Goal: Task Accomplishment & Management: Manage account settings

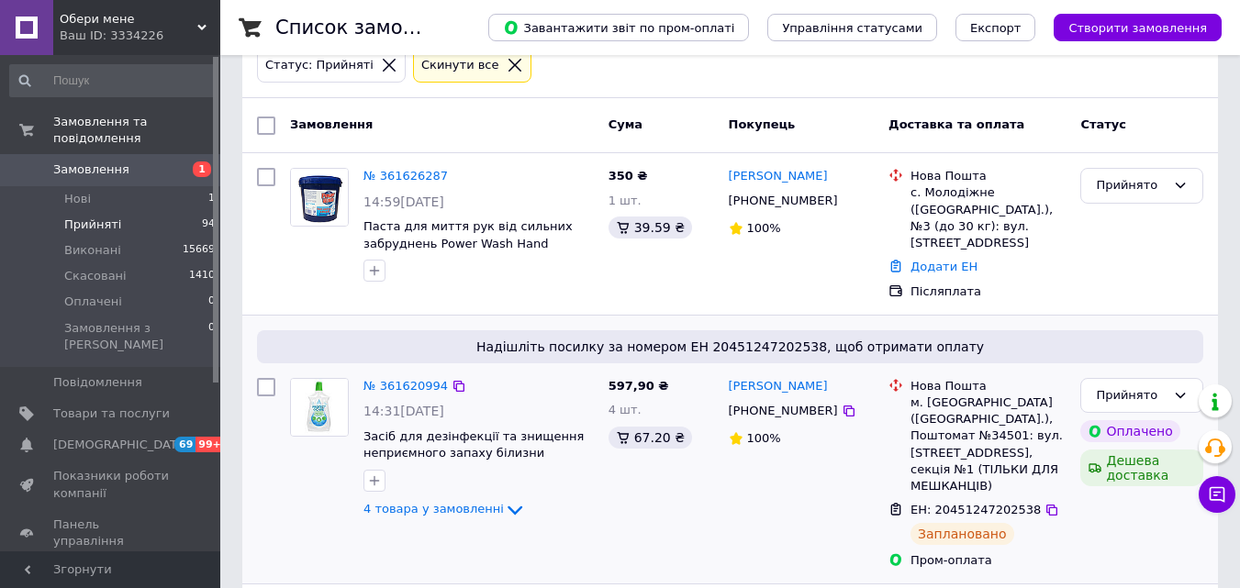
scroll to position [92, 0]
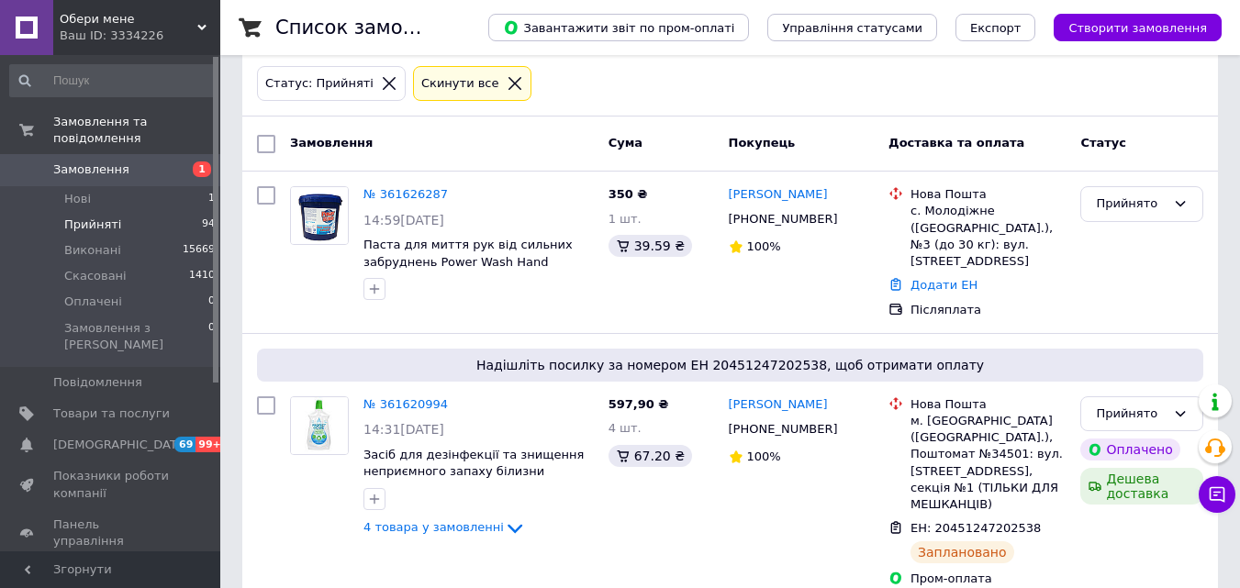
drag, startPoint x: 134, startPoint y: 183, endPoint x: 816, endPoint y: 5, distance: 704.8
click at [135, 186] on li "Нові 1" at bounding box center [113, 199] width 226 height 26
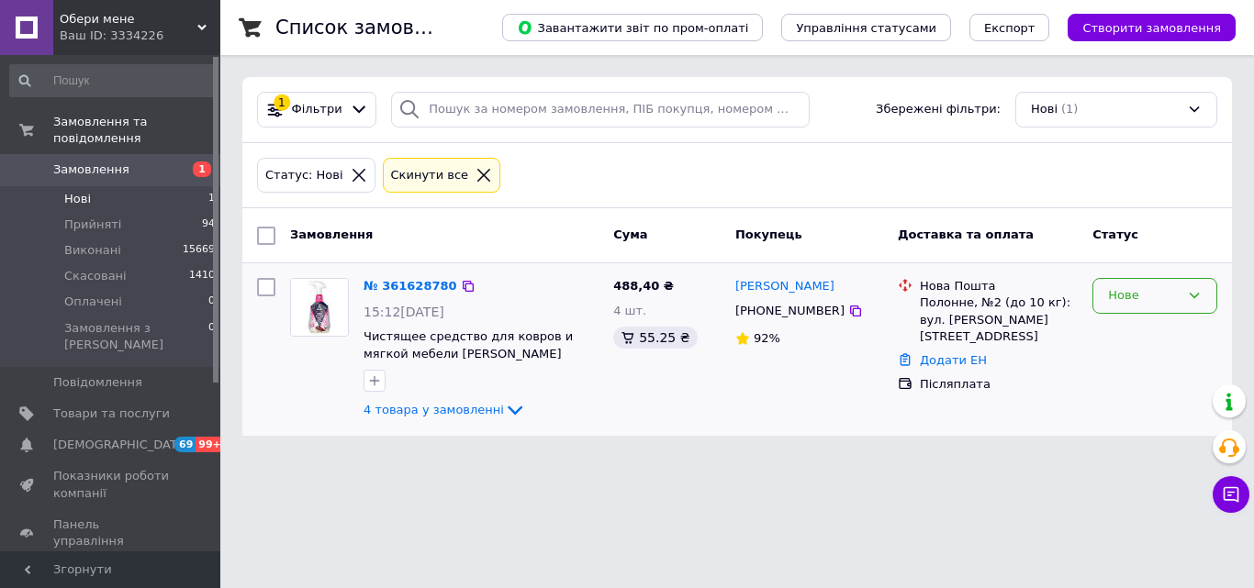
click at [1157, 291] on div "Нове" at bounding box center [1144, 295] width 72 height 19
click at [1136, 333] on li "Прийнято" at bounding box center [1154, 335] width 123 height 34
click at [82, 406] on span "Товари та послуги" at bounding box center [111, 414] width 117 height 17
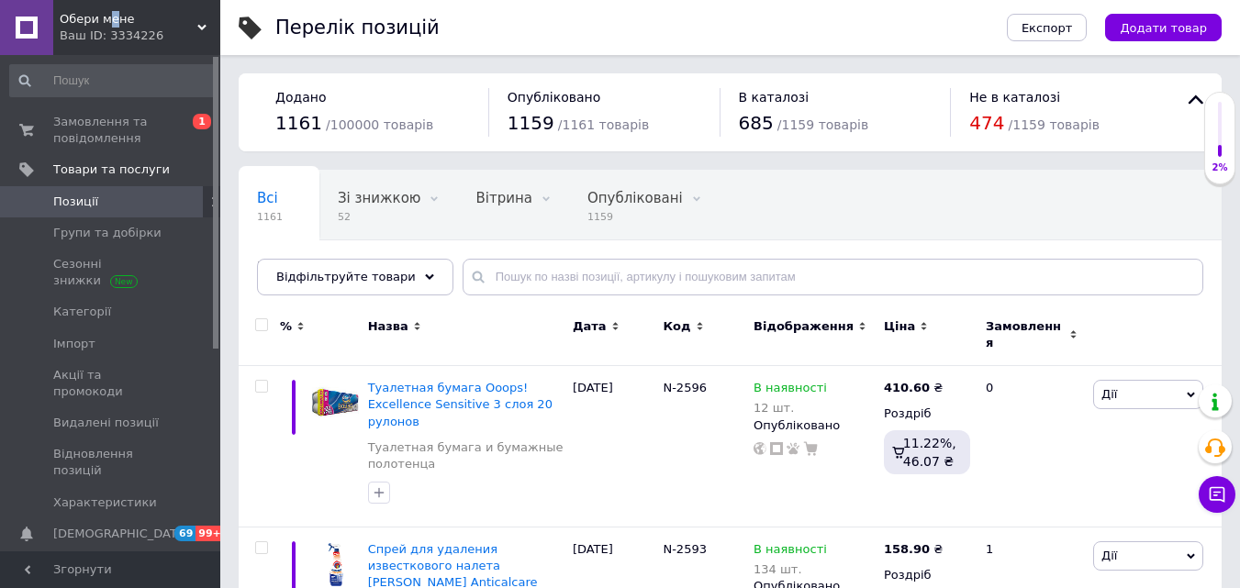
click at [111, 25] on span "Обери мене" at bounding box center [129, 19] width 138 height 17
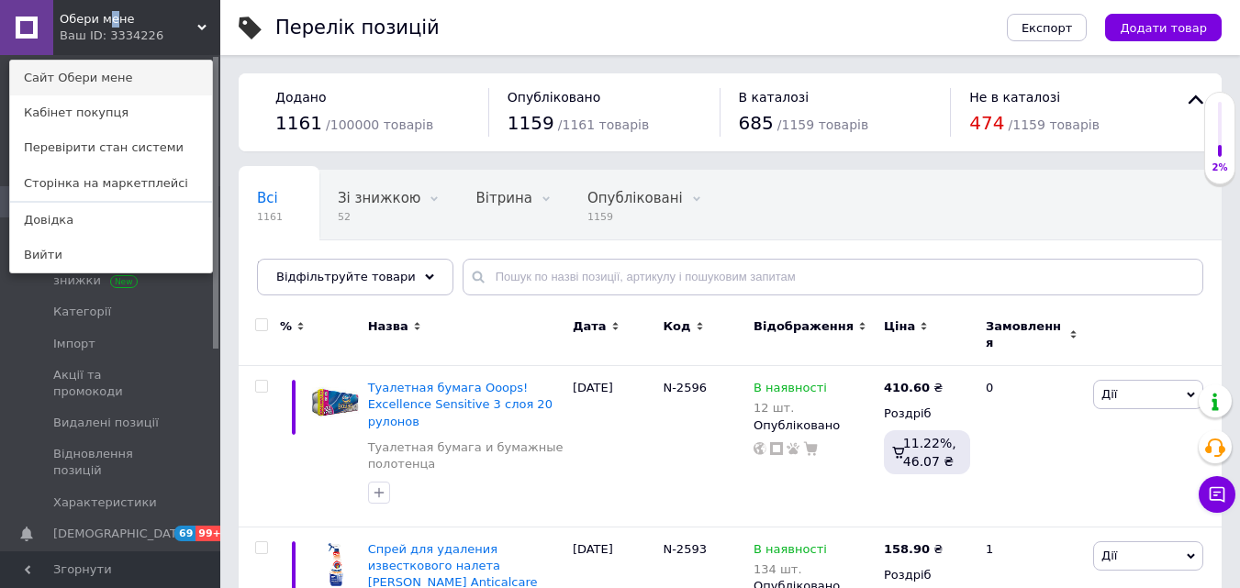
click at [103, 73] on link "Сайт Обери мене" at bounding box center [111, 78] width 202 height 35
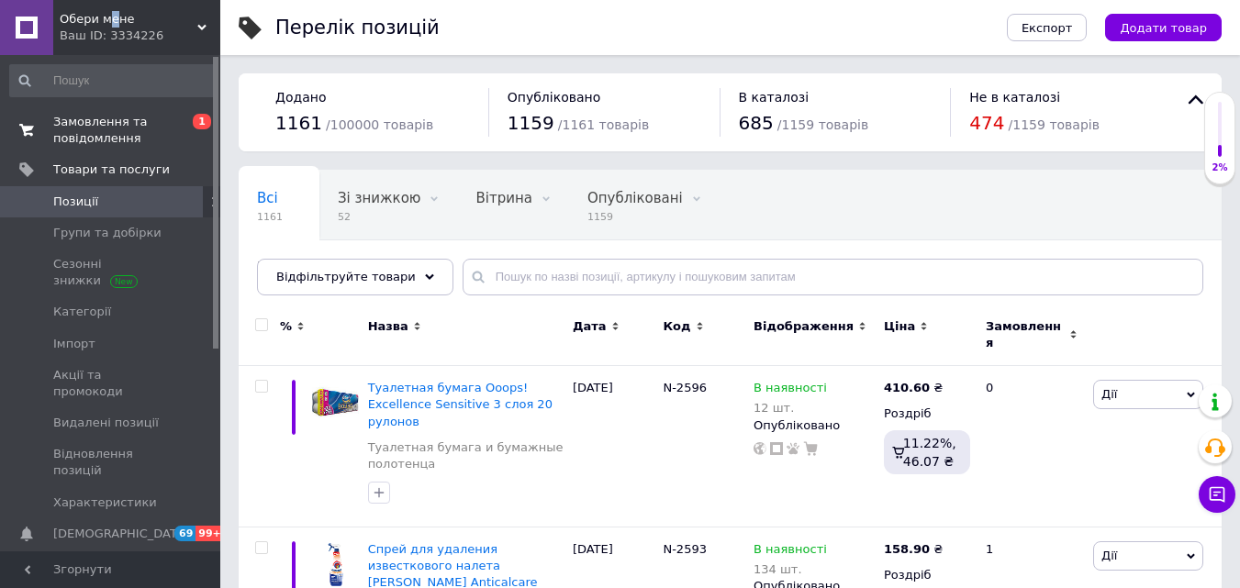
click at [146, 131] on span "Замовлення та повідомлення" at bounding box center [111, 130] width 117 height 33
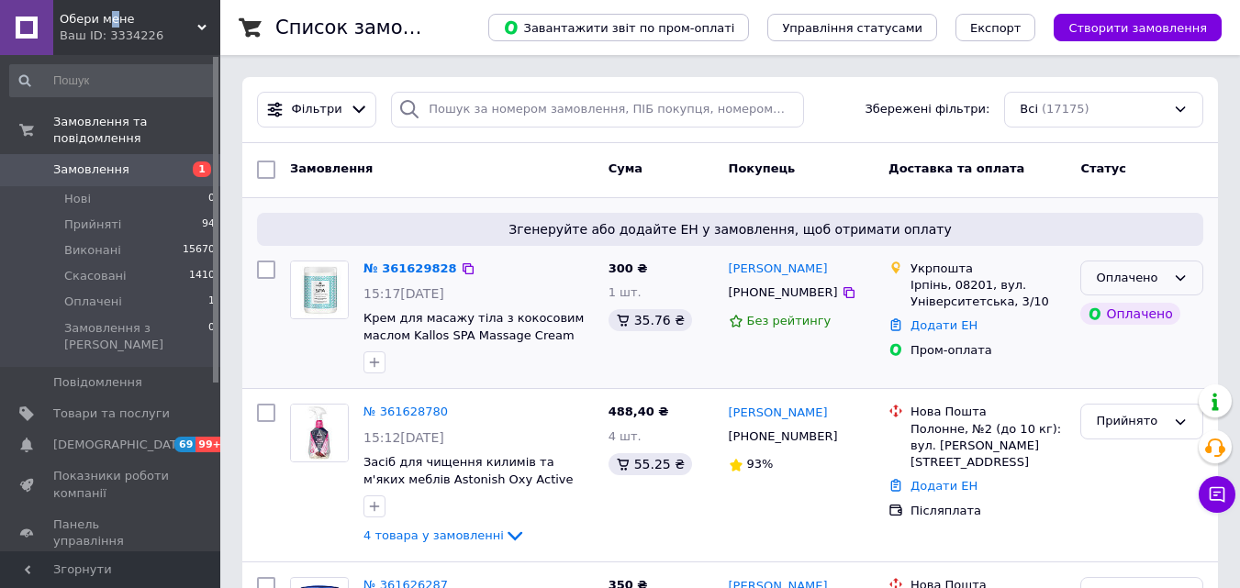
click at [1166, 274] on div "Оплачено" at bounding box center [1141, 279] width 123 height 36
click at [1140, 319] on li "Прийнято" at bounding box center [1141, 316] width 121 height 34
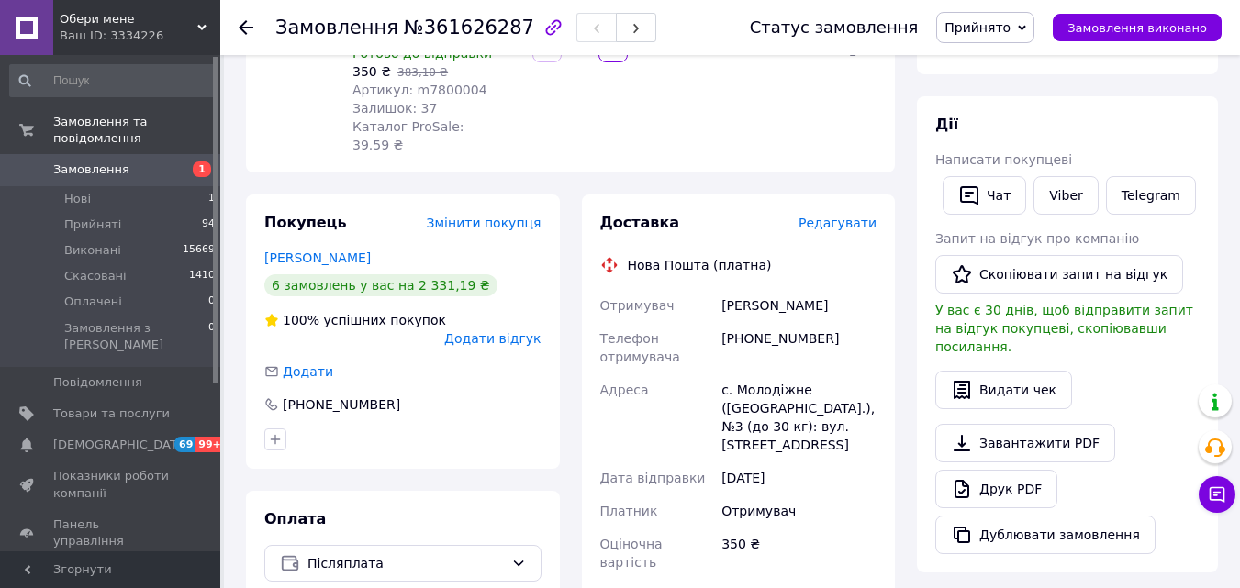
scroll to position [275, 0]
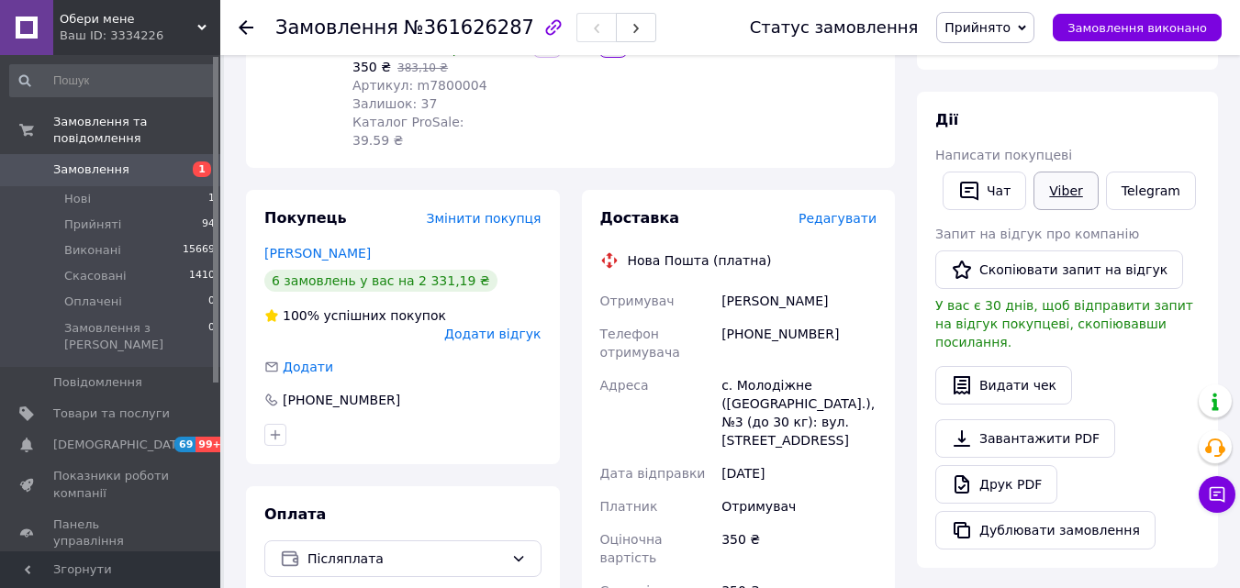
click at [1055, 194] on link "Viber" at bounding box center [1066, 191] width 64 height 39
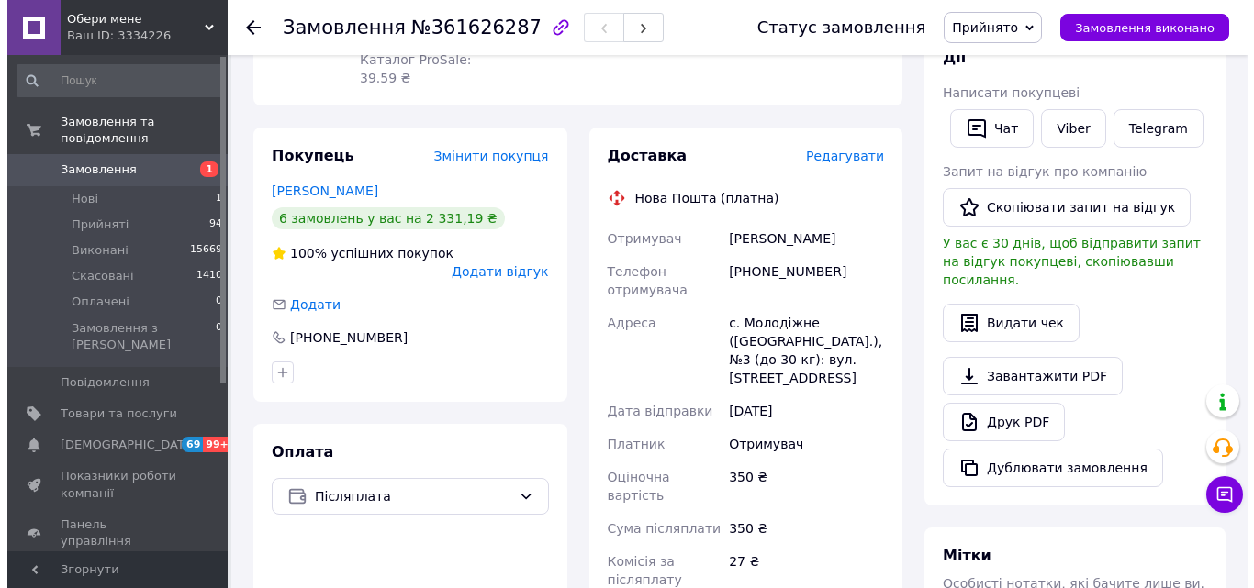
scroll to position [367, 0]
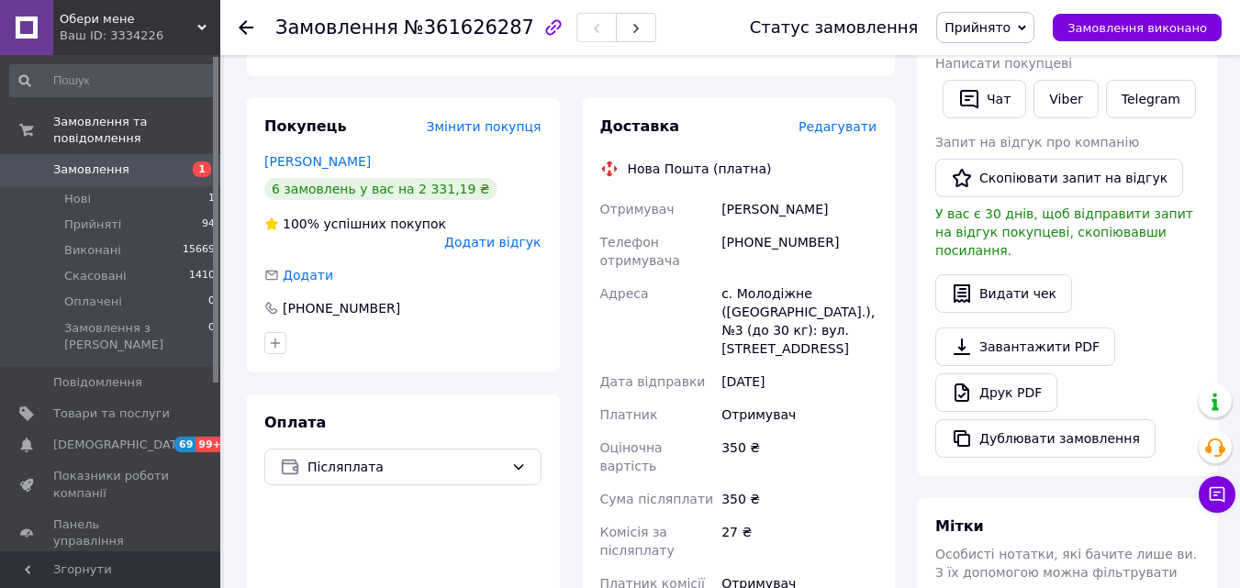
click at [846, 119] on span "Редагувати" at bounding box center [838, 126] width 78 height 15
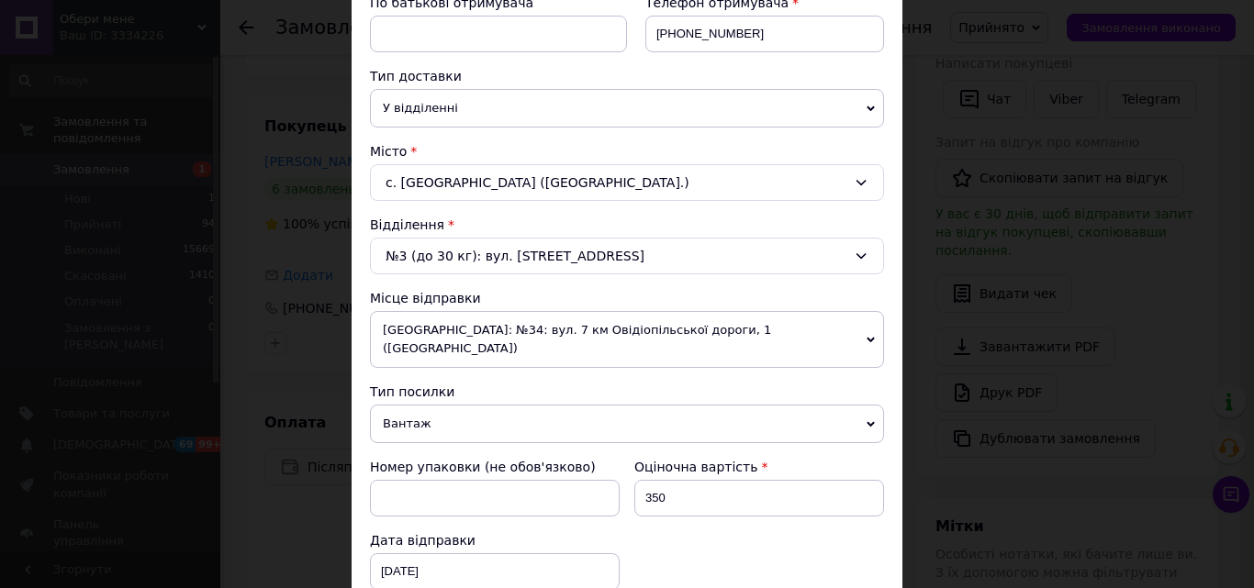
click at [592, 251] on div "№3 (до 30 кг): вул. Заводська,12" at bounding box center [627, 256] width 514 height 37
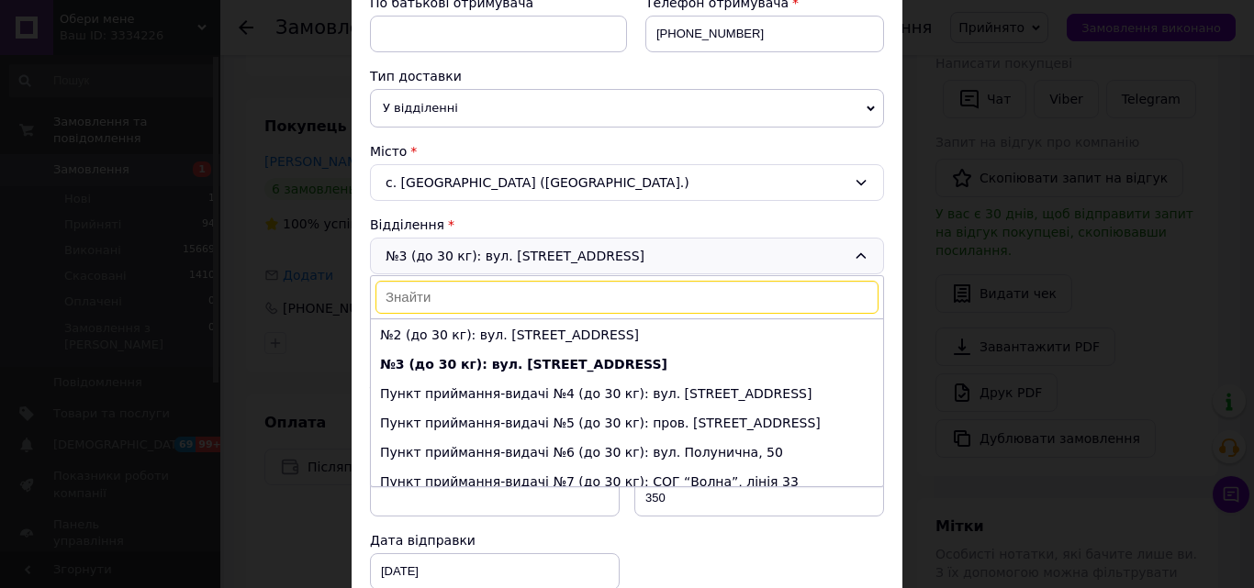
scroll to position [0, 0]
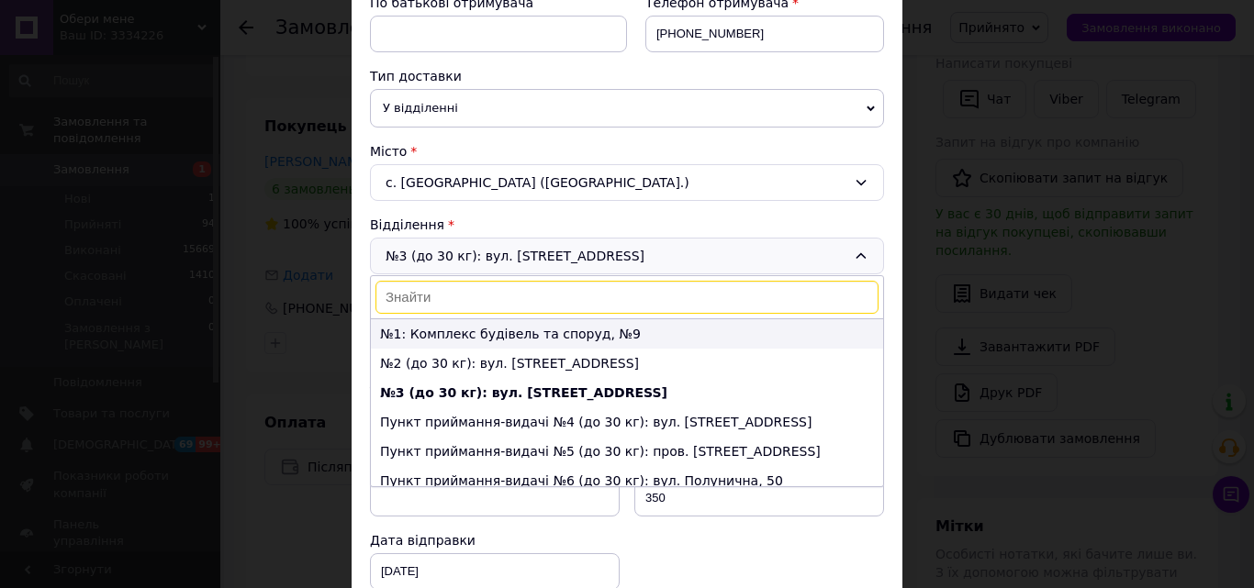
click at [482, 332] on li "№1: Комплекс будівель та споруд, №9" at bounding box center [627, 333] width 512 height 29
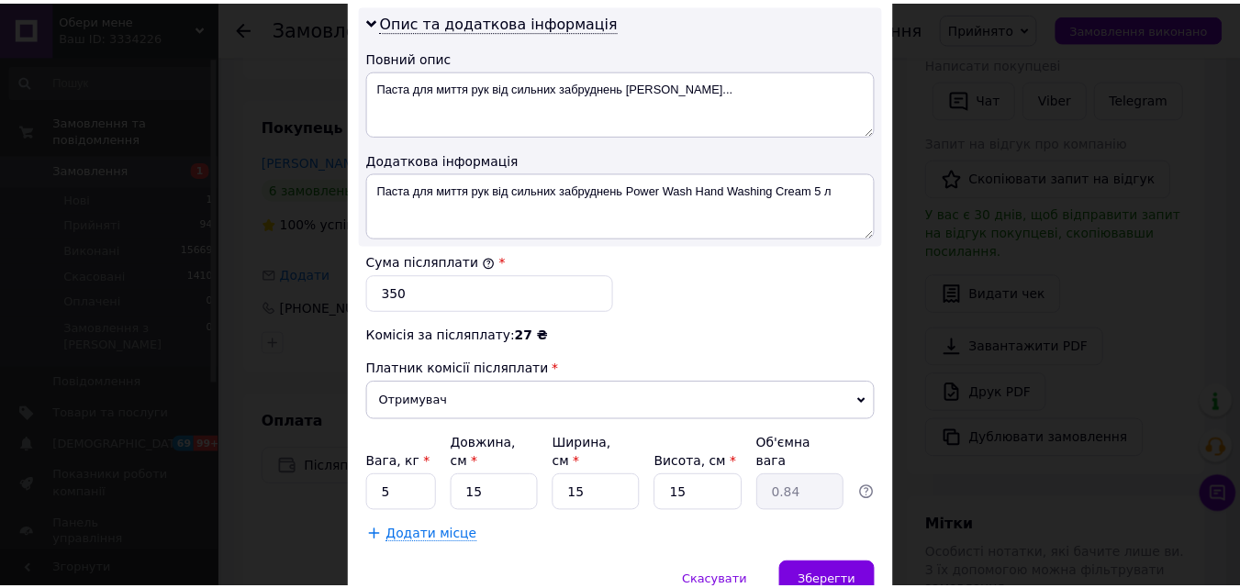
scroll to position [1018, 0]
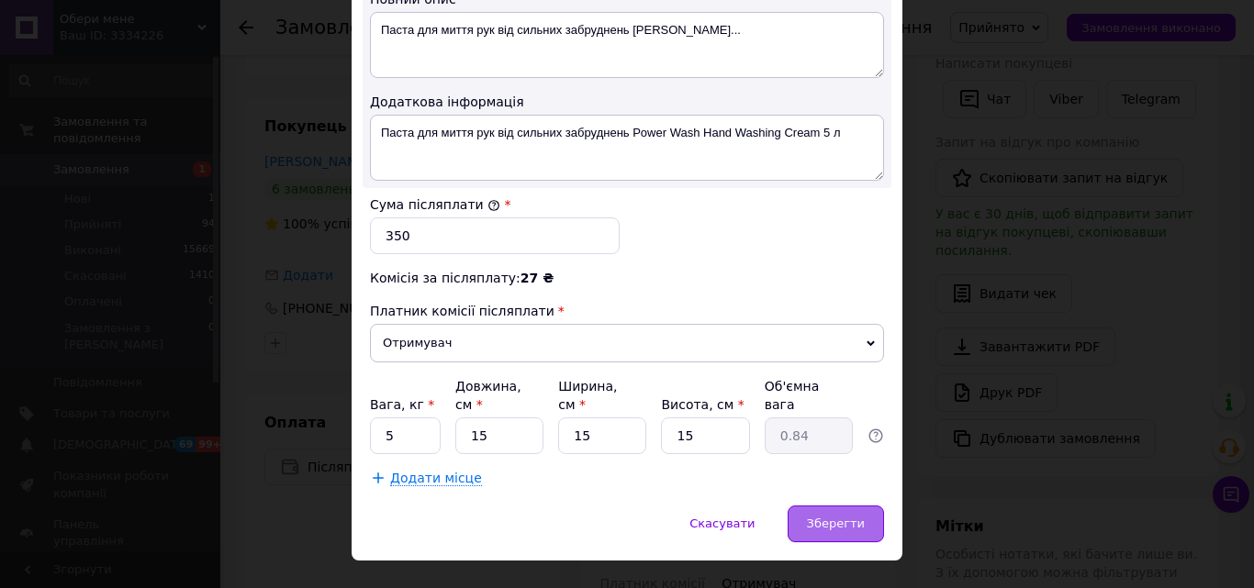
click at [833, 517] on span "Зберегти" at bounding box center [836, 524] width 58 height 14
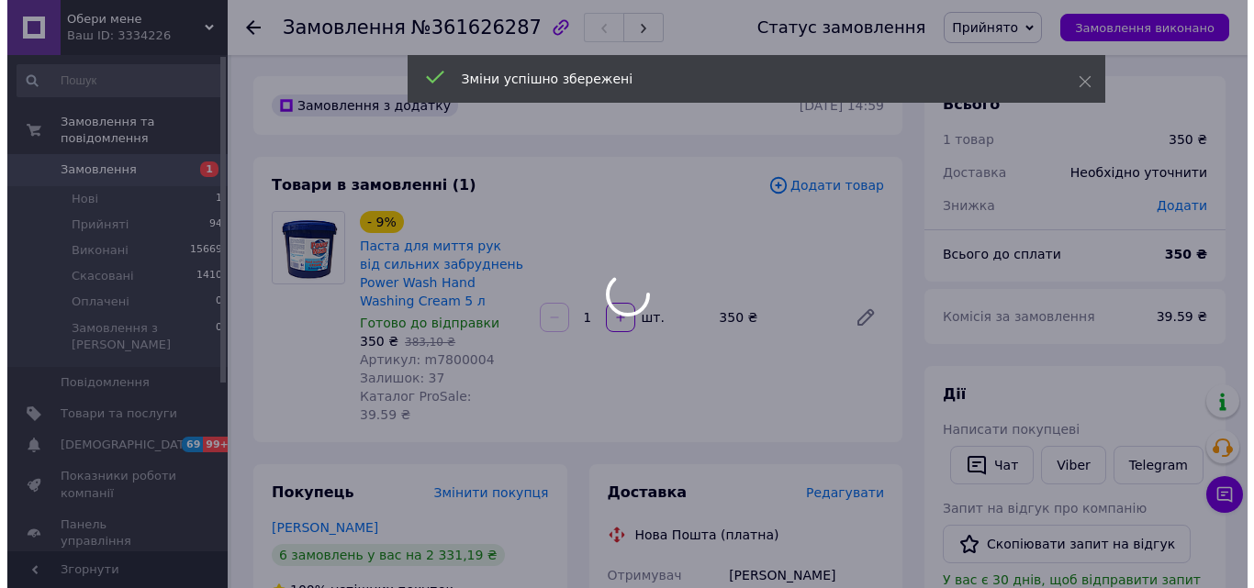
scroll to position [0, 0]
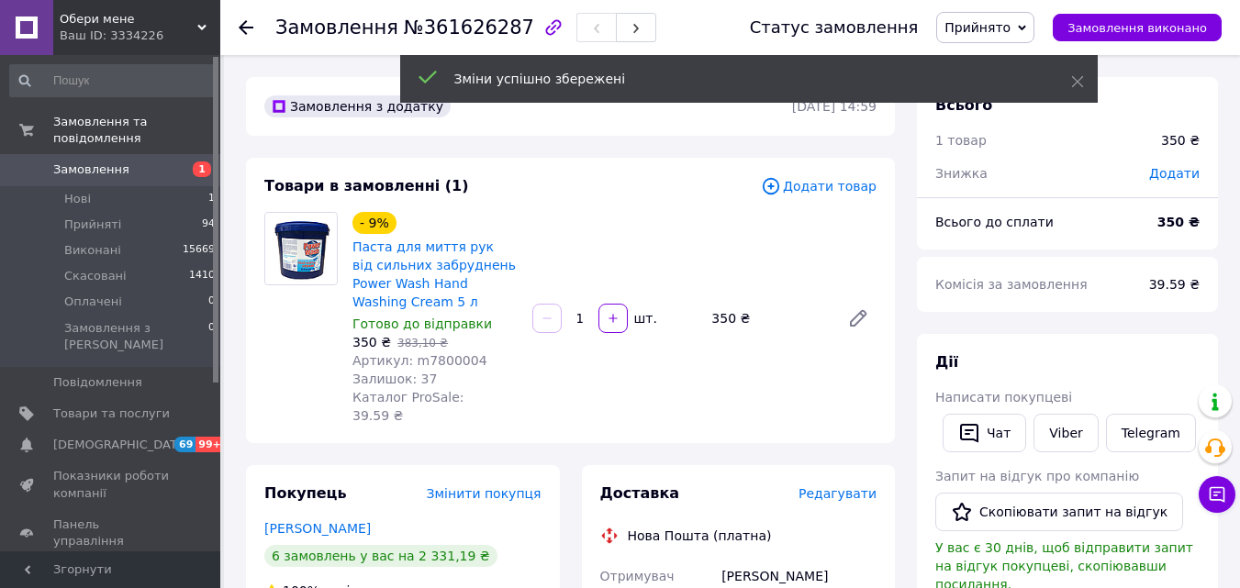
click at [856, 486] on span "Редагувати" at bounding box center [838, 493] width 78 height 15
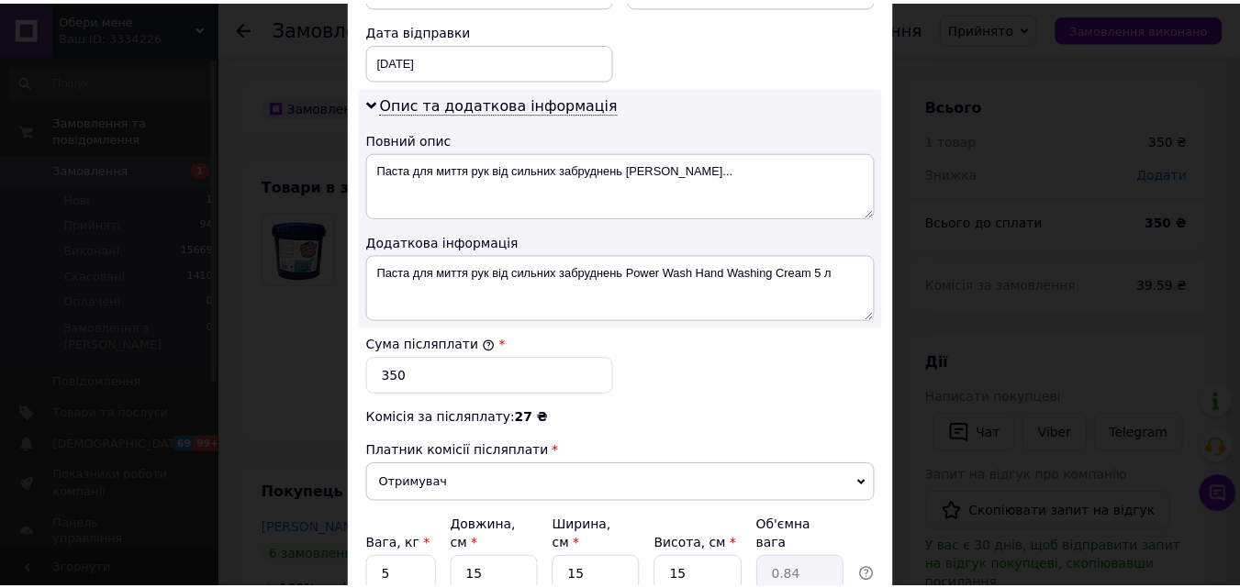
scroll to position [918, 0]
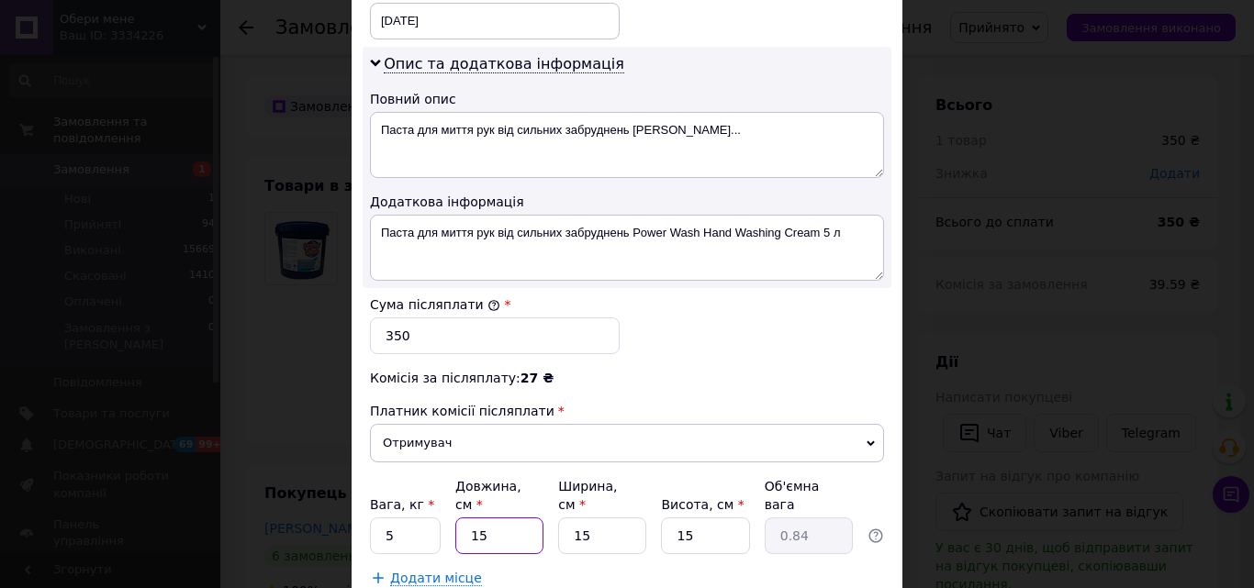
drag, startPoint x: 482, startPoint y: 505, endPoint x: 471, endPoint y: 506, distance: 11.1
click at [471, 518] on input "15" at bounding box center [499, 536] width 88 height 37
type input "2"
type input "0.11"
type input "25"
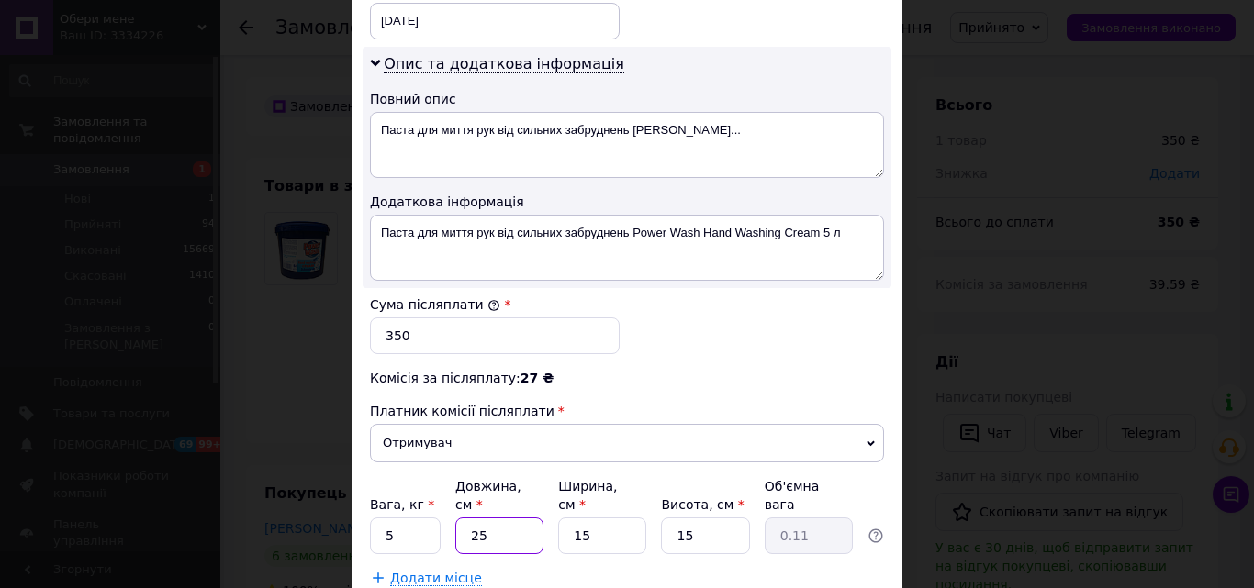
type input "1.41"
type input "25"
click at [539, 500] on div "Вага, кг * 5 Довжина, см * 25 Ширина, см * 15 Висота, см * 15 Об'ємна вага 1.41" at bounding box center [627, 515] width 514 height 77
type input "2"
type input "0.19"
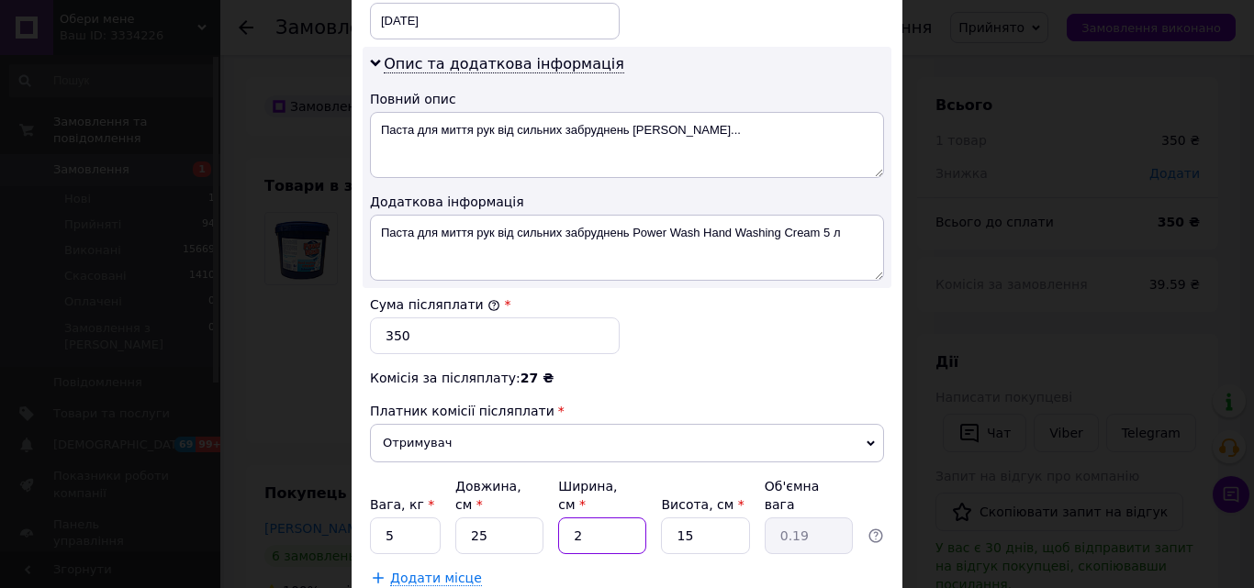
type input "25"
type input "2.34"
type input "25"
click at [639, 507] on div "Вага, кг * 5 Довжина, см * 25 Ширина, см * 25 Висота, см * 15 Об'ємна вага 2.34" at bounding box center [627, 515] width 514 height 77
type input "3"
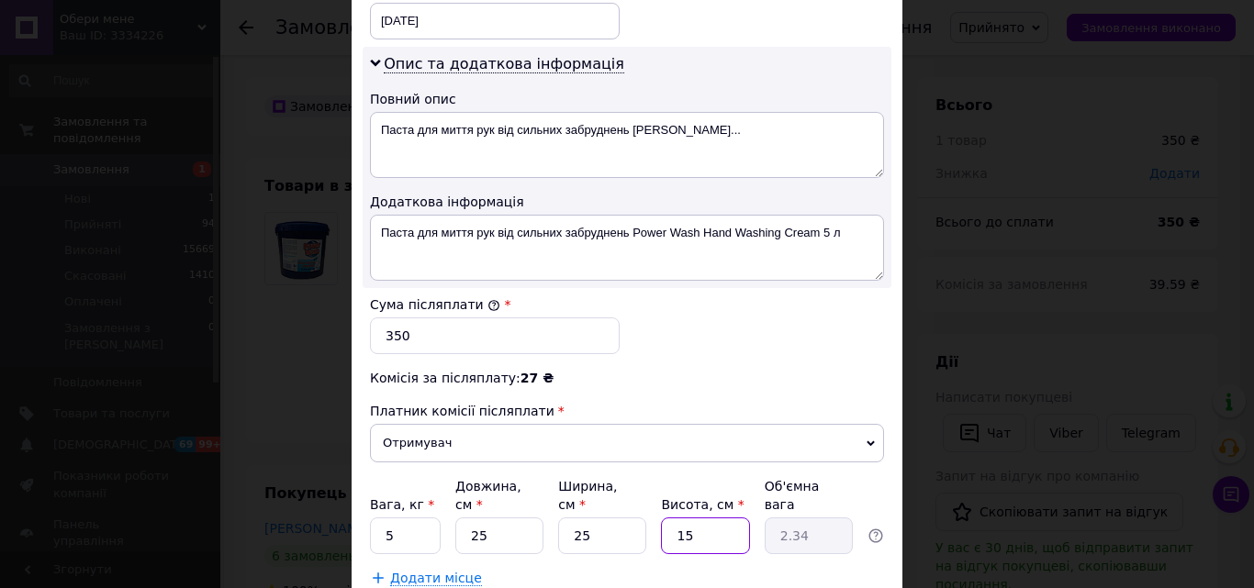
type input "0.47"
type input "30"
type input "4.69"
type input "30"
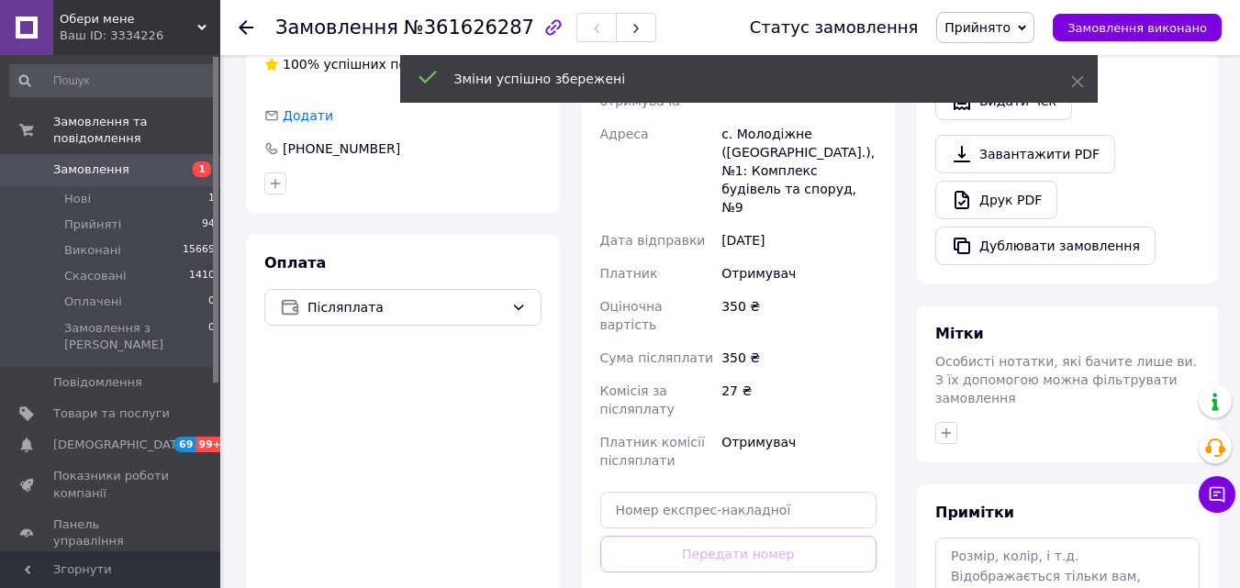
scroll to position [734, 0]
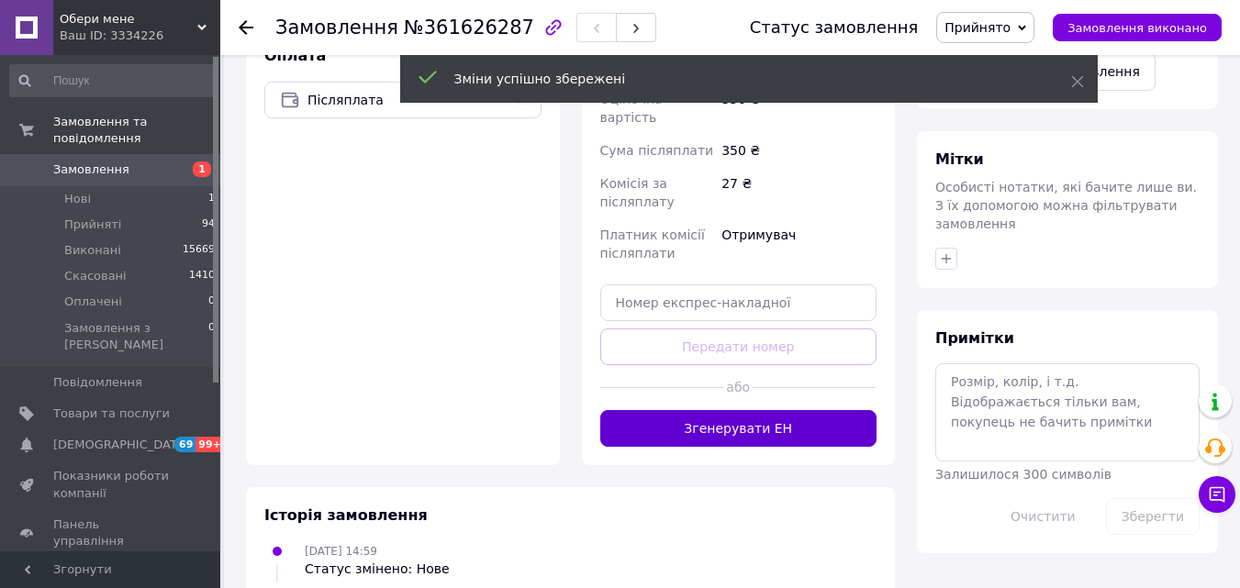
click at [765, 410] on button "Згенерувати ЕН" at bounding box center [738, 428] width 277 height 37
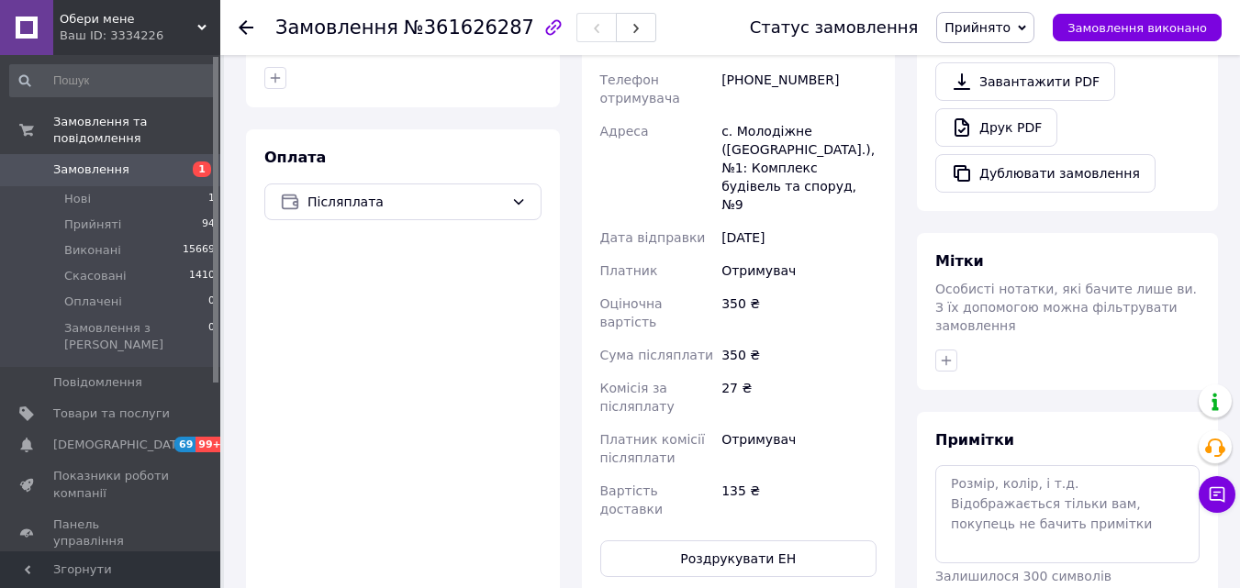
scroll to position [459, 0]
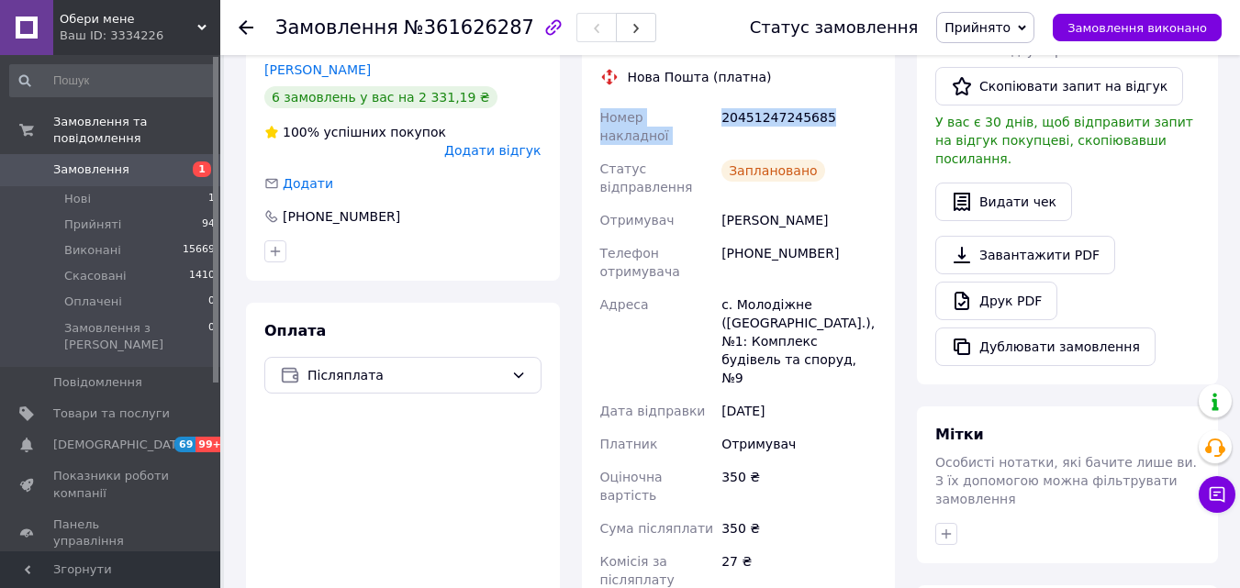
drag, startPoint x: 773, startPoint y: 84, endPoint x: 578, endPoint y: 90, distance: 194.7
click at [578, 90] on div "Доставка Редагувати Нова Пошта (платна) Номер накладної 20451247245685 Статус в…" at bounding box center [739, 387] width 336 height 763
copy div "Номер накладної 20451247245685"
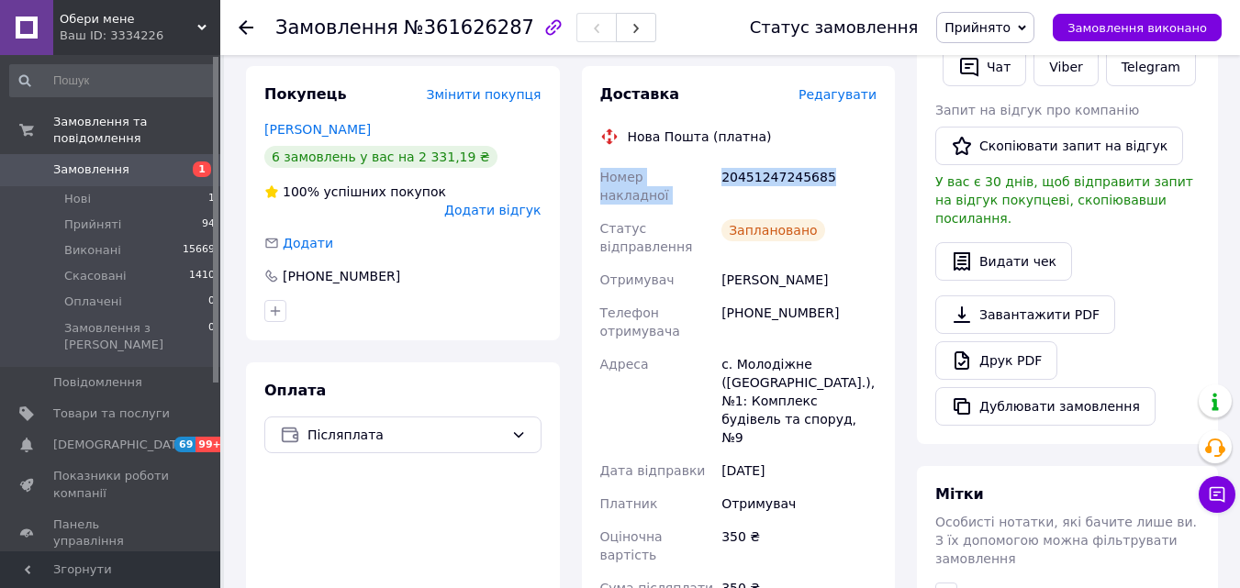
scroll to position [367, 0]
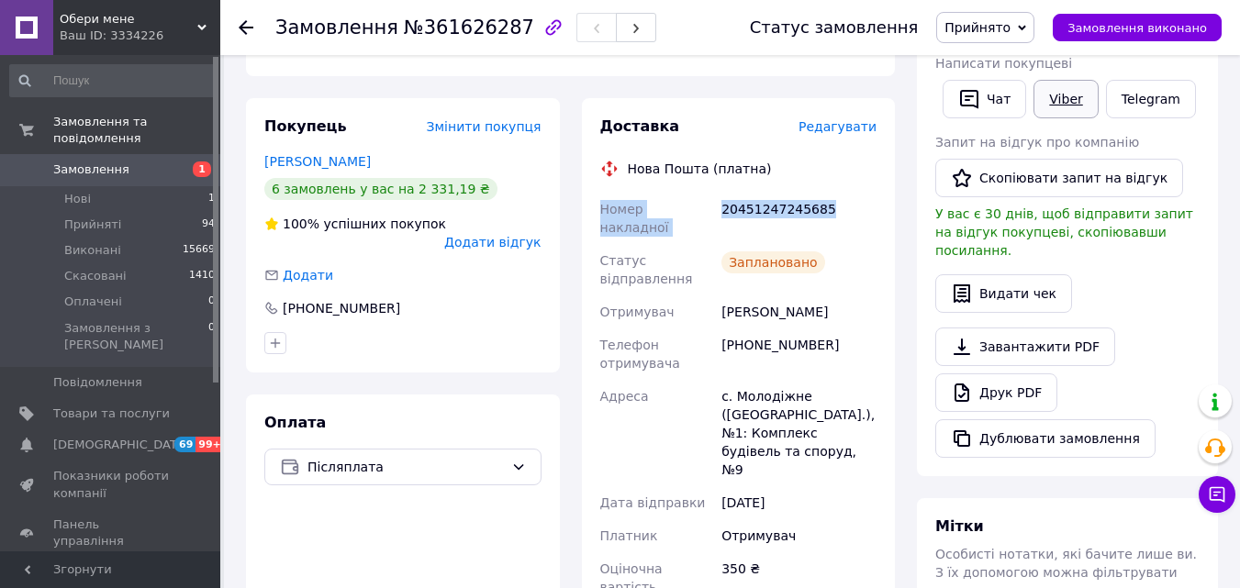
click at [1053, 90] on link "Viber" at bounding box center [1066, 99] width 64 height 39
click at [867, 160] on div "Нова Пошта (платна)" at bounding box center [739, 169] width 286 height 18
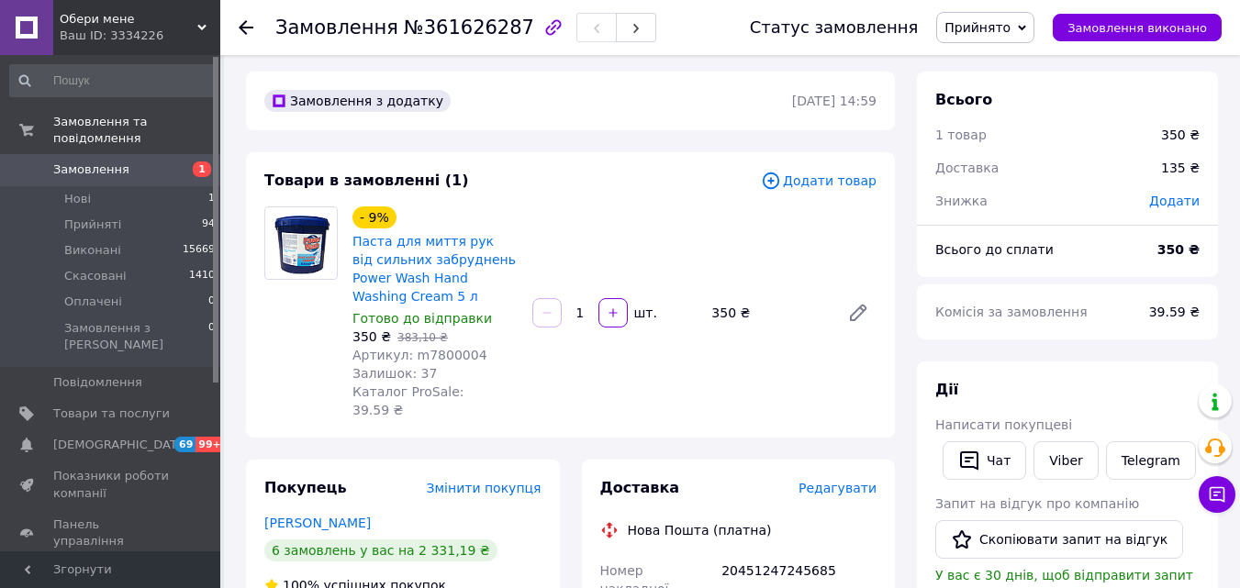
scroll to position [0, 0]
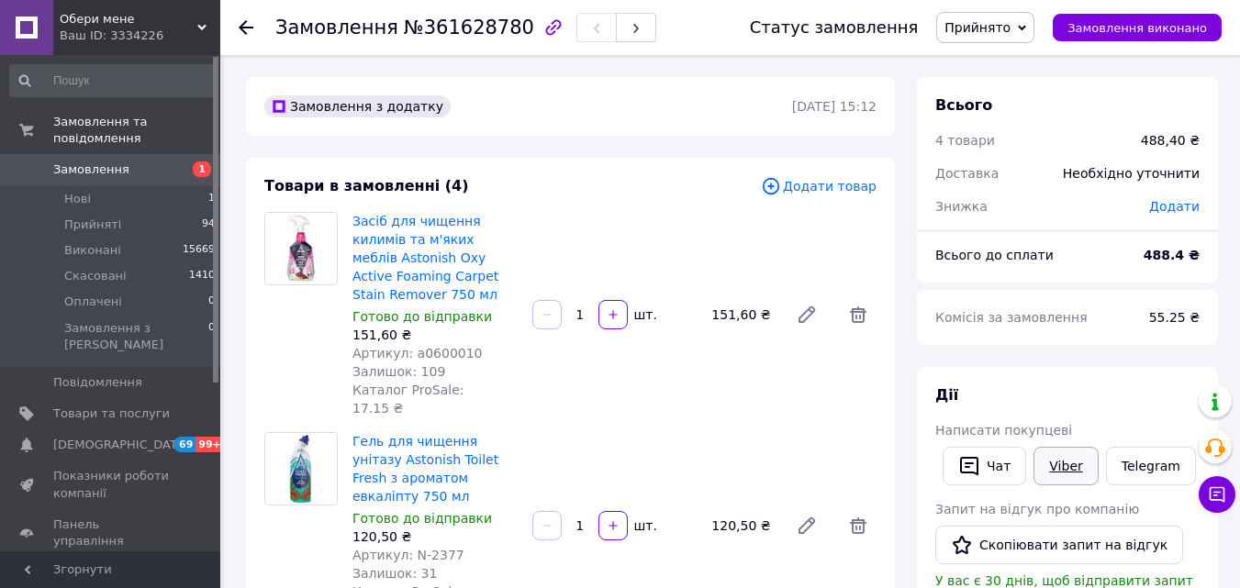
click at [1066, 466] on link "Viber" at bounding box center [1066, 466] width 64 height 39
click at [1047, 465] on link "Viber" at bounding box center [1066, 466] width 64 height 39
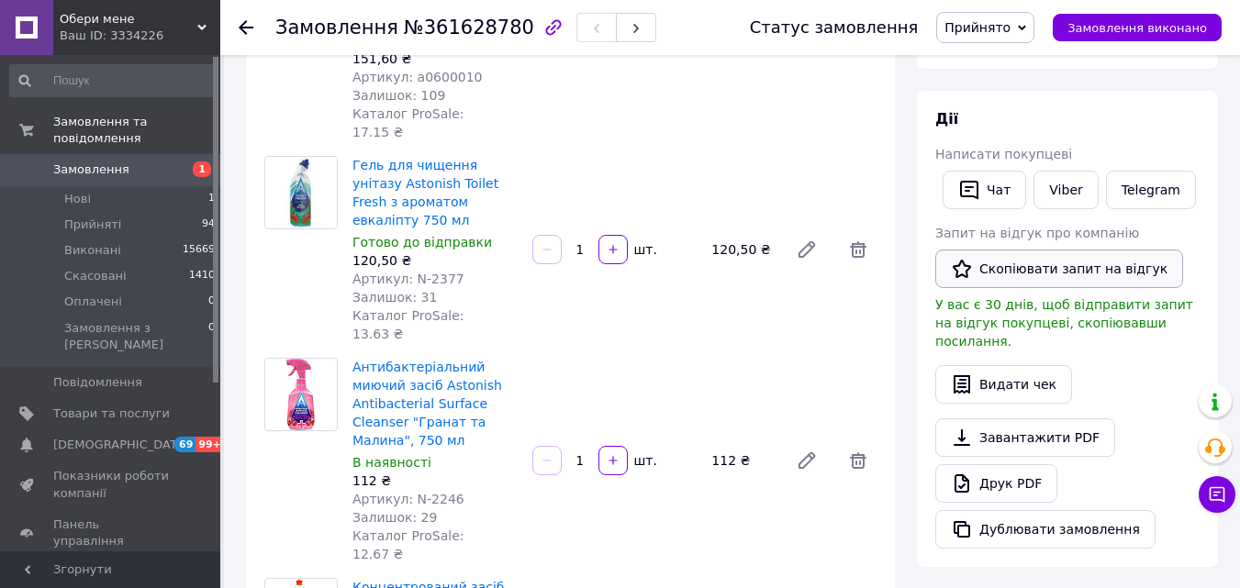
scroll to position [275, 0]
click at [1056, 191] on link "Viber" at bounding box center [1066, 191] width 64 height 39
click at [100, 217] on span "Прийняті" at bounding box center [92, 225] width 57 height 17
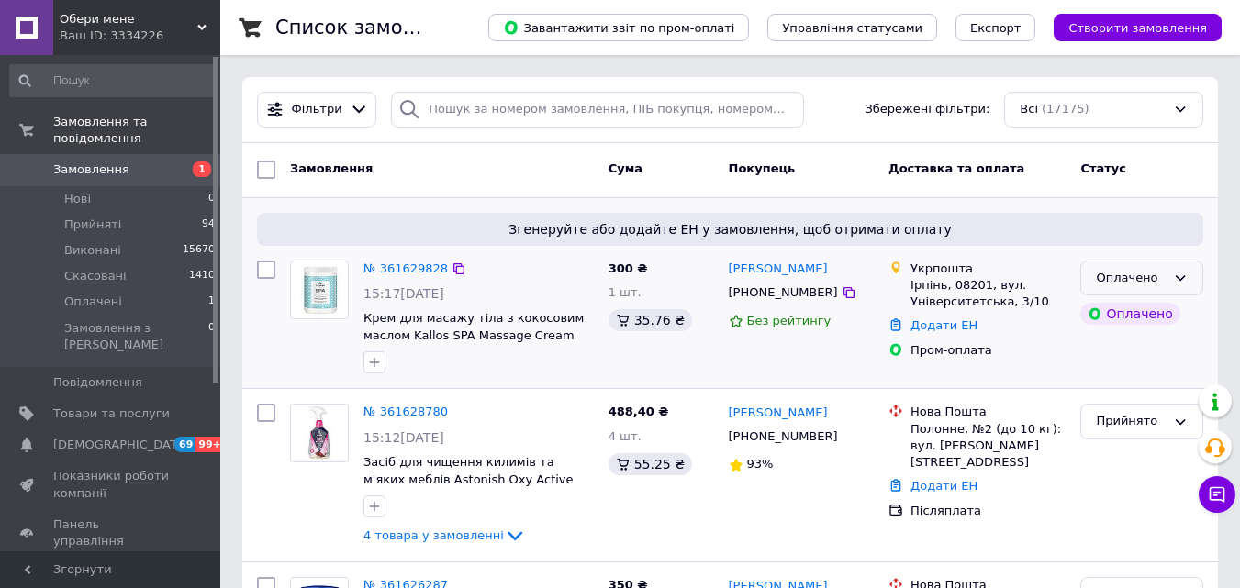
click at [1155, 276] on div "Оплачено" at bounding box center [1131, 278] width 70 height 19
click at [1134, 313] on li "Прийнято" at bounding box center [1141, 316] width 121 height 34
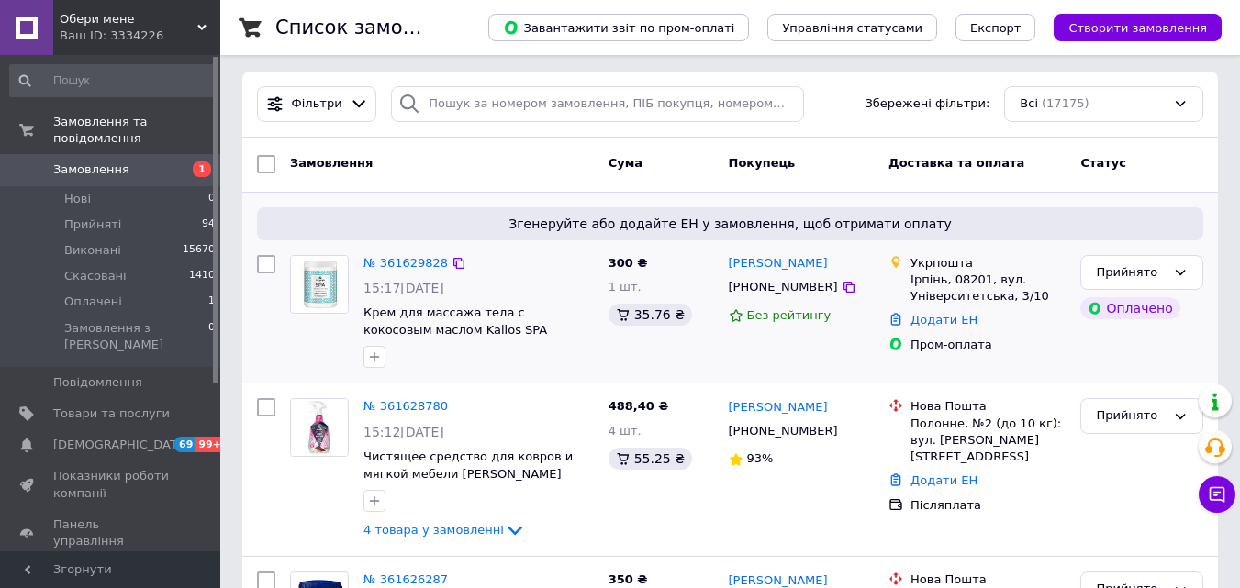
scroll to position [92, 0]
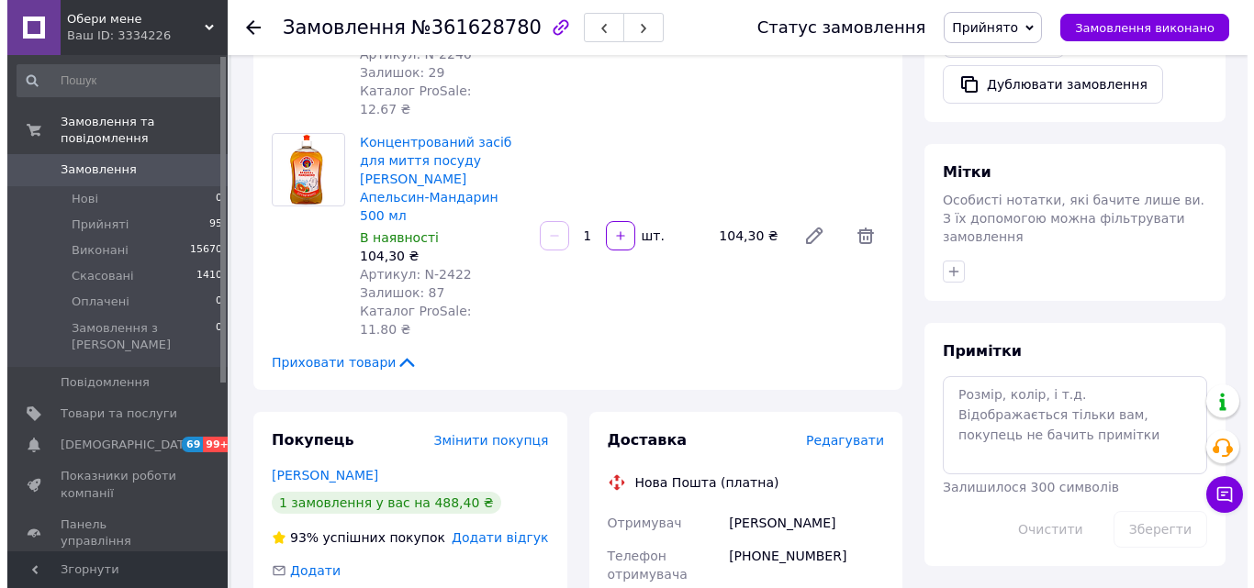
scroll to position [826, 0]
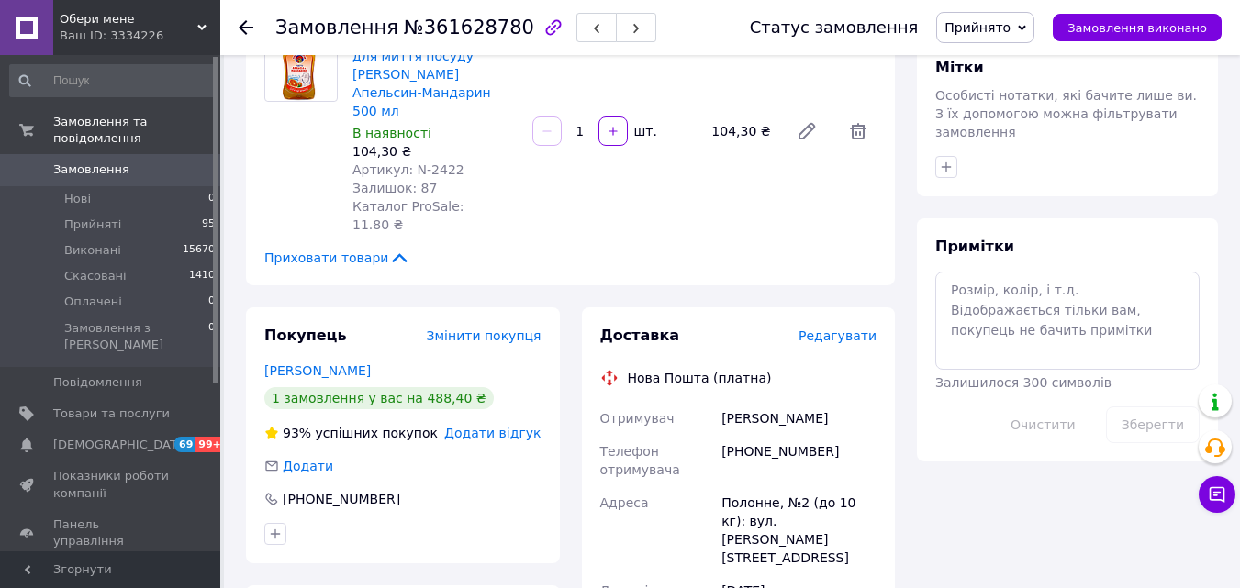
click at [840, 329] on span "Редагувати" at bounding box center [838, 336] width 78 height 15
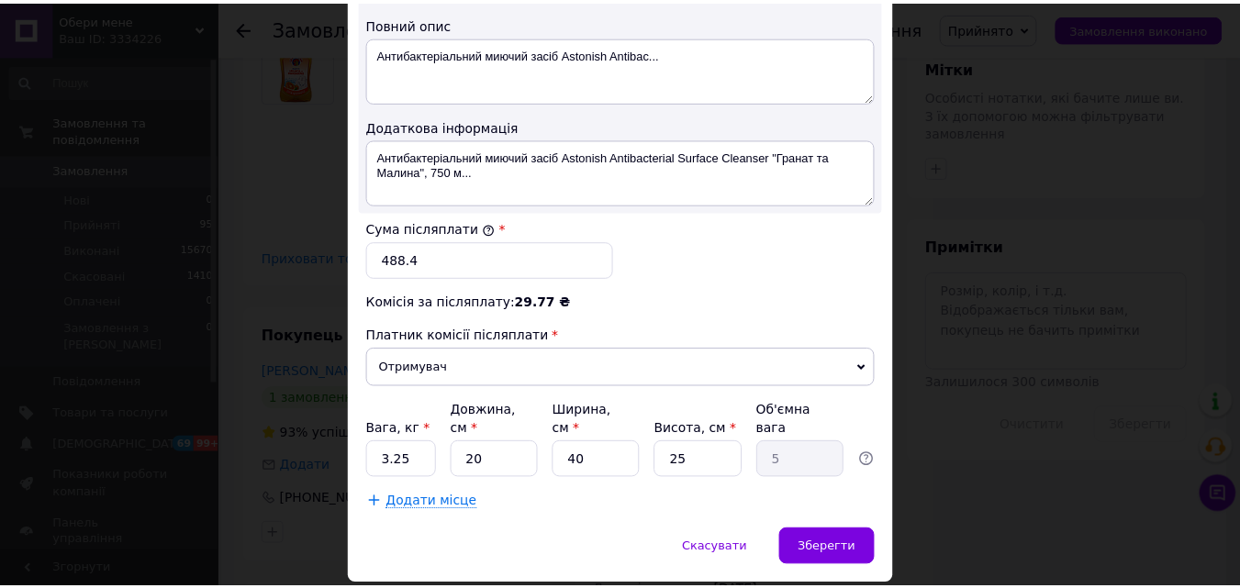
scroll to position [926, 0]
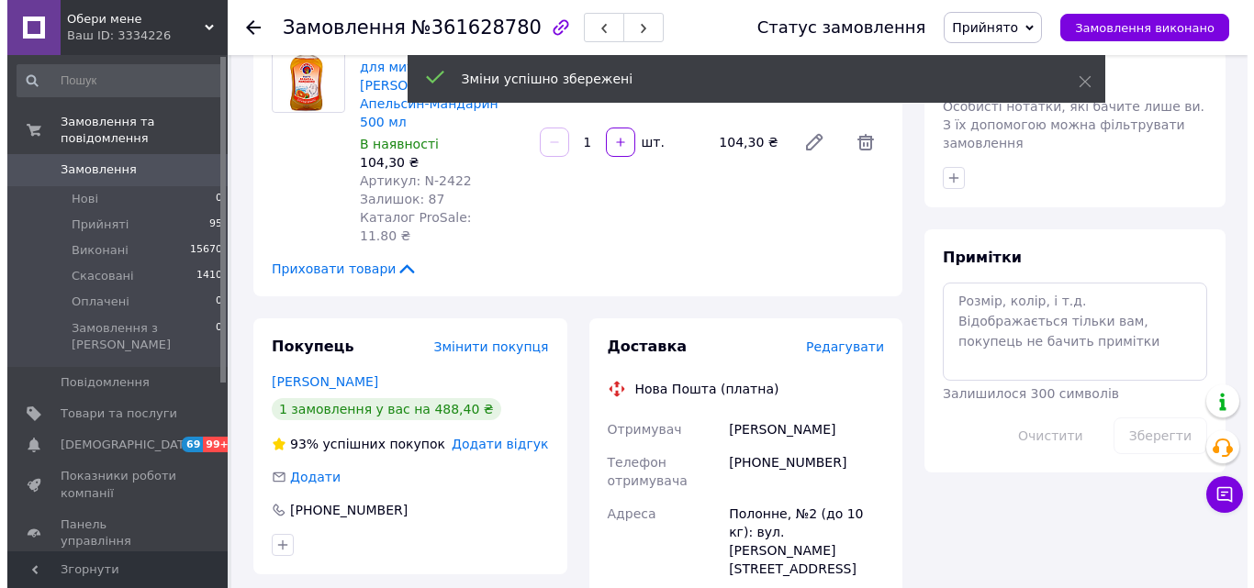
scroll to position [826, 0]
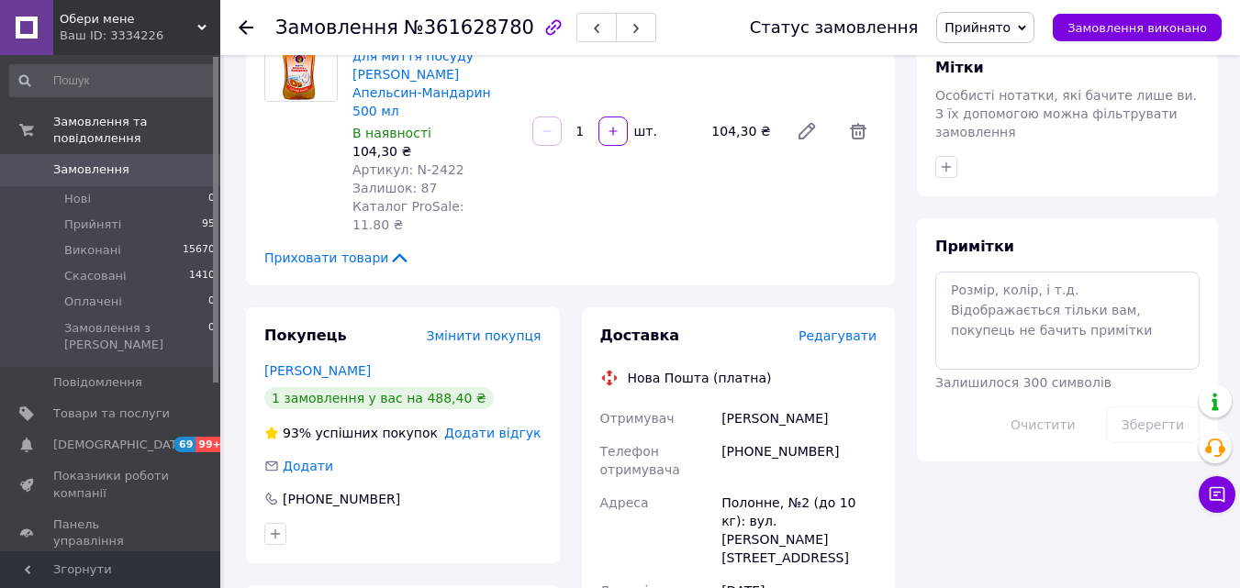
click at [841, 329] on span "Редагувати" at bounding box center [838, 336] width 78 height 15
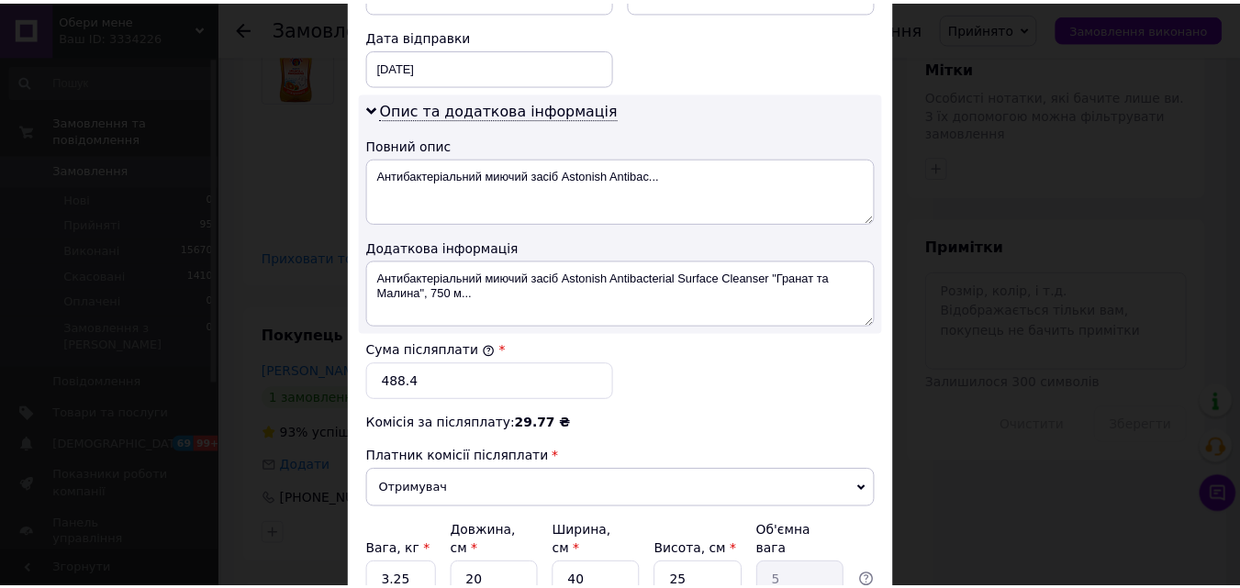
scroll to position [1018, 0]
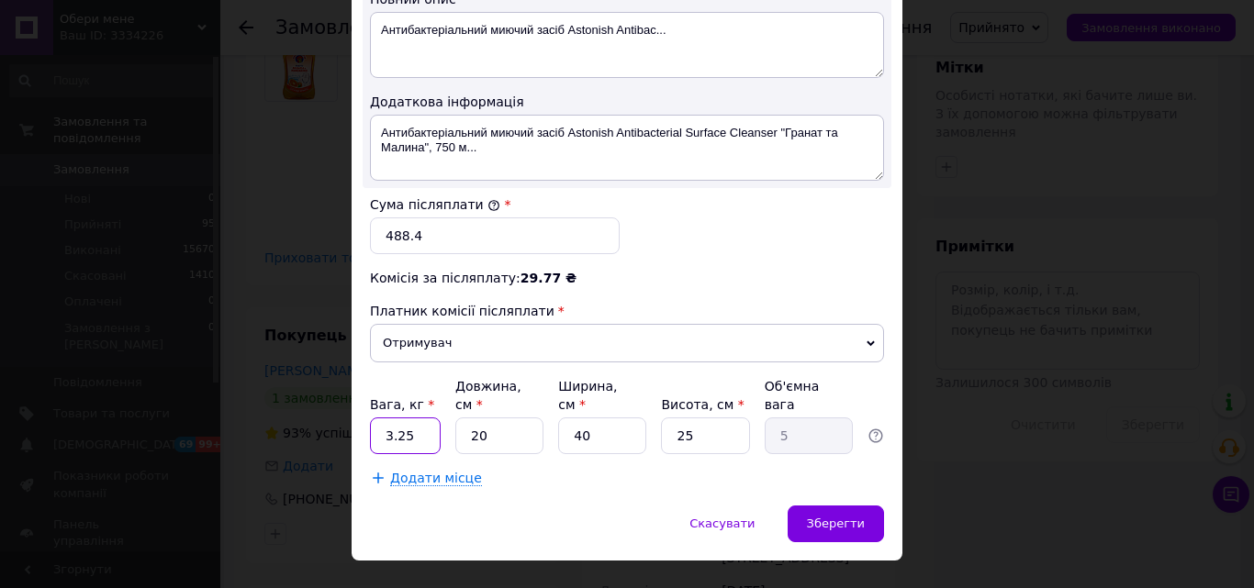
drag, startPoint x: 386, startPoint y: 400, endPoint x: 437, endPoint y: 402, distance: 50.5
click at [437, 418] on input "3.25" at bounding box center [405, 436] width 71 height 37
type input "3"
type input "0"
type input "0.1"
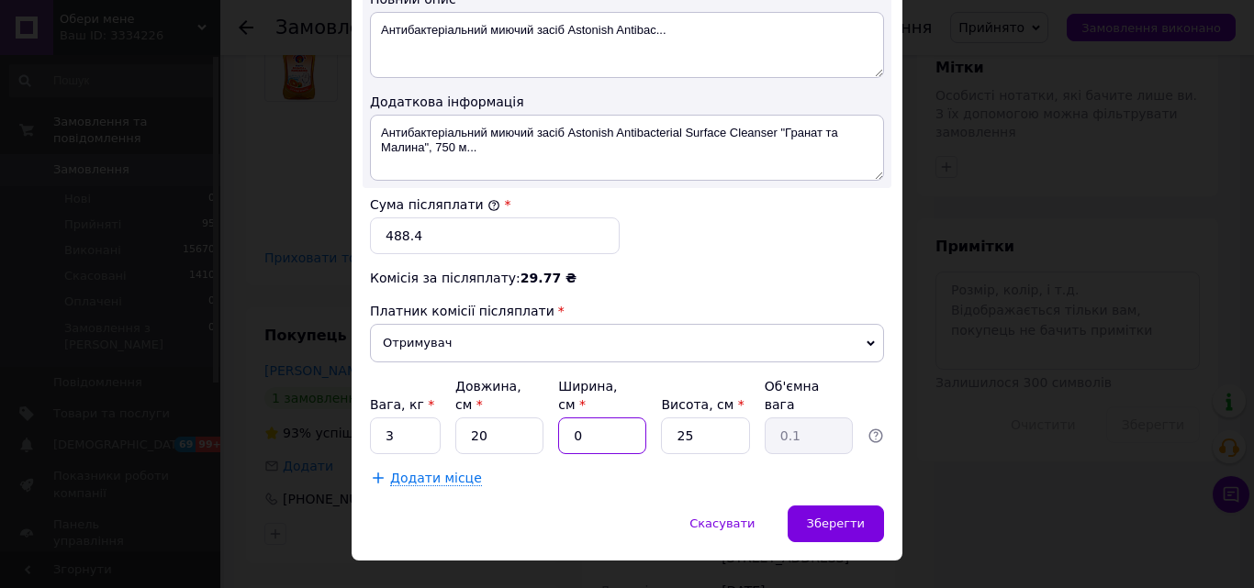
click at [571, 418] on input "0" at bounding box center [602, 436] width 88 height 37
type input "20"
type input "2.5"
type input "20"
click at [877, 506] on div "Зберегти" at bounding box center [836, 524] width 96 height 37
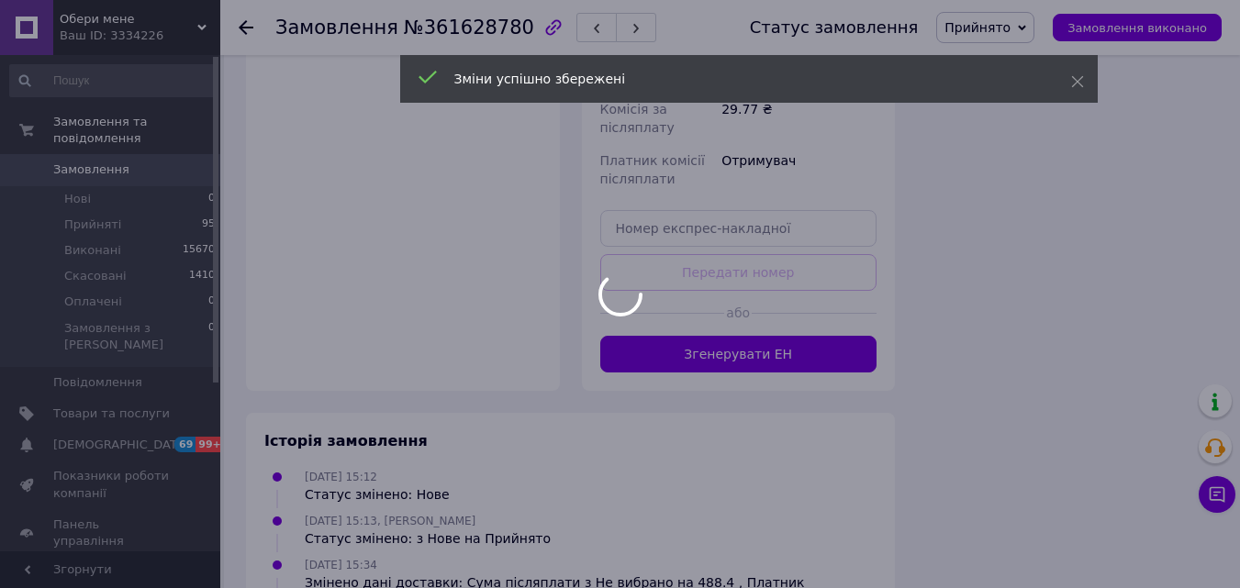
scroll to position [1469, 0]
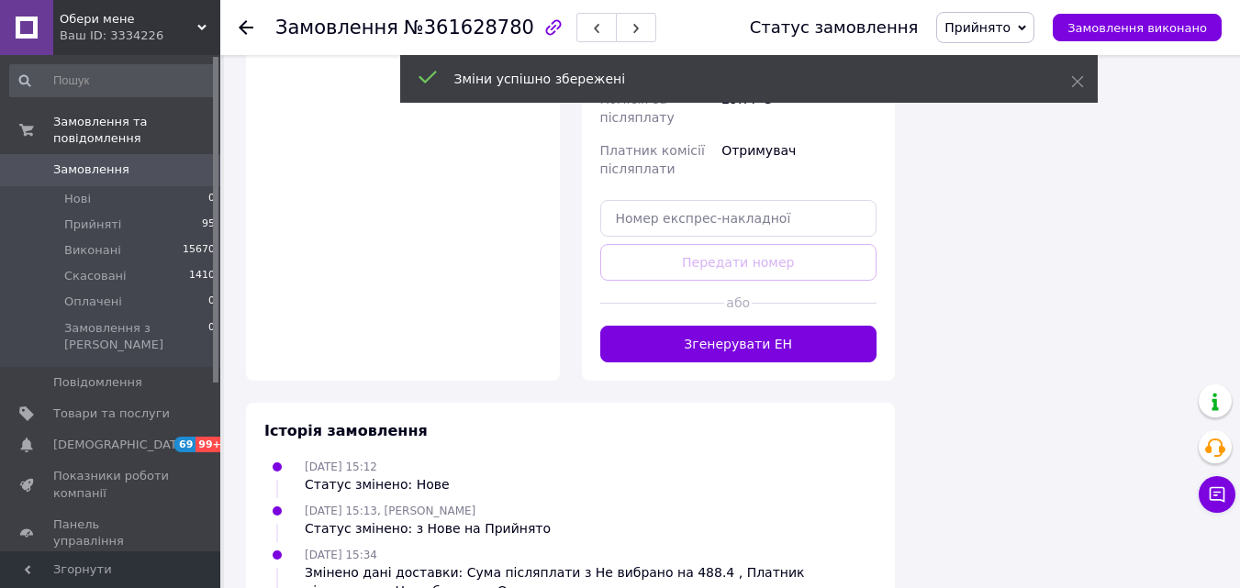
click at [731, 326] on button "Згенерувати ЕН" at bounding box center [738, 344] width 277 height 37
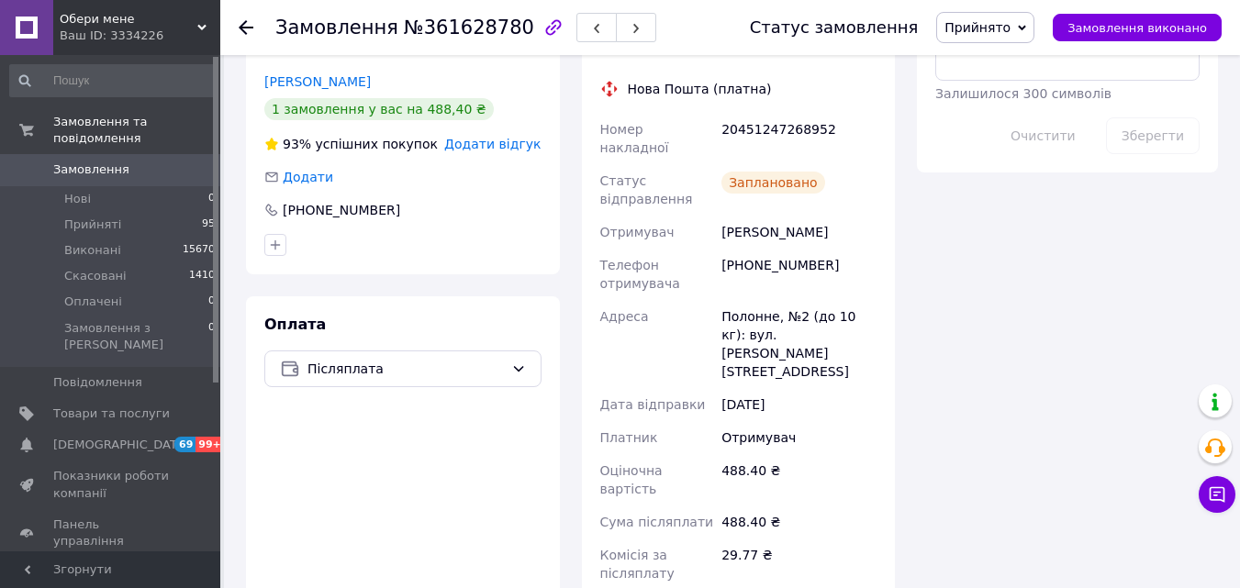
scroll to position [1010, 0]
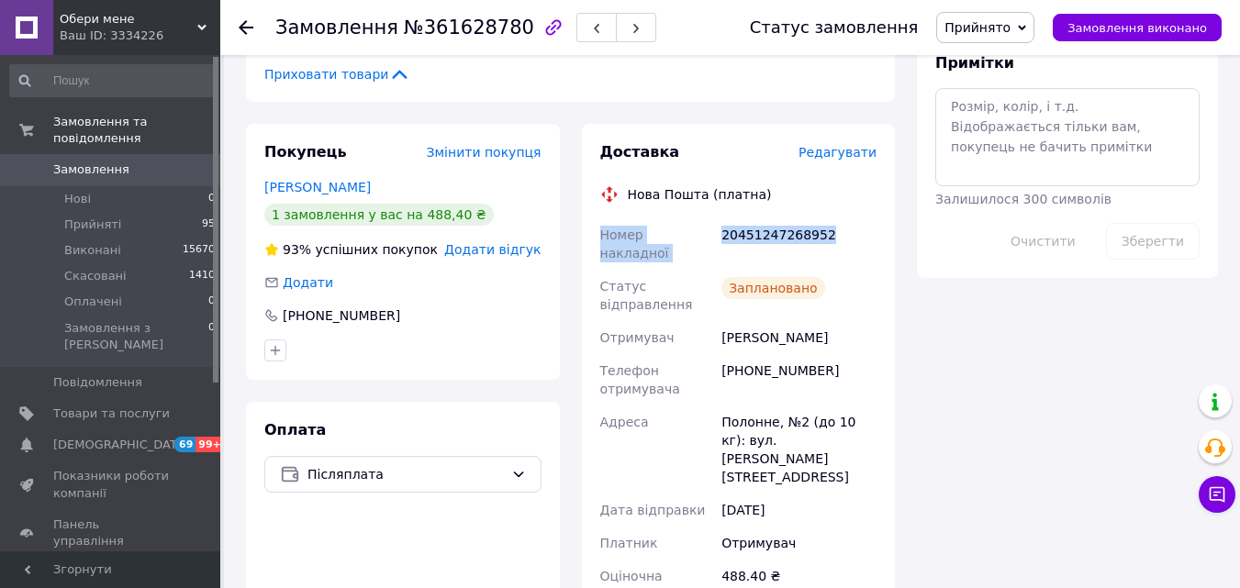
drag, startPoint x: 833, startPoint y: 95, endPoint x: 609, endPoint y: 98, distance: 224.9
click at [593, 124] on div "Доставка Редагувати Нова Пошта (платна) Номер накладної 20451247268952 Статус в…" at bounding box center [739, 496] width 314 height 744
copy div "Номер накладної 20451247268952"
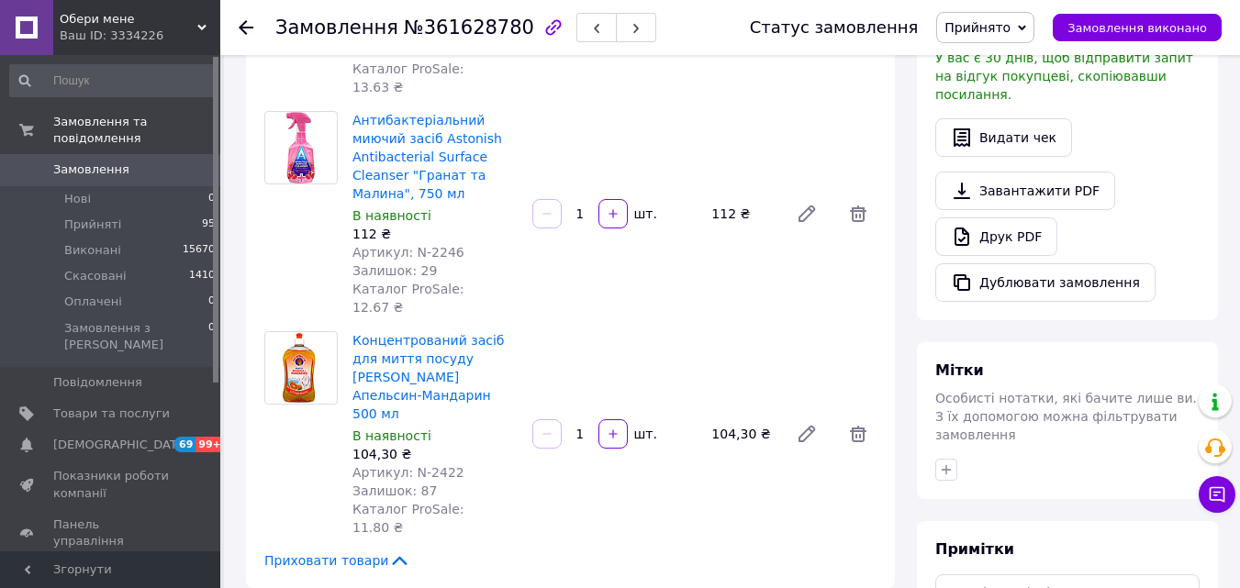
scroll to position [275, 0]
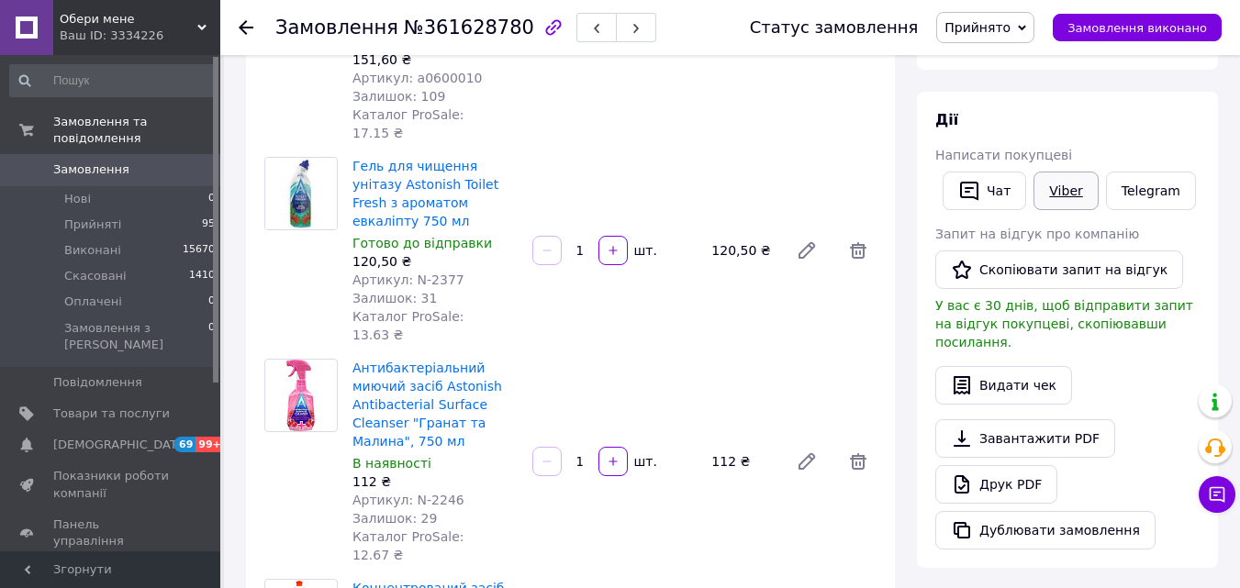
click at [1060, 194] on link "Viber" at bounding box center [1066, 191] width 64 height 39
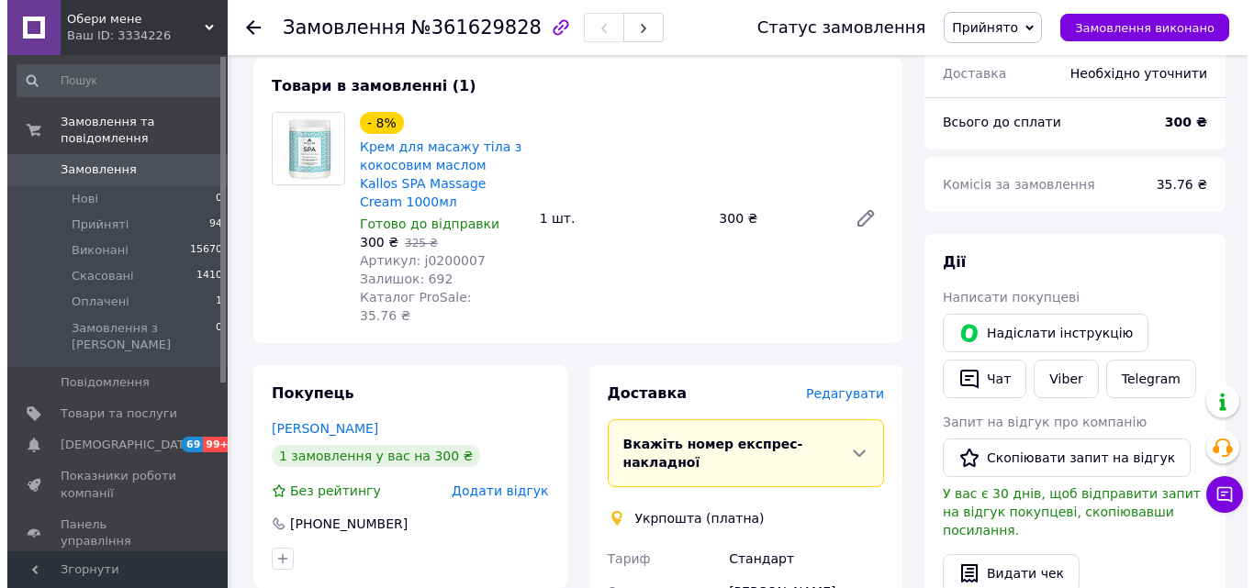
scroll to position [275, 0]
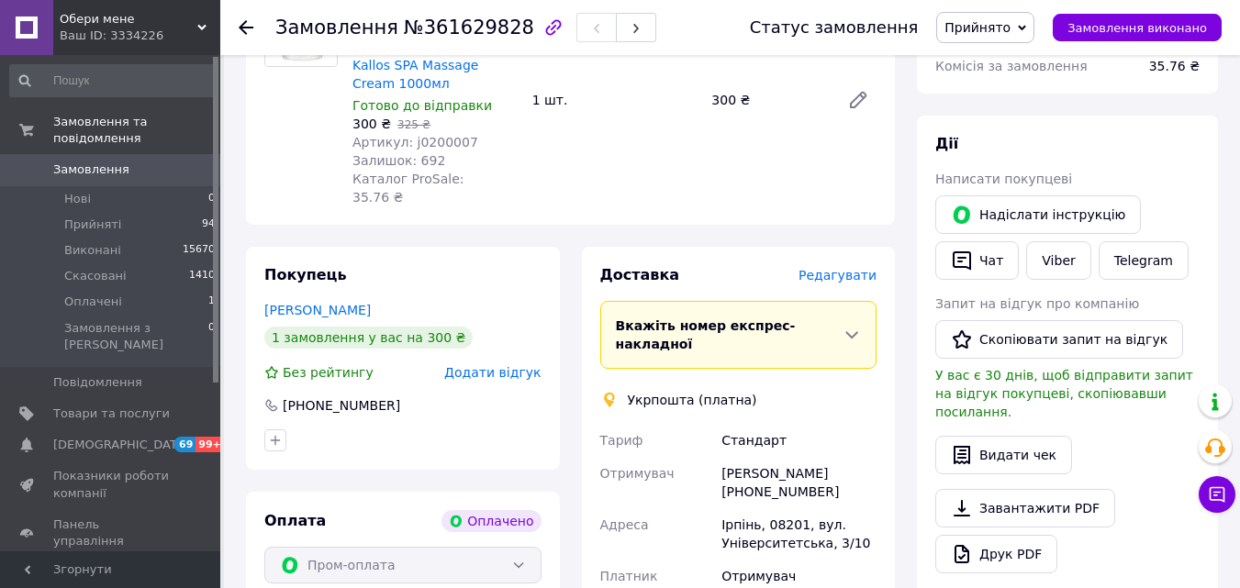
click at [848, 268] on span "Редагувати" at bounding box center [838, 275] width 78 height 15
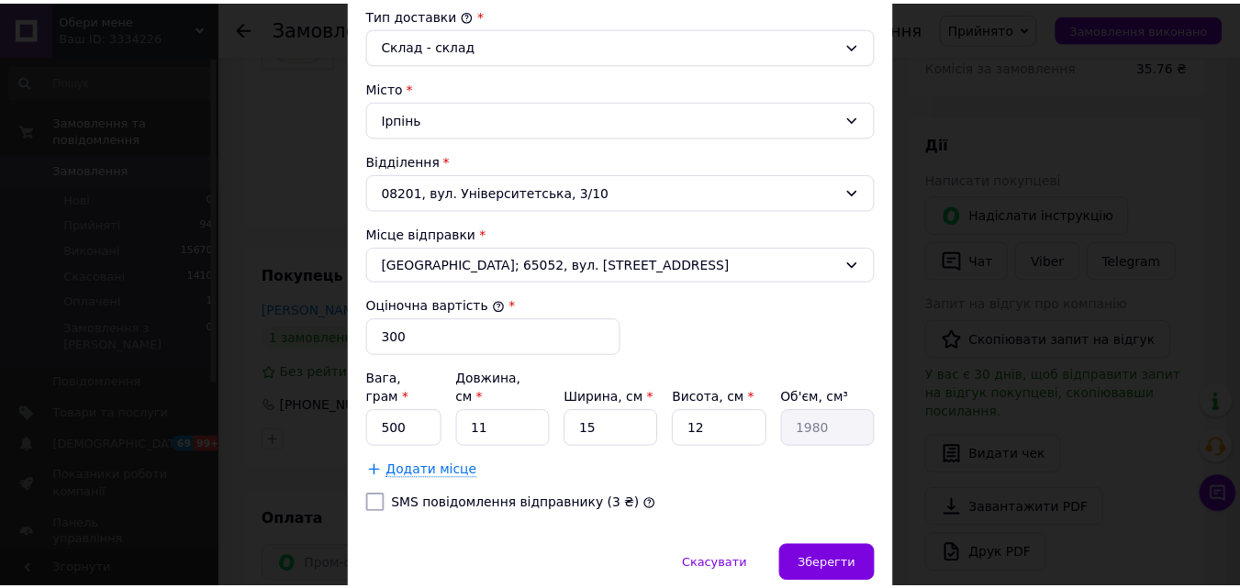
scroll to position [560, 0]
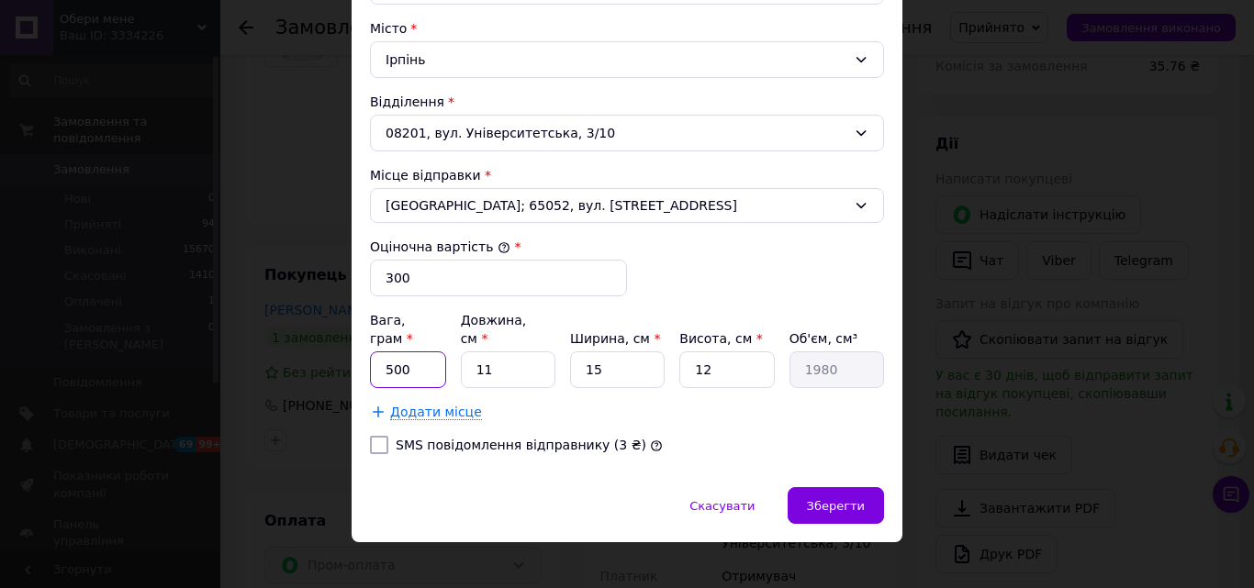
drag, startPoint x: 387, startPoint y: 352, endPoint x: 378, endPoint y: 353, distance: 9.4
click at [378, 353] on input "500" at bounding box center [408, 370] width 76 height 37
type input "1000"
click at [474, 352] on input "11" at bounding box center [508, 370] width 95 height 37
type input "2"
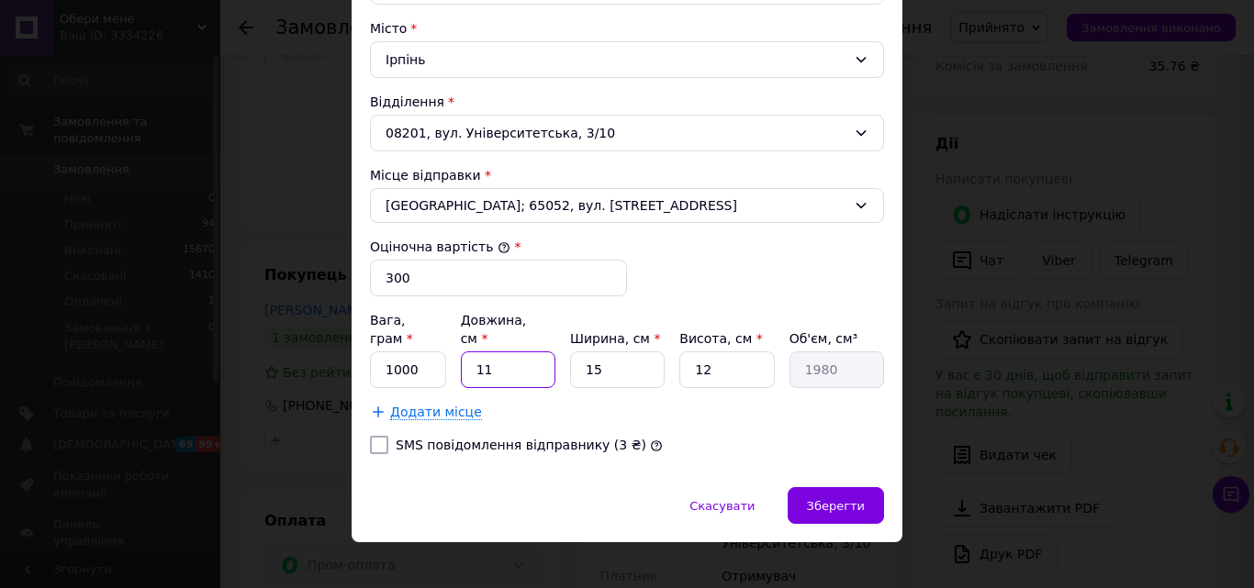
type input "360"
type input "25"
type input "4500"
type input "25"
drag, startPoint x: 619, startPoint y: 353, endPoint x: 563, endPoint y: 341, distance: 57.2
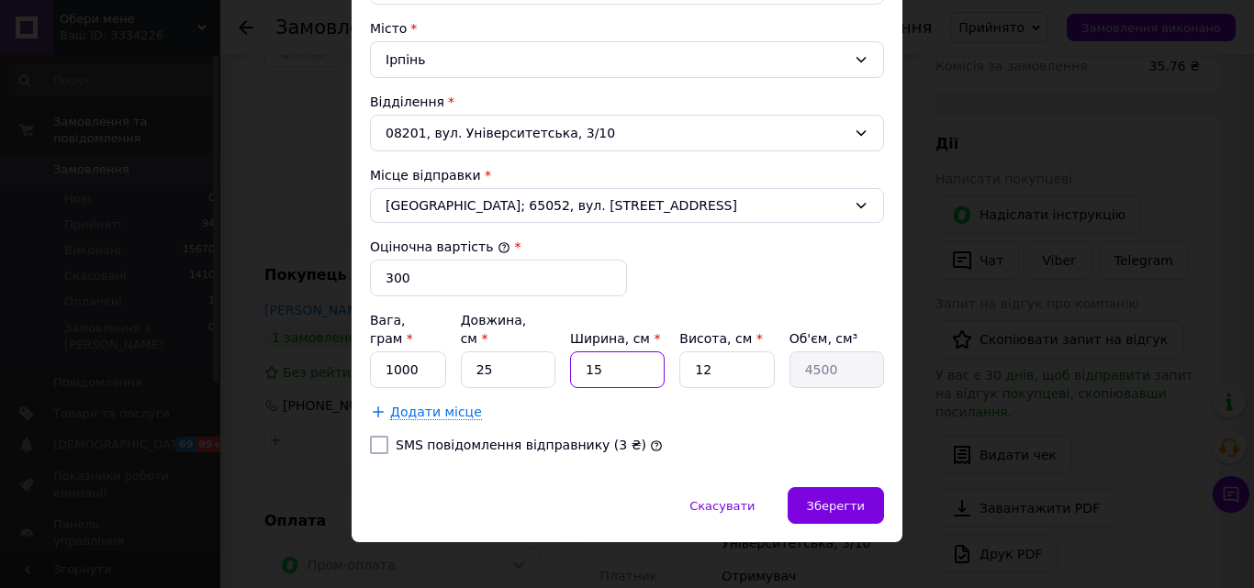
click at [563, 341] on div "Вага, грам * 1000 Довжина, см * 25 Ширина, см * 15 Висота, см * 12 Об'єм, см³ 4…" at bounding box center [627, 349] width 514 height 77
type input "2"
type input "600"
type input "25"
type input "7500"
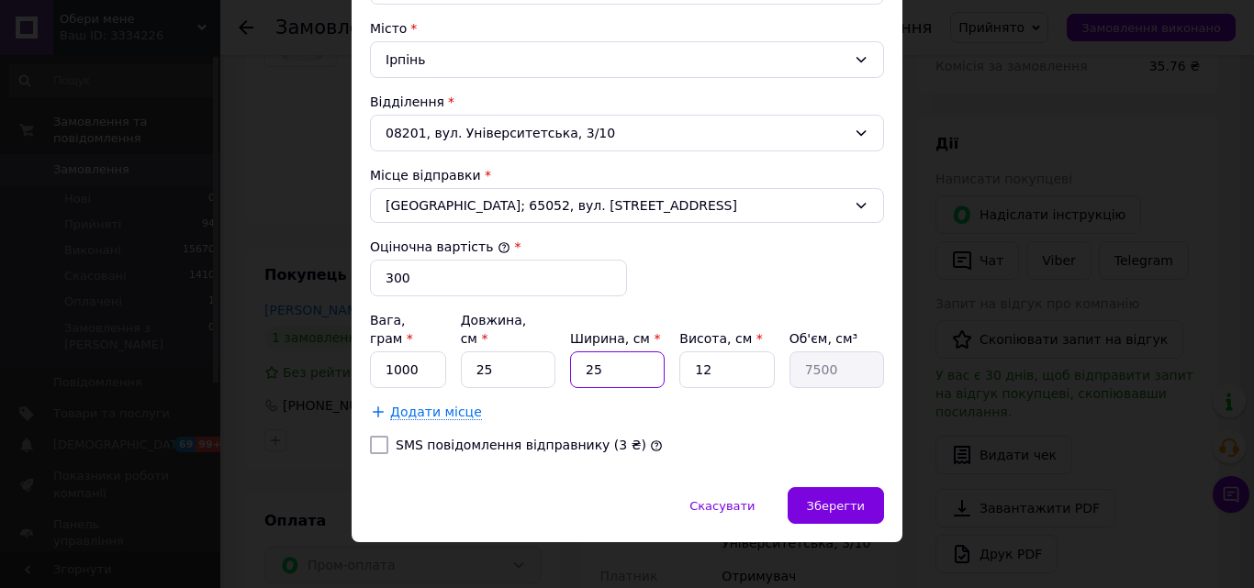
type input "25"
drag, startPoint x: 714, startPoint y: 351, endPoint x: 652, endPoint y: 352, distance: 62.4
click at [652, 352] on div "Вага, грам * 1000 Довжина, см * 25 Ширина, см * 25 Висота, см * 12 Об'єм, см³ 7…" at bounding box center [627, 349] width 514 height 77
type input "5"
type input "3125"
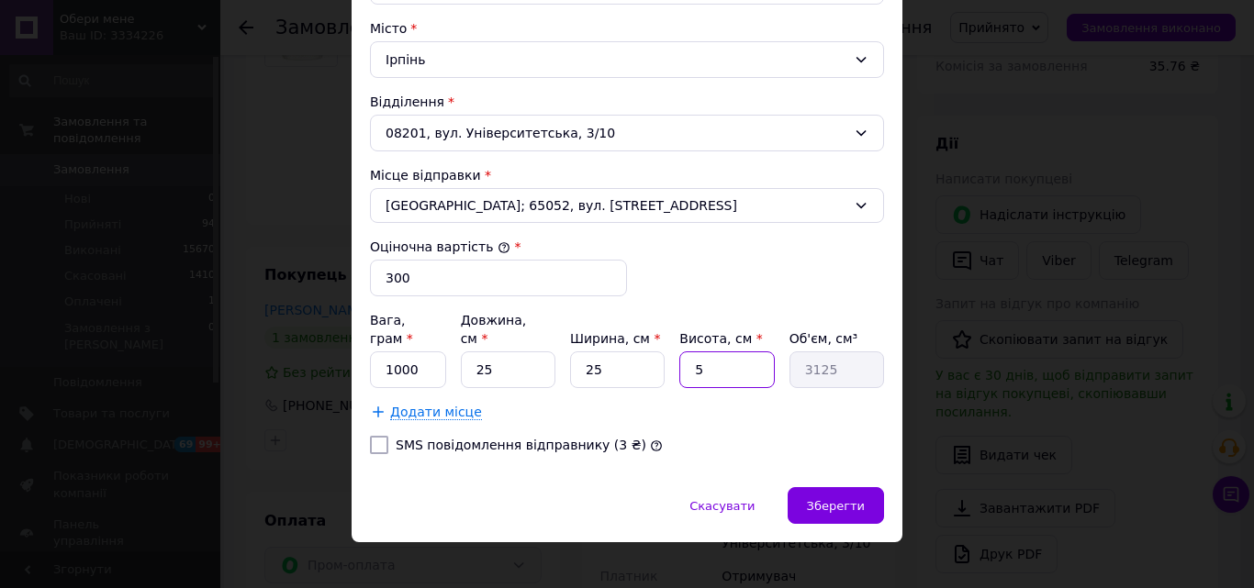
type input "52"
type input "32500"
drag, startPoint x: 730, startPoint y: 360, endPoint x: 636, endPoint y: 350, distance: 94.2
click at [636, 350] on div "Вага, грам * 1000 Довжина, см * 25 Ширина, см * 25 Висота, см * 52 Об'єм, см³ 3…" at bounding box center [627, 349] width 514 height 77
type input "2"
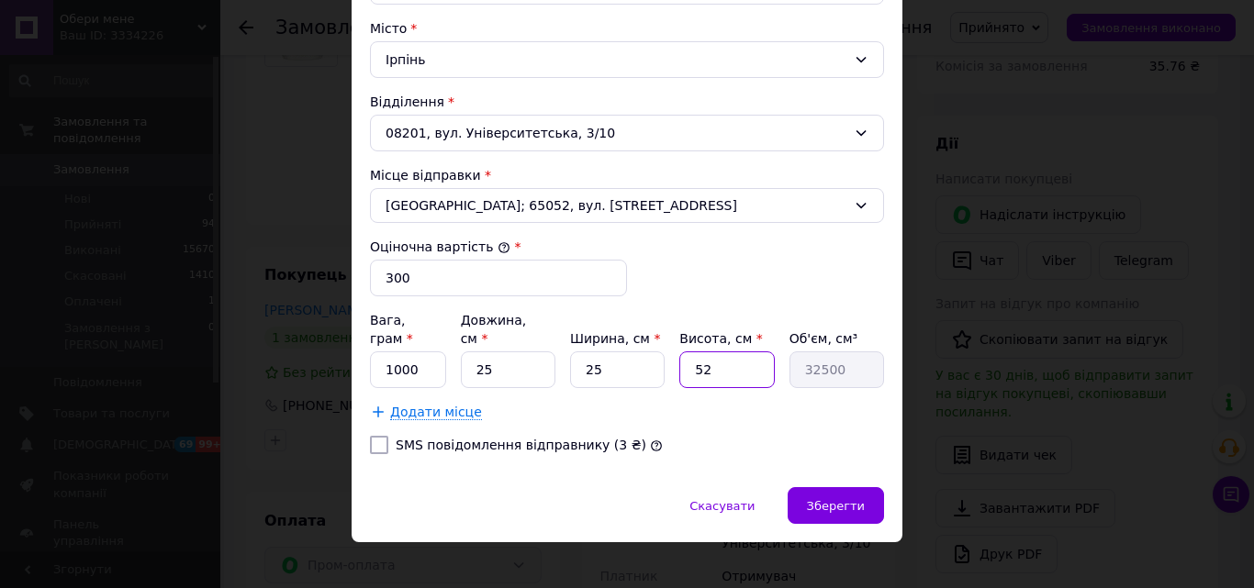
type input "1250"
type input "25"
type input "15625"
type input "25"
click at [871, 490] on div "Зберегти" at bounding box center [836, 505] width 96 height 37
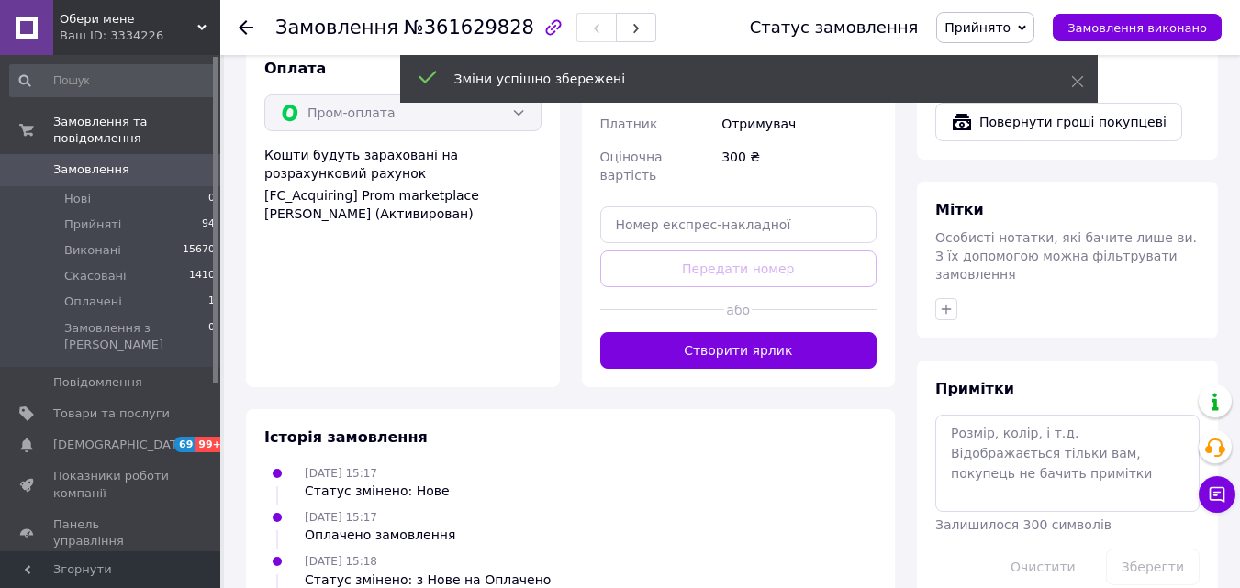
scroll to position [734, 0]
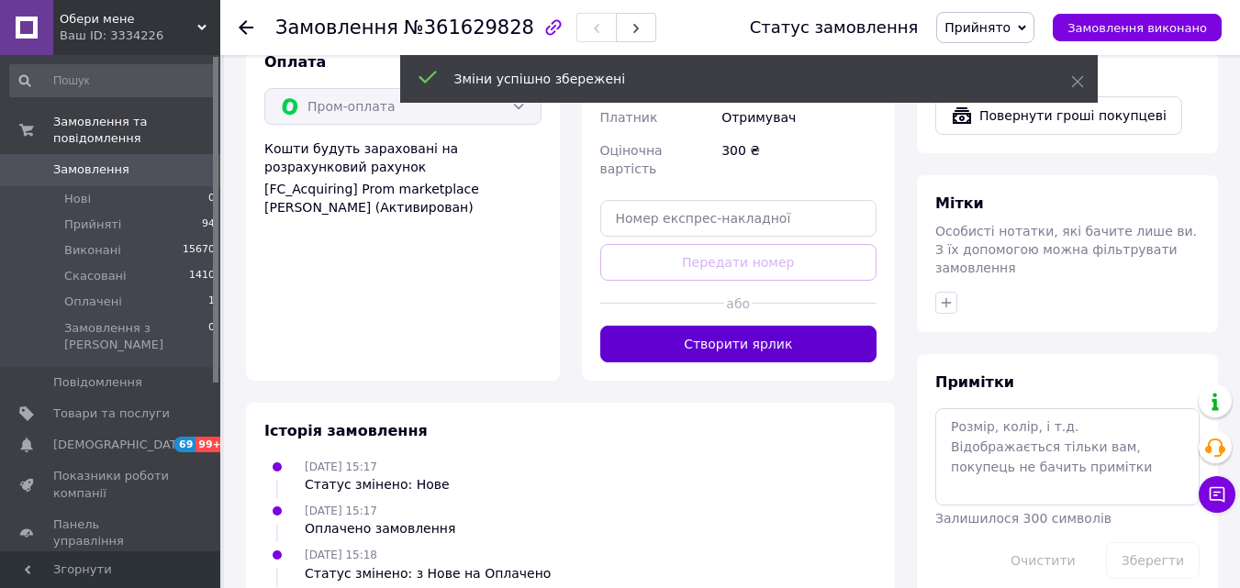
click at [749, 326] on button "Створити ярлик" at bounding box center [738, 344] width 277 height 37
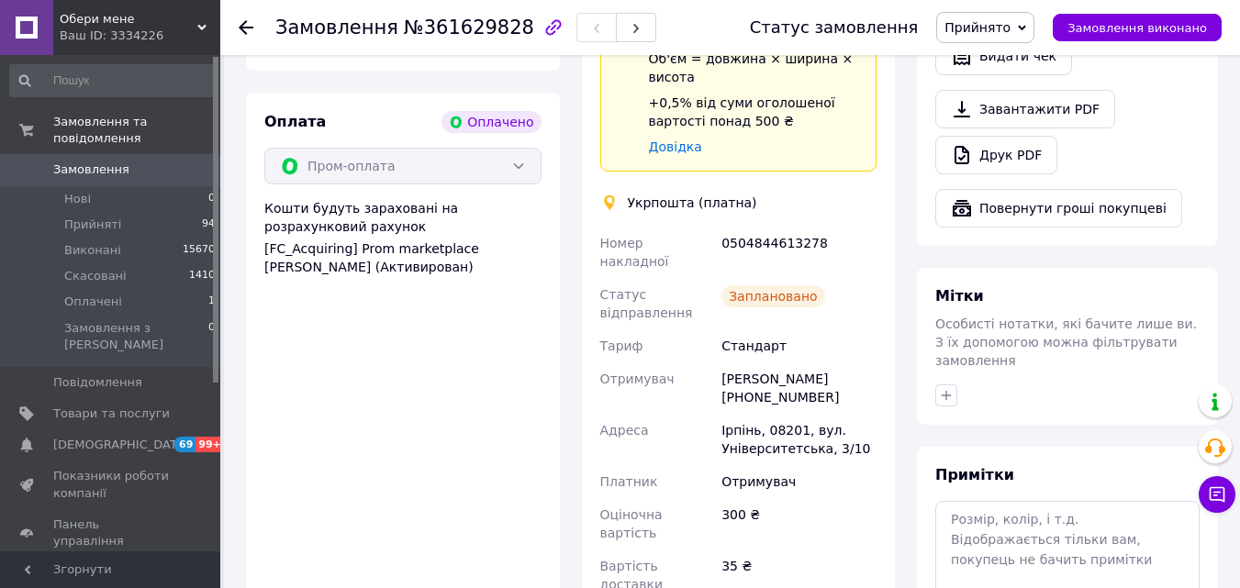
scroll to position [643, 0]
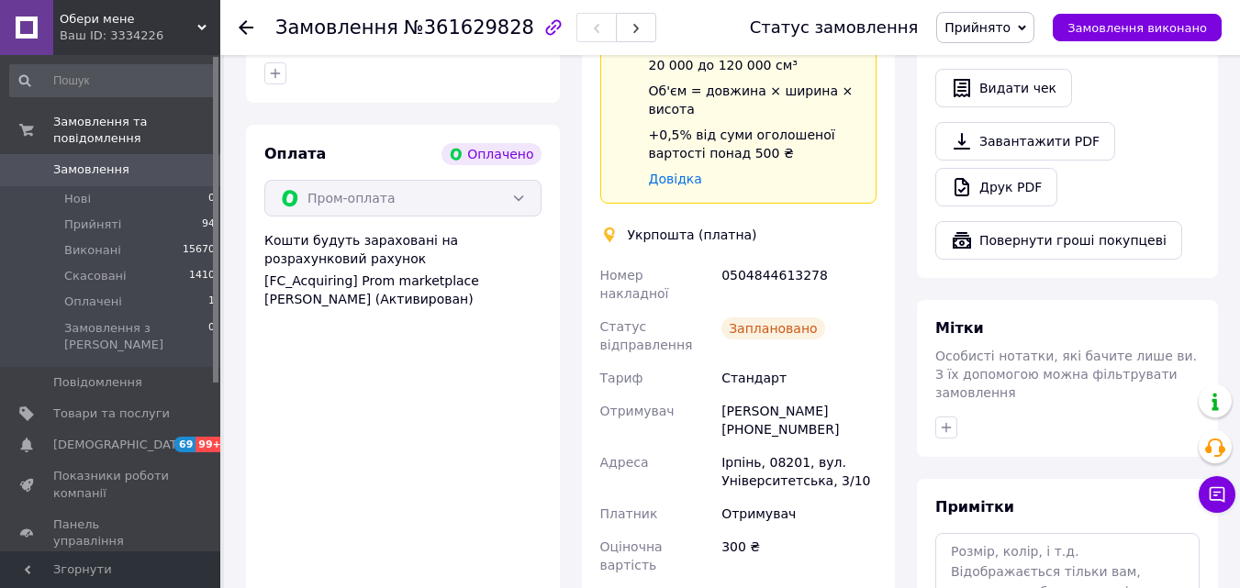
drag, startPoint x: 822, startPoint y: 219, endPoint x: 591, endPoint y: 218, distance: 231.3
click at [591, 218] on div "Доставка Редагувати Спецтариф Укрпошта Стандарт 35 ₴ - до 30 кг і об'ємом до 20…" at bounding box center [739, 291] width 314 height 823
copy div "Номер накладної 0504844613278"
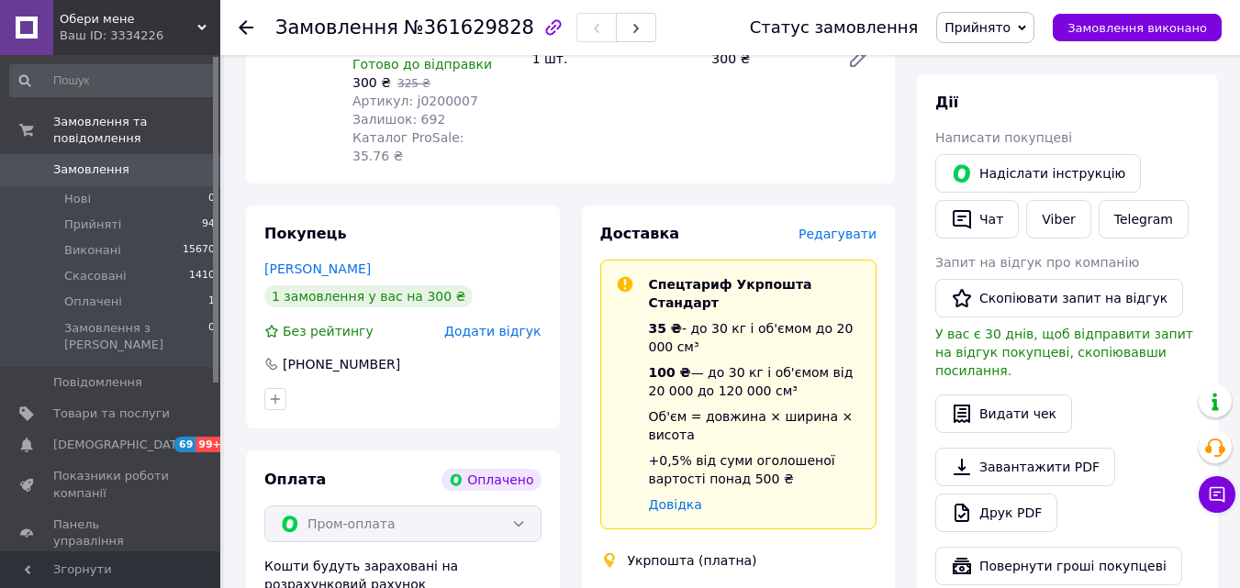
scroll to position [275, 0]
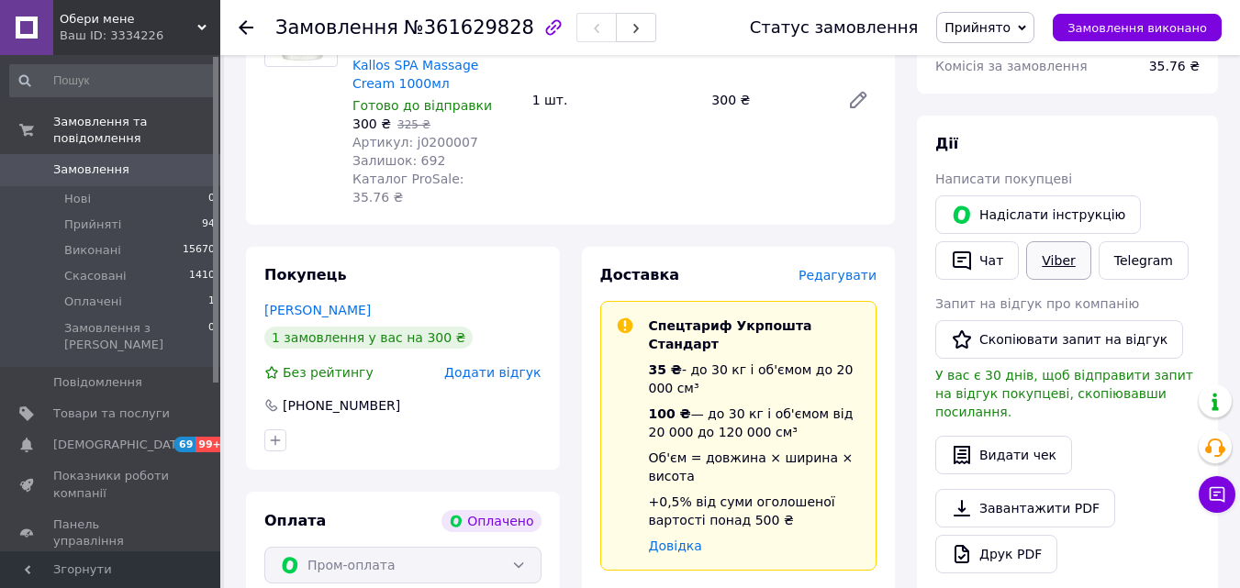
click at [1050, 258] on link "Viber" at bounding box center [1058, 260] width 64 height 39
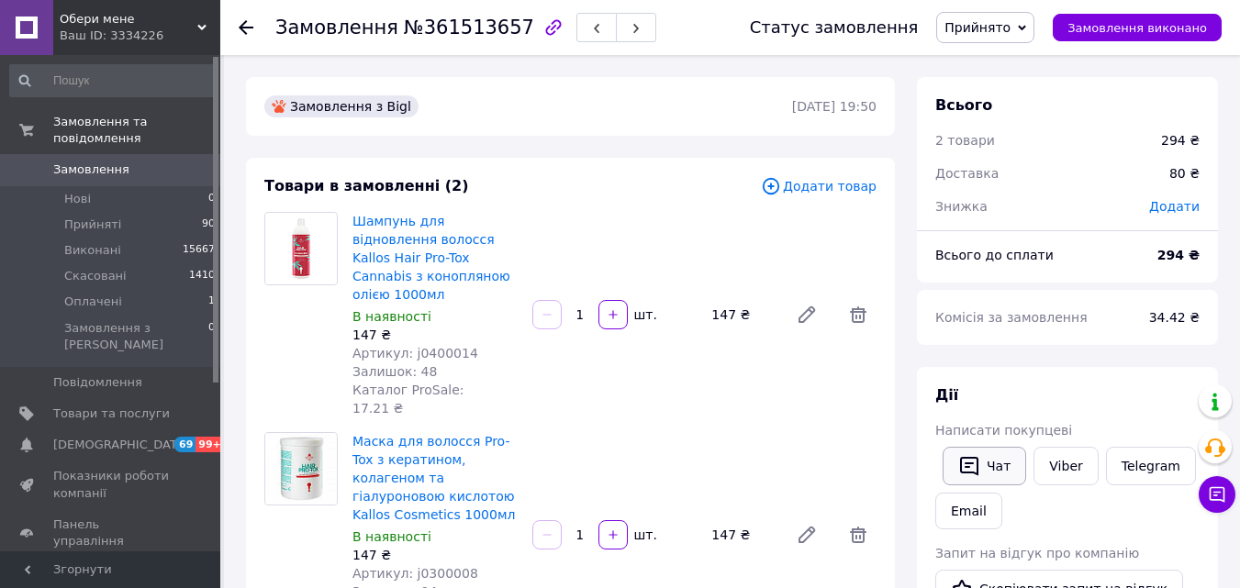
click at [1010, 469] on button "Чат" at bounding box center [985, 466] width 84 height 39
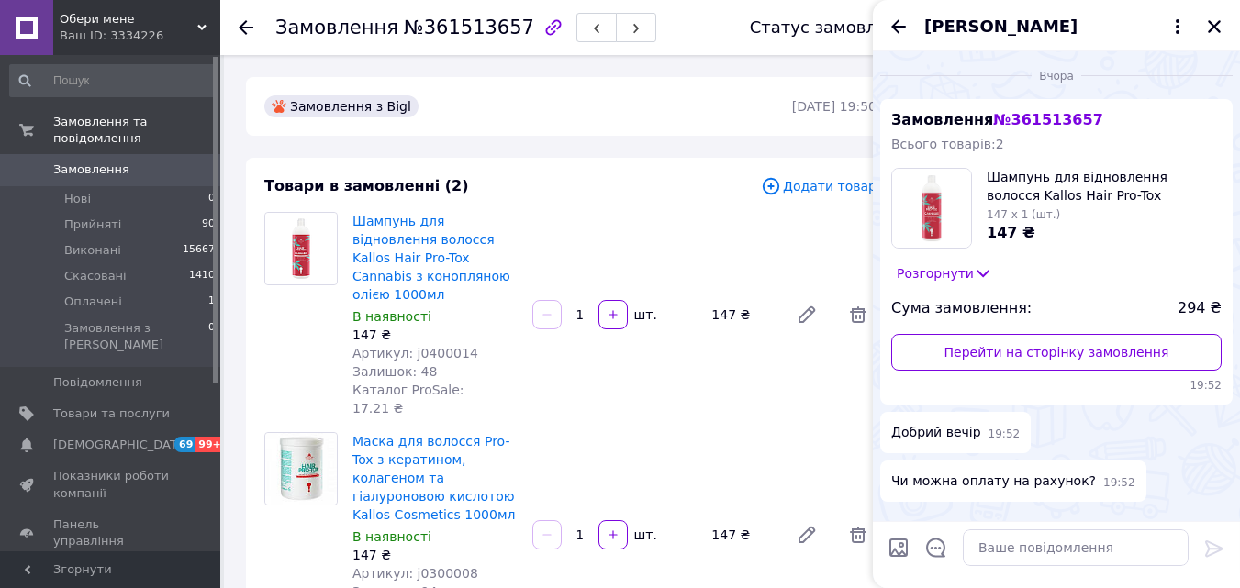
scroll to position [720, 0]
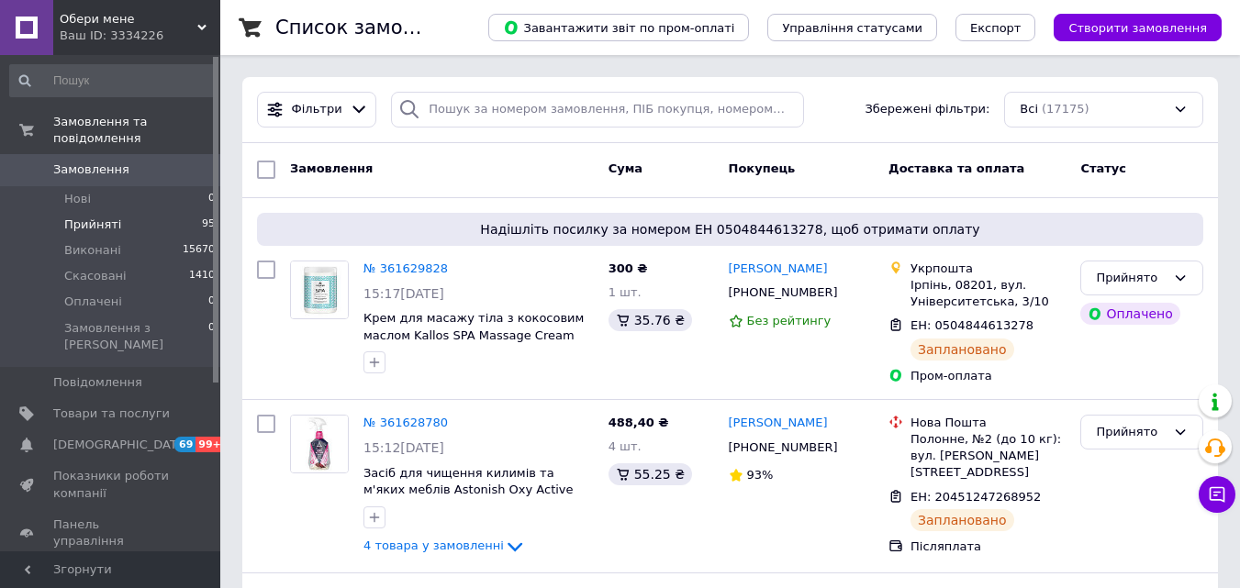
click at [123, 212] on li "Прийняті 95" at bounding box center [113, 225] width 226 height 26
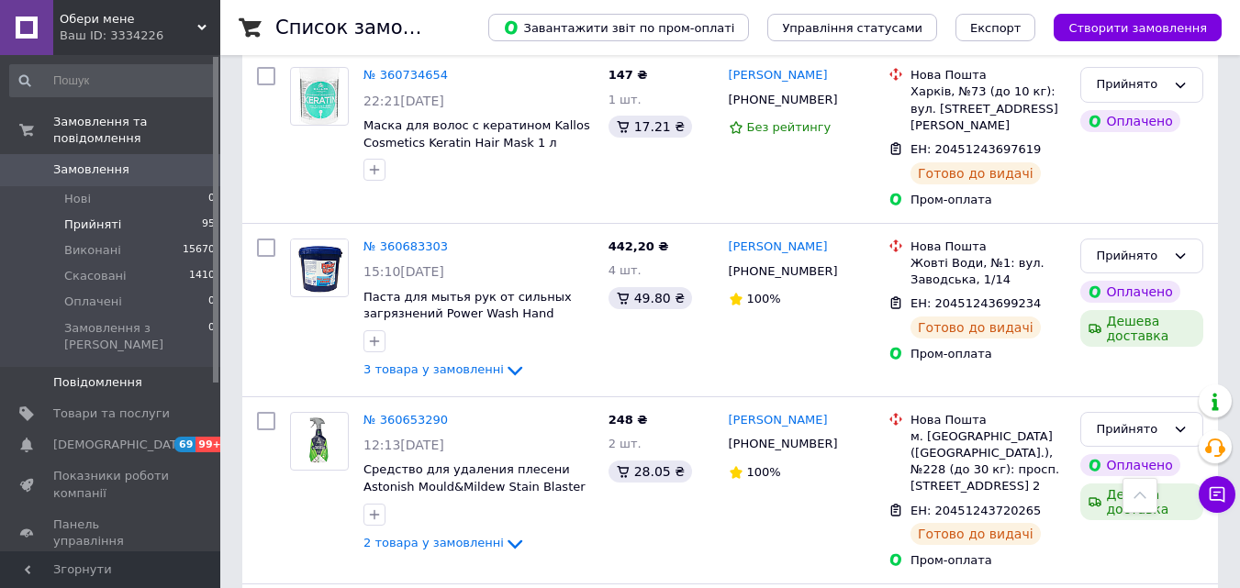
scroll to position [17026, 0]
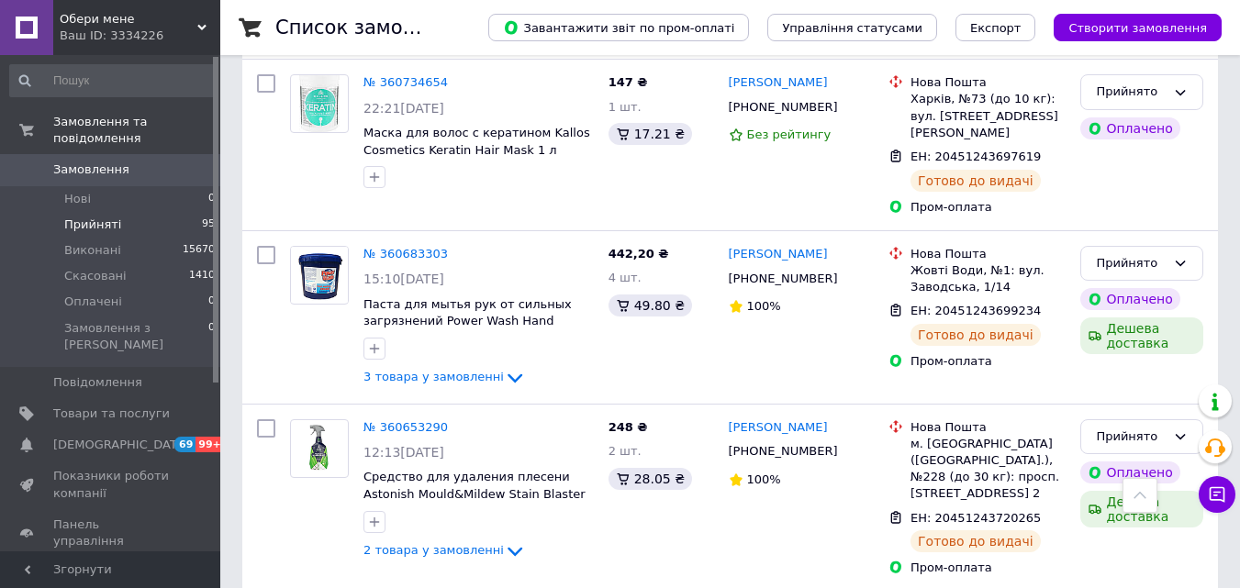
checkbox input "true"
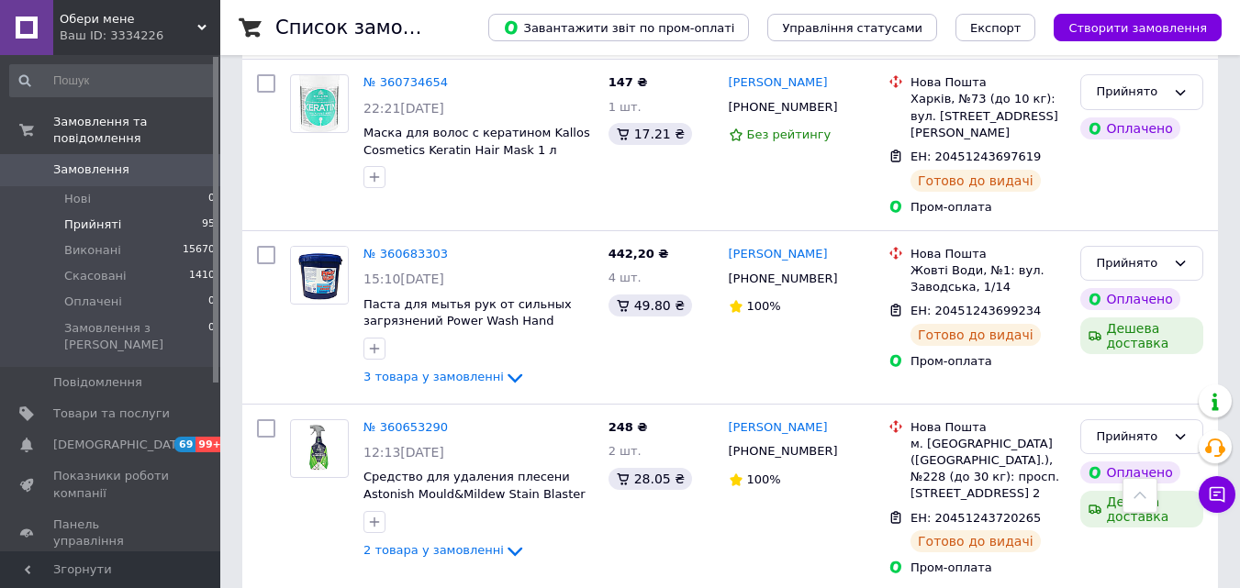
checkbox input "true"
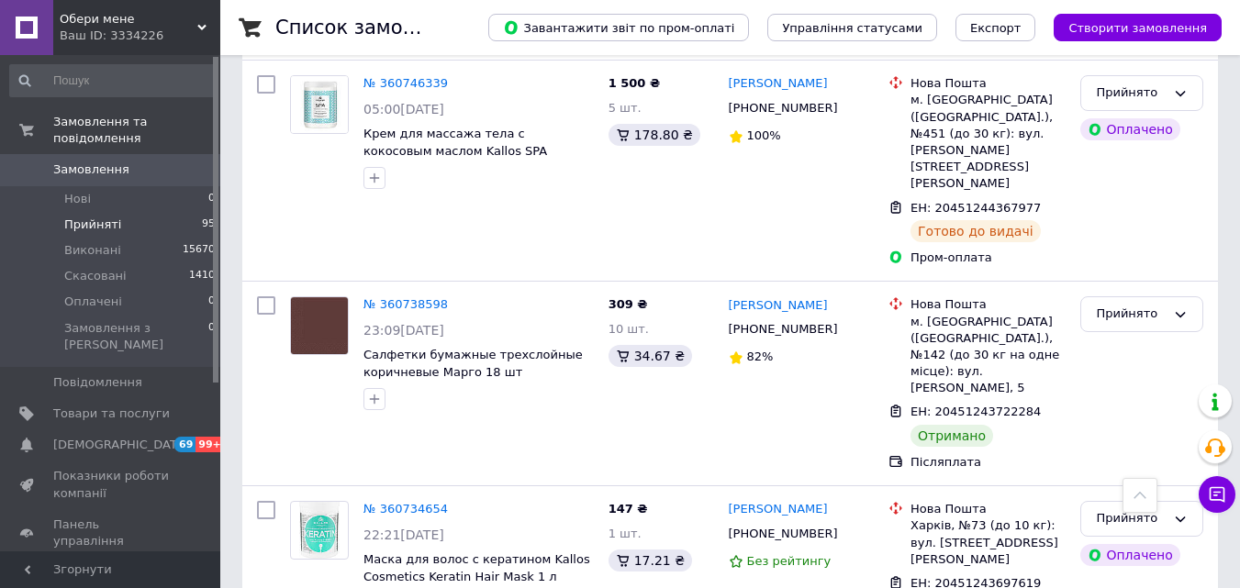
scroll to position [16567, 0]
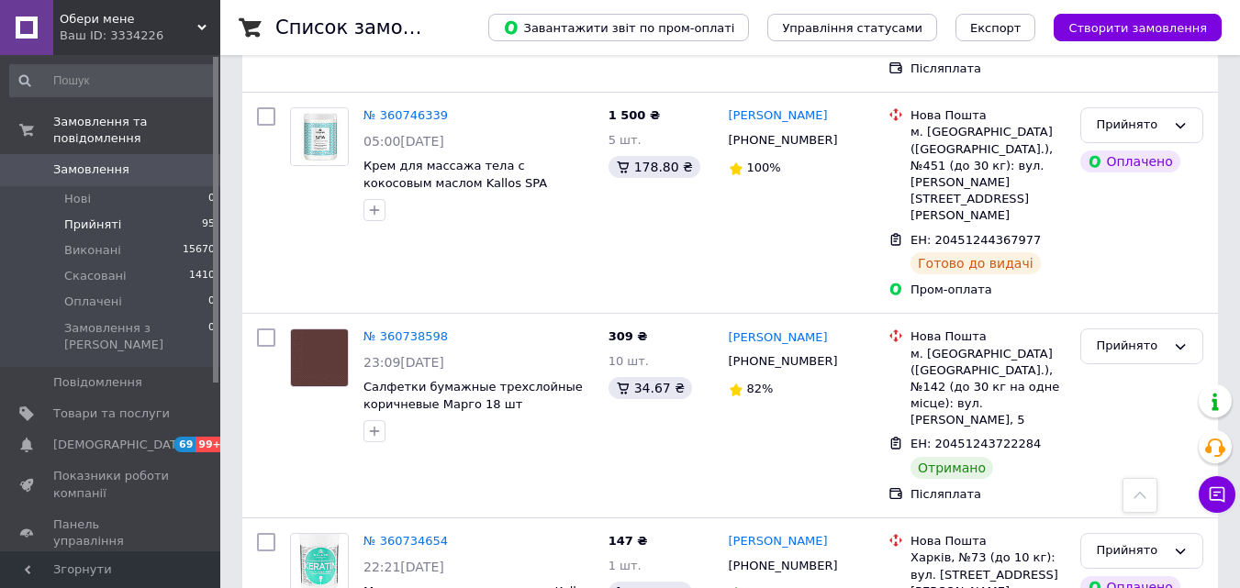
drag, startPoint x: 263, startPoint y: 333, endPoint x: 276, endPoint y: 184, distance: 149.2
checkbox input "true"
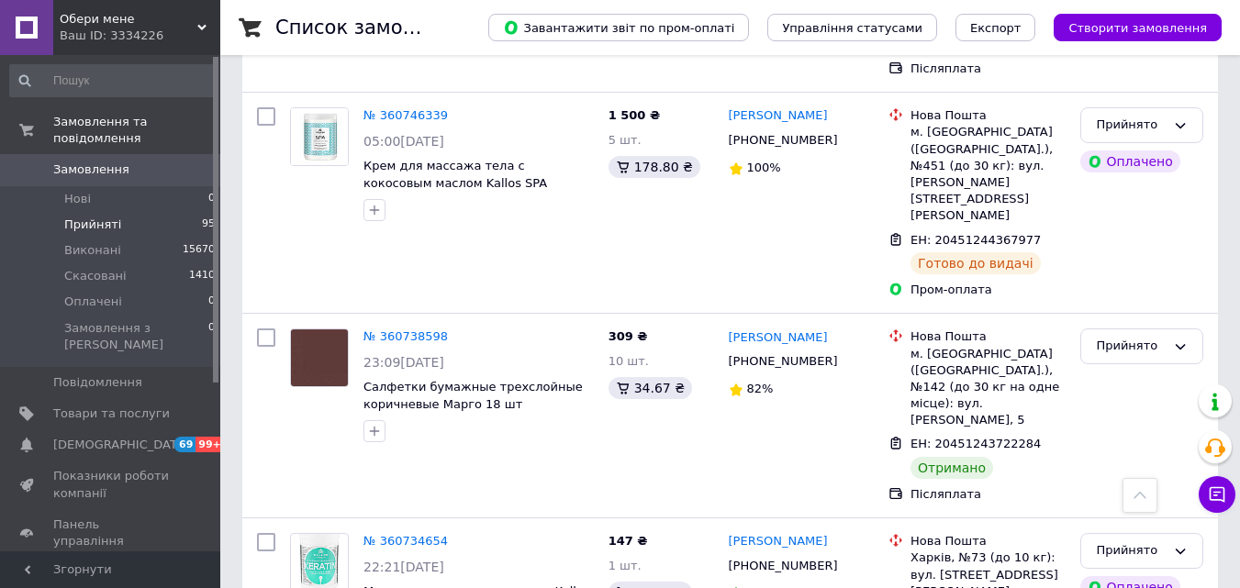
checkbox input "true"
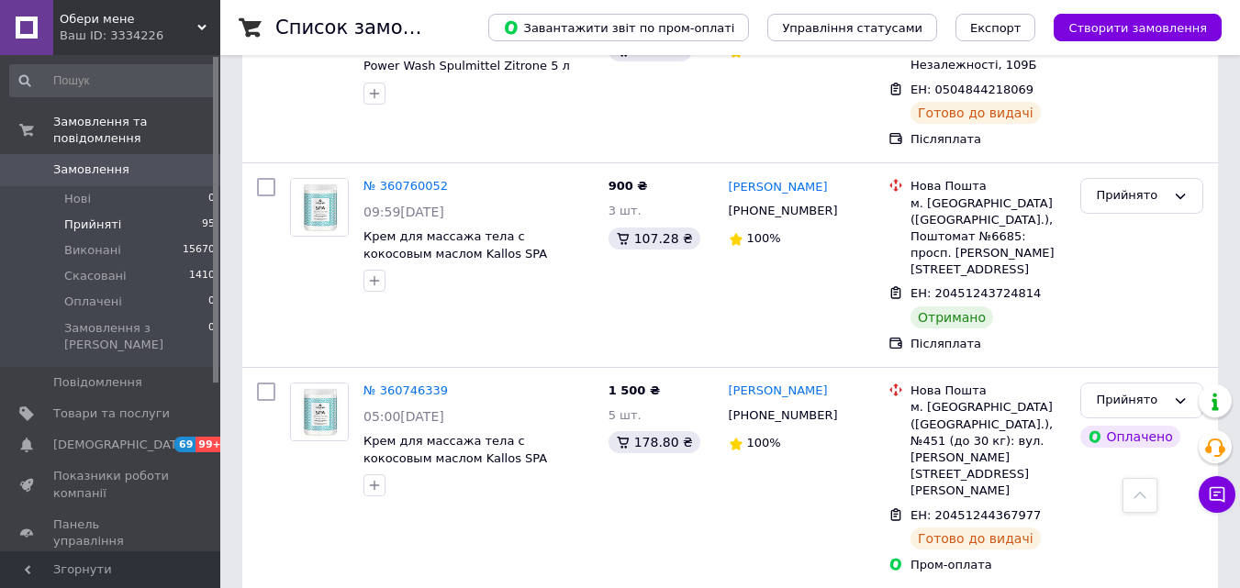
drag, startPoint x: 266, startPoint y: 263, endPoint x: 276, endPoint y: 278, distance: 18.6
checkbox input "true"
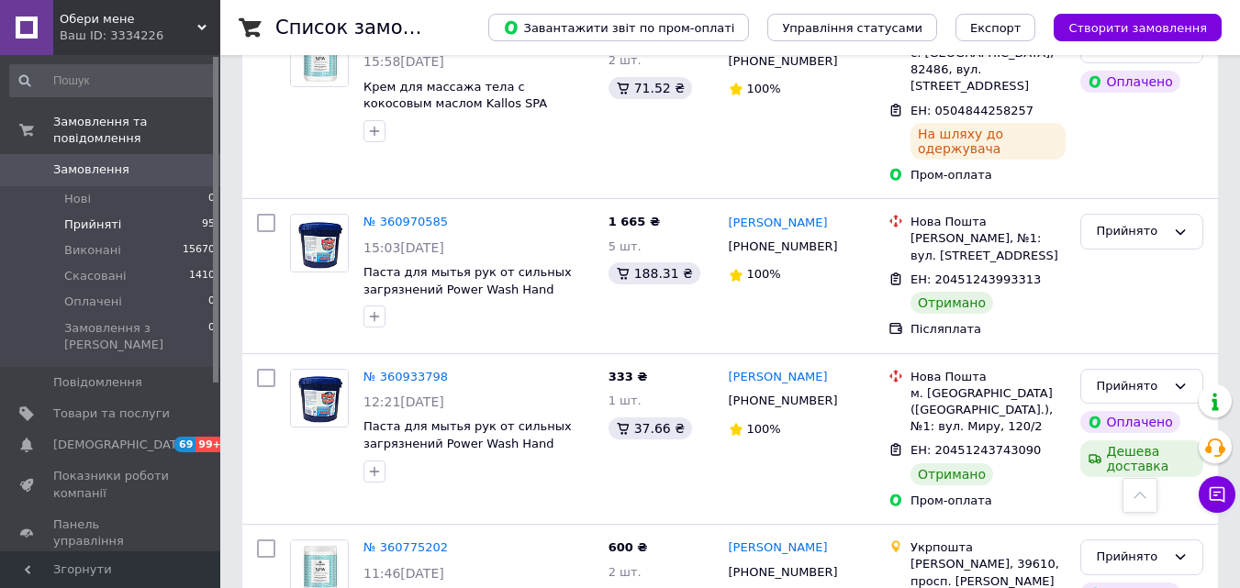
scroll to position [15373, 0]
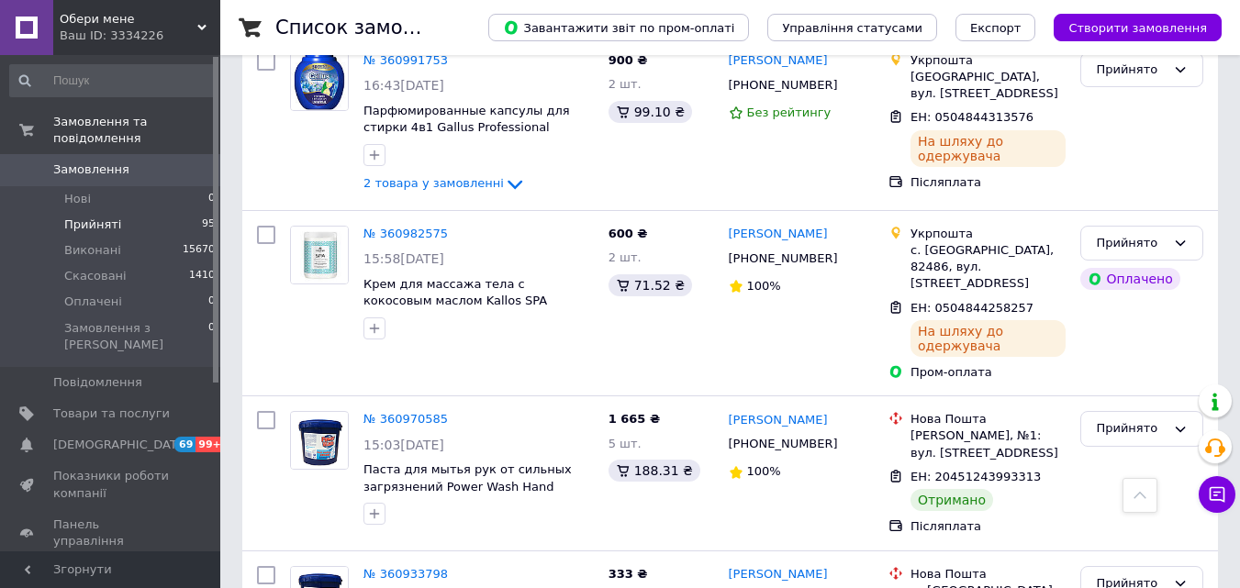
checkbox input "true"
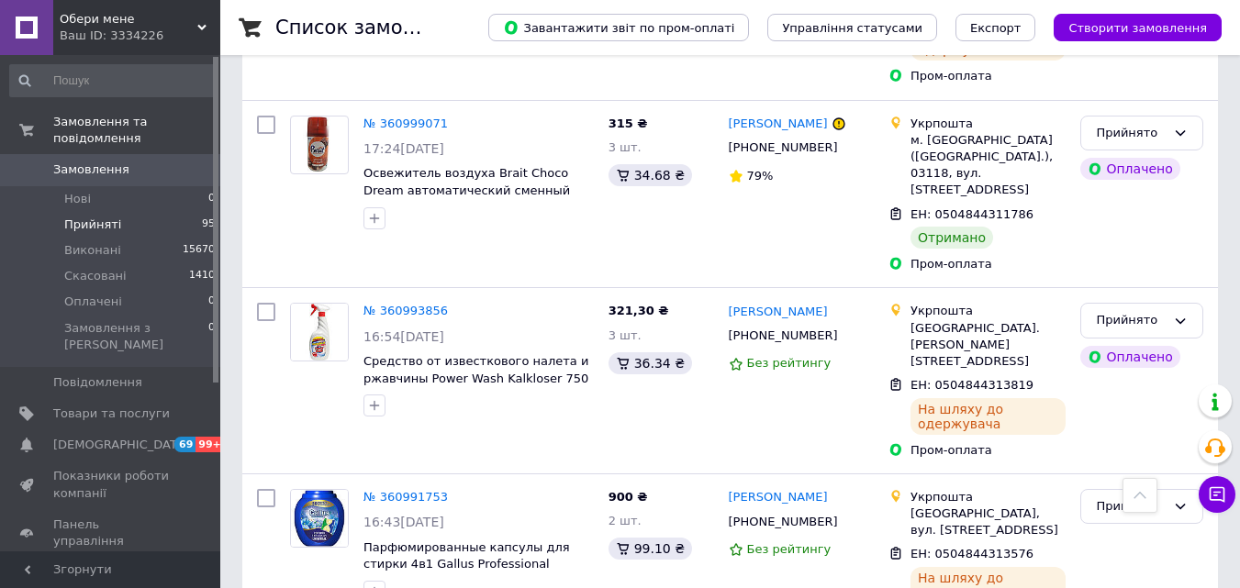
scroll to position [14823, 0]
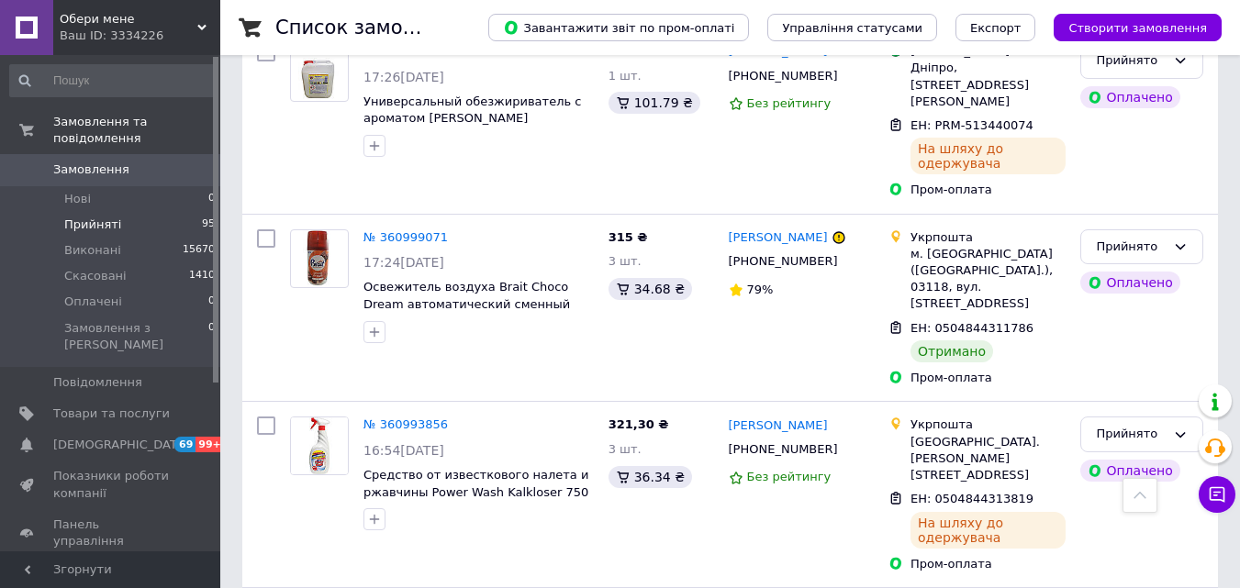
drag, startPoint x: 265, startPoint y: 341, endPoint x: 265, endPoint y: 372, distance: 31.2
checkbox input "true"
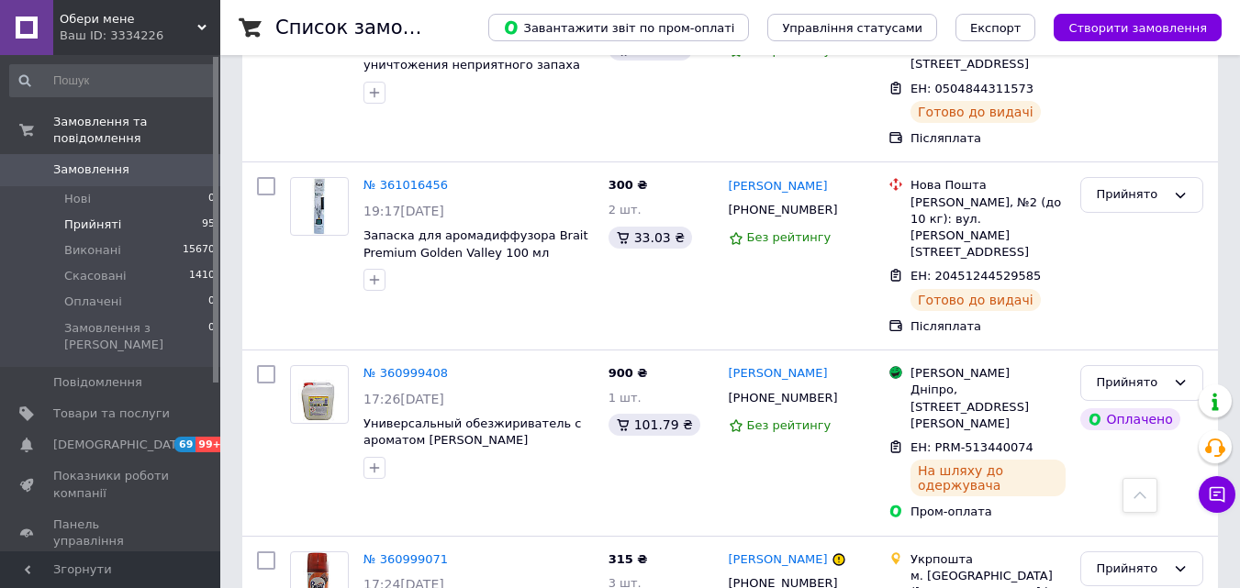
scroll to position [14455, 0]
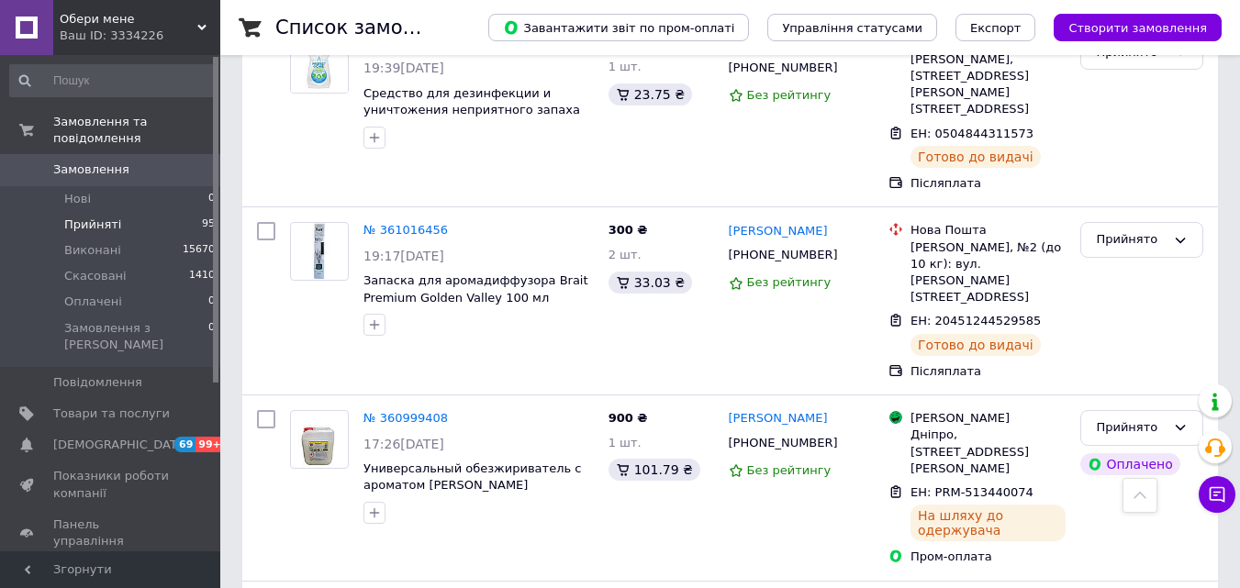
checkbox input "true"
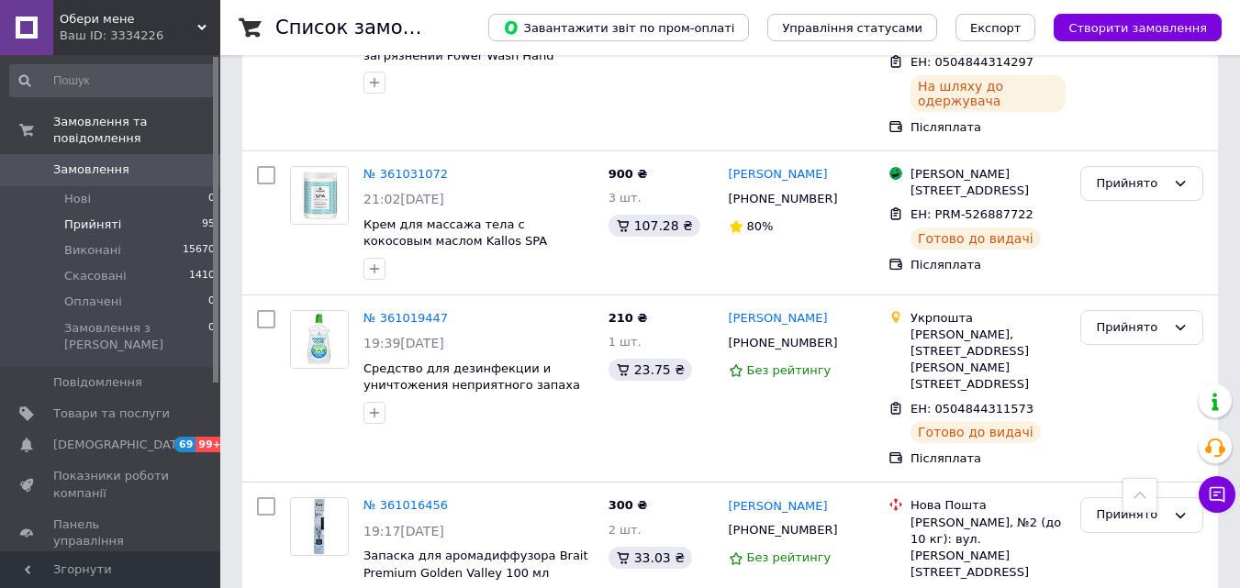
checkbox input "true"
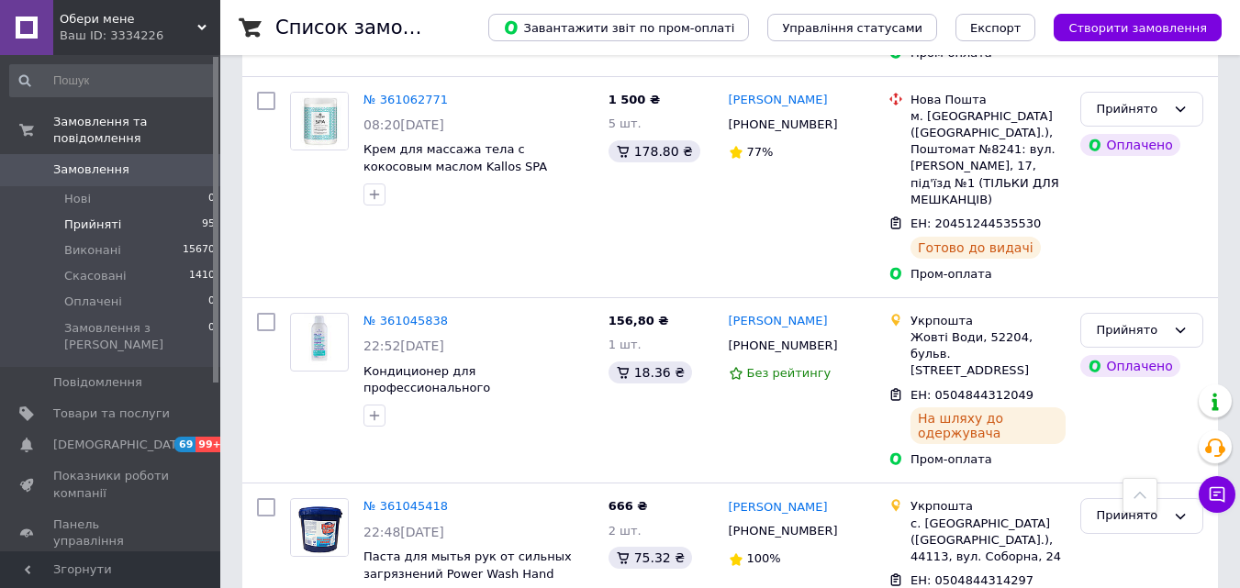
scroll to position [13629, 0]
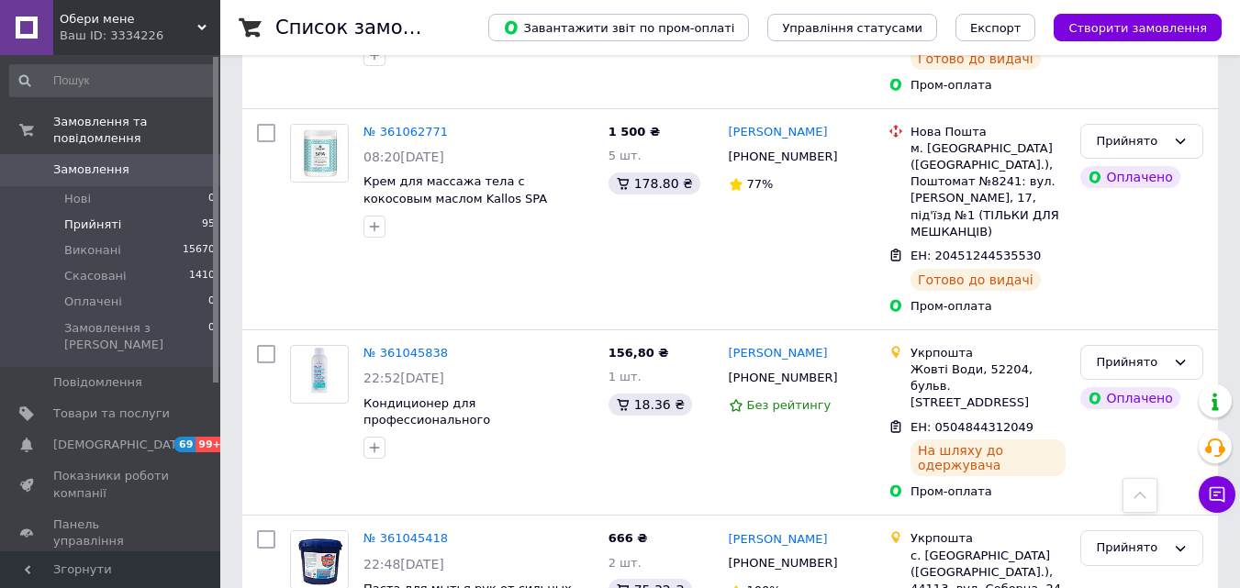
checkbox input "true"
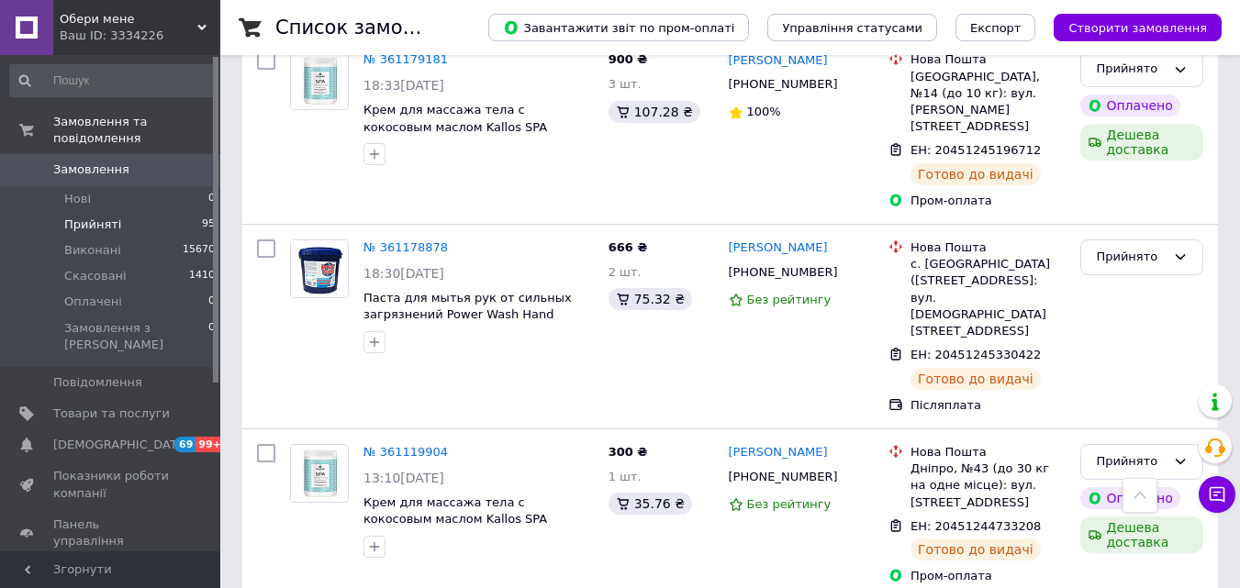
scroll to position [12069, 0]
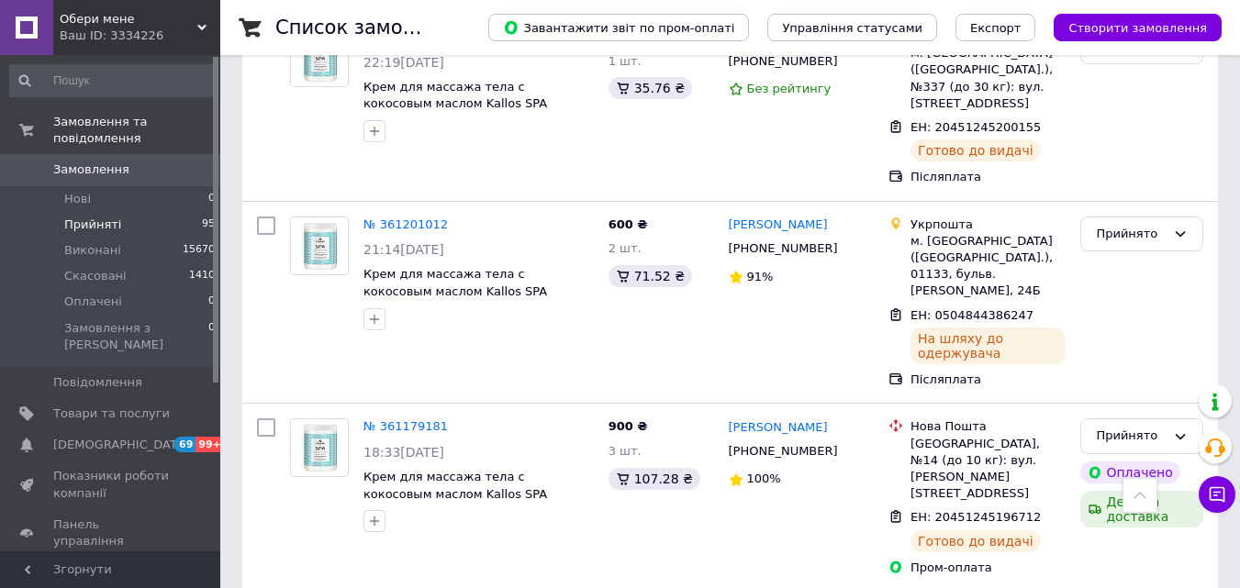
checkbox input "true"
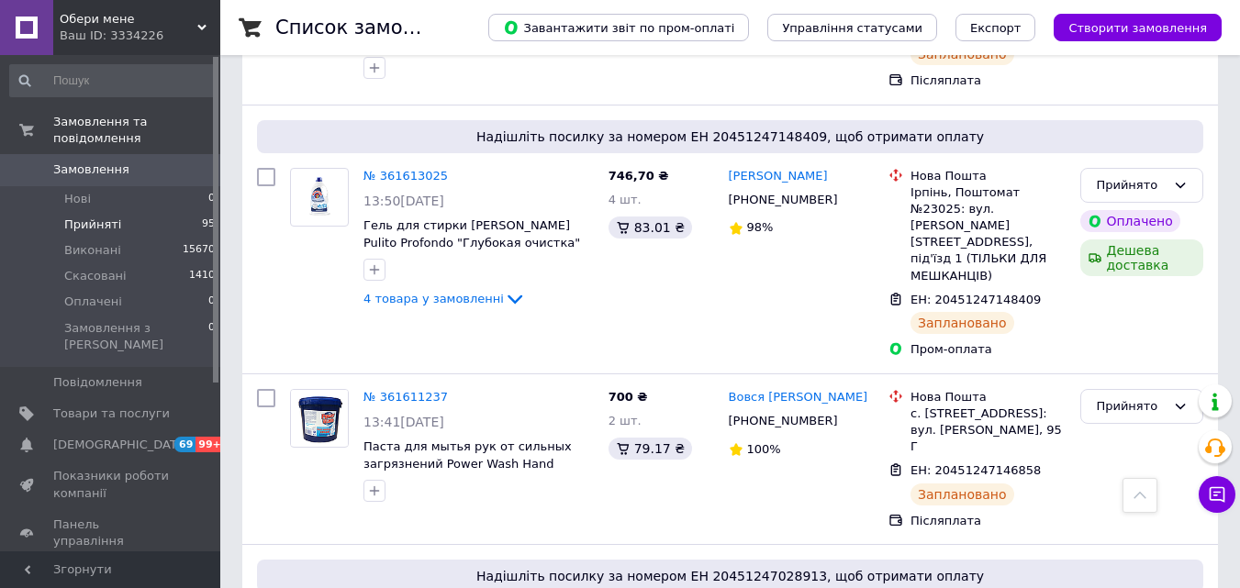
scroll to position [0, 0]
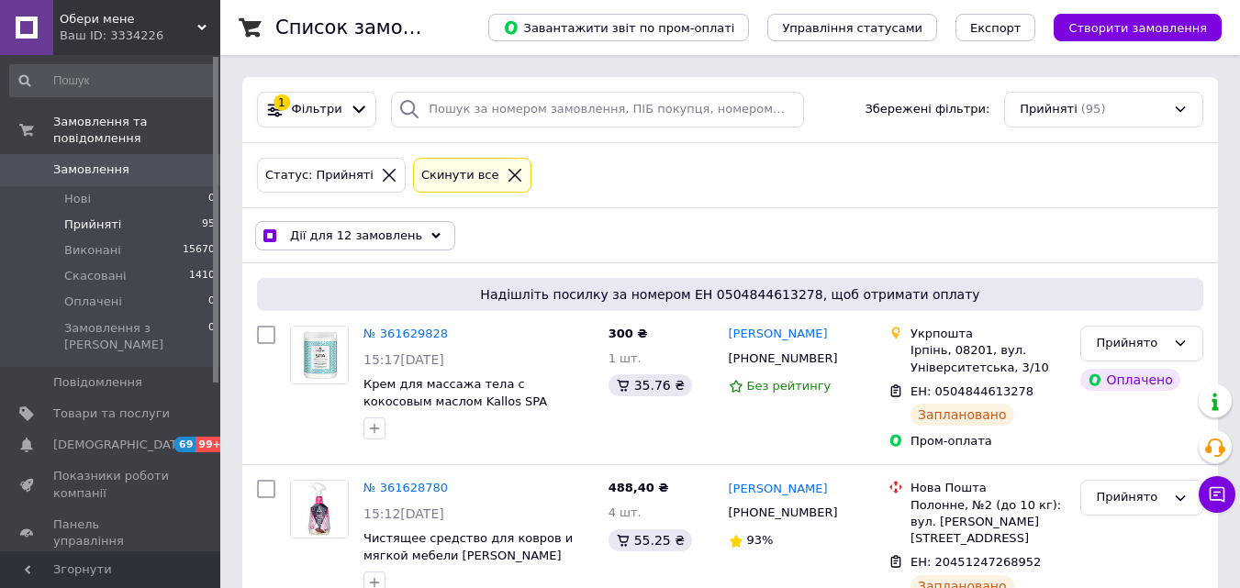
click at [442, 229] on div "Дії для 12 замовлень Вибрати все 95 замовлень Вибрані всі 95 замовлень Скасуват…" at bounding box center [730, 236] width 968 height 48
click at [431, 236] on use at bounding box center [435, 235] width 9 height 6
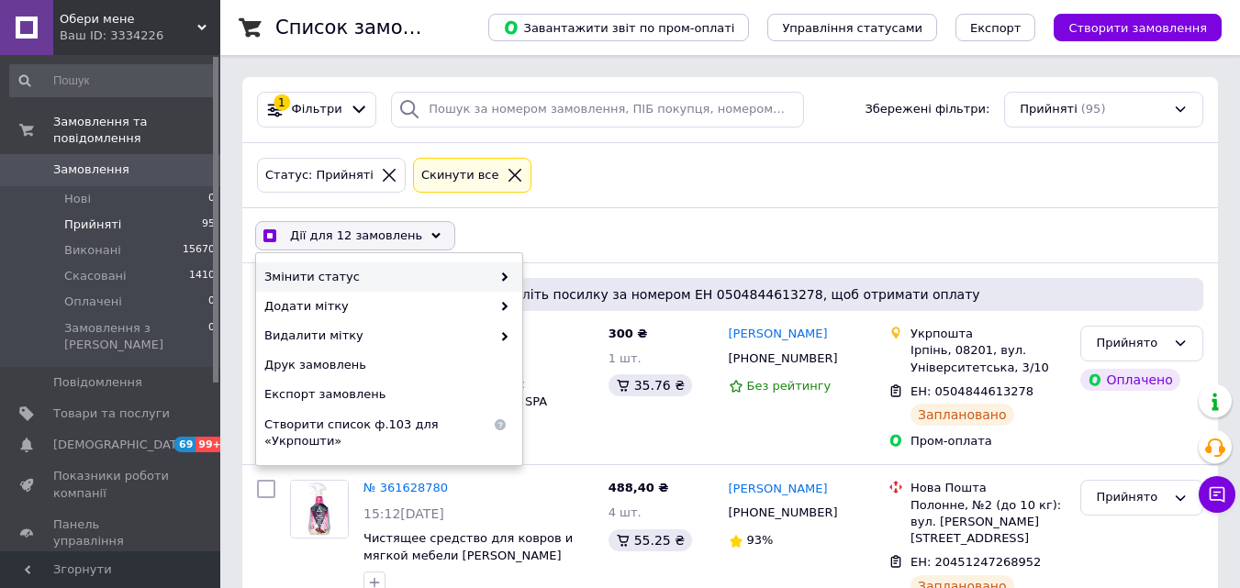
click at [442, 274] on span "Змінити статус" at bounding box center [377, 277] width 227 height 17
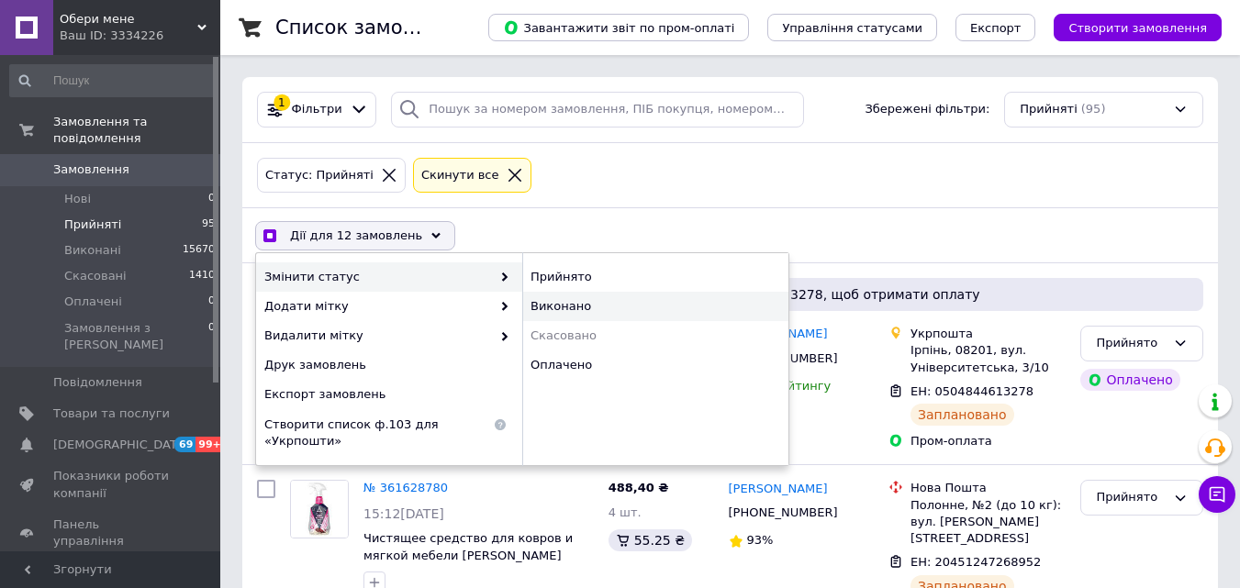
checkbox input "true"
click at [562, 308] on div "Виконано" at bounding box center [655, 306] width 266 height 29
checkbox input "false"
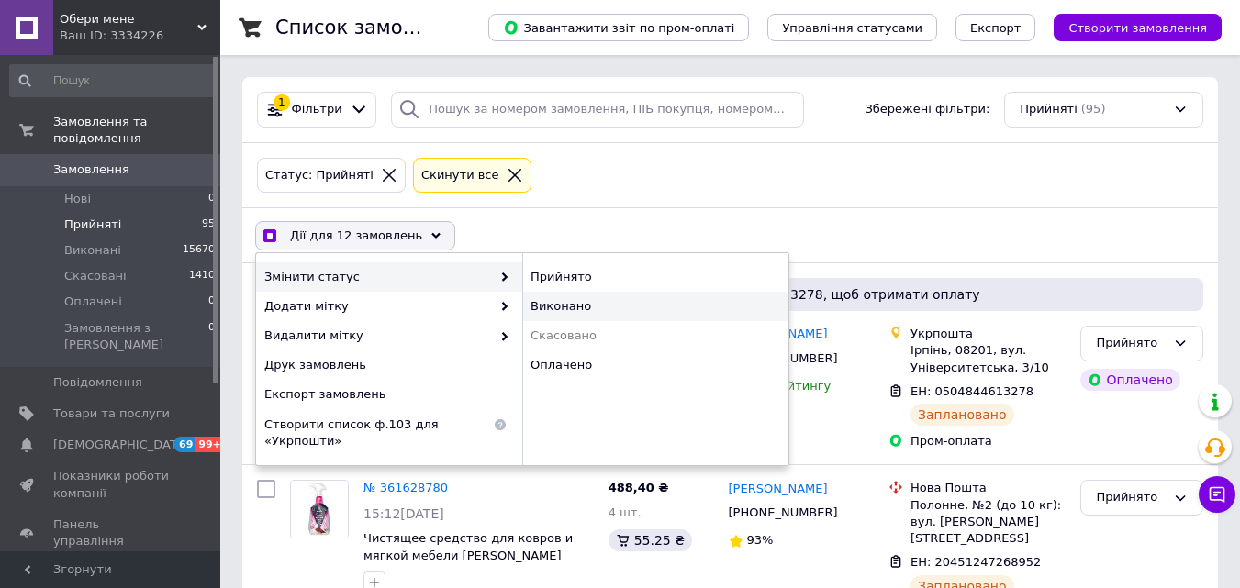
checkbox input "false"
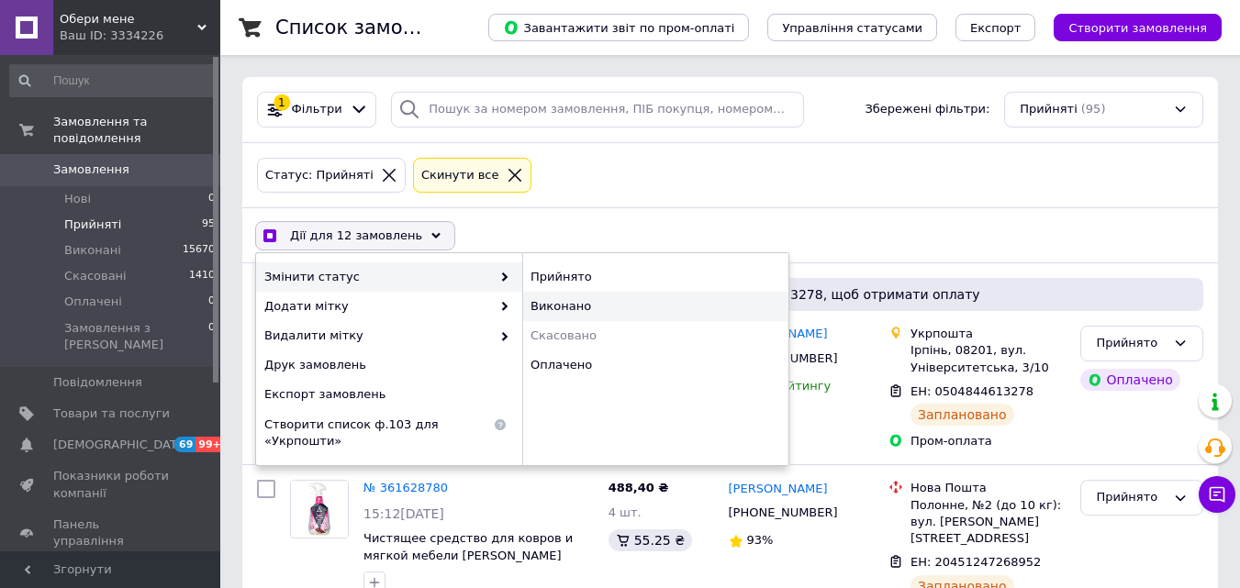
checkbox input "false"
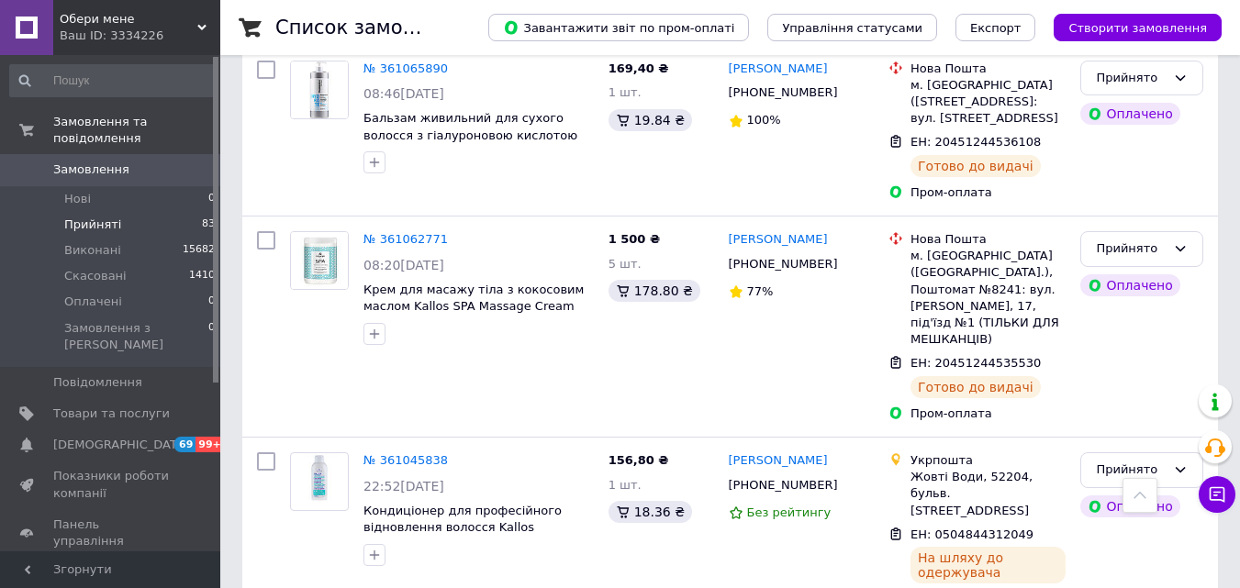
scroll to position [13165, 0]
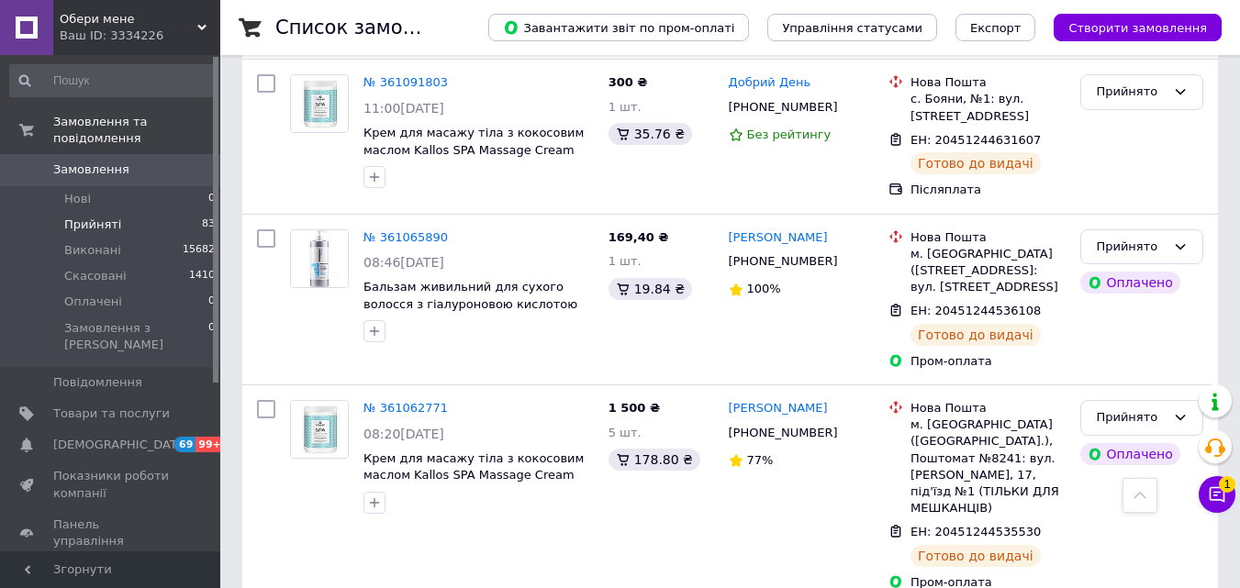
click at [1225, 488] on span "1" at bounding box center [1227, 480] width 17 height 17
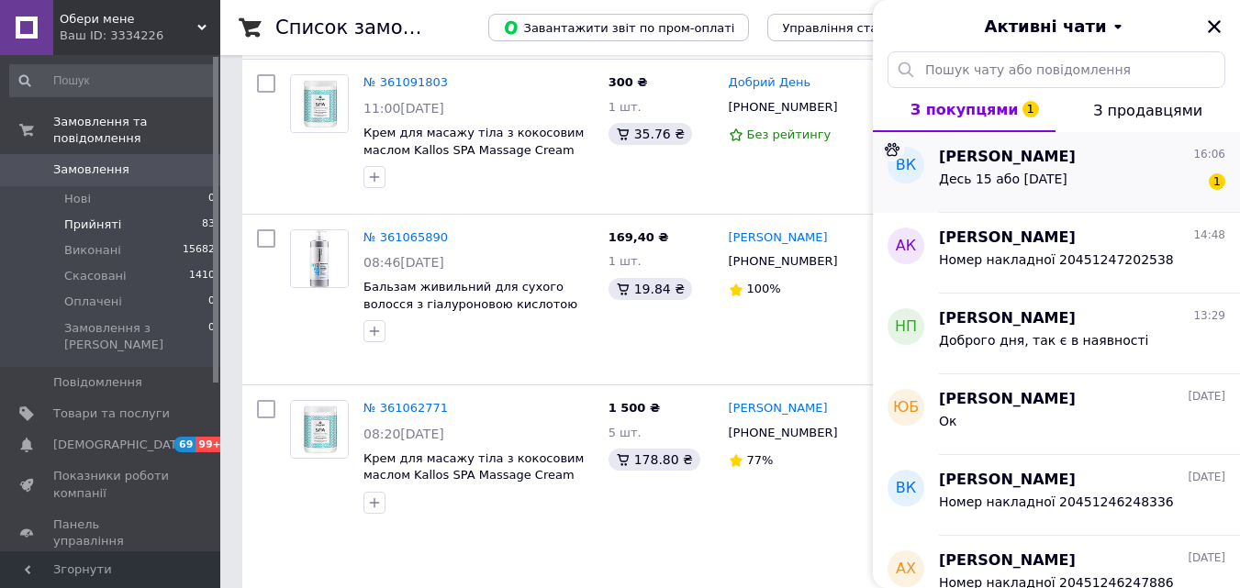
click at [1103, 181] on div "Десь 15 або 16 вересня 1" at bounding box center [1082, 182] width 286 height 29
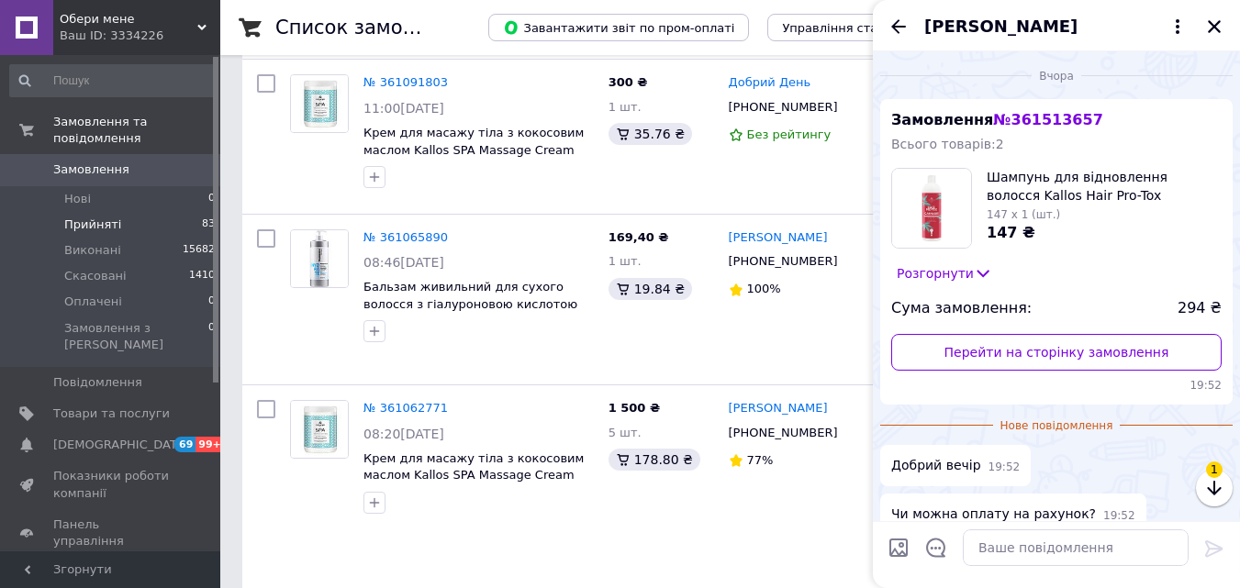
scroll to position [261, 0]
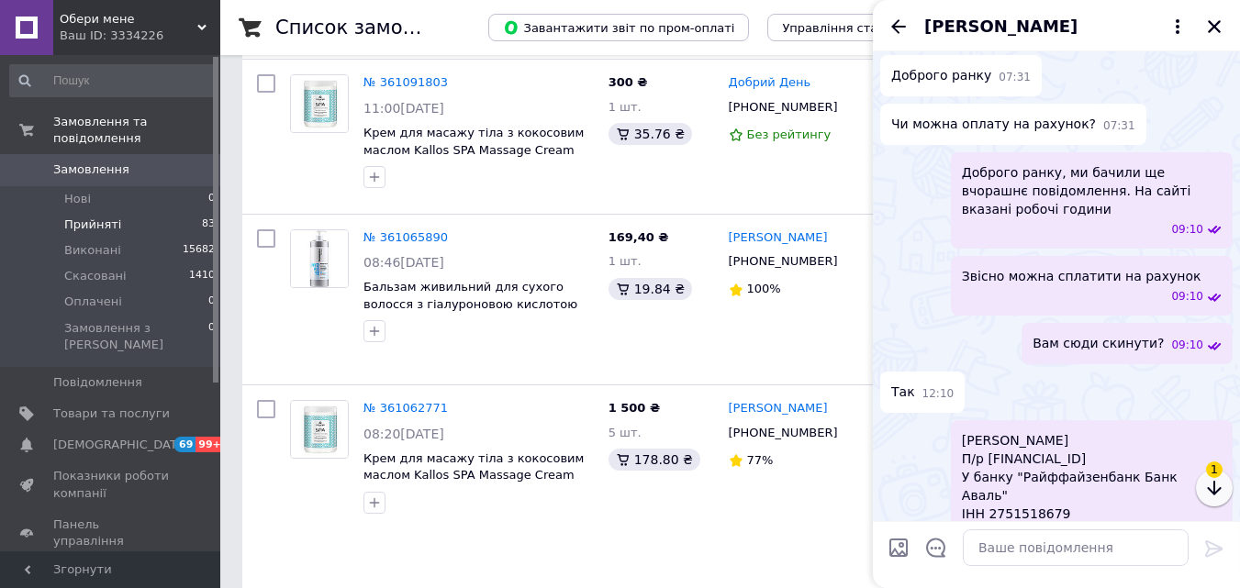
click at [1218, 497] on icon "button" at bounding box center [1214, 488] width 22 height 22
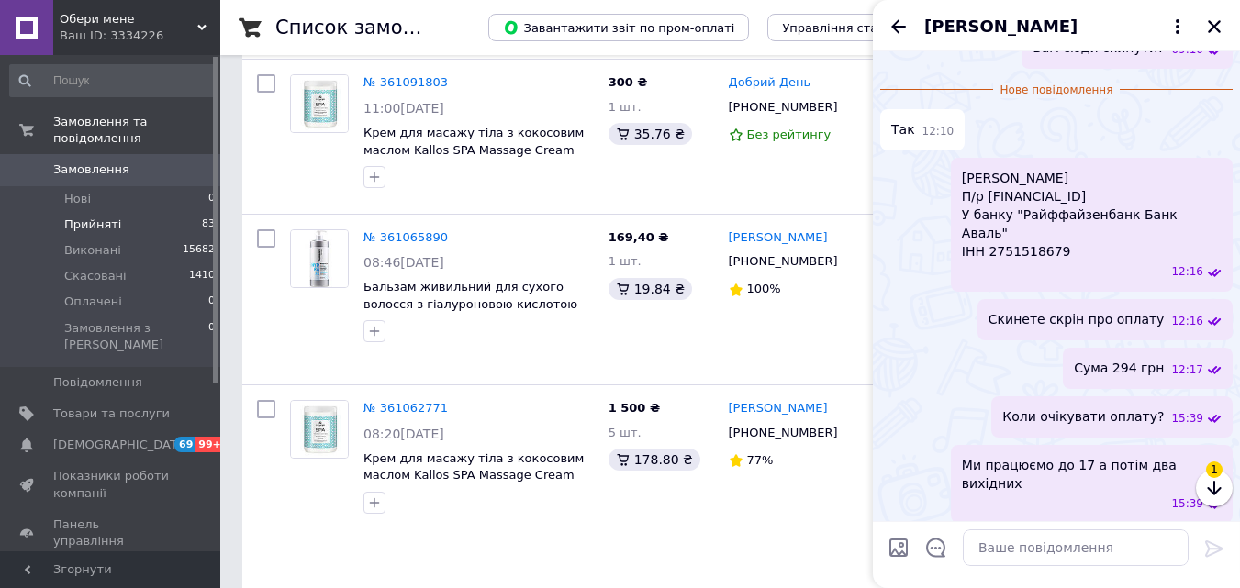
scroll to position [801, 0]
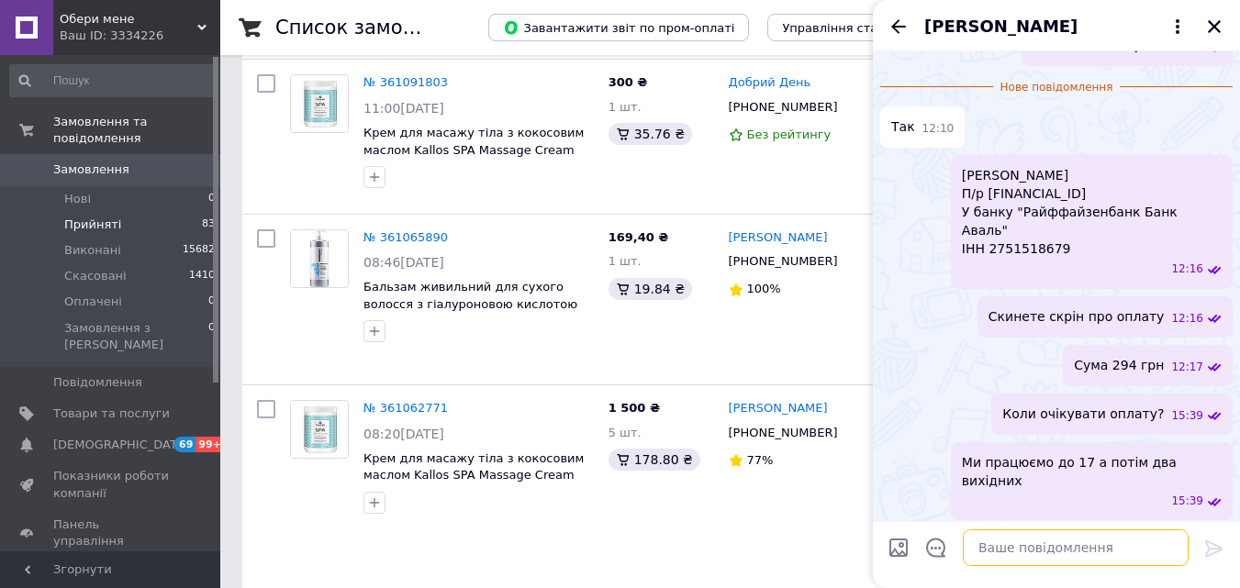
click at [1094, 552] on textarea at bounding box center [1076, 548] width 226 height 37
type textarea "добре, тоді відпишитесь"
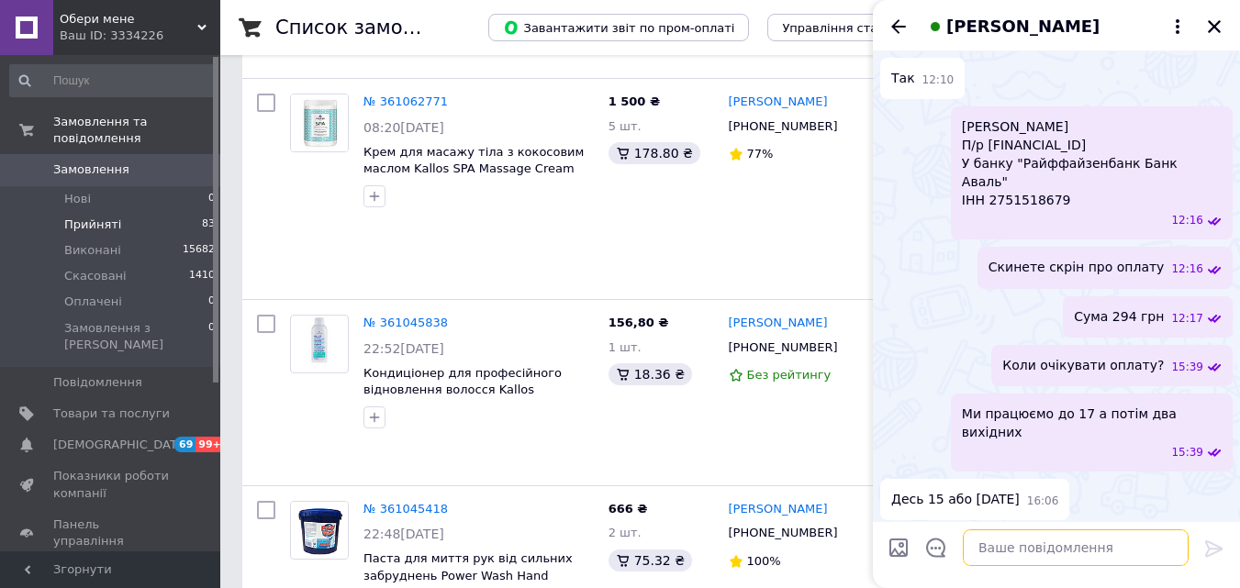
scroll to position [13532, 0]
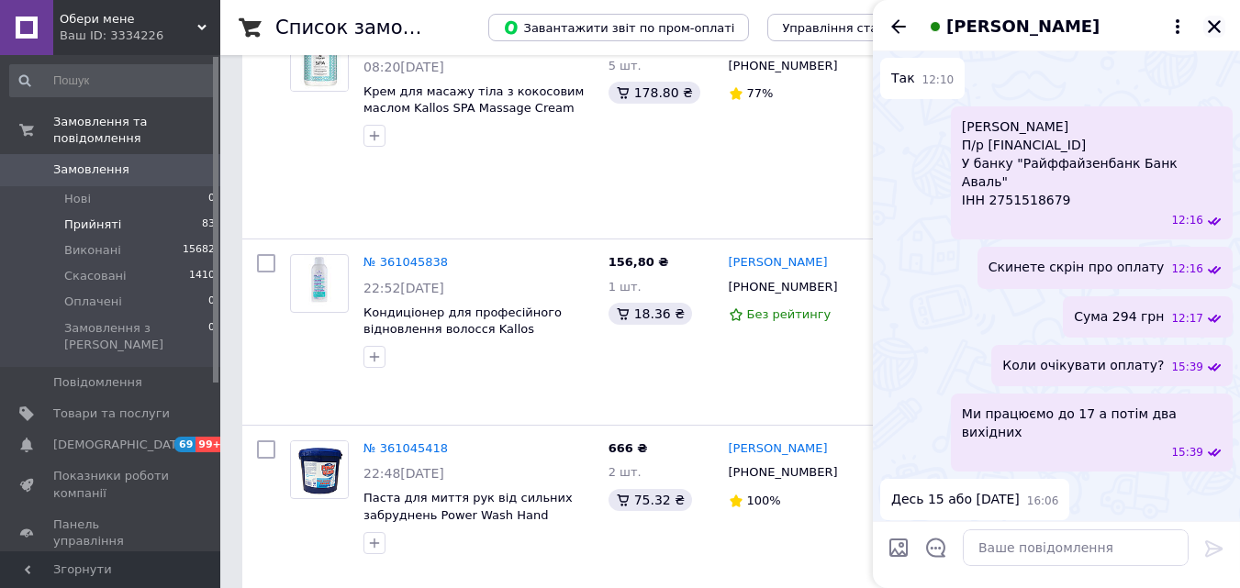
drag, startPoint x: 1218, startPoint y: 28, endPoint x: 1109, endPoint y: 28, distance: 109.2
click at [1213, 28] on icon "Закрити" at bounding box center [1214, 26] width 17 height 17
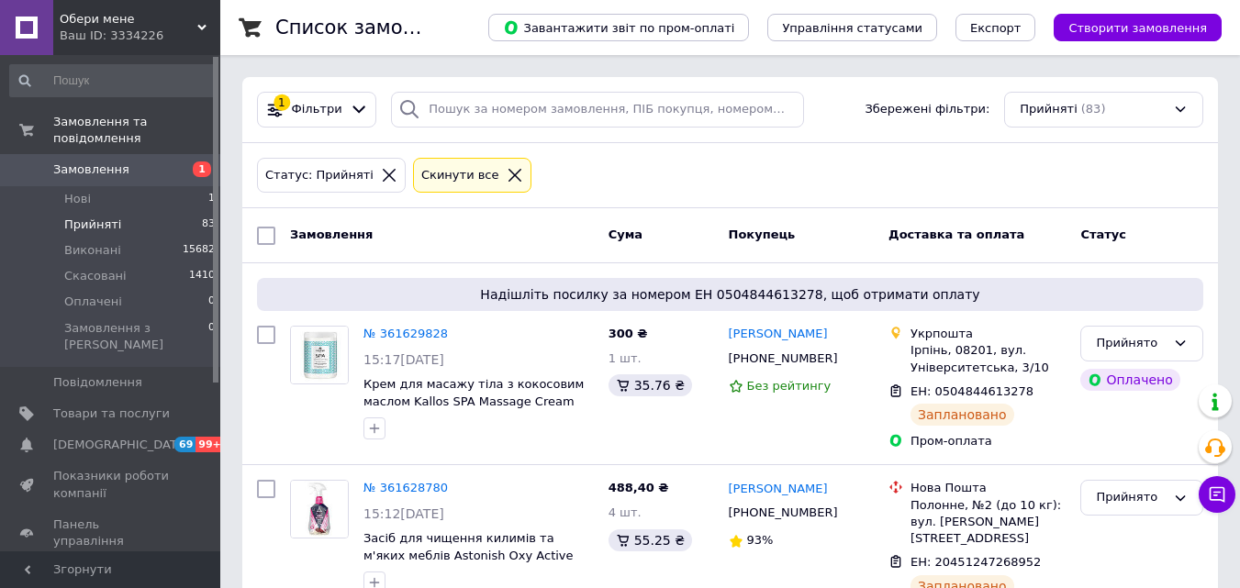
click at [96, 26] on span "Обери мене" at bounding box center [129, 19] width 138 height 17
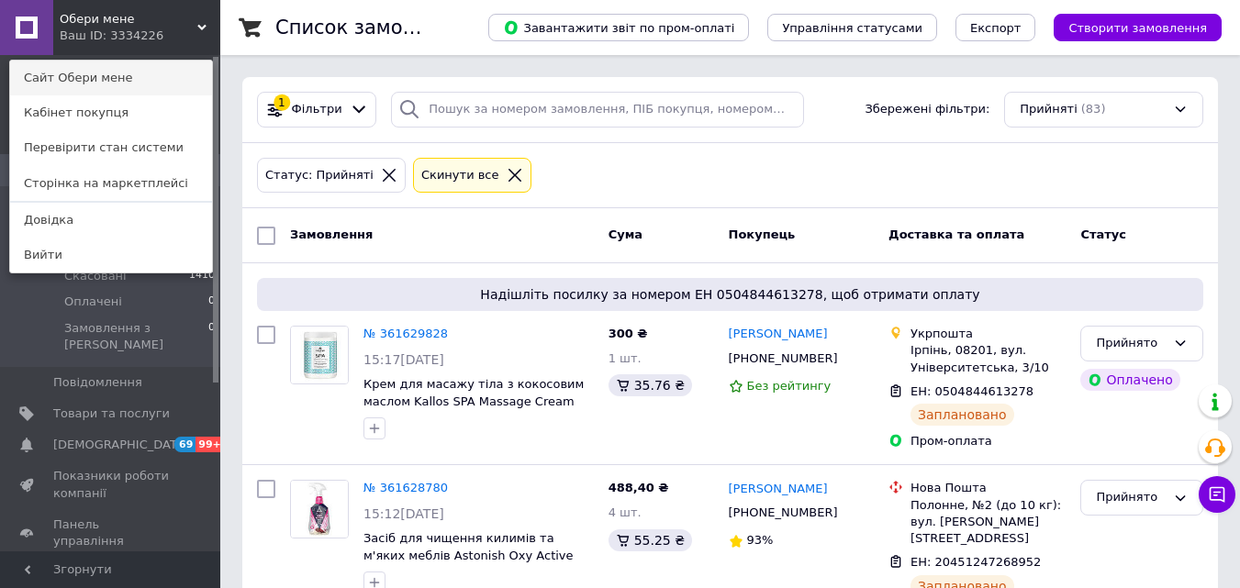
click at [99, 81] on link "Сайт Обери мене" at bounding box center [111, 78] width 202 height 35
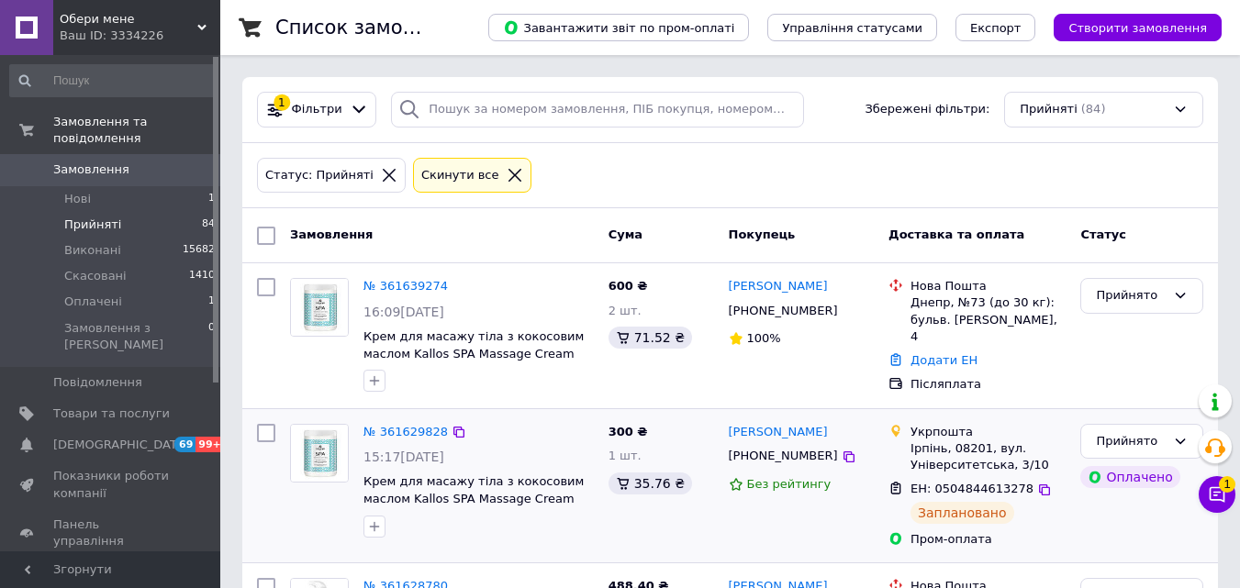
scroll to position [184, 0]
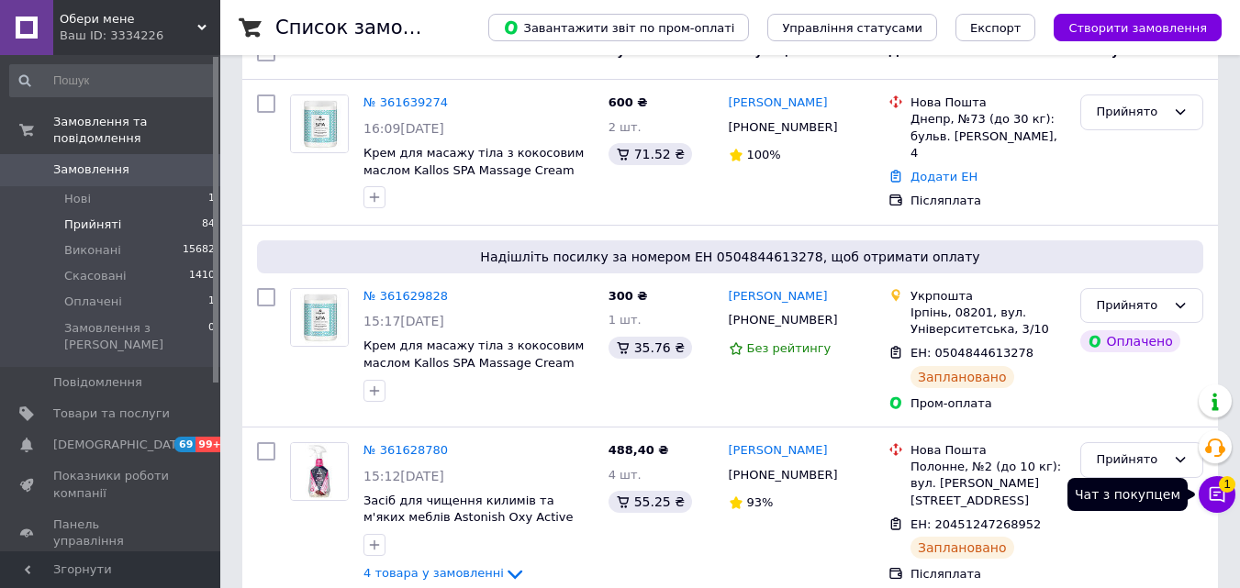
click at [1227, 496] on button "Чат з покупцем 1" at bounding box center [1217, 494] width 37 height 37
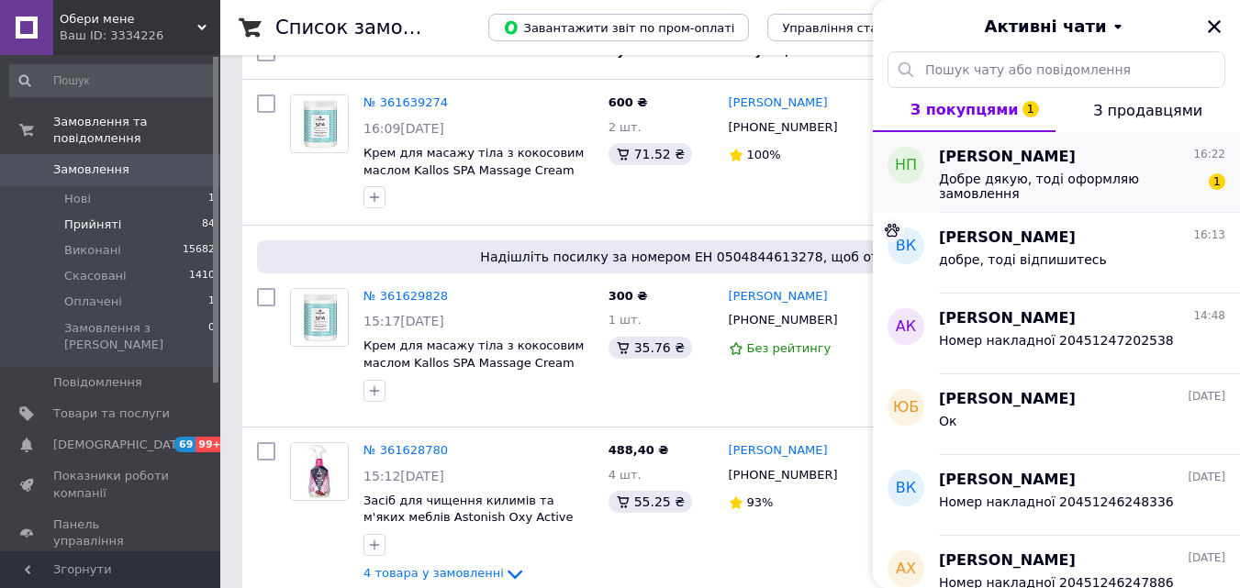
click at [1051, 188] on div "Добре дякую, тоді оформляю замовлення" at bounding box center [1069, 186] width 261 height 29
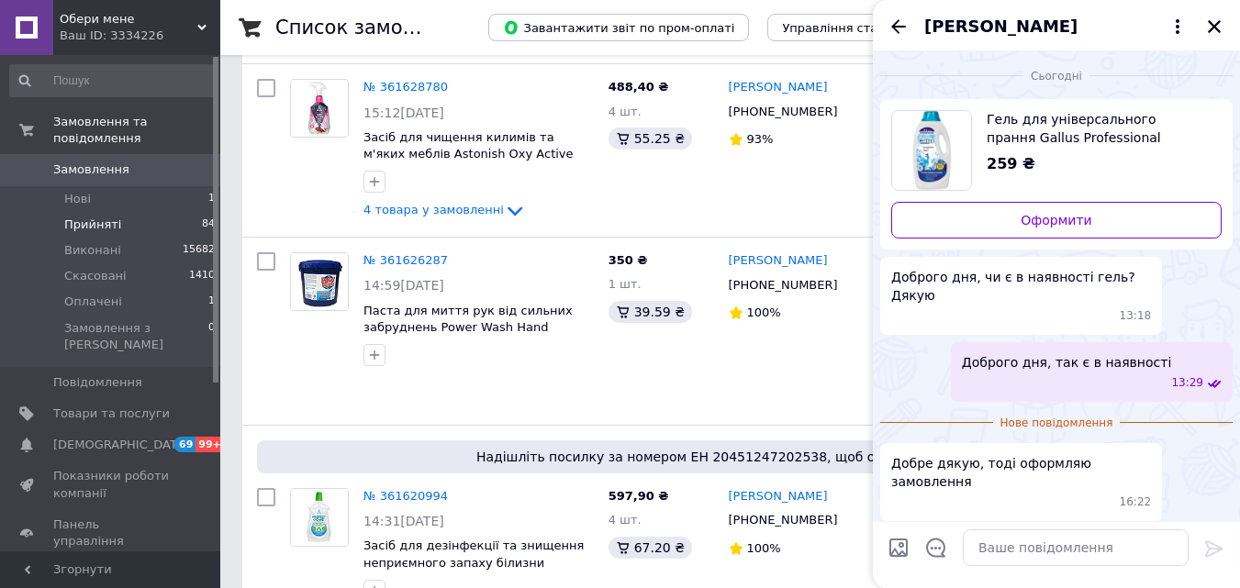
scroll to position [551, 0]
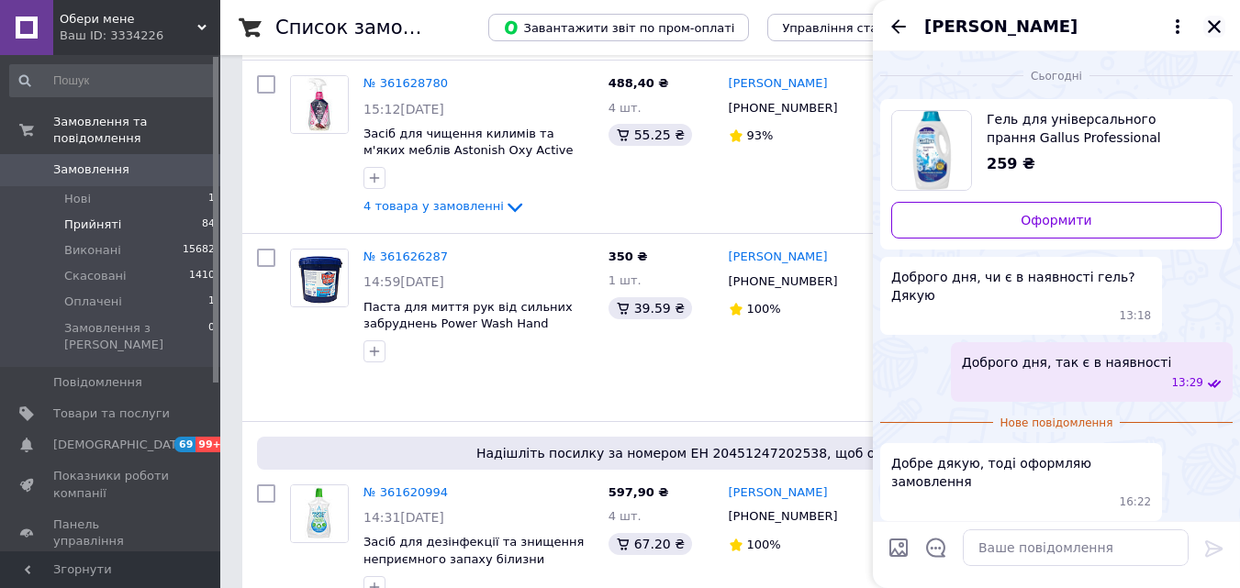
drag, startPoint x: 1214, startPoint y: 22, endPoint x: 718, endPoint y: 73, distance: 499.2
click at [1206, 23] on icon "Закрити" at bounding box center [1214, 26] width 17 height 17
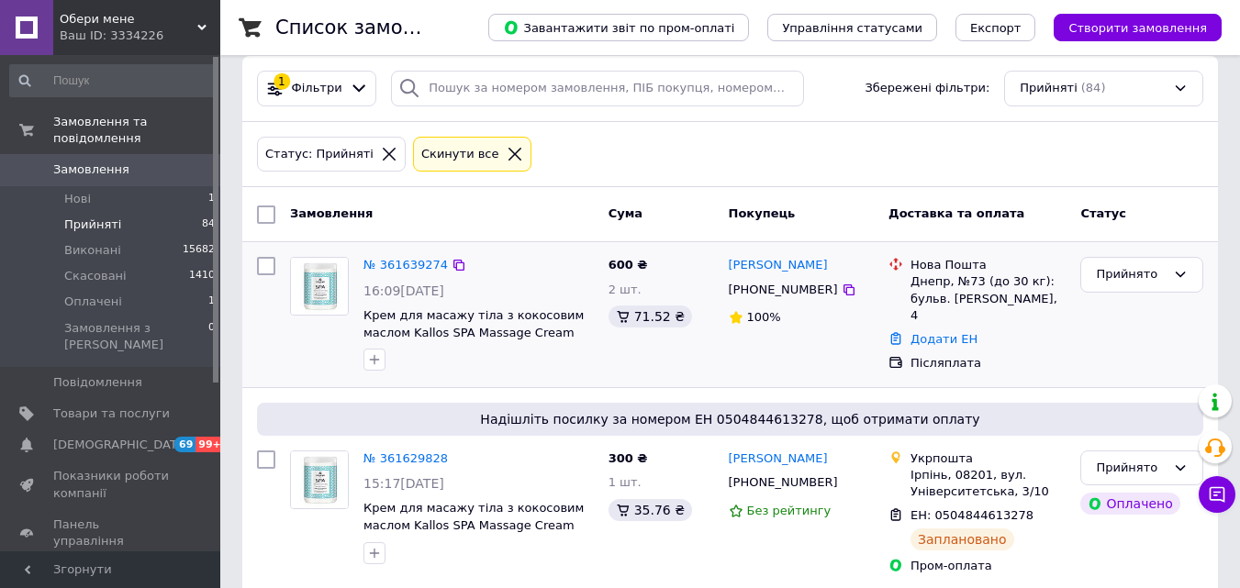
scroll to position [0, 0]
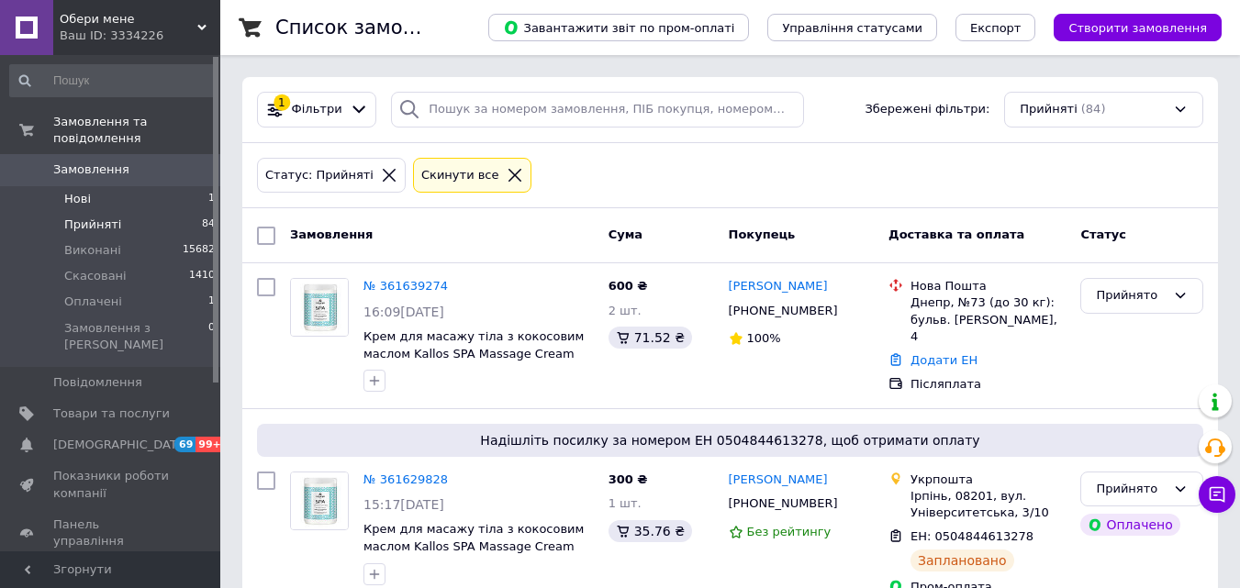
click at [86, 191] on span "Нові" at bounding box center [77, 199] width 27 height 17
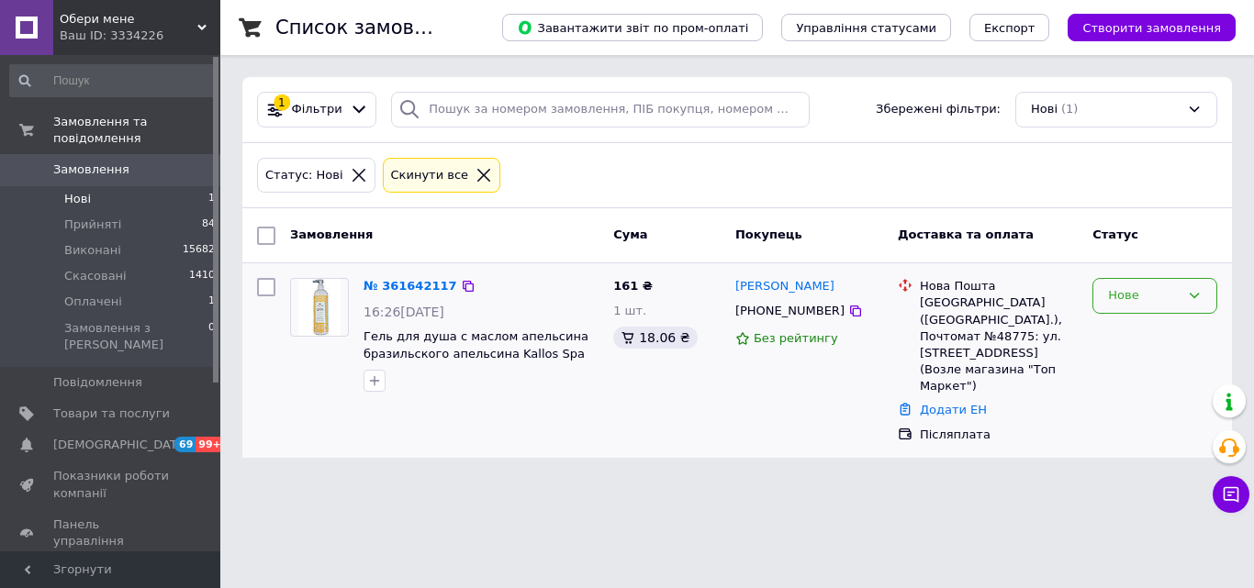
click at [1200, 295] on icon at bounding box center [1194, 295] width 15 height 15
click at [1155, 334] on li "Прийнято" at bounding box center [1154, 335] width 123 height 34
drag, startPoint x: 84, startPoint y: 281, endPoint x: 92, endPoint y: 290, distance: 11.8
click at [92, 294] on span "Оплачені" at bounding box center [93, 302] width 58 height 17
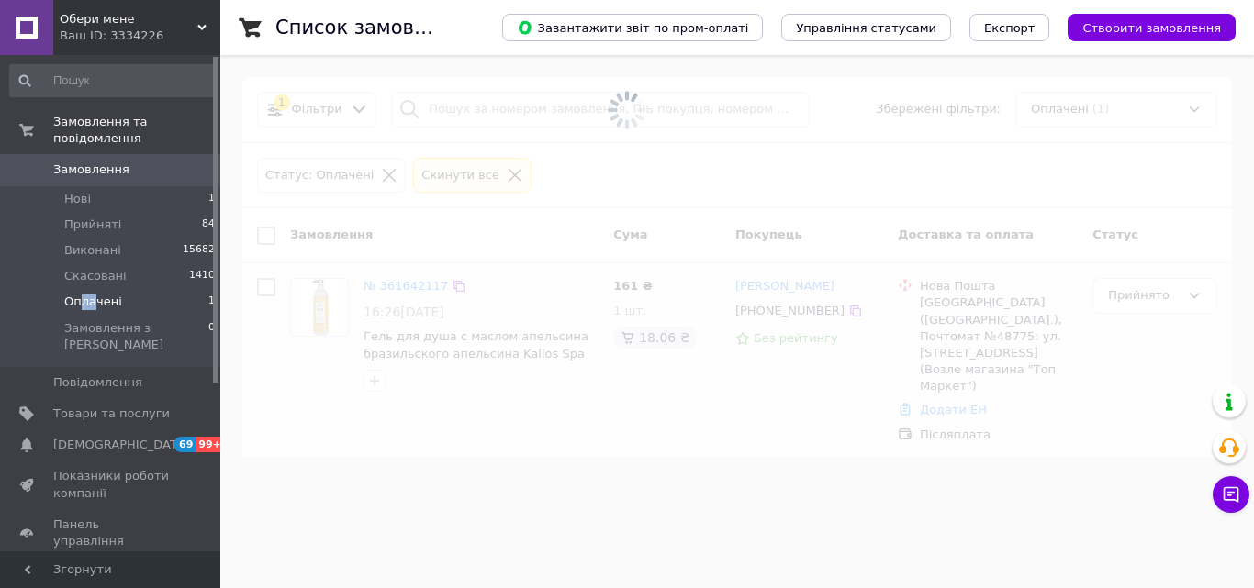
click at [92, 294] on span "Оплачені" at bounding box center [93, 302] width 58 height 17
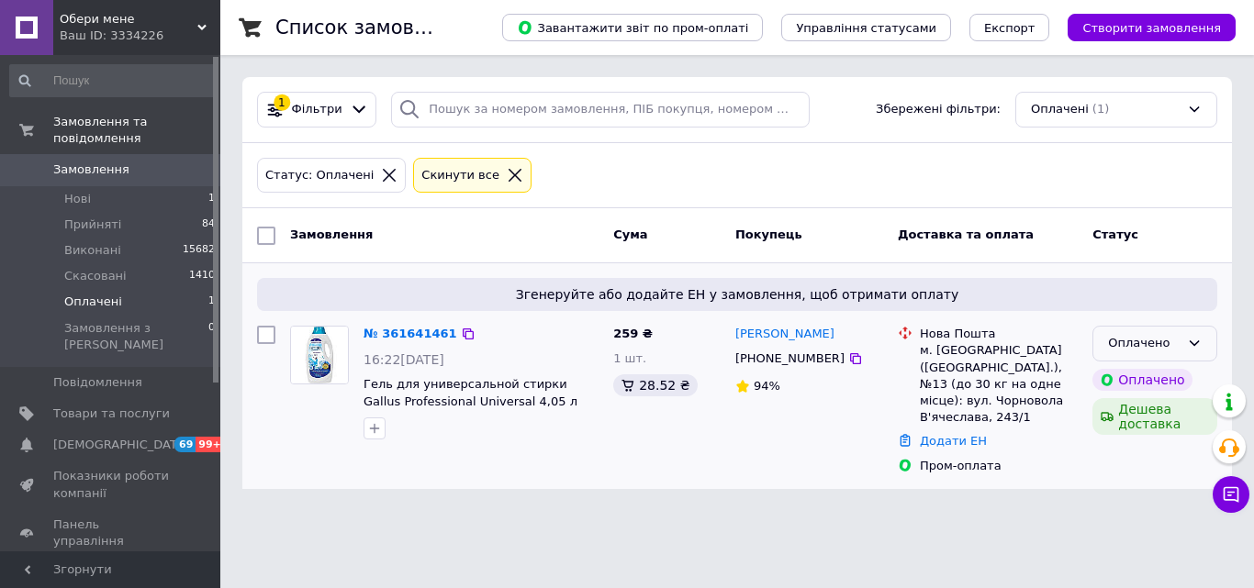
click at [1180, 346] on div "Оплачено" at bounding box center [1154, 344] width 125 height 36
click at [1148, 384] on li "Прийнято" at bounding box center [1154, 382] width 123 height 34
click at [93, 217] on span "Прийняті" at bounding box center [92, 225] width 57 height 17
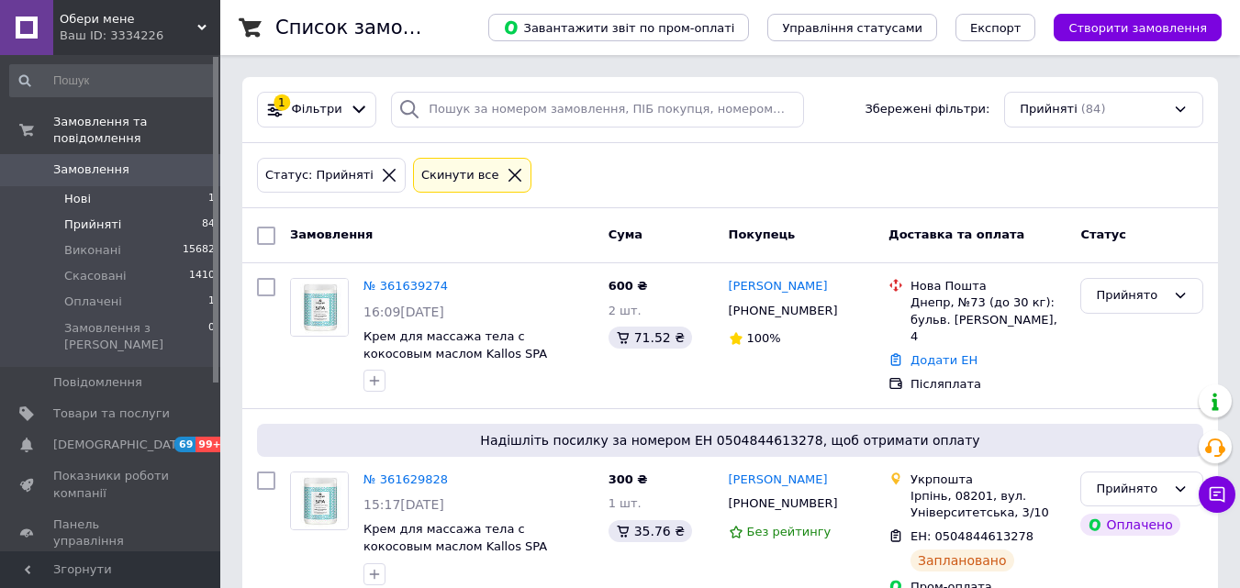
click at [69, 191] on span "Нові" at bounding box center [77, 199] width 27 height 17
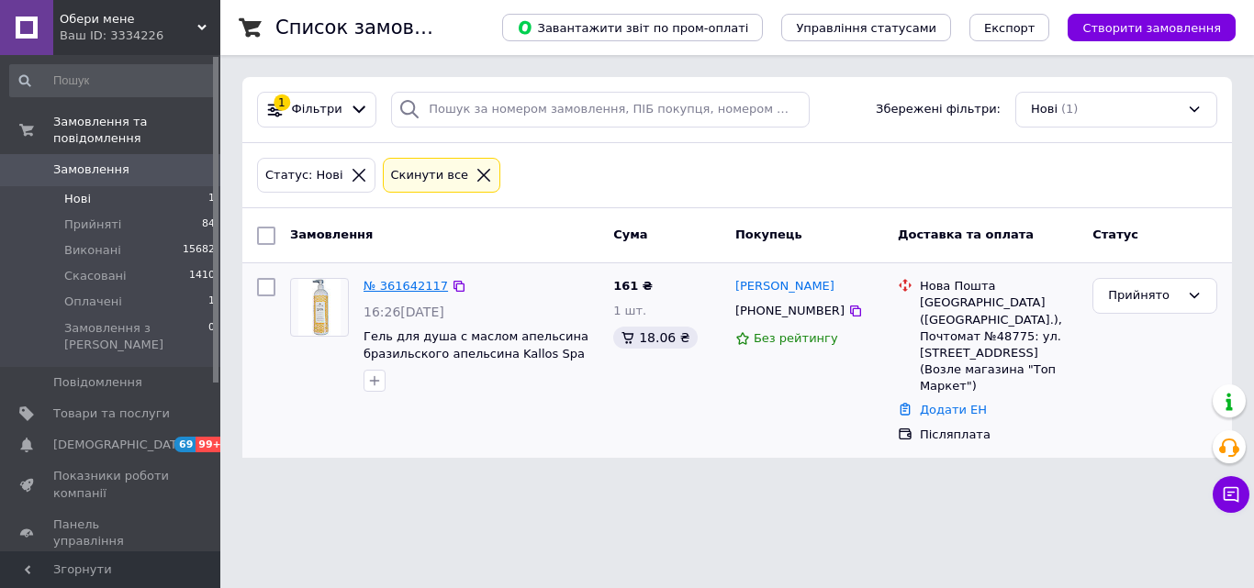
click at [393, 285] on link "№ 361642117" at bounding box center [405, 286] width 84 height 14
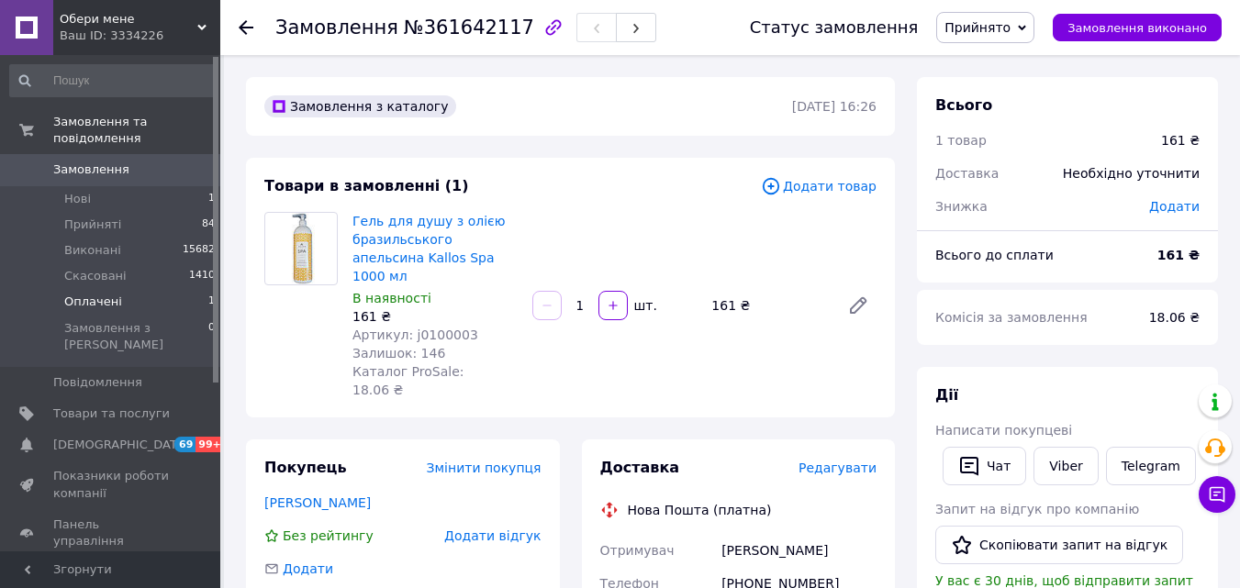
click at [75, 294] on span "Оплачені" at bounding box center [93, 302] width 58 height 17
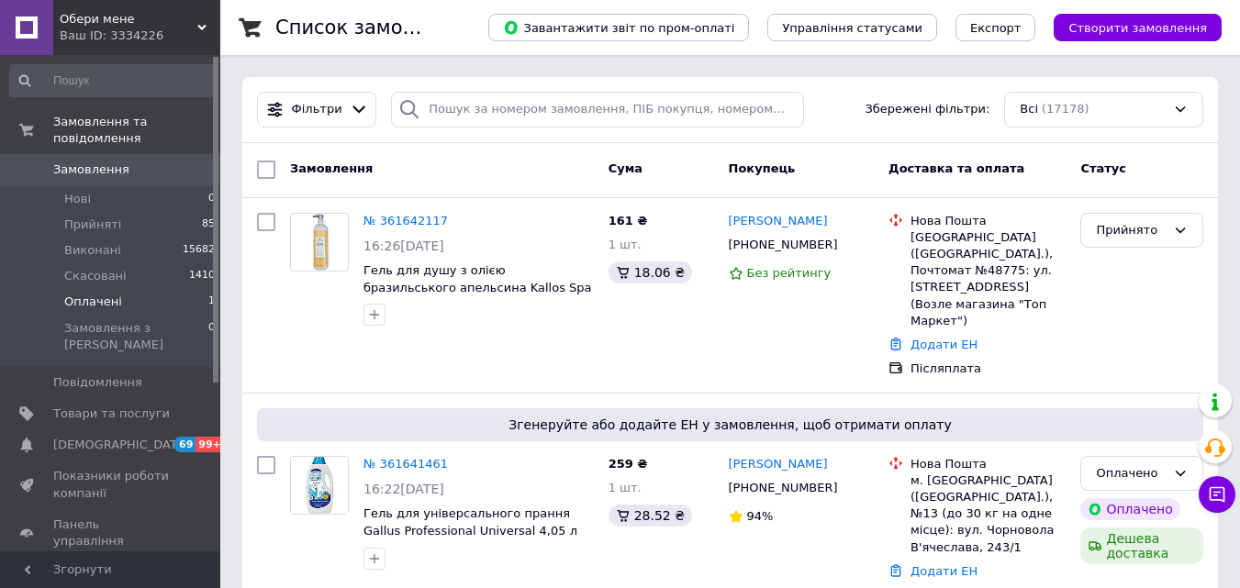
click at [87, 294] on span "Оплачені" at bounding box center [93, 302] width 58 height 17
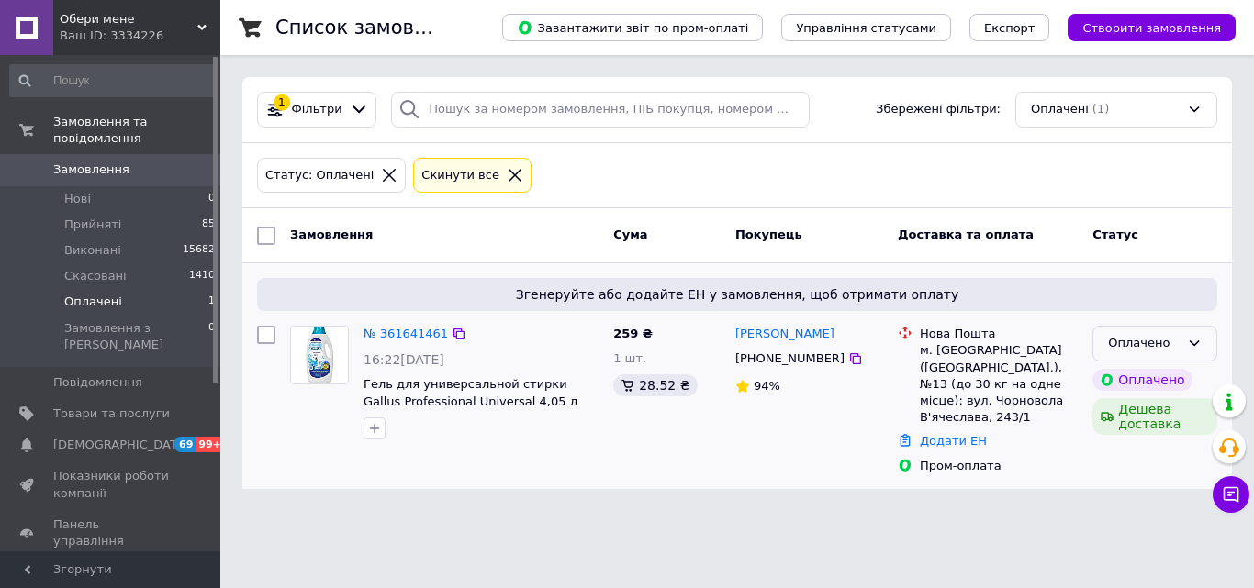
click at [1190, 341] on icon at bounding box center [1194, 343] width 15 height 15
click at [1146, 373] on li "Прийнято" at bounding box center [1154, 382] width 123 height 34
click at [110, 217] on span "Прийняті" at bounding box center [92, 225] width 57 height 17
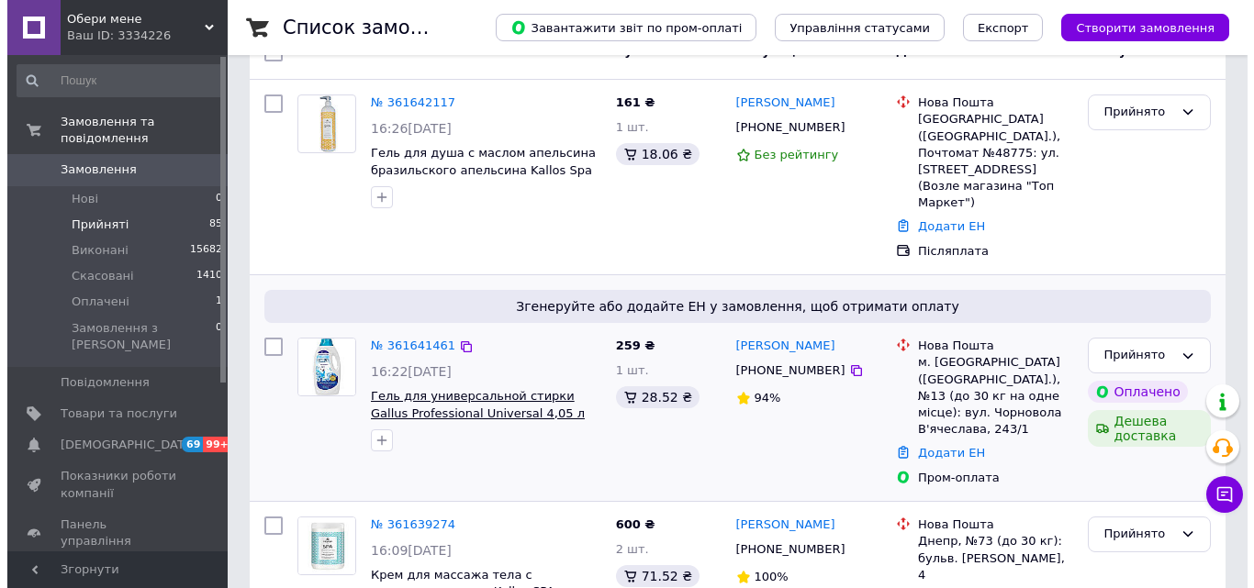
scroll to position [184, 0]
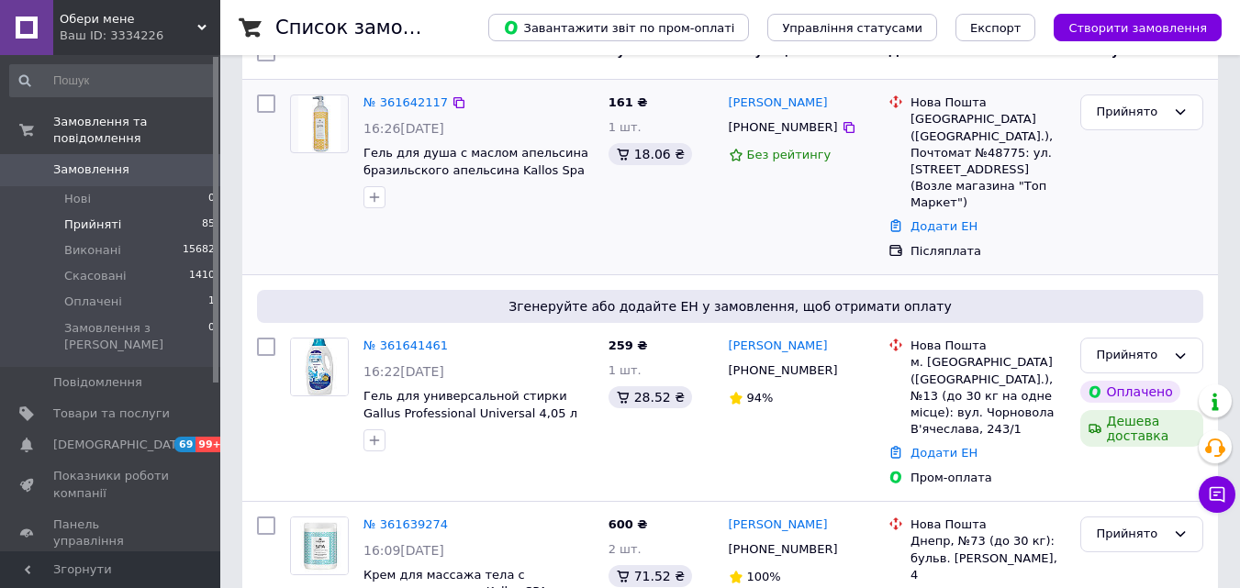
click at [401, 94] on div "№ 361642117" at bounding box center [406, 103] width 88 height 21
click at [400, 100] on link "№ 361642117" at bounding box center [405, 102] width 84 height 14
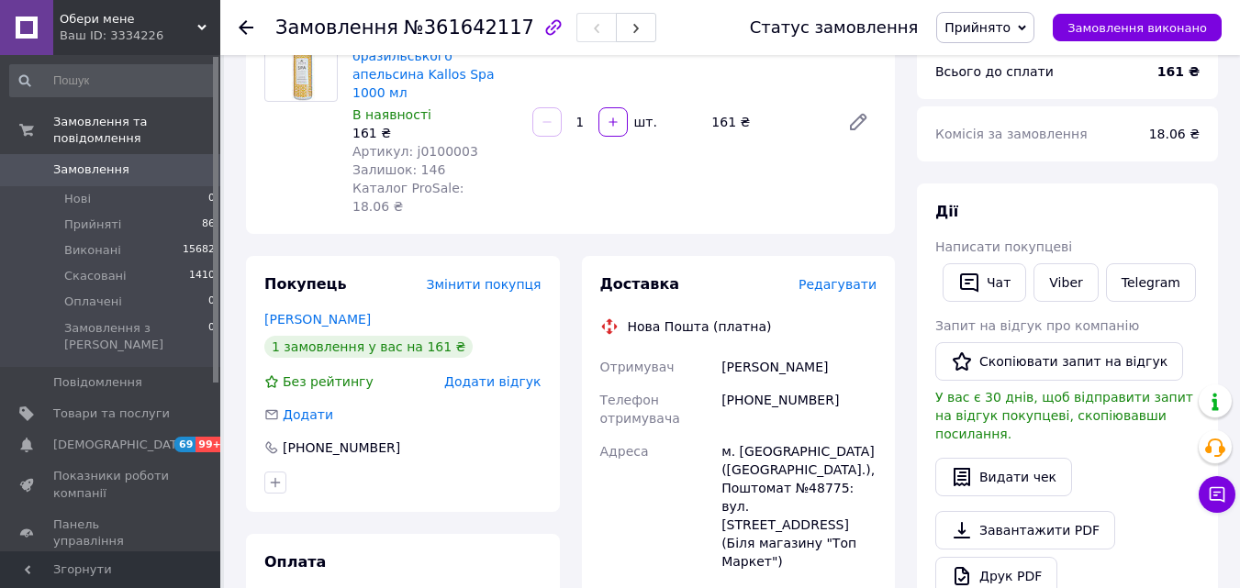
click at [865, 277] on span "Редагувати" at bounding box center [838, 284] width 78 height 15
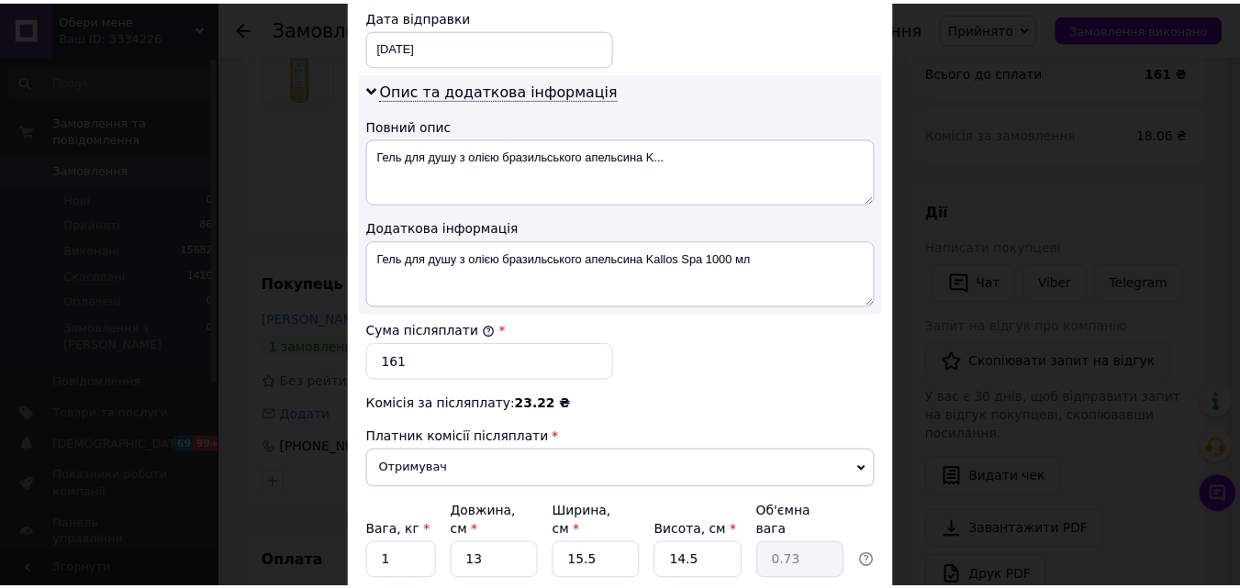
scroll to position [918, 0]
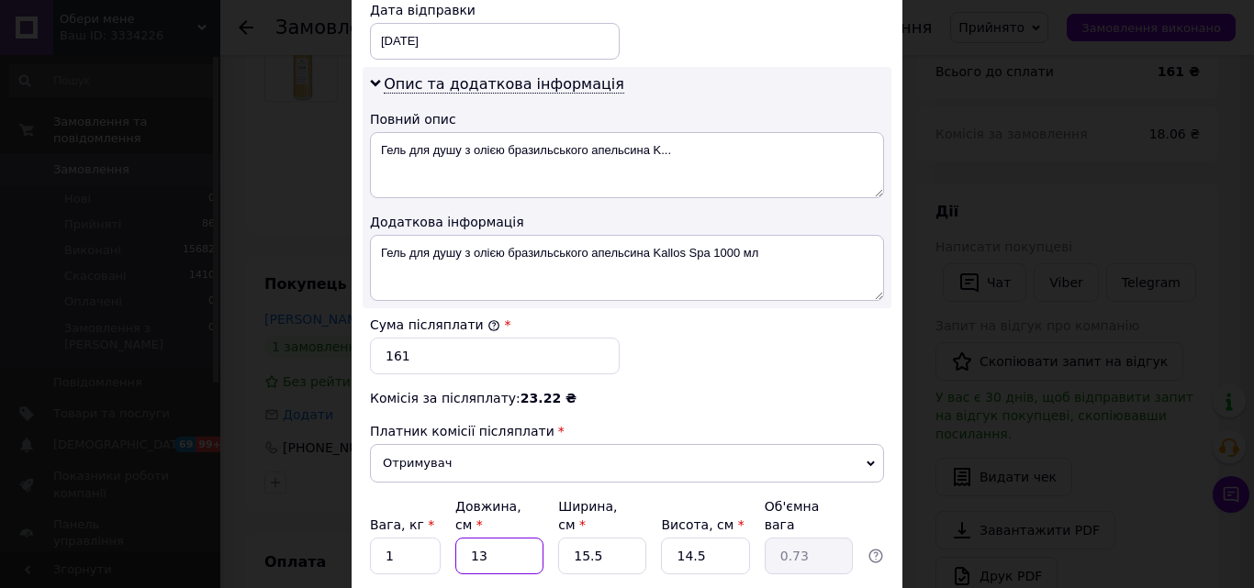
drag, startPoint x: 503, startPoint y: 498, endPoint x: 476, endPoint y: 502, distance: 26.9
click at [476, 538] on input "13" at bounding box center [499, 556] width 88 height 37
type input "11"
type input "0.62"
type input "115"
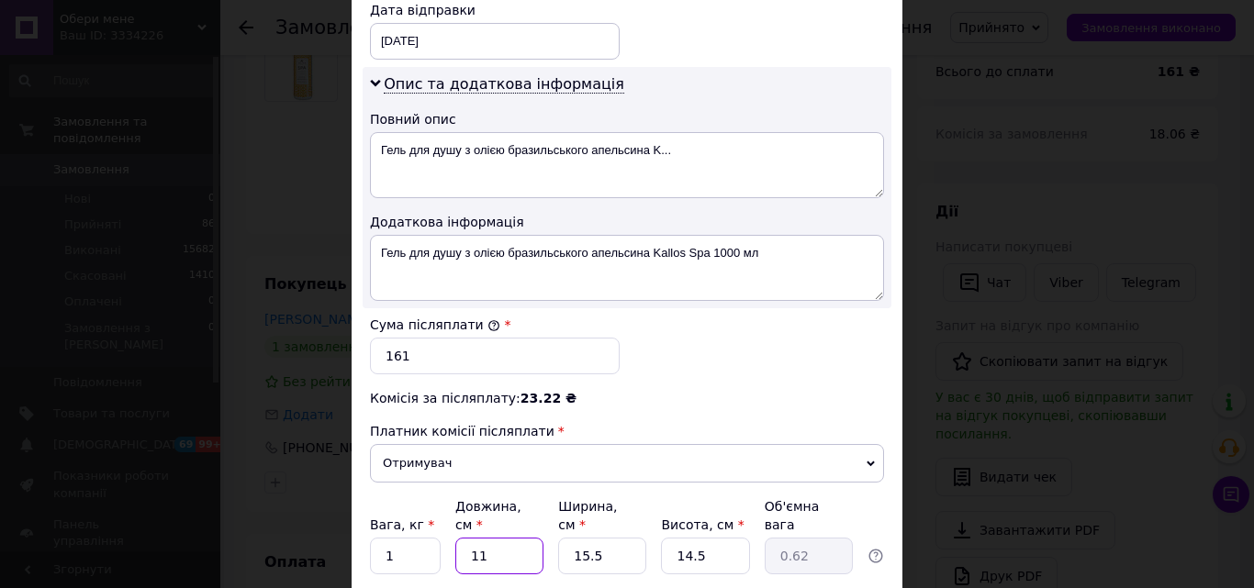
type input "6.46"
drag, startPoint x: 501, startPoint y: 497, endPoint x: 440, endPoint y: 497, distance: 61.5
click at [440, 497] on div "Вага, кг * 1 Довжина, см * 115 Ширина, см * 15.5 Висота, см * 14.5 Об'ємна вага…" at bounding box center [627, 535] width 514 height 77
type input "1"
type input "0.1"
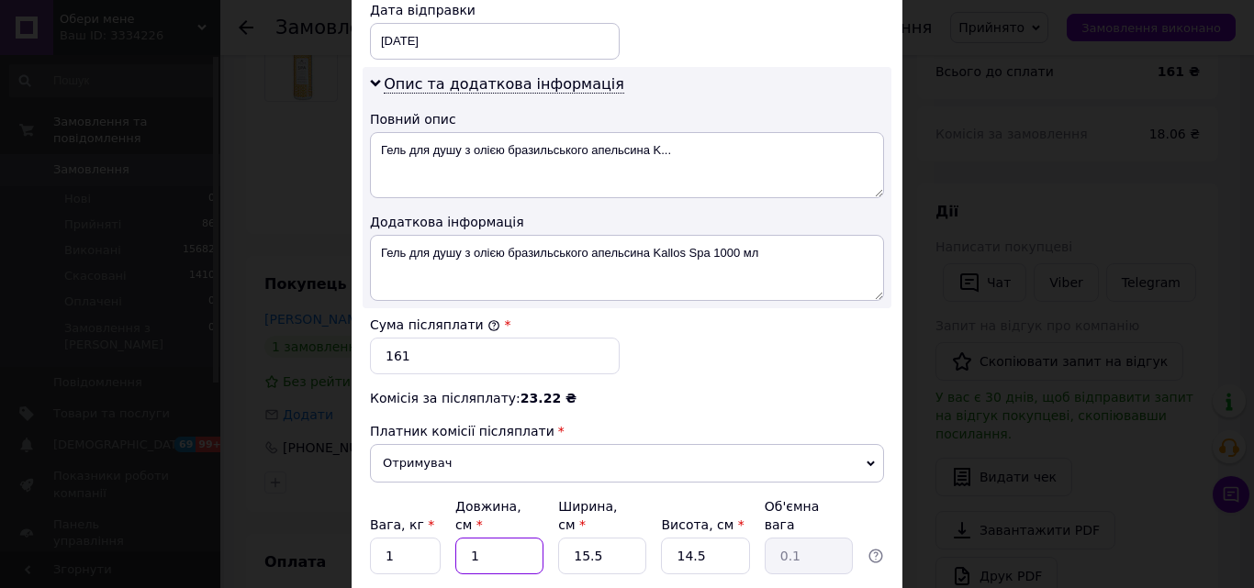
type input "15"
type input "0.84"
type input "15"
click at [551, 500] on div "Вага, кг * 1 Довжина, см * 15 Ширина, см * 15.5 Висота, см * 14.5 Об'ємна вага …" at bounding box center [627, 535] width 514 height 77
type input "1"
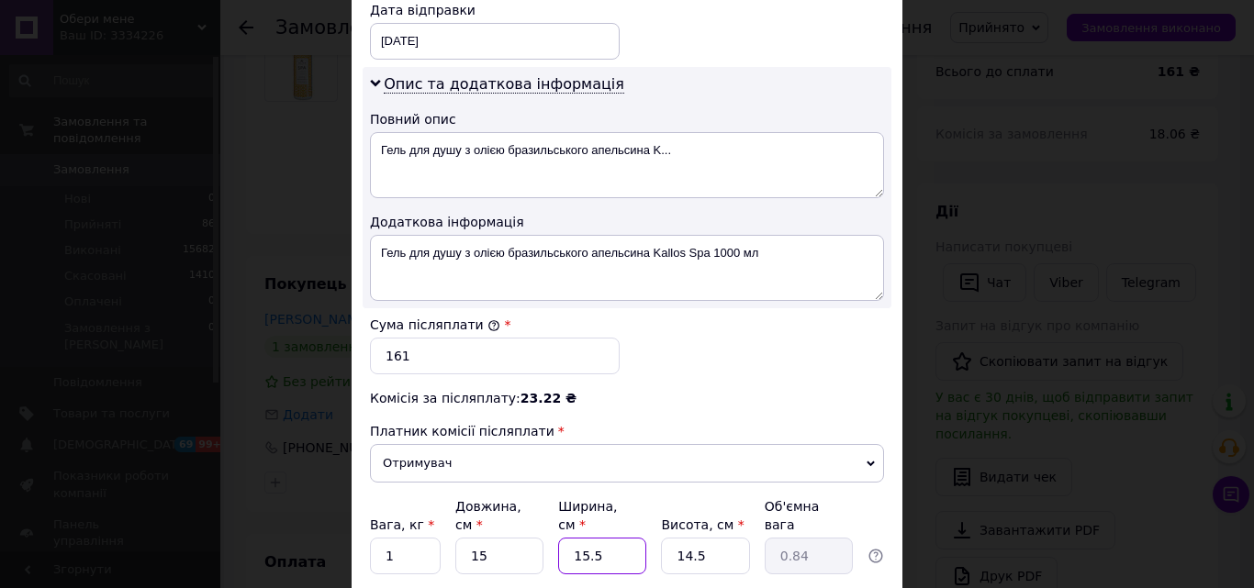
type input "0.1"
type input "15"
type input "0.82"
type input "15"
click at [646, 499] on div "Вага, кг * 1 Довжина, см * 15 Ширина, см * 15 Висота, см * 14.5 Об'ємна вага 0.…" at bounding box center [627, 535] width 514 height 77
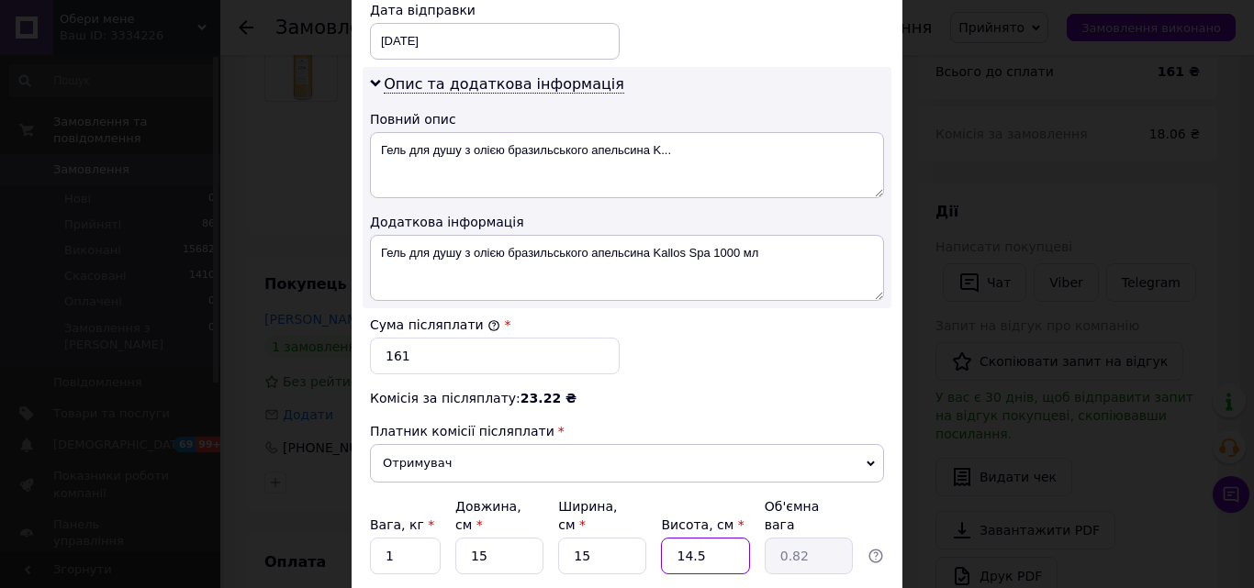
type input "2"
type input "0.11"
type input "20"
type input "1.13"
type input "20"
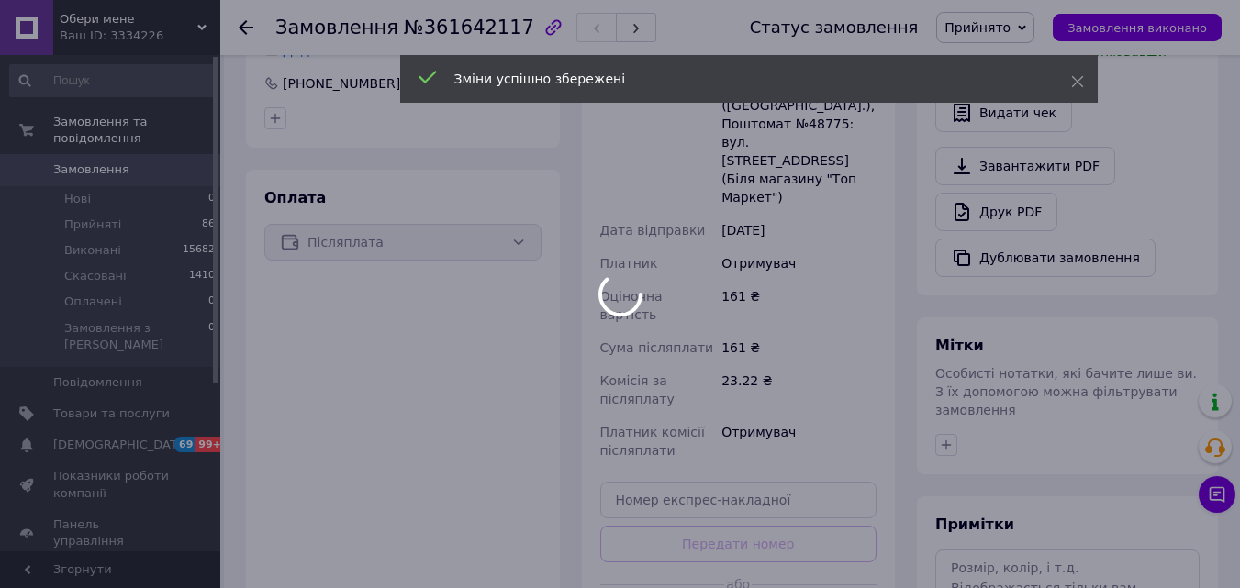
scroll to position [551, 0]
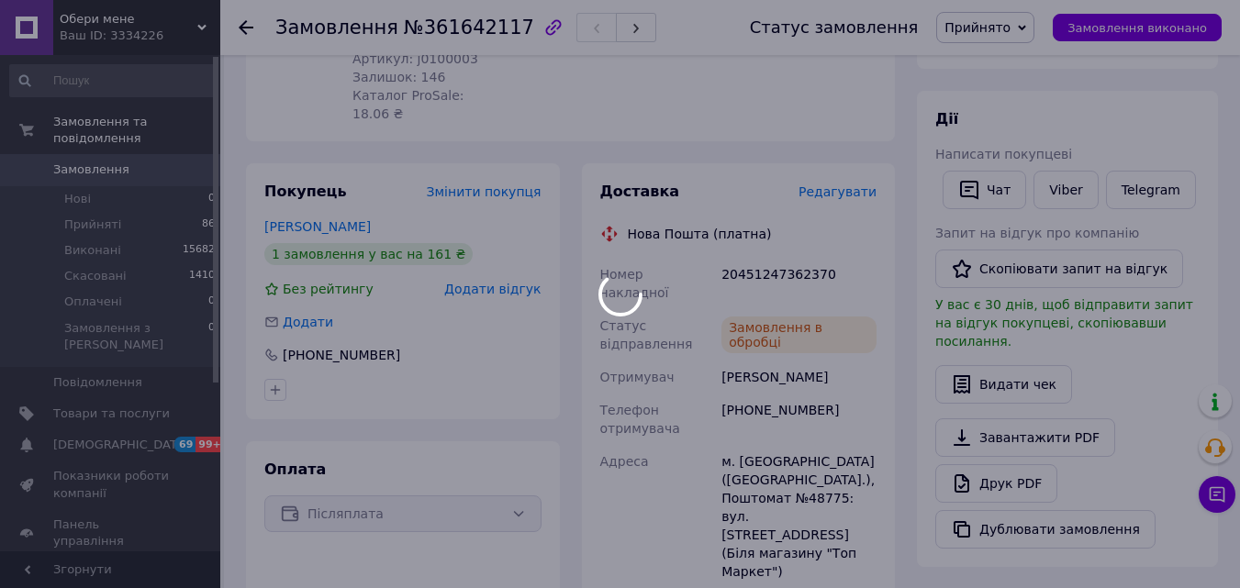
scroll to position [275, 0]
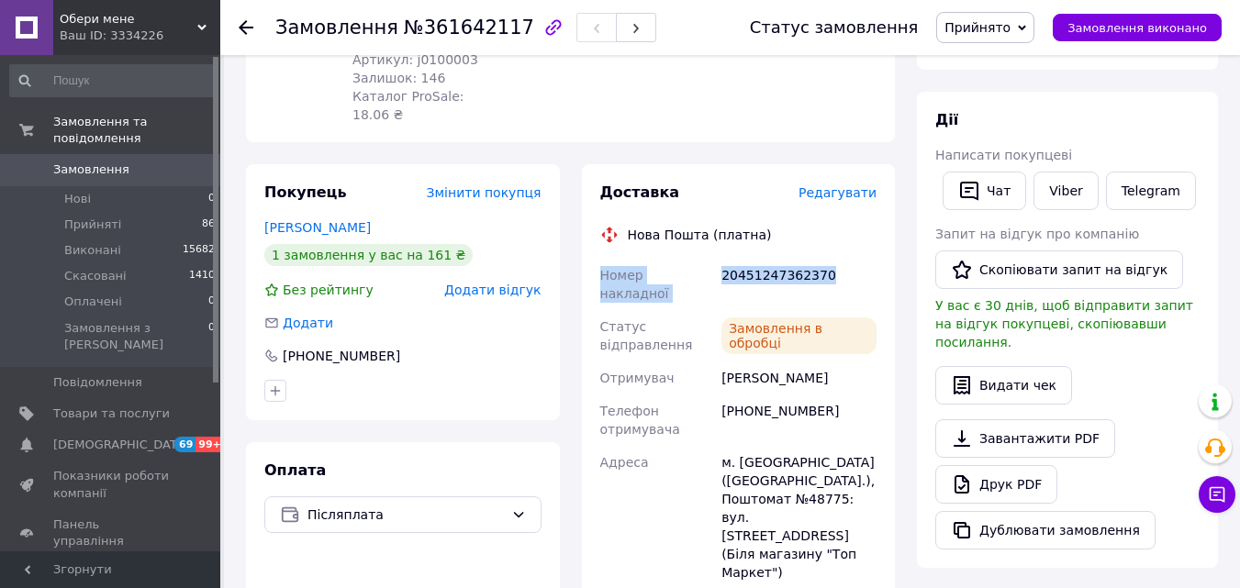
drag, startPoint x: 820, startPoint y: 225, endPoint x: 589, endPoint y: 234, distance: 230.6
click at [589, 234] on div "Доставка Редагувати Нова Пошта (платна) Номер накладної 20451247362370 Статус в…" at bounding box center [739, 563] width 314 height 799
copy div "Номер накладної 20451247362370"
click at [1065, 179] on link "Viber" at bounding box center [1066, 191] width 64 height 39
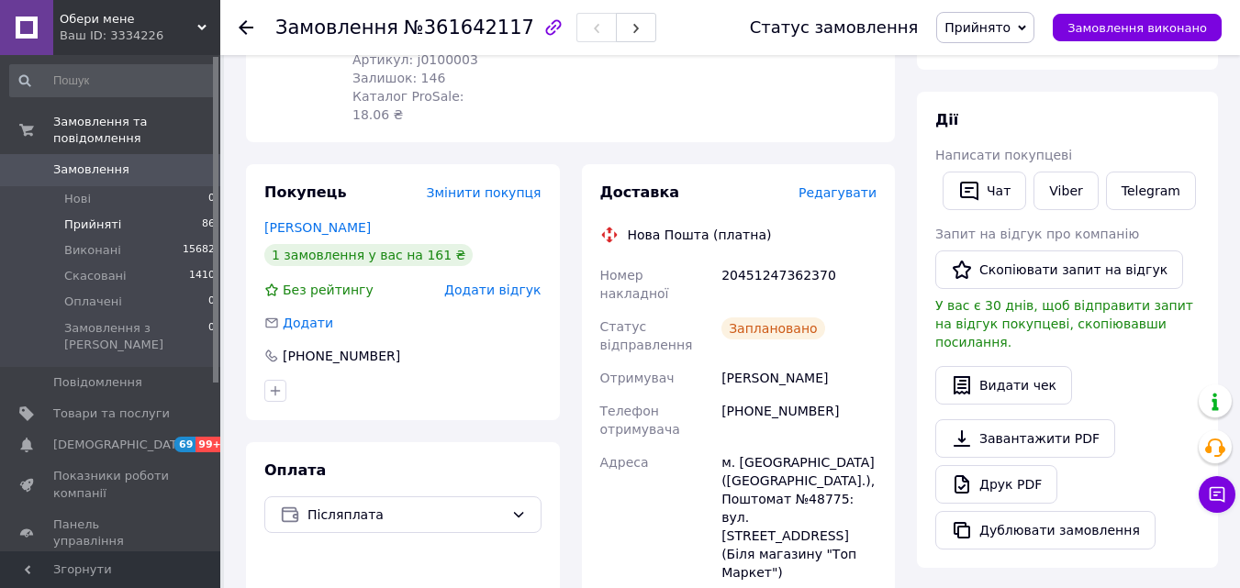
click at [101, 217] on span "Прийняті" at bounding box center [92, 225] width 57 height 17
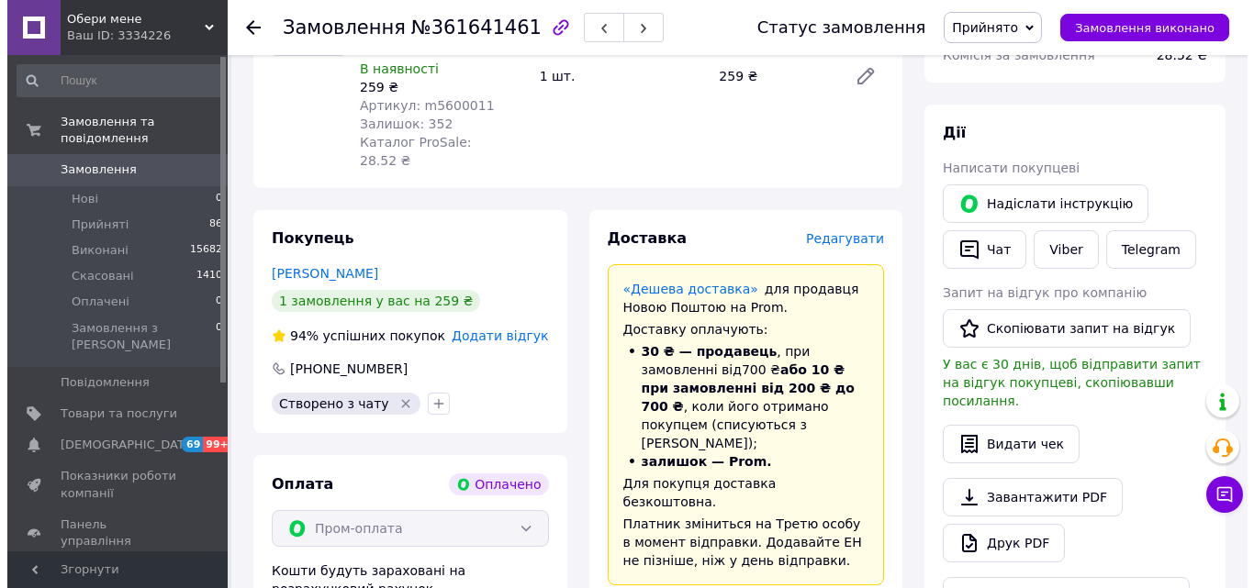
scroll to position [367, 0]
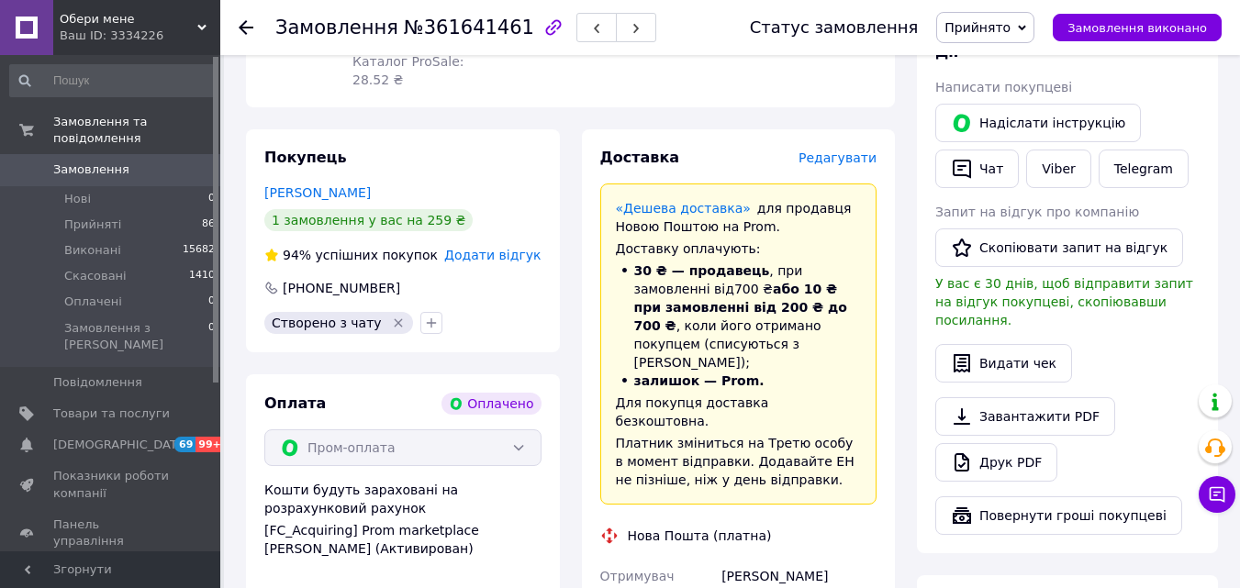
click at [858, 151] on span "Редагувати" at bounding box center [838, 158] width 78 height 15
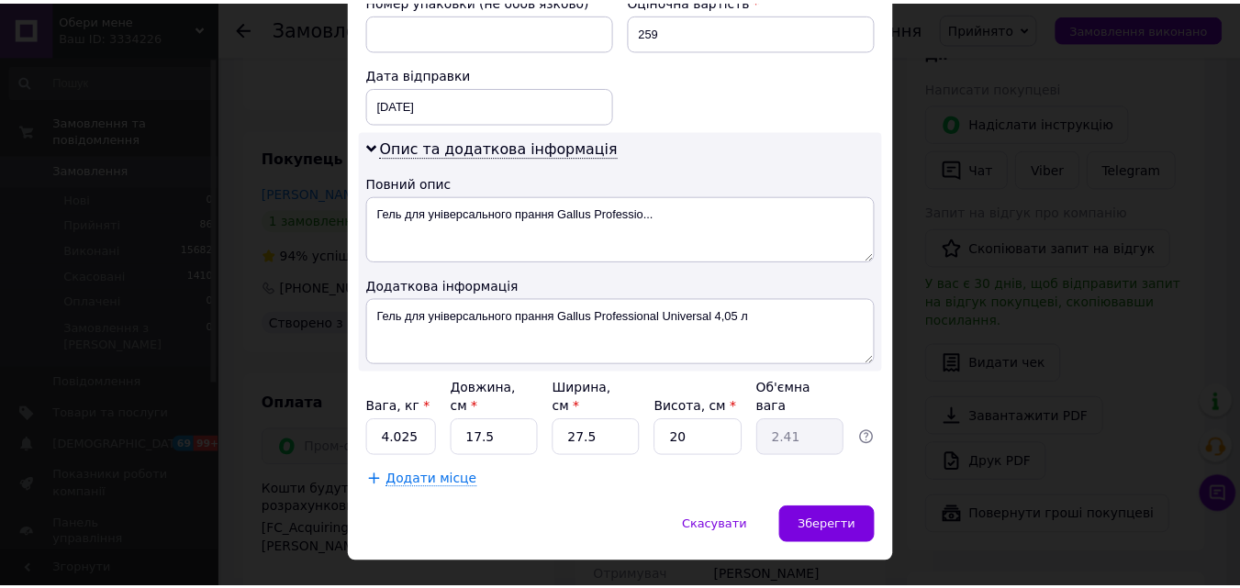
scroll to position [836, 0]
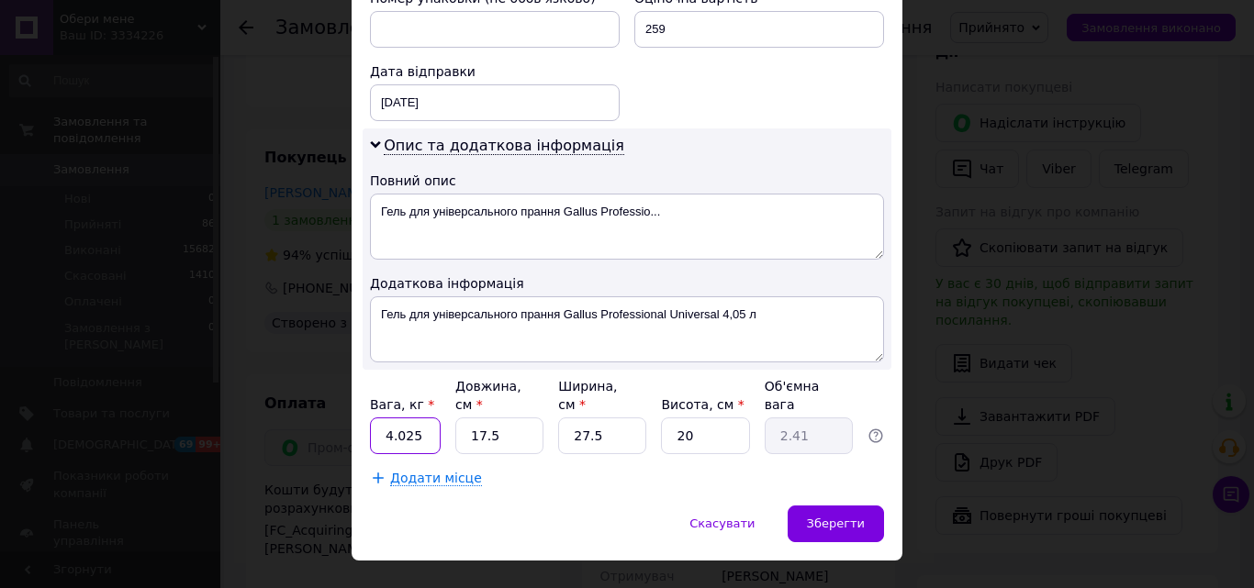
drag, startPoint x: 410, startPoint y: 398, endPoint x: 441, endPoint y: 401, distance: 31.3
click at [441, 401] on div "Вага, кг * 4.025 Довжина, см * 17.5 Ширина, см * 27.5 Висота, см * 20 Об'ємна в…" at bounding box center [627, 415] width 514 height 77
type input "4.05"
drag, startPoint x: 467, startPoint y: 403, endPoint x: 507, endPoint y: 422, distance: 43.9
click at [446, 408] on div "Вага, кг * 4.05 Довжина, см * 17.5 Ширина, см * 27.5 Висота, см * 20 Об'ємна ва…" at bounding box center [627, 415] width 514 height 77
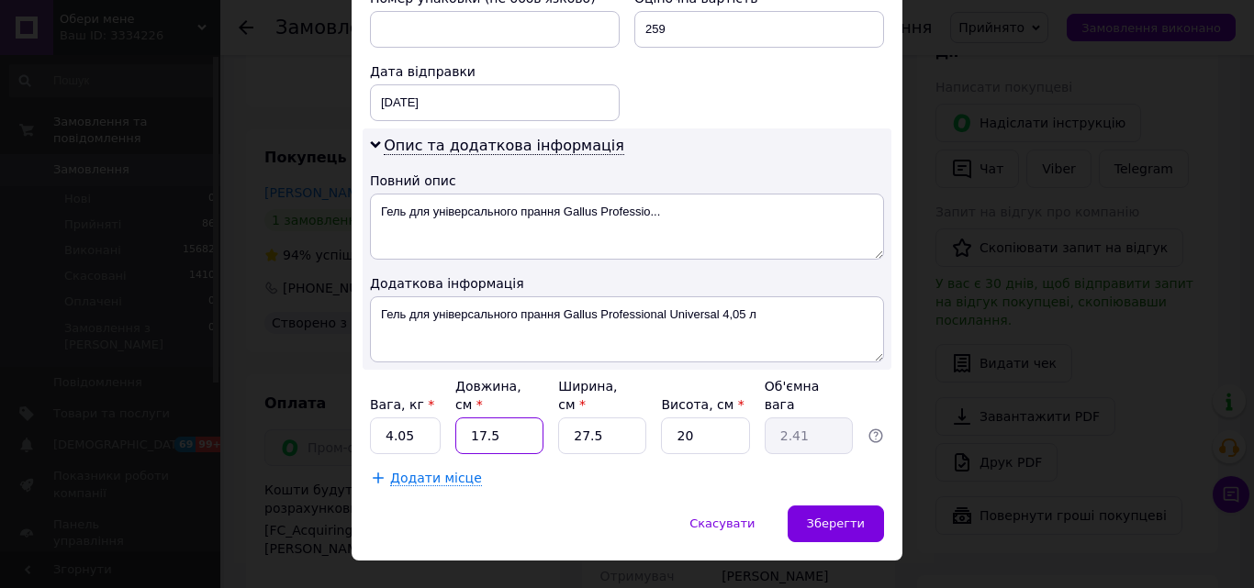
type input "2"
type input "0.28"
type input "20"
type input "2.75"
type input "20"
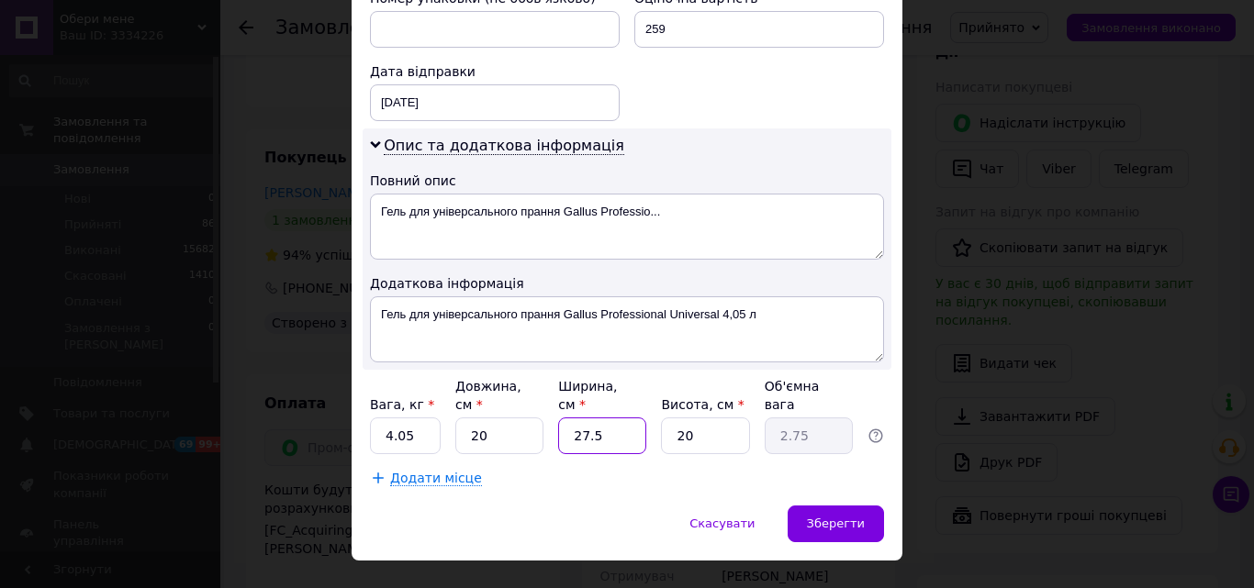
drag, startPoint x: 579, startPoint y: 403, endPoint x: 576, endPoint y: 412, distance: 9.6
click at [545, 405] on div "Вага, кг * 4.05 Довжина, см * 20 Ширина, см * 27.5 Висота, см * 20 Об'ємна вага…" at bounding box center [627, 415] width 514 height 77
type input "2"
type input "0.2"
type input "20"
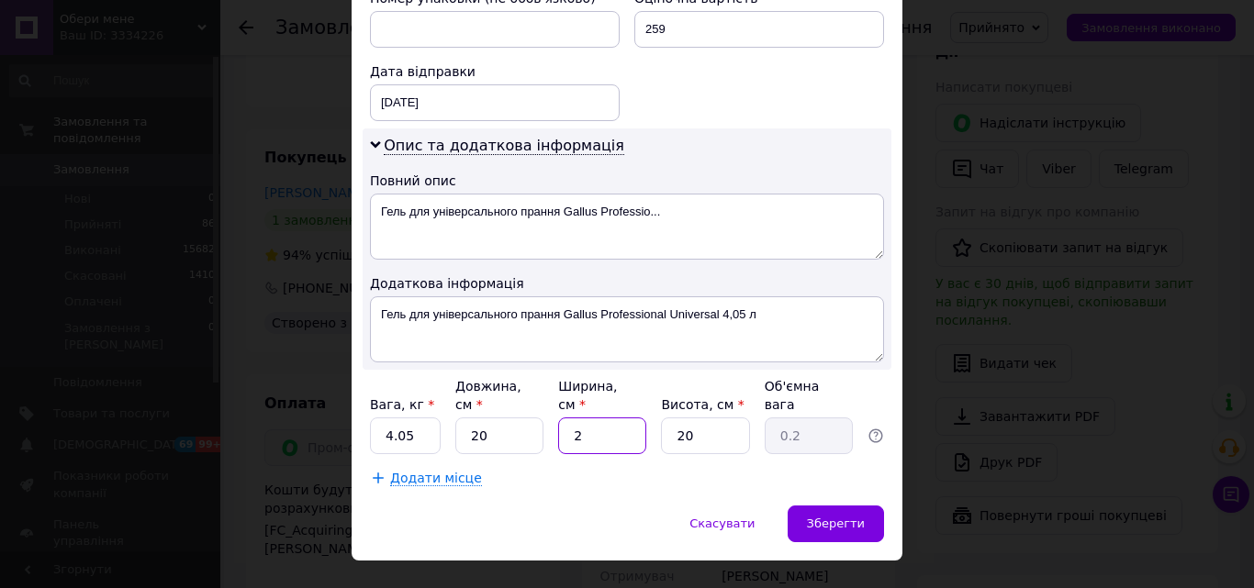
type input "2"
type input "20"
drag, startPoint x: 643, startPoint y: 401, endPoint x: 718, endPoint y: 437, distance: 82.5
click at [643, 401] on div "Вага, кг * 4.05 Довжина, см * 20 Ширина, см * 20 Висота, см * 20 Об'ємна вага 2" at bounding box center [627, 415] width 514 height 77
type input "2"
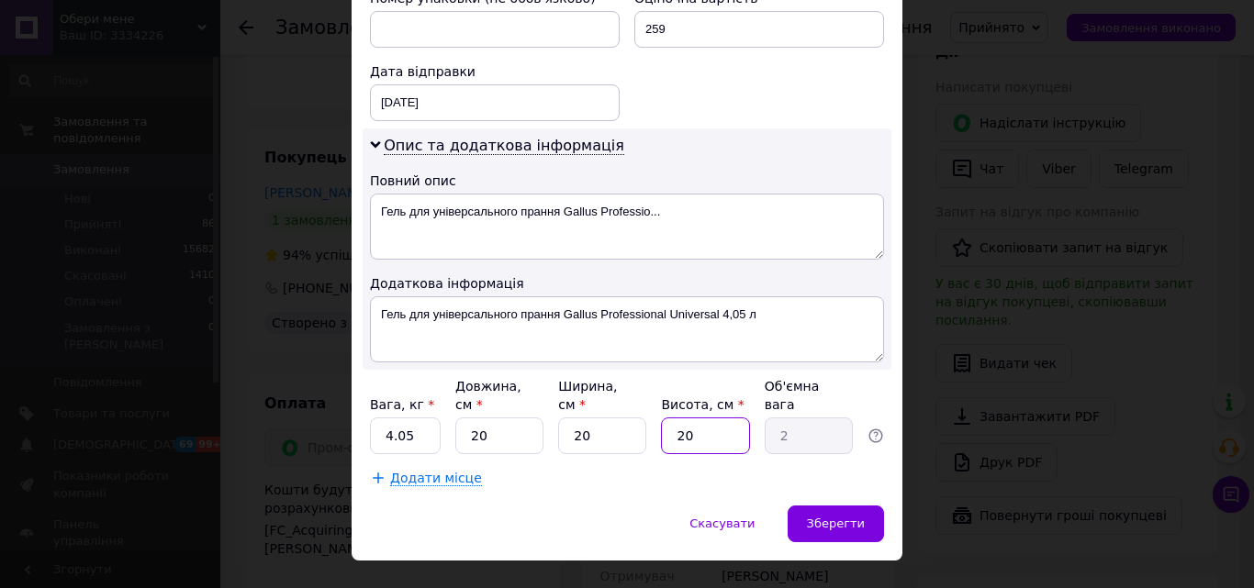
type input "0.2"
type input "25"
type input "2.5"
drag, startPoint x: 640, startPoint y: 391, endPoint x: 715, endPoint y: 418, distance: 79.8
click at [639, 391] on div "Вага, кг * 4.05 Довжина, см * 20 Ширина, см * 20 Висота, см * 25 Об'ємна вага 2…" at bounding box center [627, 415] width 514 height 77
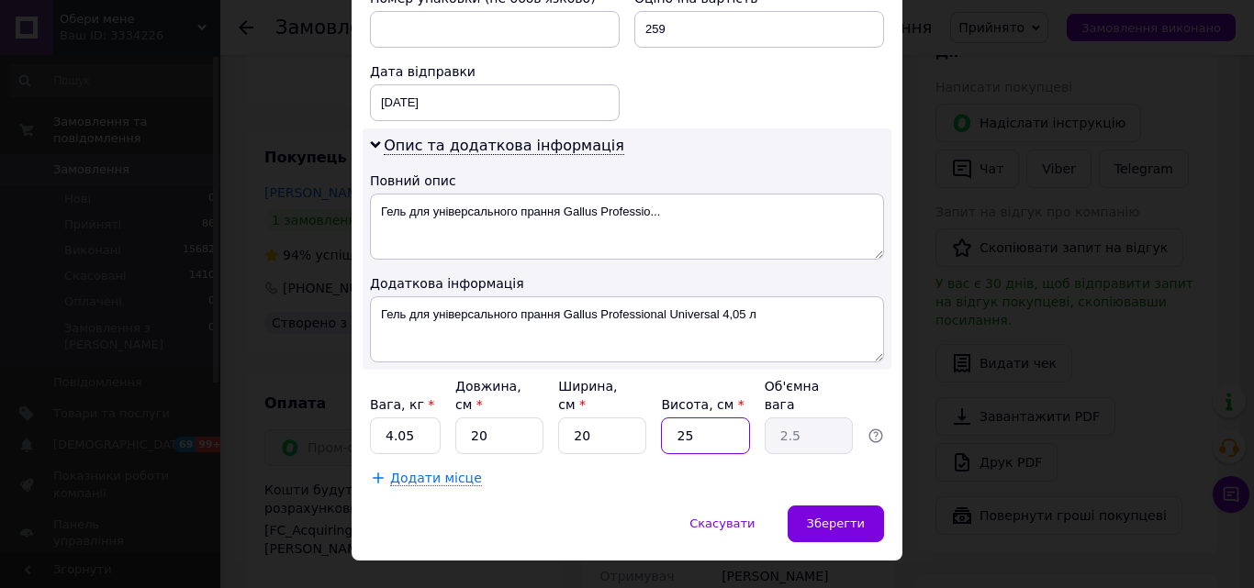
type input "5"
type input "0.5"
type input "52"
type input "5.2"
drag, startPoint x: 694, startPoint y: 403, endPoint x: 710, endPoint y: 402, distance: 16.5
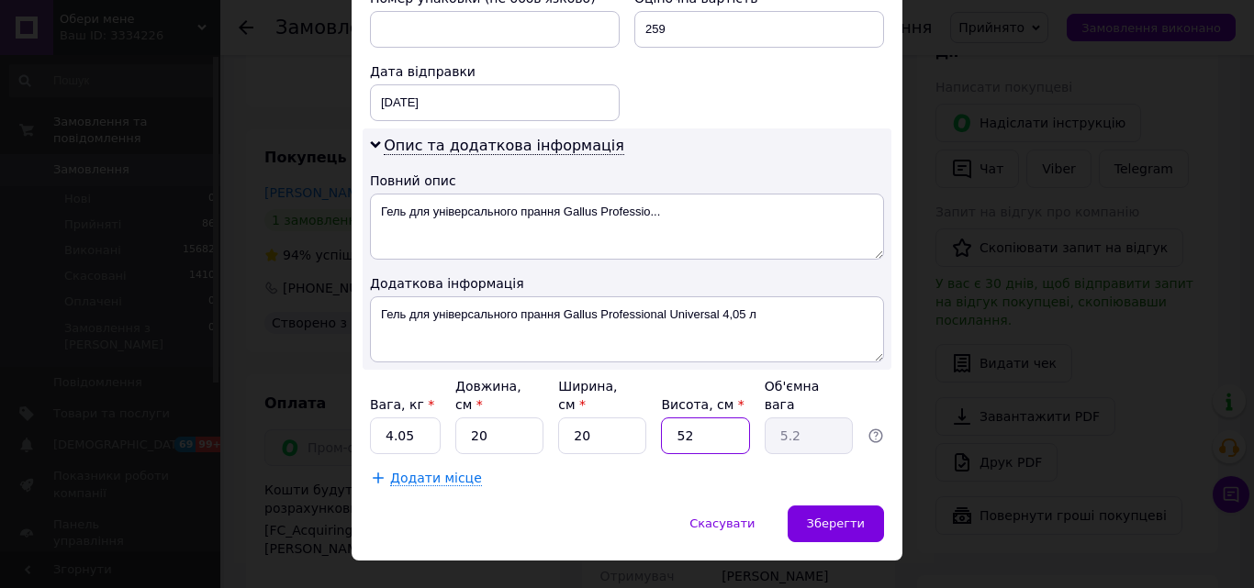
click at [710, 418] on input "52" at bounding box center [705, 436] width 88 height 37
click at [688, 418] on input "52" at bounding box center [705, 436] width 88 height 37
click at [719, 418] on input "52" at bounding box center [705, 436] width 88 height 37
type input "5"
type input "202"
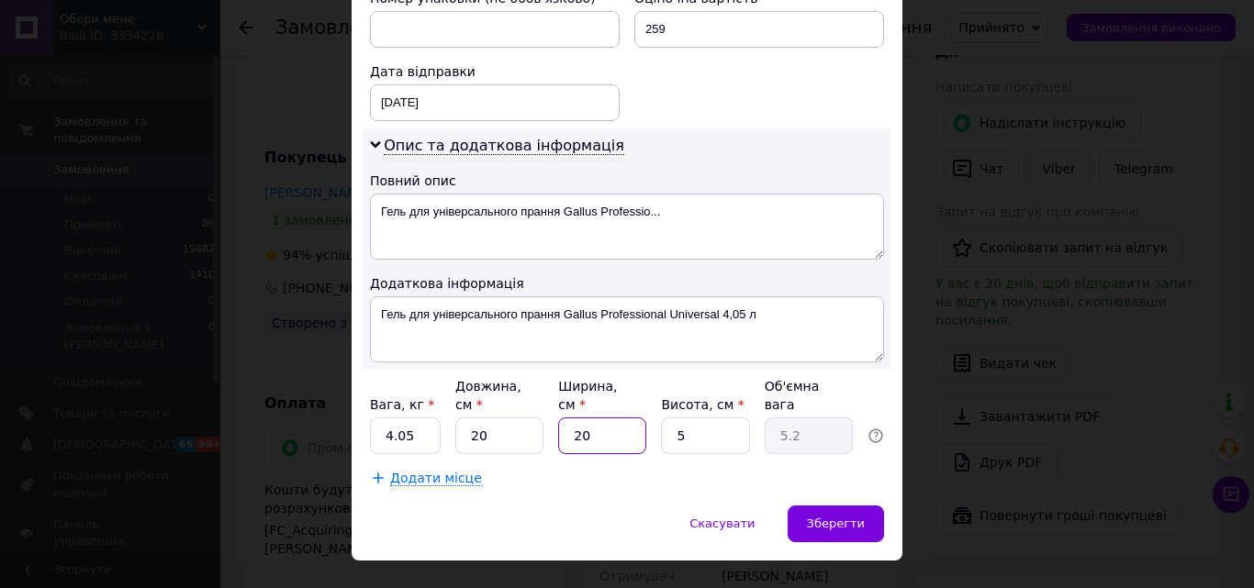
type input "5.05"
type input "202"
click at [684, 418] on input "5" at bounding box center [705, 436] width 88 height 37
drag, startPoint x: 718, startPoint y: 395, endPoint x: 630, endPoint y: 397, distance: 88.2
click at [630, 397] on div "Вага, кг * 4.05 Довжина, см * 20 Ширина, см * 202 Висота, см * 5 Об'ємна вага 5…" at bounding box center [627, 415] width 514 height 77
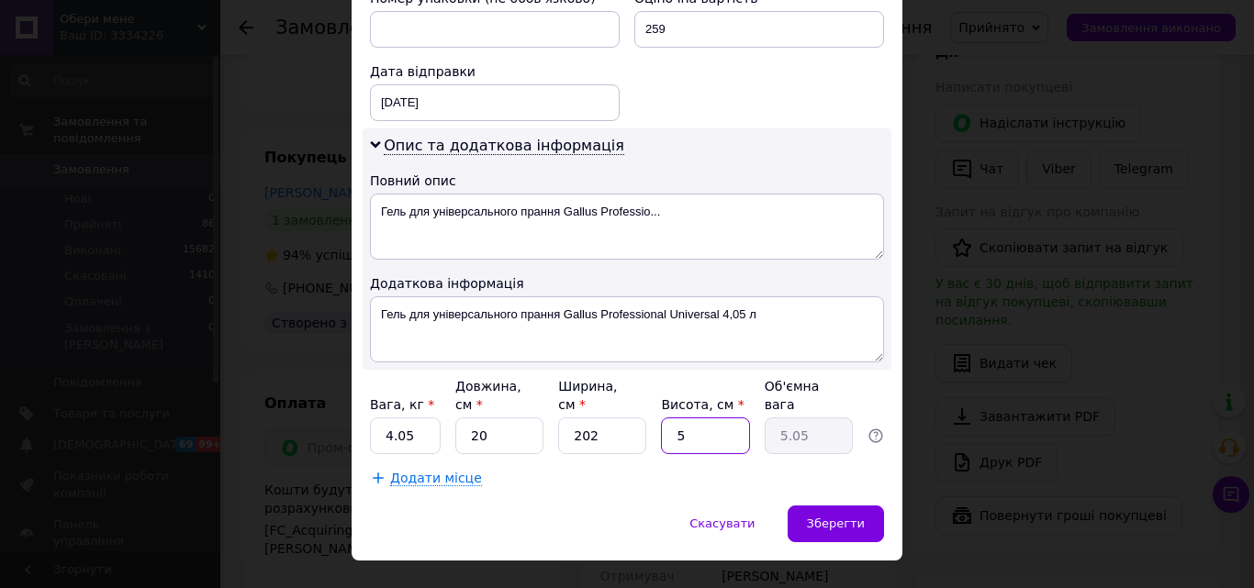
type input "4"
type input "4.04"
type input "40"
type input "40.4"
type input "40"
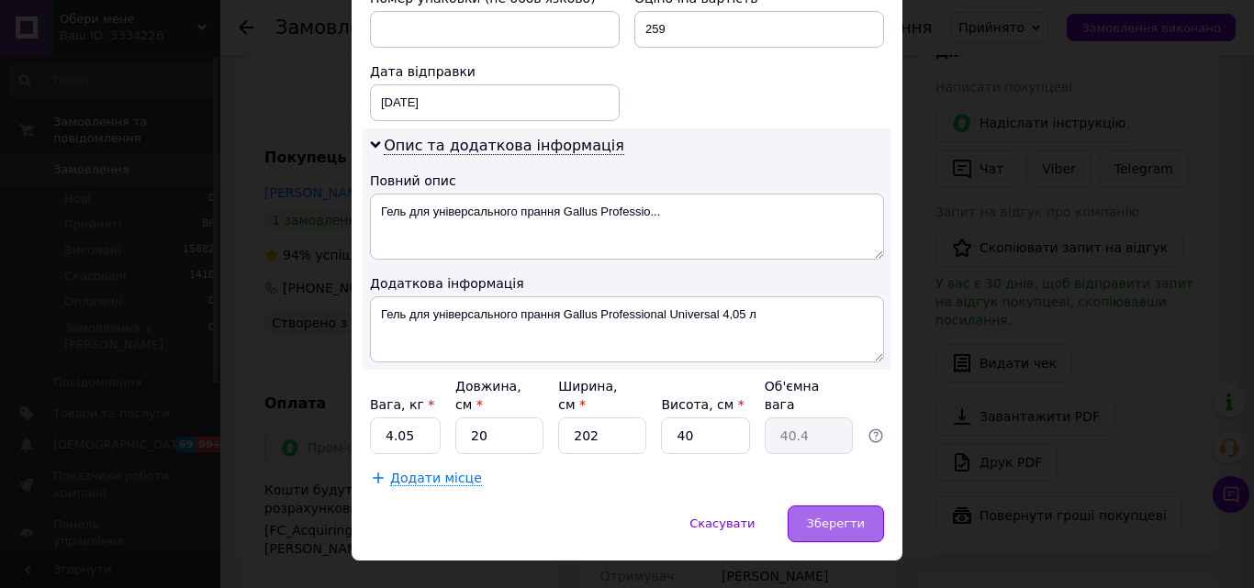
click at [849, 517] on span "Зберегти" at bounding box center [836, 524] width 58 height 14
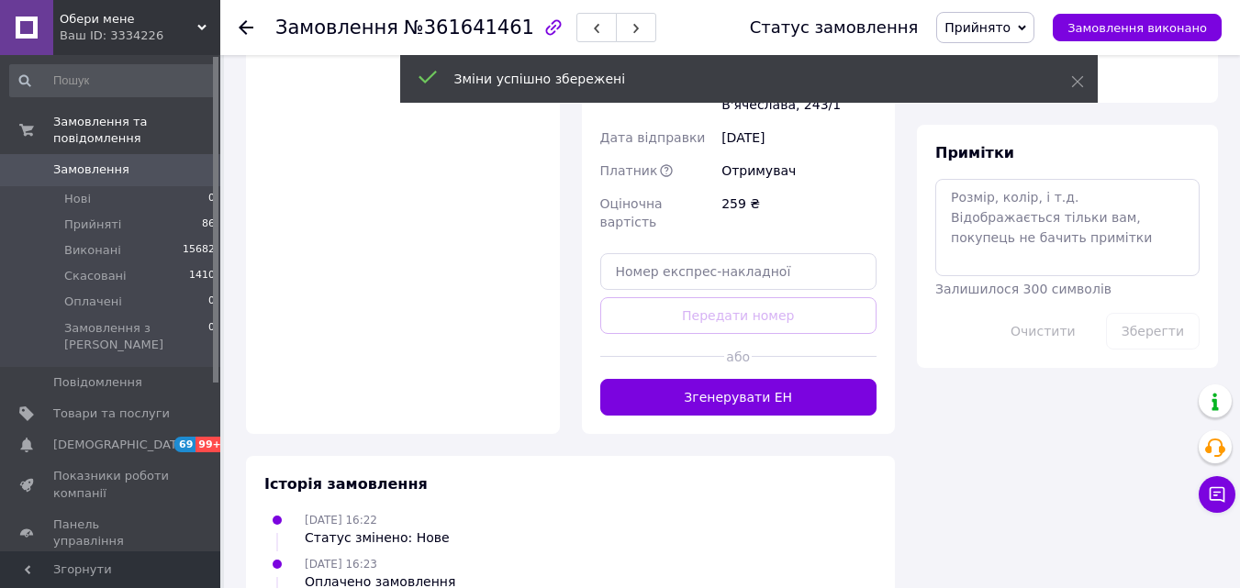
scroll to position [1010, 0]
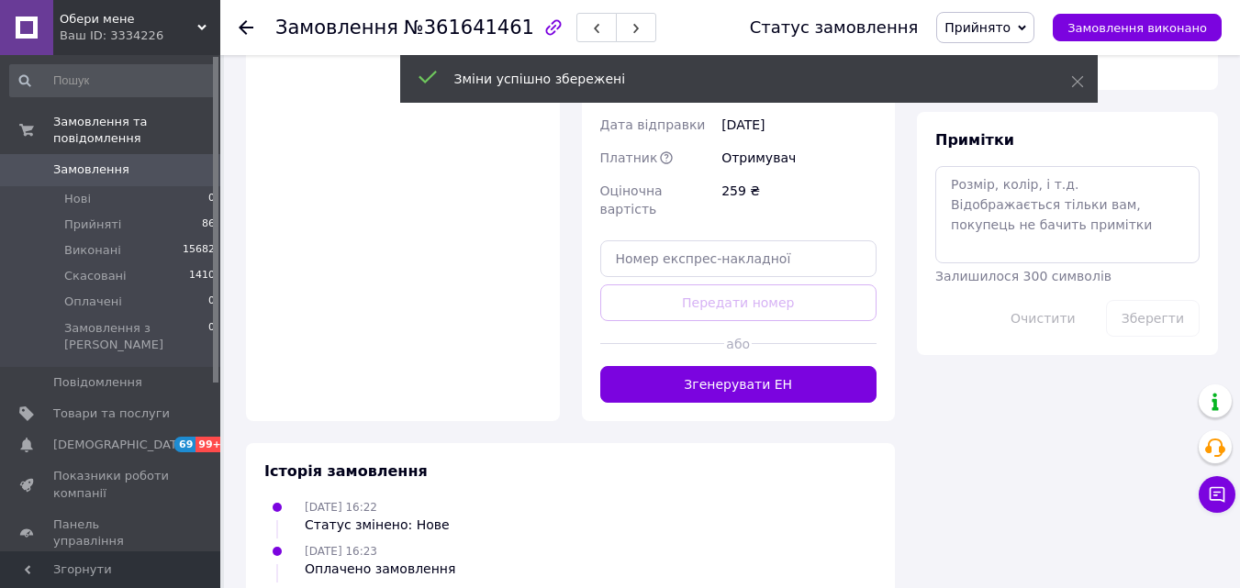
click at [732, 366] on button "Згенерувати ЕН" at bounding box center [738, 384] width 277 height 37
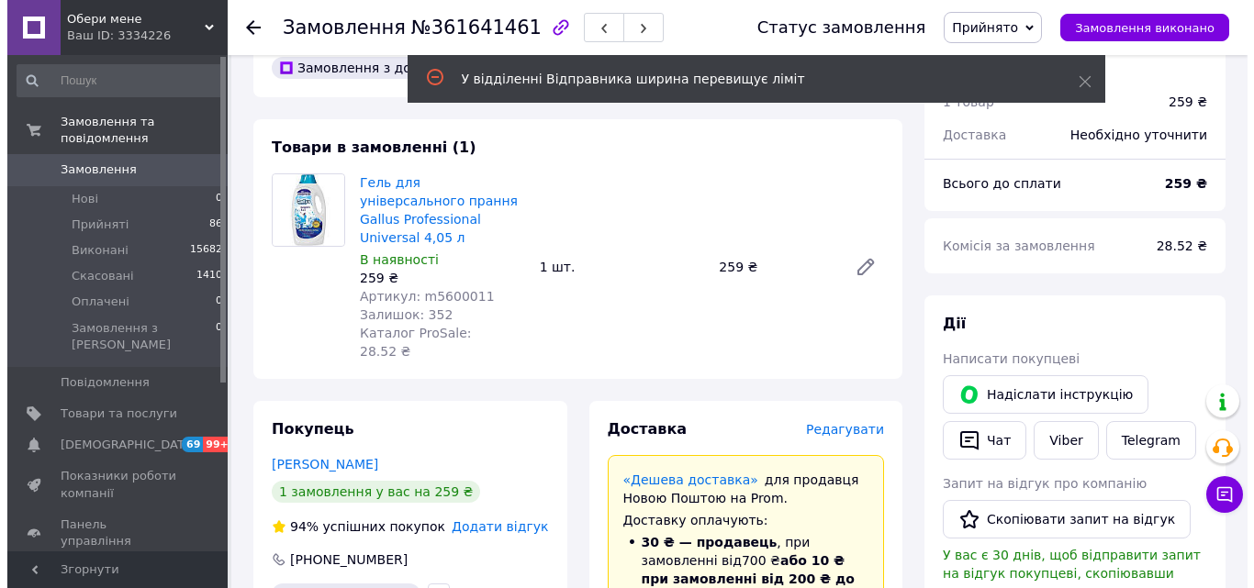
scroll to position [92, 0]
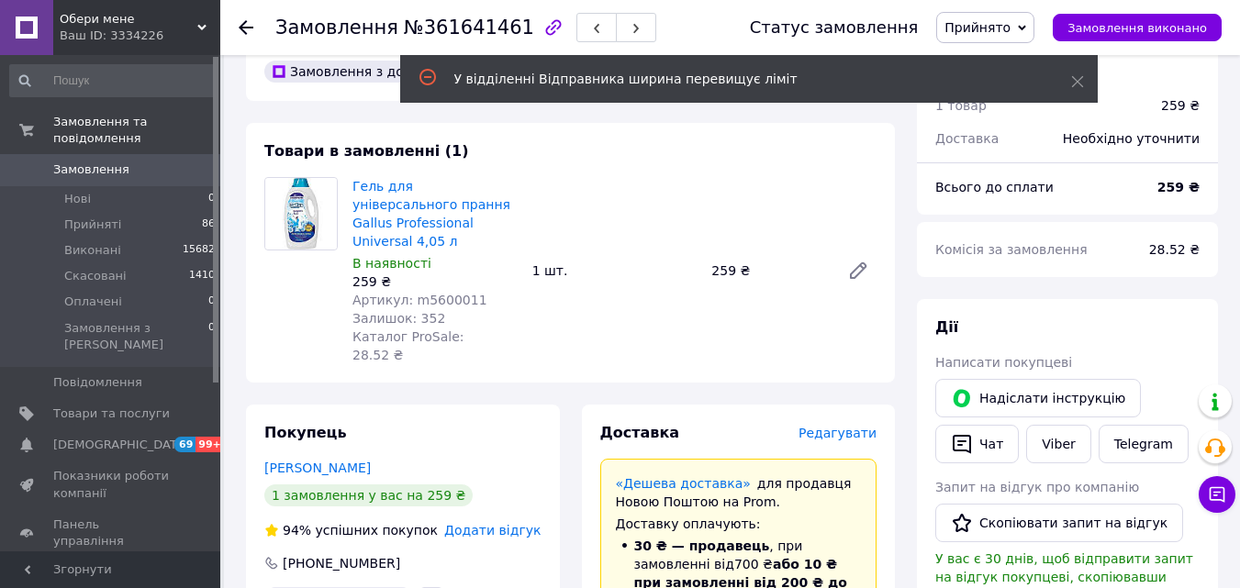
click at [855, 426] on span "Редагувати" at bounding box center [838, 433] width 78 height 15
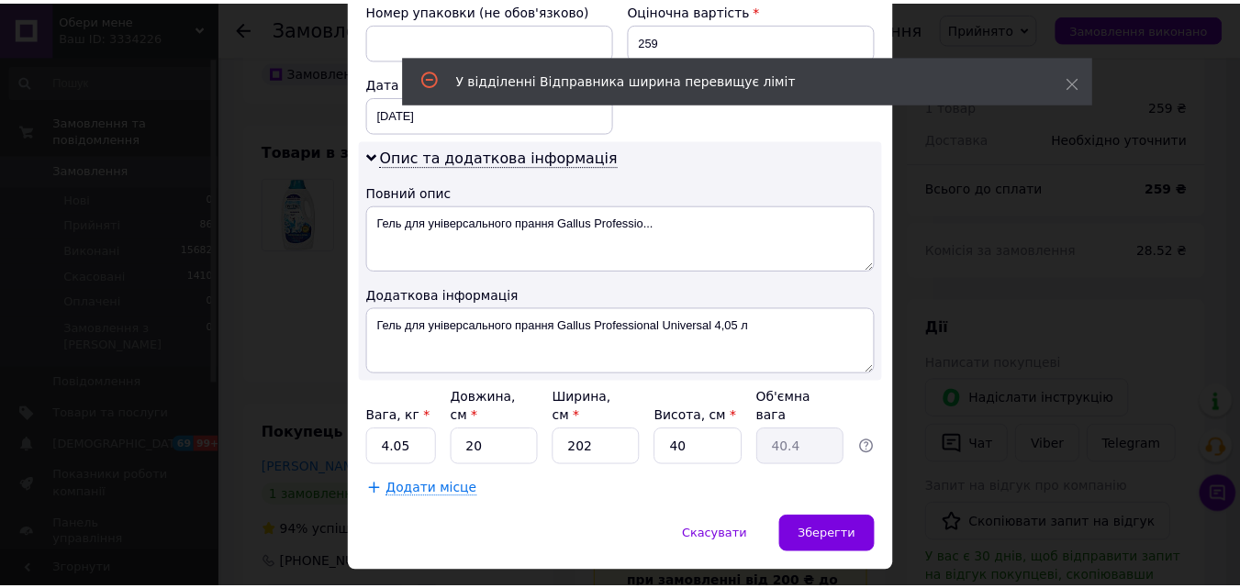
scroll to position [826, 0]
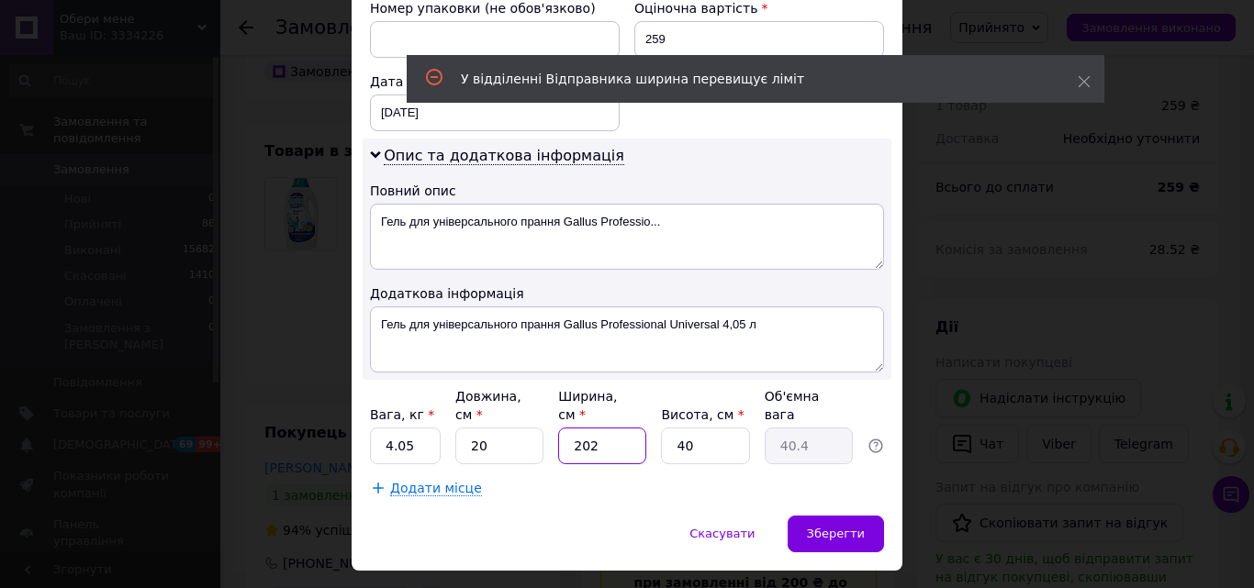
click at [589, 428] on input "202" at bounding box center [602, 446] width 88 height 37
type input "20"
type input "4"
type input "20"
click at [840, 527] on span "Зберегти" at bounding box center [836, 534] width 58 height 14
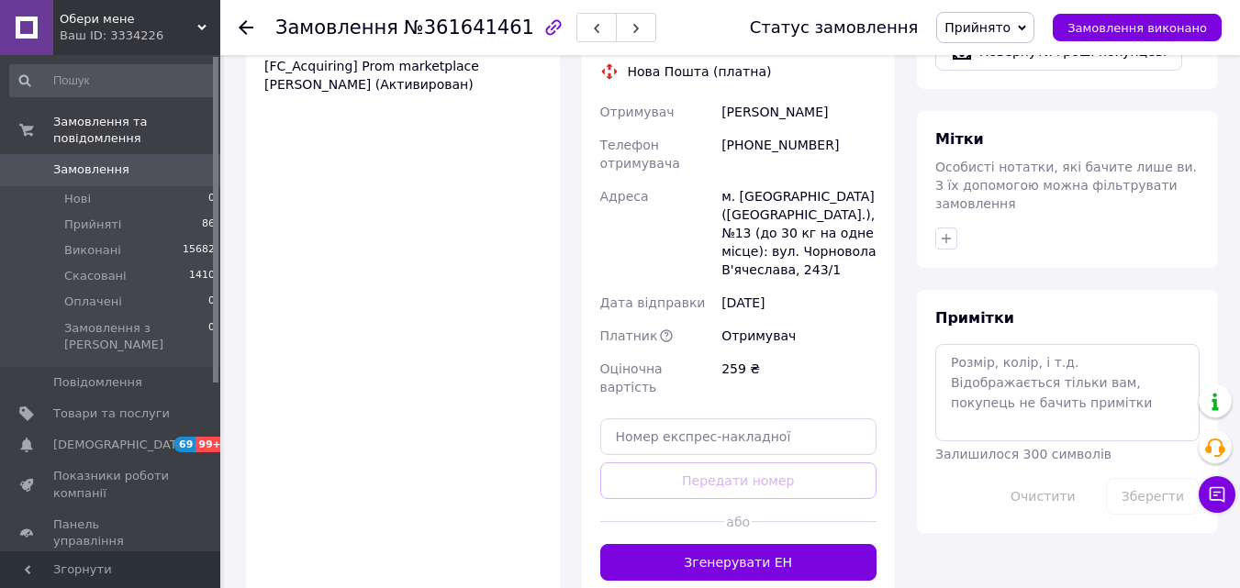
scroll to position [918, 0]
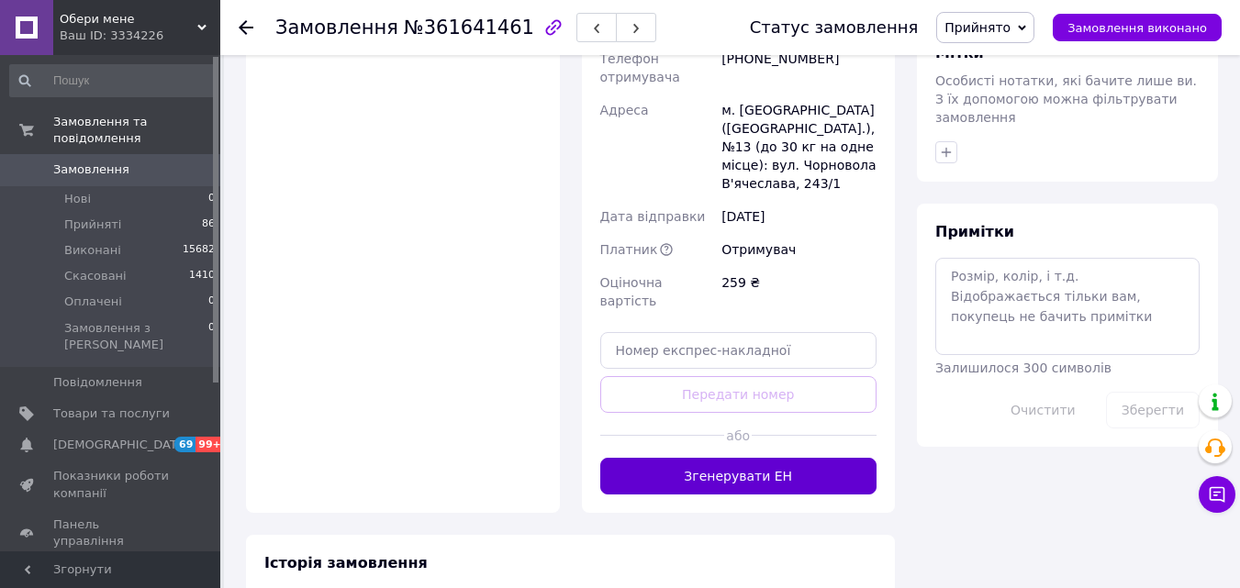
click at [753, 458] on button "Згенерувати ЕН" at bounding box center [738, 476] width 277 height 37
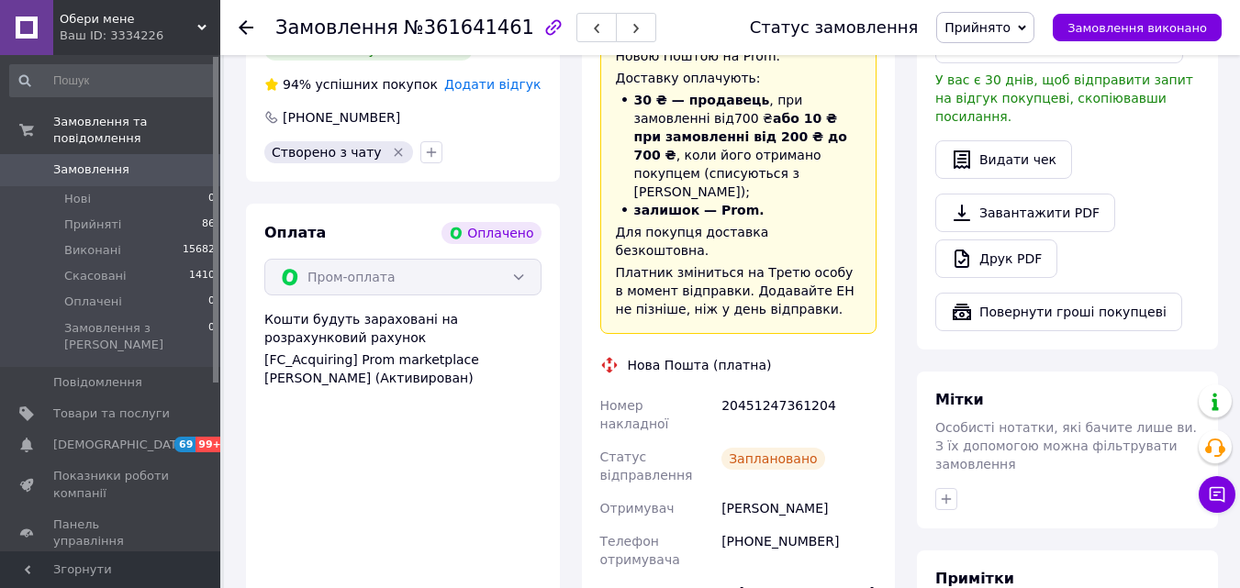
scroll to position [459, 0]
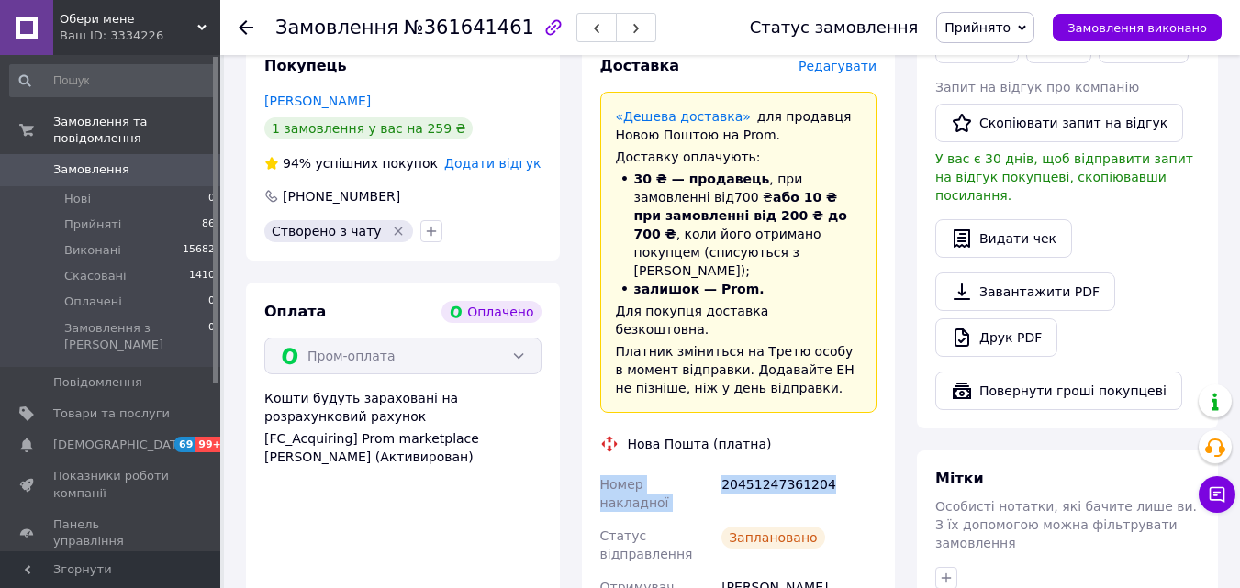
drag, startPoint x: 651, startPoint y: 390, endPoint x: 596, endPoint y: 387, distance: 55.1
click at [596, 387] on div "Доставка Редагувати «Дешева доставка»   для продавця [GEOGRAPHIC_DATA] на Prom.…" at bounding box center [739, 493] width 314 height 911
copy div "Номер накладної 20451247361204"
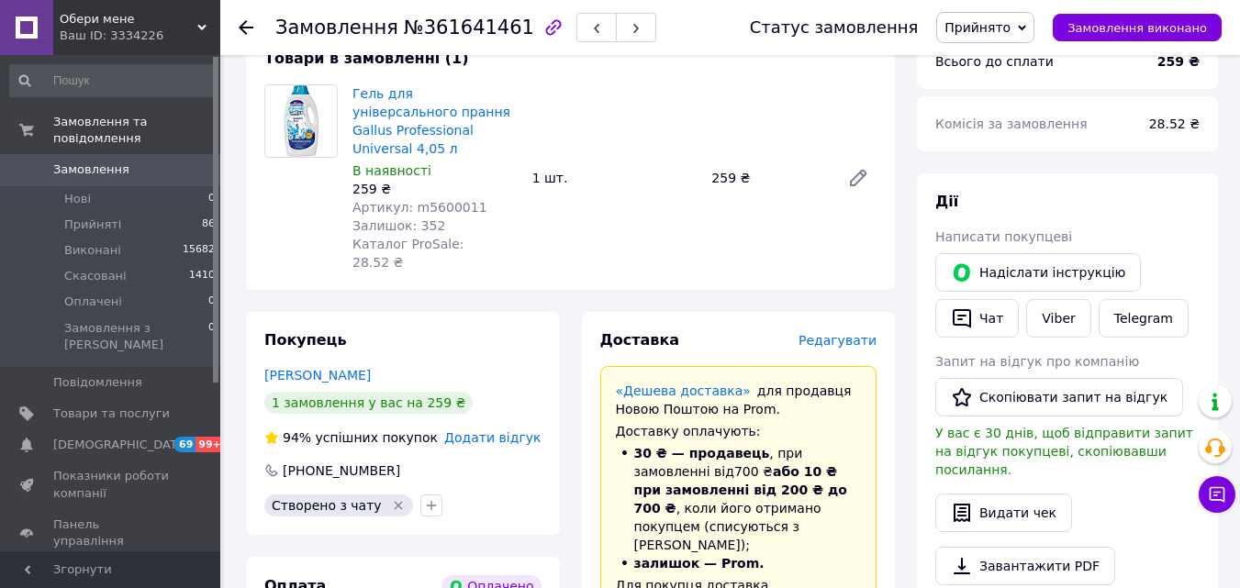
scroll to position [184, 0]
click at [1067, 318] on link "Viber" at bounding box center [1058, 319] width 64 height 39
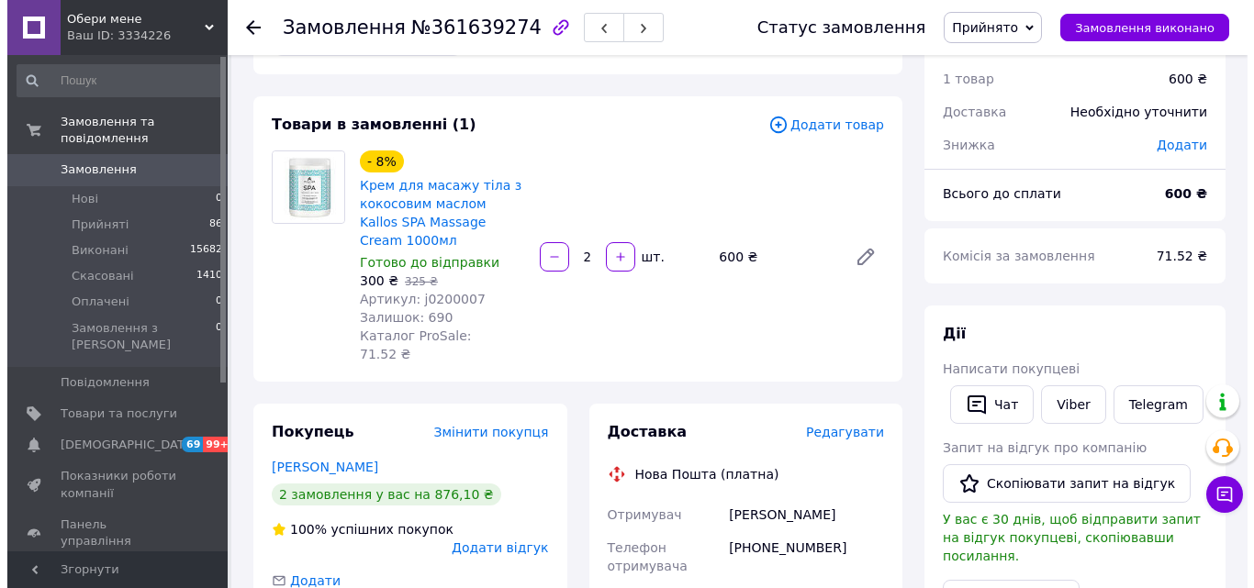
scroll to position [92, 0]
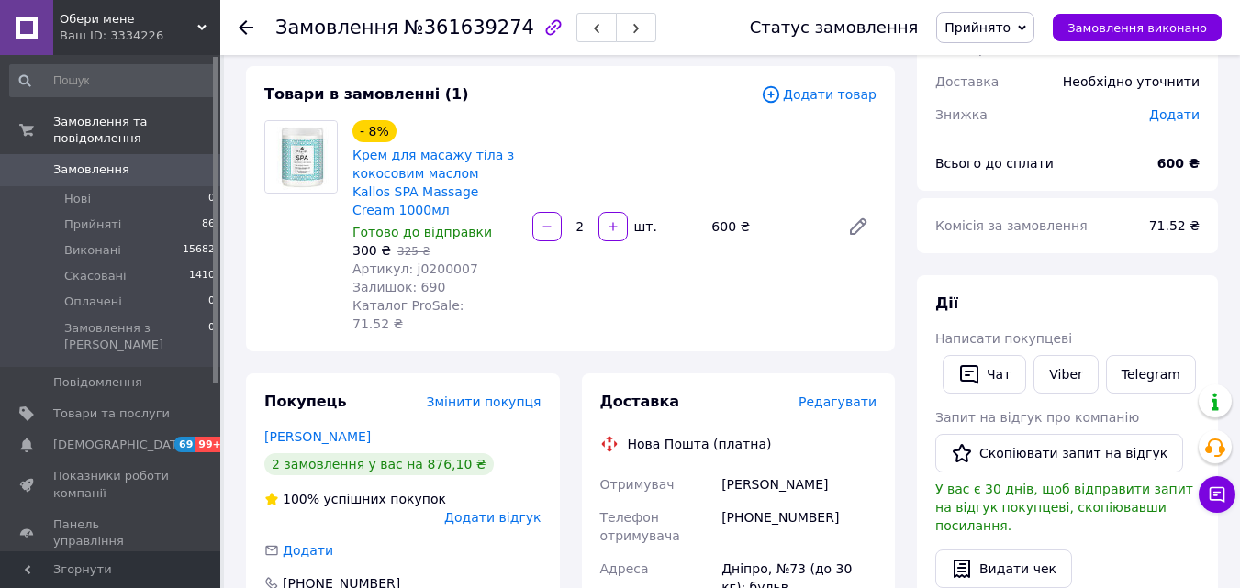
click at [848, 395] on span "Редагувати" at bounding box center [838, 402] width 78 height 15
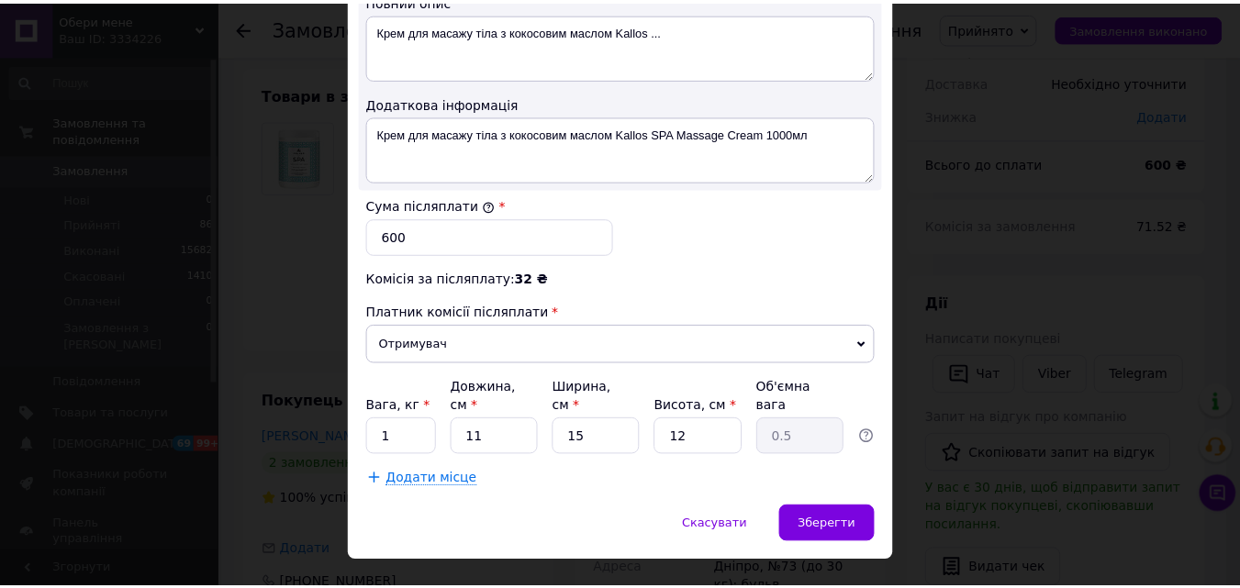
scroll to position [1018, 0]
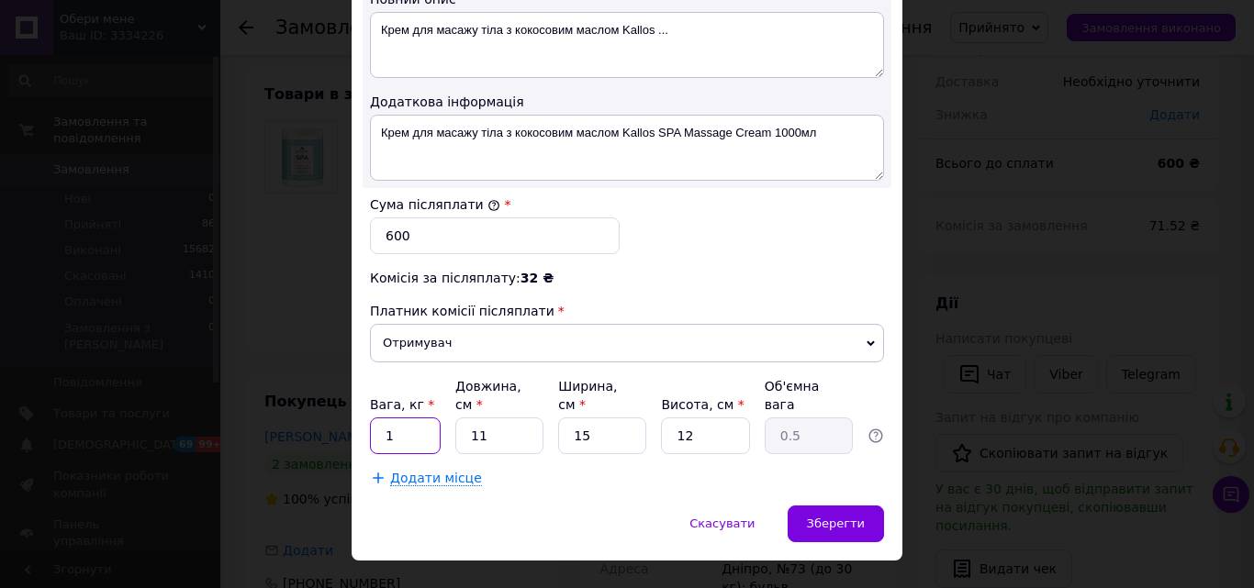
drag, startPoint x: 378, startPoint y: 399, endPoint x: 442, endPoint y: 409, distance: 65.0
click at [414, 418] on input "1" at bounding box center [405, 436] width 71 height 37
type input "2"
drag, startPoint x: 483, startPoint y: 404, endPoint x: 447, endPoint y: 401, distance: 35.9
click at [447, 401] on div "Вага, кг * 2 Довжина, см * 11 Ширина, см * 15 Висота, см * 12 Об'ємна вага 0.5" at bounding box center [627, 415] width 514 height 77
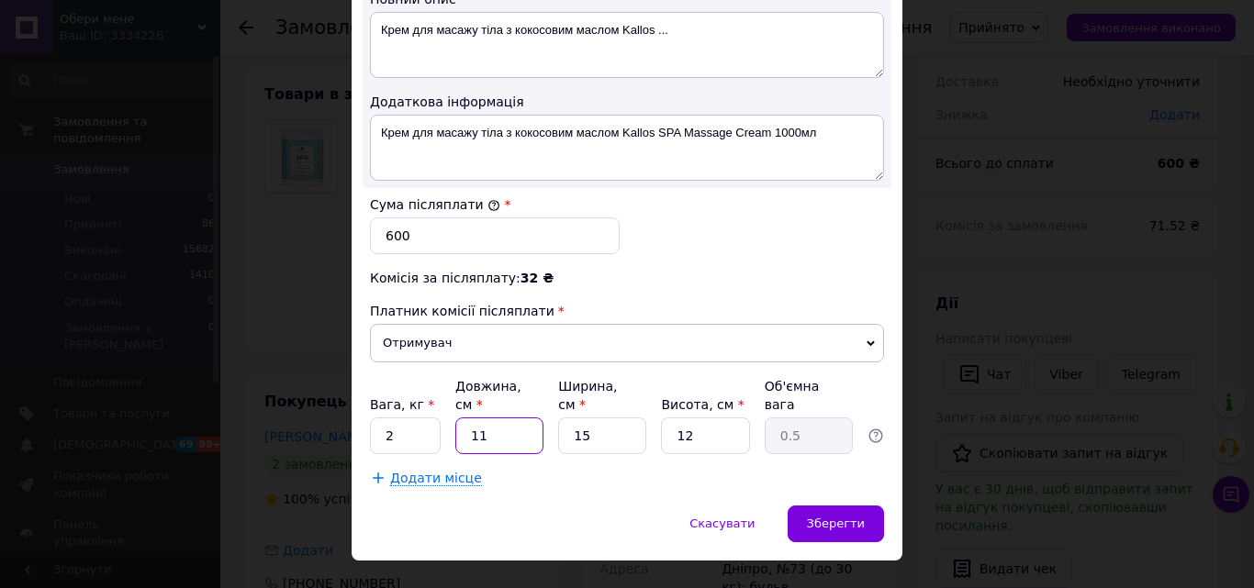
type input "2"
type input "0.1"
type input "20"
type input "0.9"
type input "20"
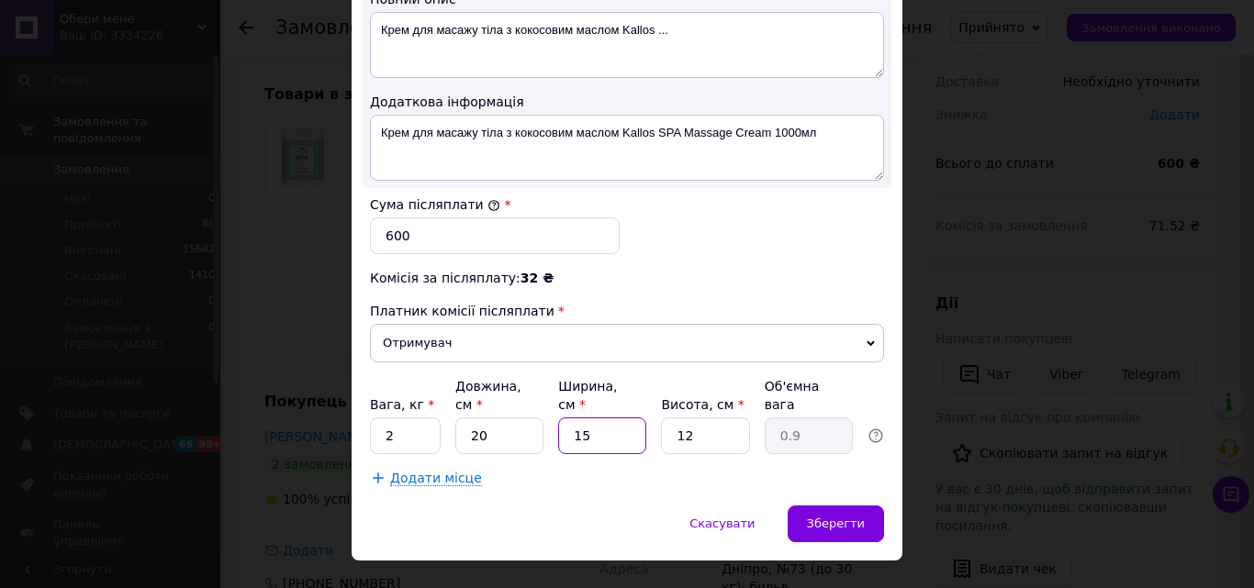
drag, startPoint x: 534, startPoint y: 391, endPoint x: 566, endPoint y: 400, distance: 33.4
click at [532, 394] on div "Вага, кг * 2 Довжина, см * 20 Ширина, см * 15 Висота, см * 12 Об'ємна вага 0.9" at bounding box center [627, 415] width 514 height 77
type input "2"
type input "0.12"
type input "20"
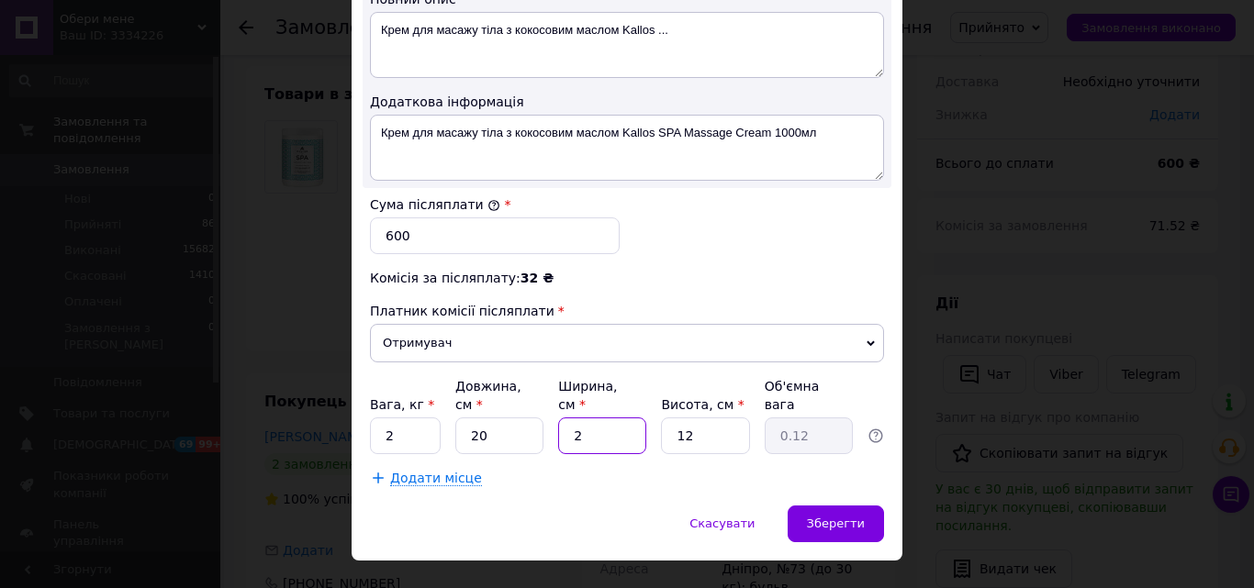
type input "1.2"
type input "20"
drag, startPoint x: 710, startPoint y: 402, endPoint x: 680, endPoint y: 412, distance: 31.9
click at [653, 402] on div "Вага, кг * 2 Довжина, см * 20 Ширина, см * 20 Висота, см * 12 Об'ємна вага 1.2" at bounding box center [627, 415] width 514 height 77
type input "2"
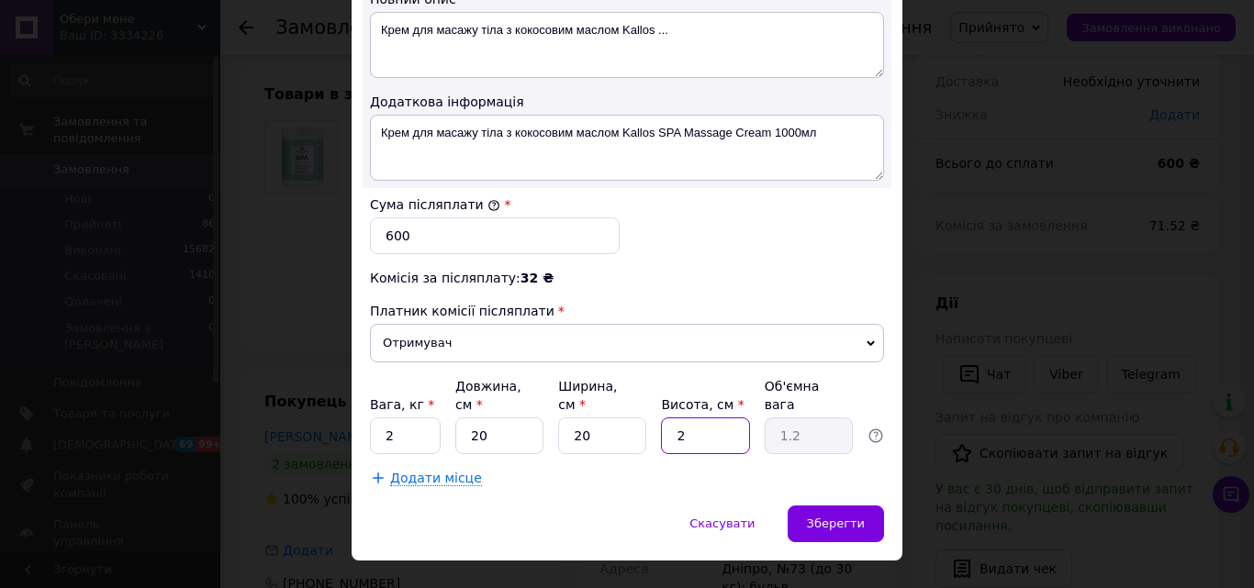
type input "0.2"
type input "20"
type input "2"
type input "20"
click at [848, 517] on span "Зберегти" at bounding box center [836, 524] width 58 height 14
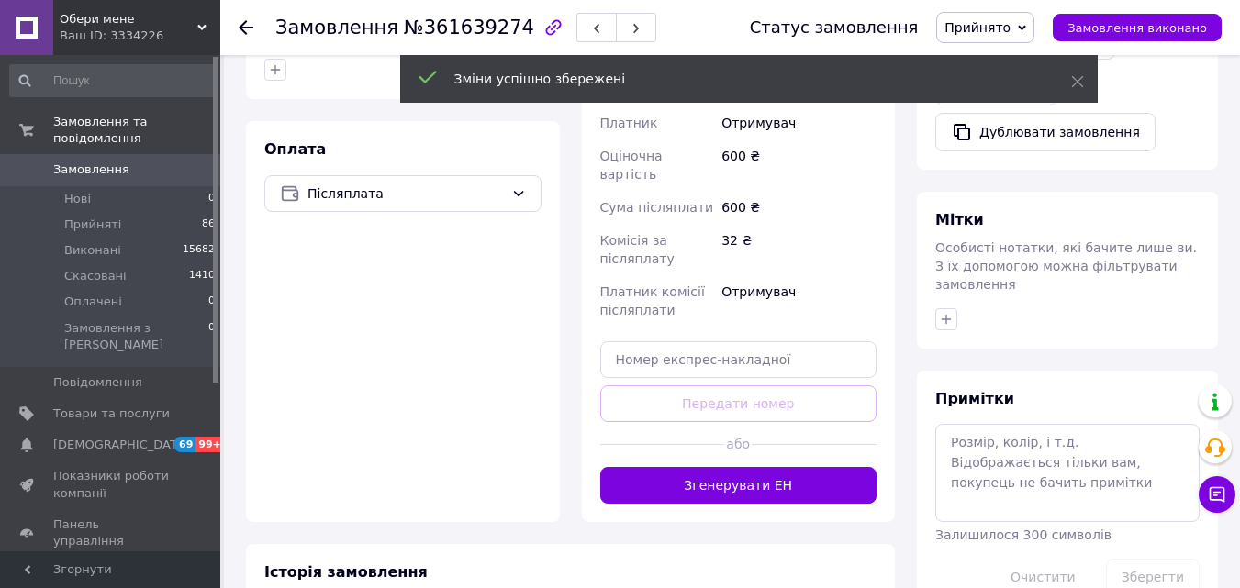
scroll to position [643, 0]
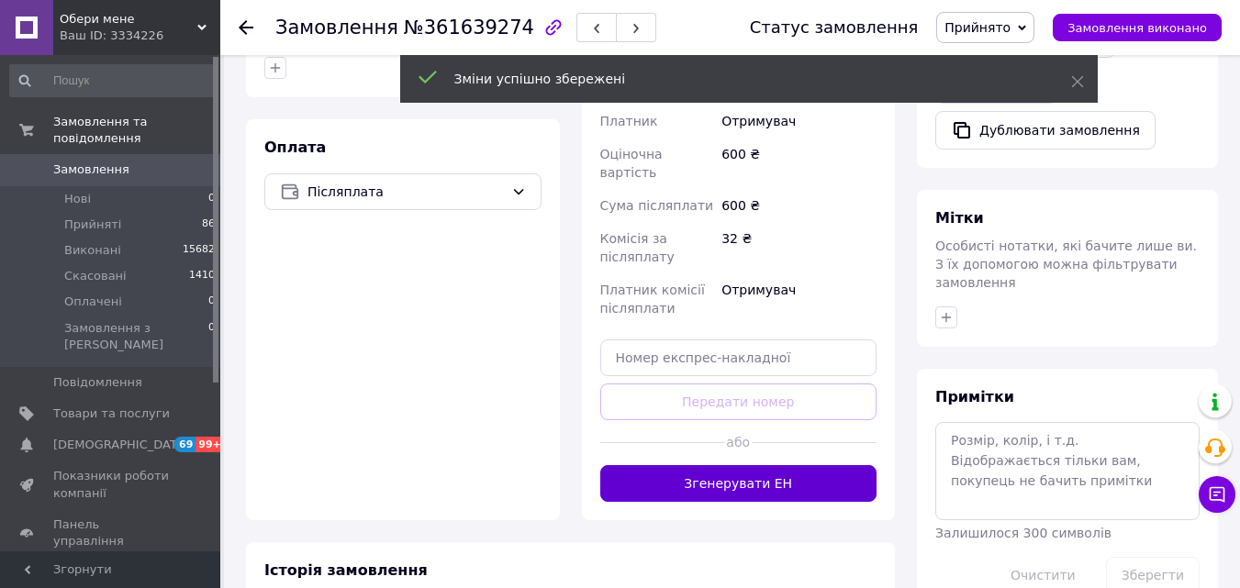
click at [749, 465] on button "Згенерувати ЕН" at bounding box center [738, 483] width 277 height 37
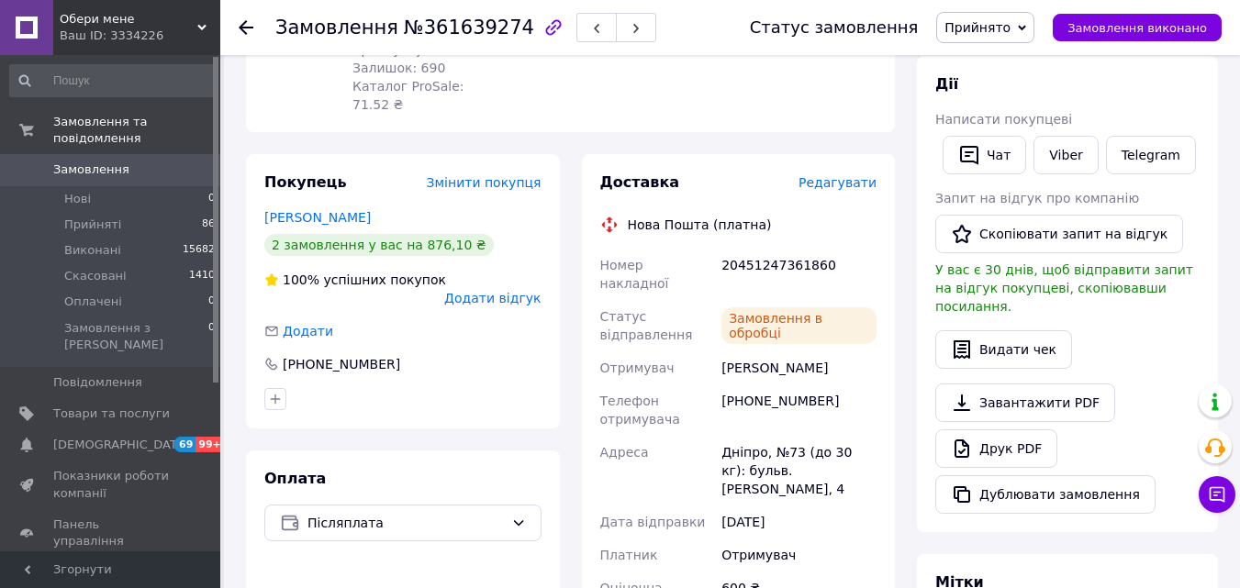
scroll to position [275, 0]
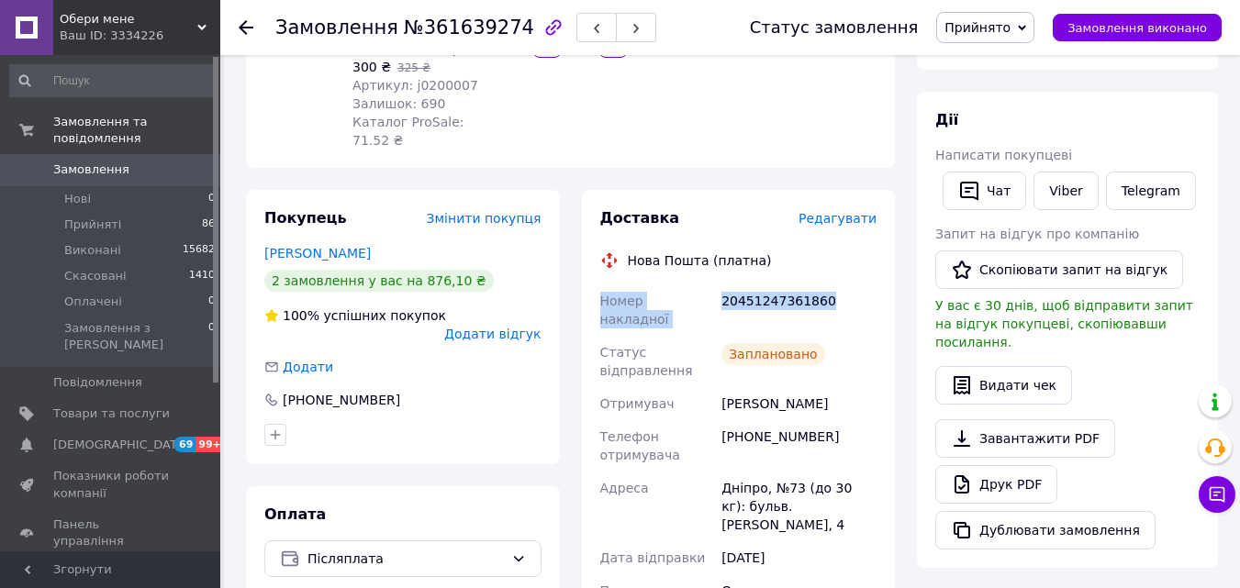
drag, startPoint x: 741, startPoint y: 278, endPoint x: 600, endPoint y: 257, distance: 142.0
click at [600, 285] on div "Номер накладної 20451247361860 Статус відправлення Заплановано Отримувач Ілларі…" at bounding box center [739, 566] width 285 height 562
copy div "Номер накладної 20451247361860"
click at [1058, 183] on link "Viber" at bounding box center [1066, 191] width 64 height 39
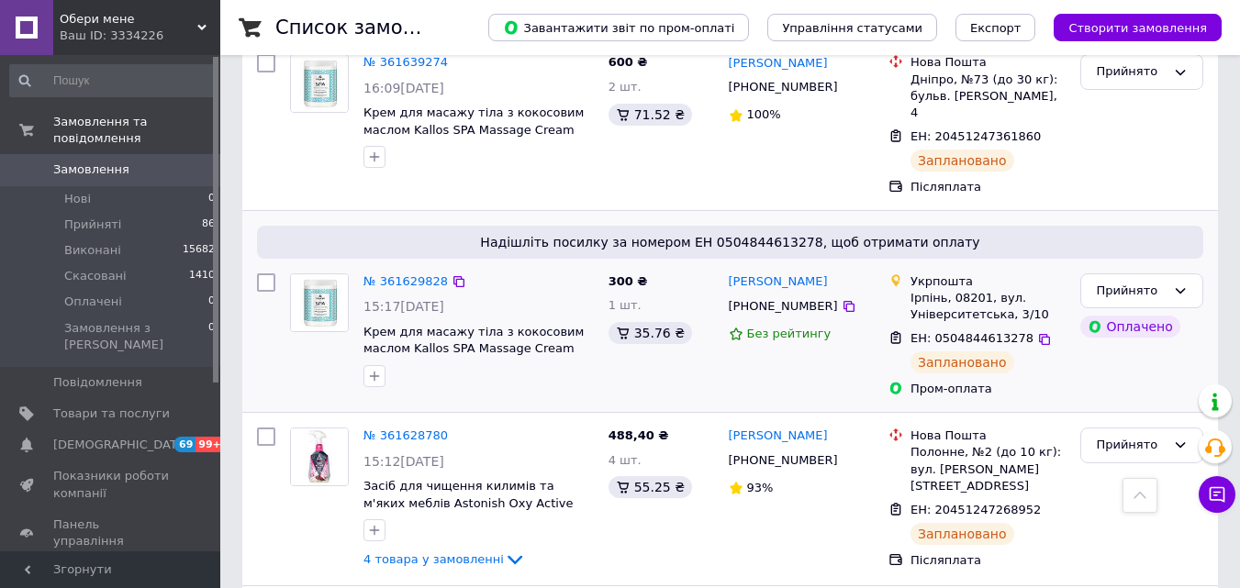
scroll to position [643, 0]
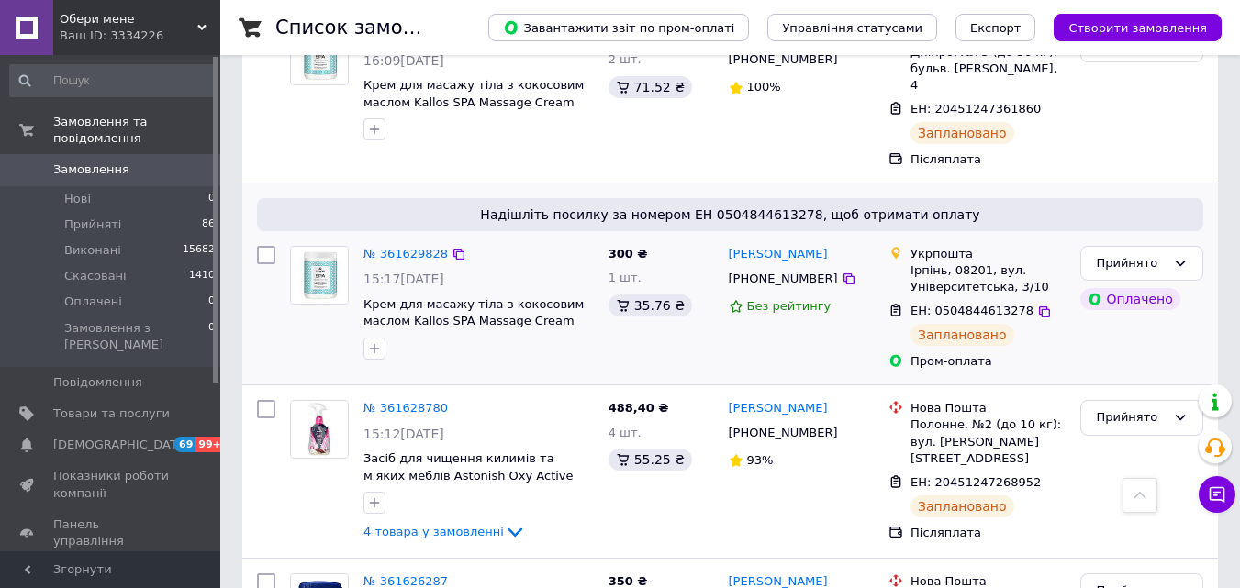
click at [267, 246] on input "checkbox" at bounding box center [266, 255] width 18 height 18
checkbox input "true"
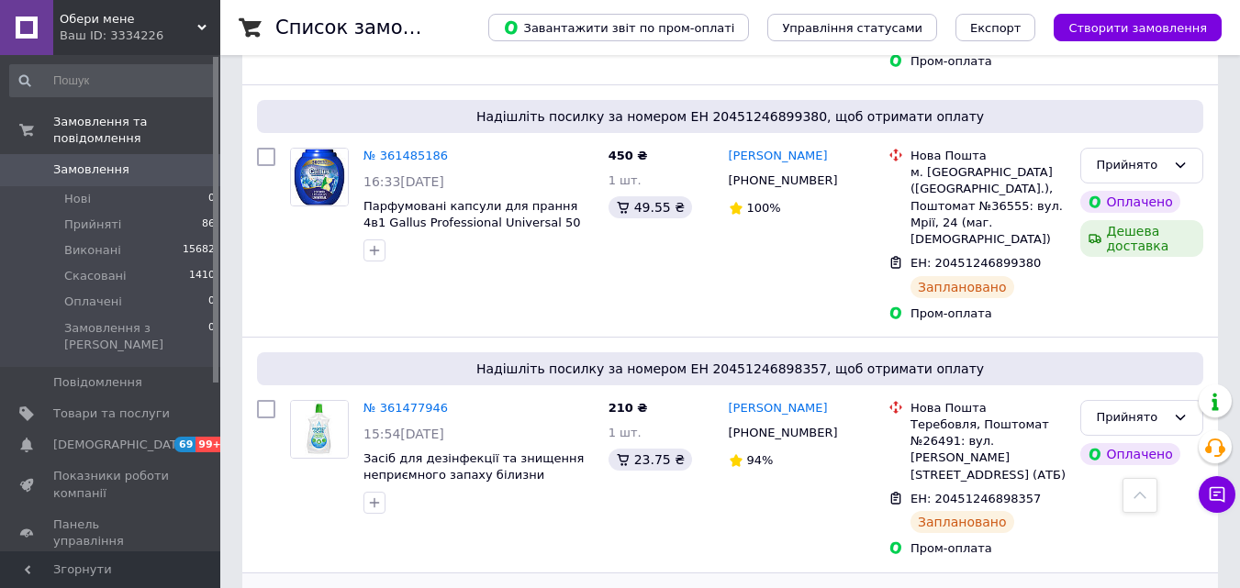
scroll to position [6517, 0]
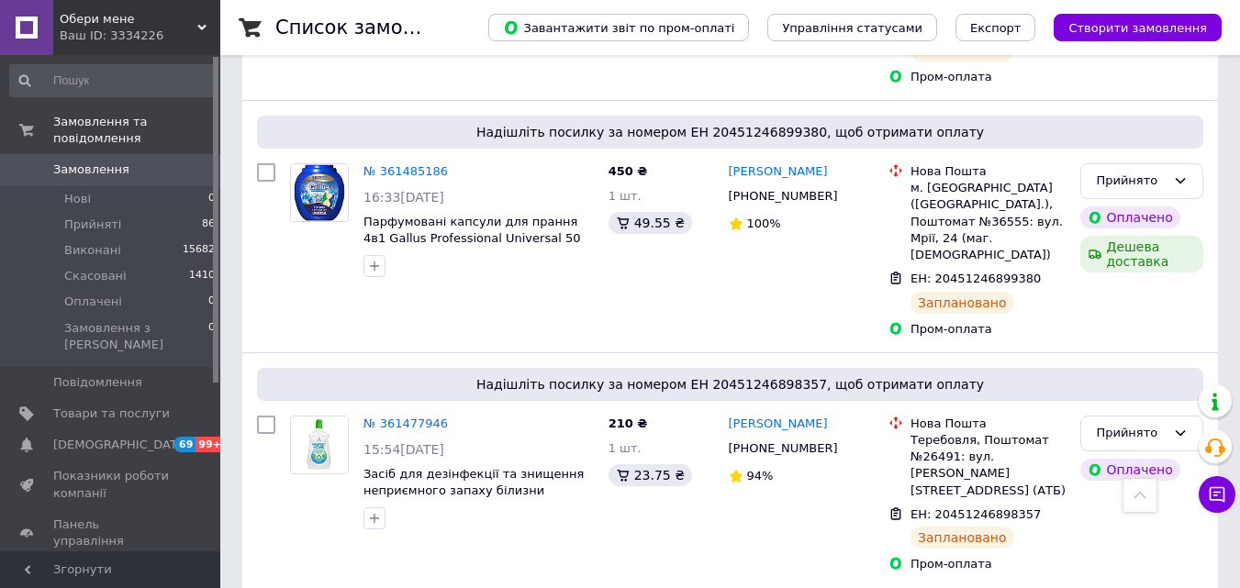
checkbox input "true"
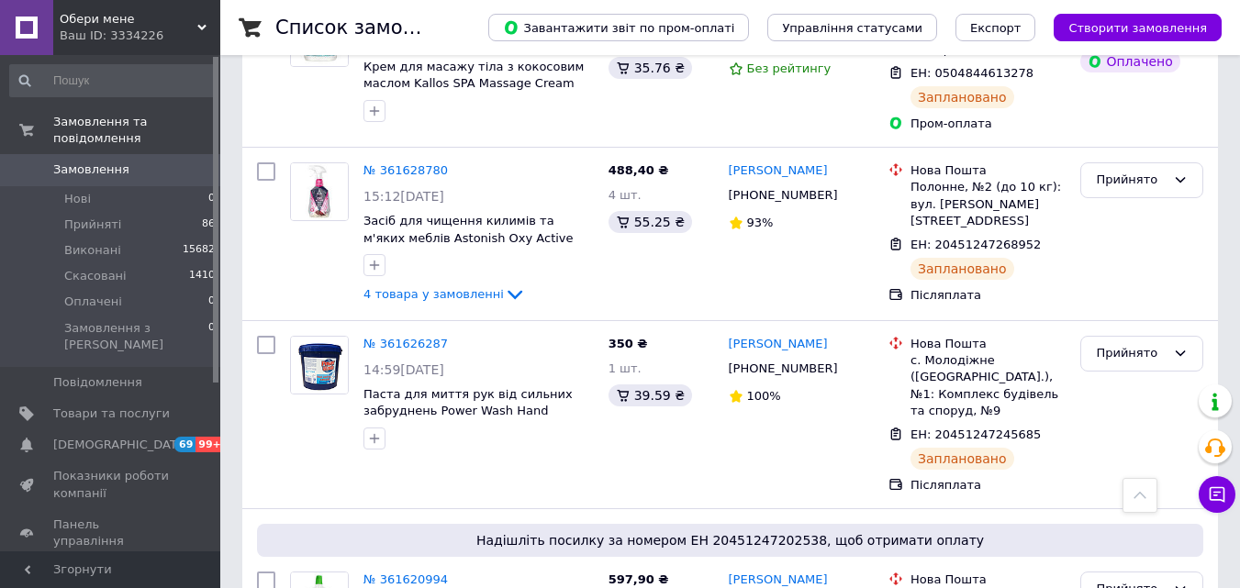
scroll to position [0, 0]
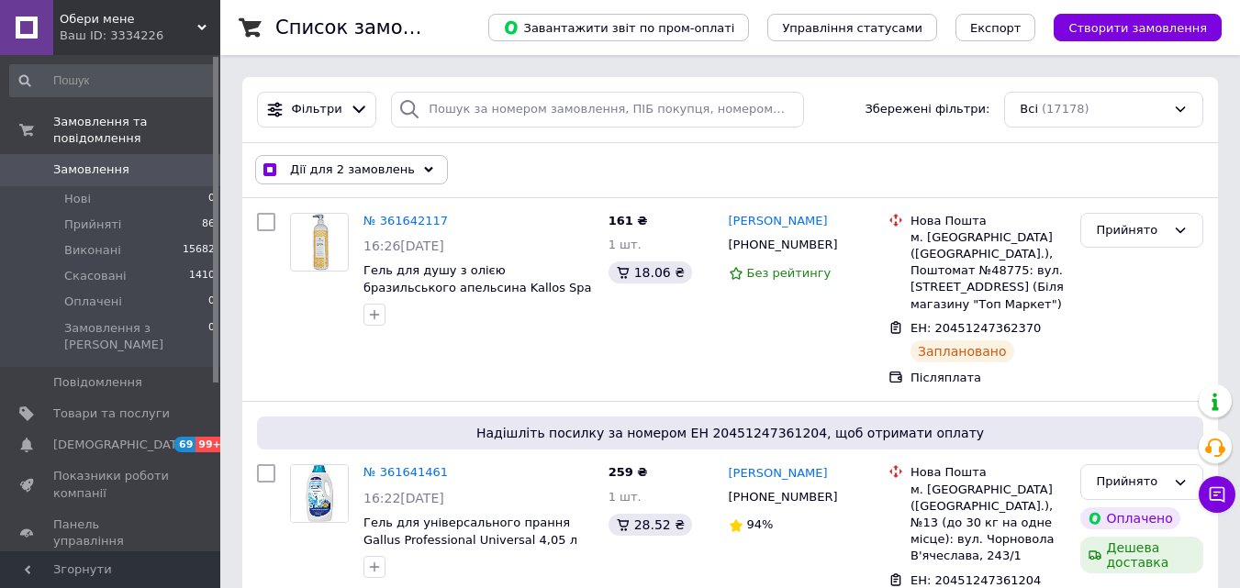
click at [386, 164] on span "Дії для 2 замовлень" at bounding box center [352, 170] width 125 height 17
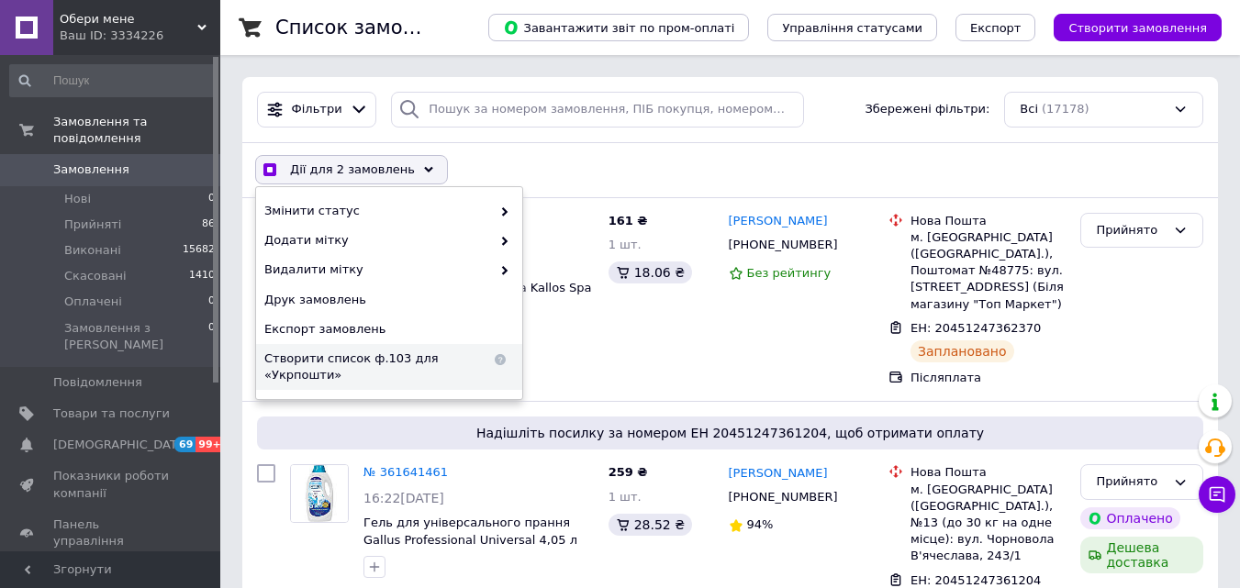
click at [367, 360] on span "Створити список ф.103 для «Укрпошти»" at bounding box center [377, 367] width 227 height 33
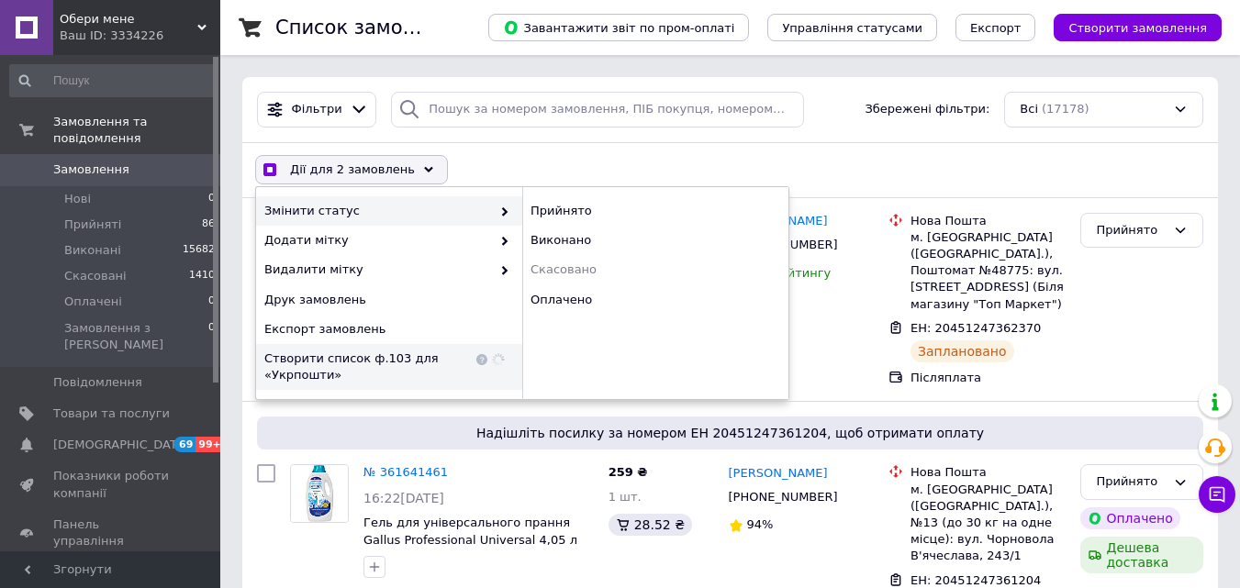
click at [389, 357] on span "Створити список ф.103 для «Укрпошти»" at bounding box center [368, 367] width 208 height 33
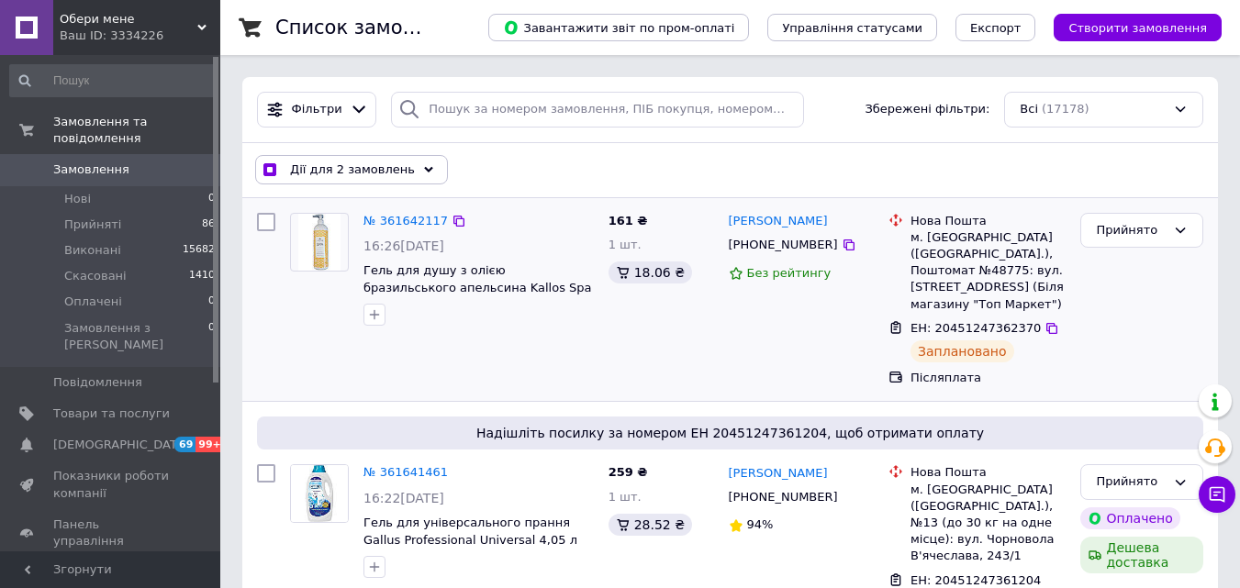
checkbox input "true"
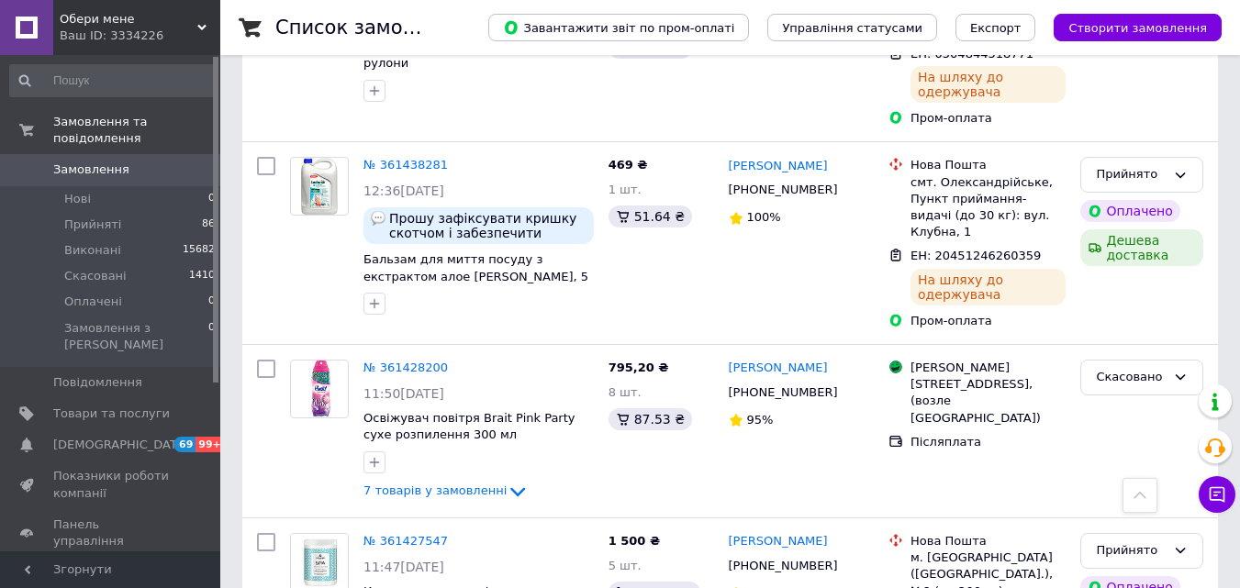
scroll to position [8077, 0]
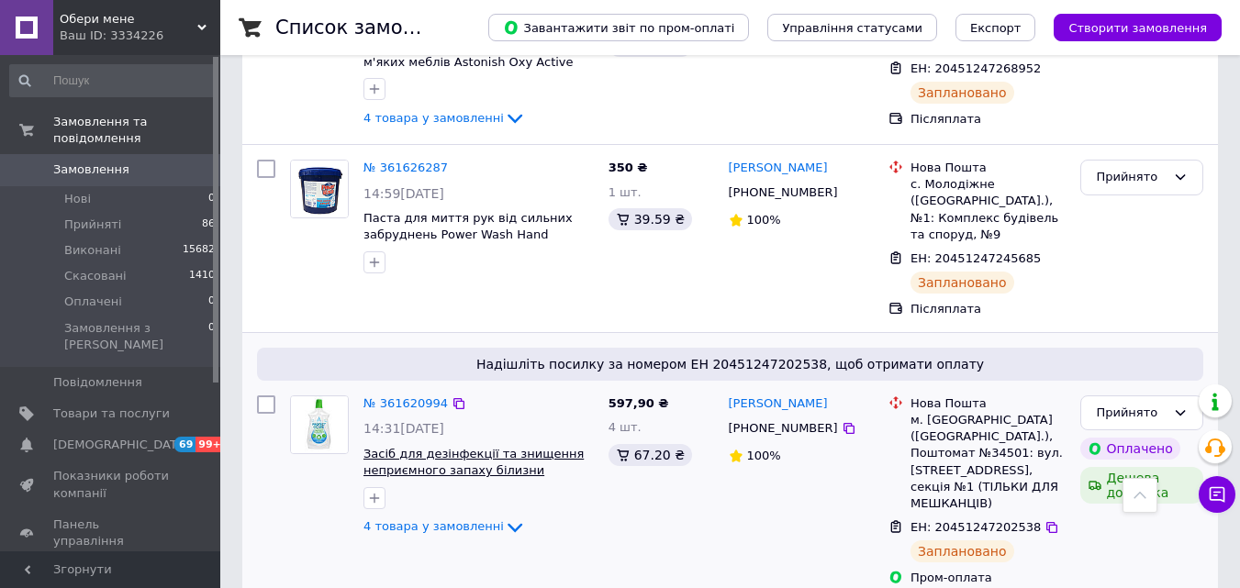
scroll to position [1101, 0]
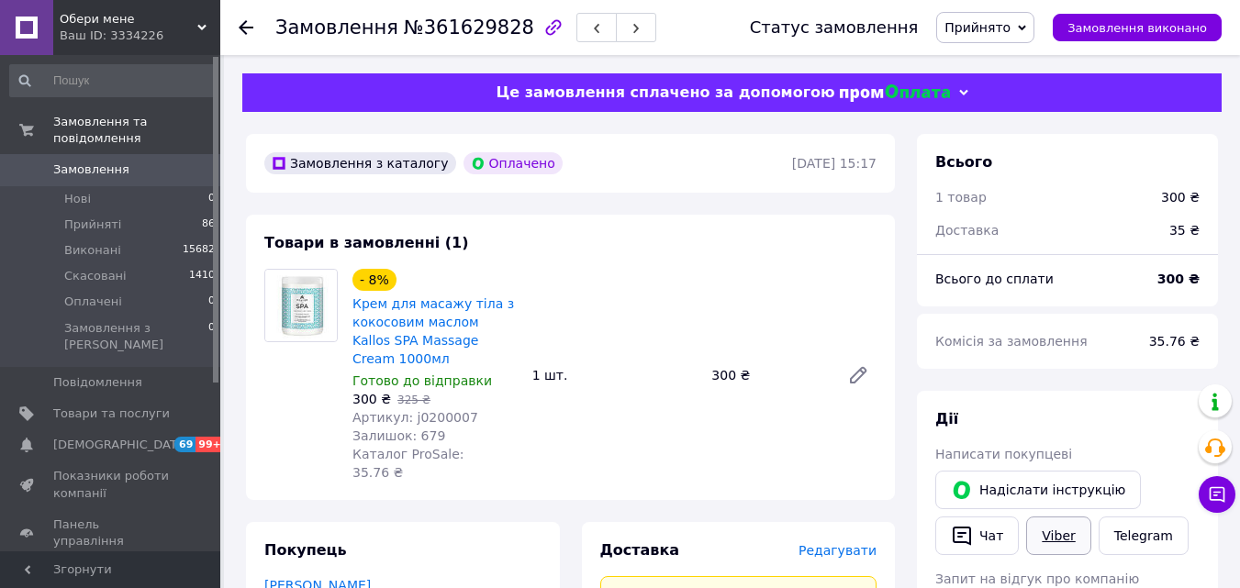
click at [1056, 533] on link "Viber" at bounding box center [1058, 536] width 64 height 39
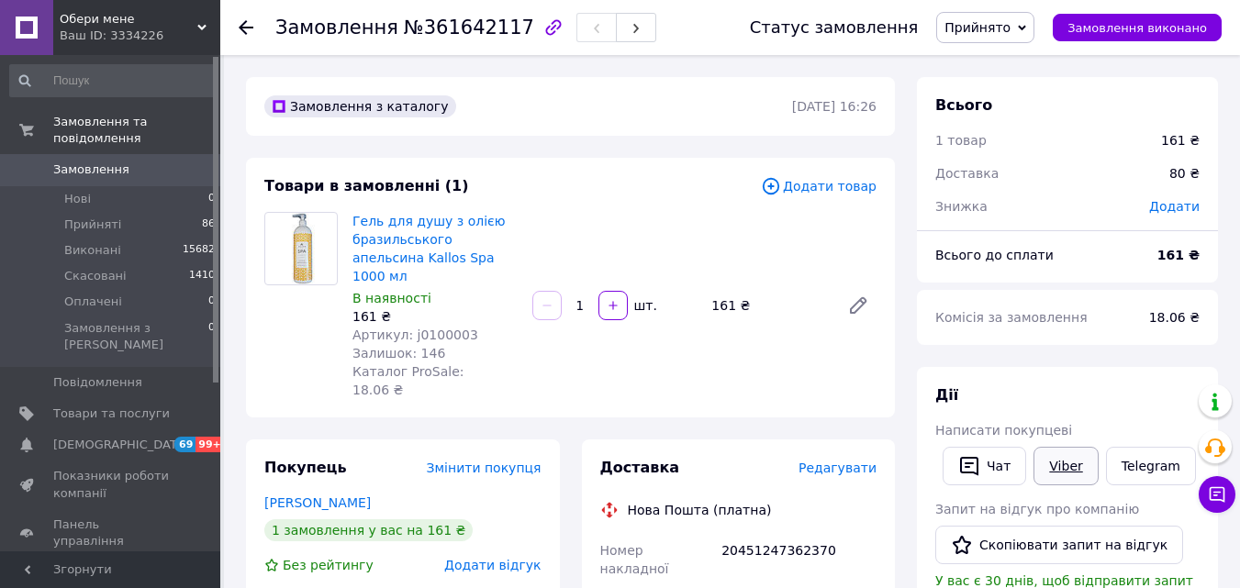
click at [1067, 465] on link "Viber" at bounding box center [1066, 466] width 64 height 39
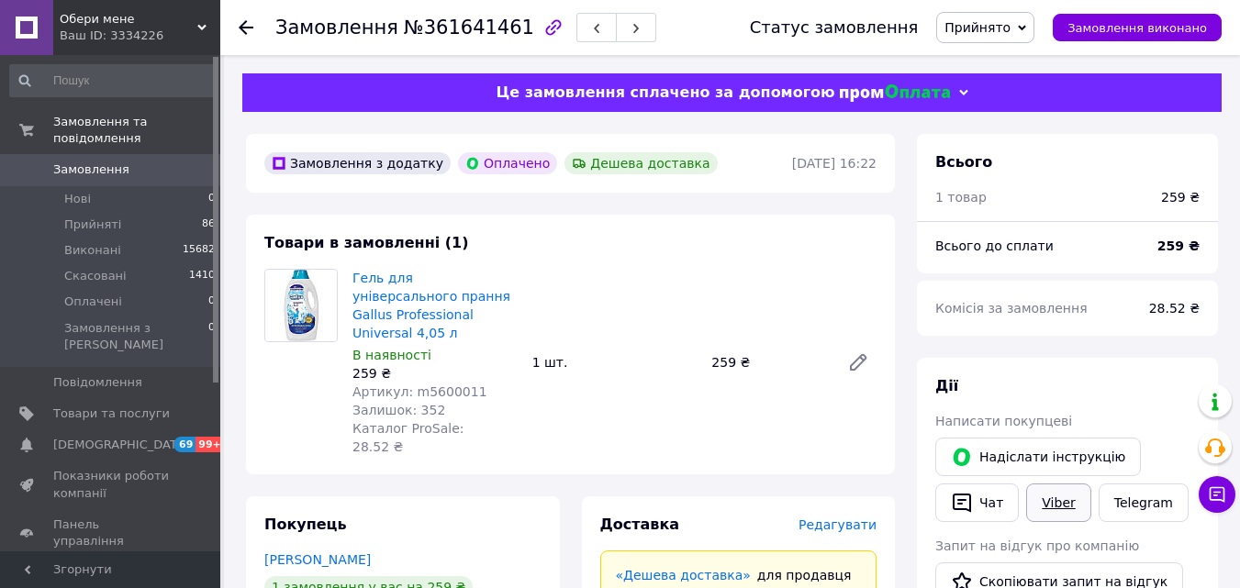
click at [1069, 502] on link "Viber" at bounding box center [1058, 503] width 64 height 39
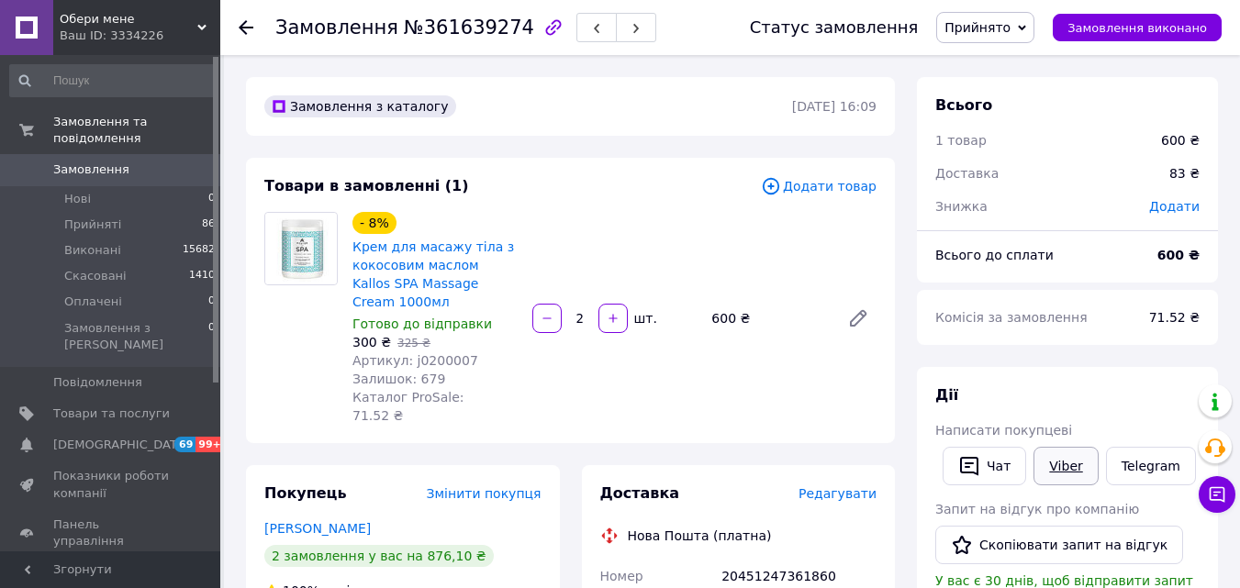
click at [1075, 474] on link "Viber" at bounding box center [1066, 466] width 64 height 39
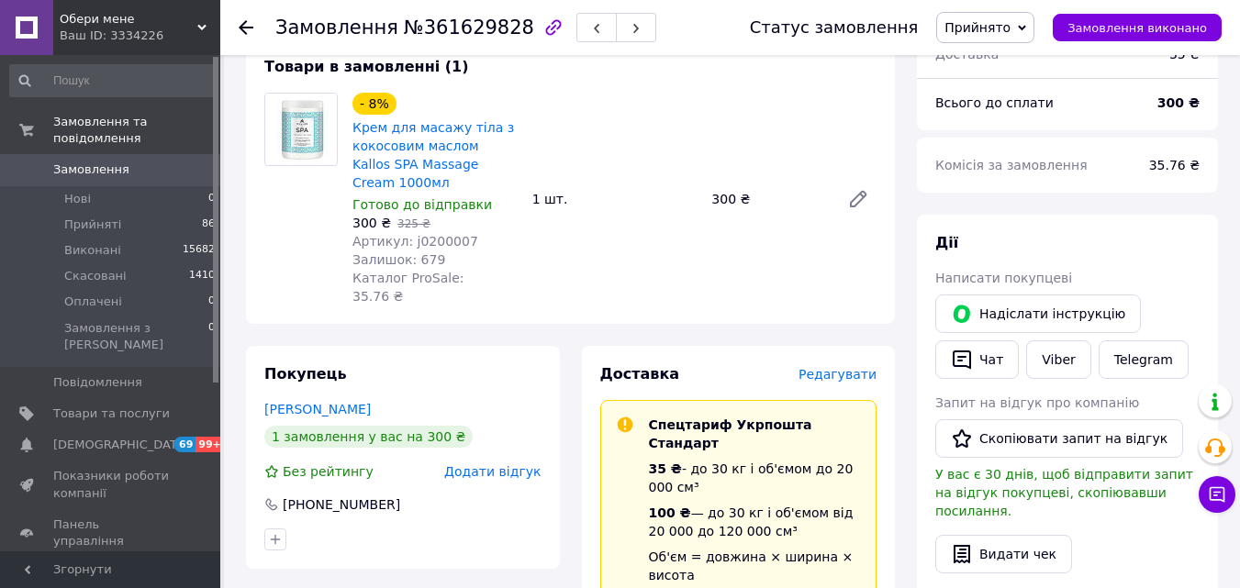
scroll to position [184, 0]
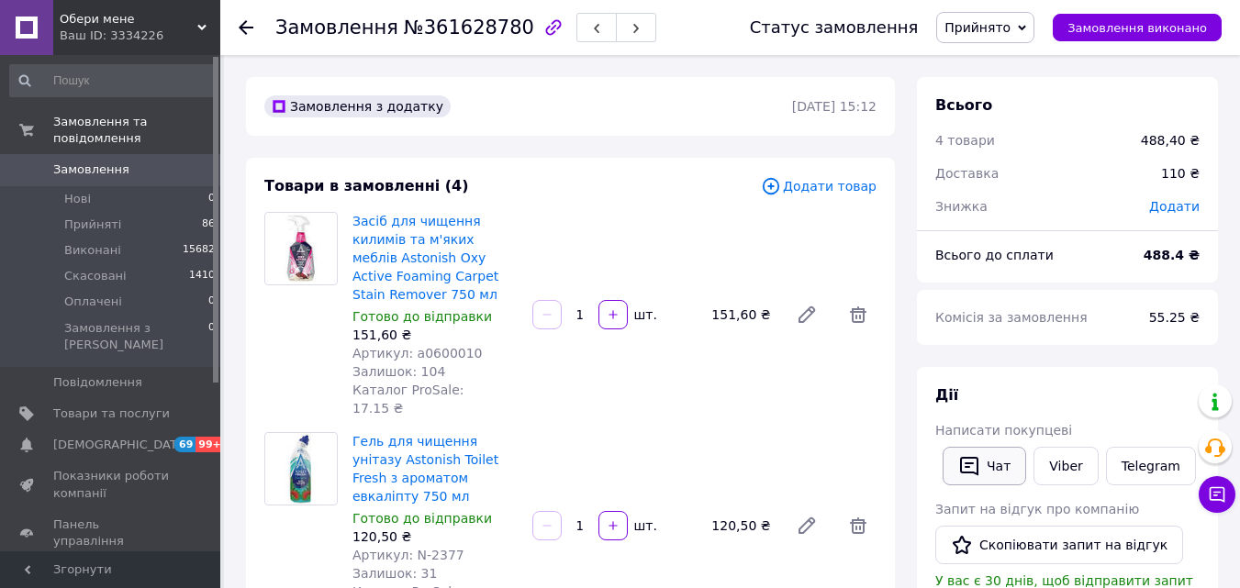
click at [1000, 464] on button "Чат" at bounding box center [985, 466] width 84 height 39
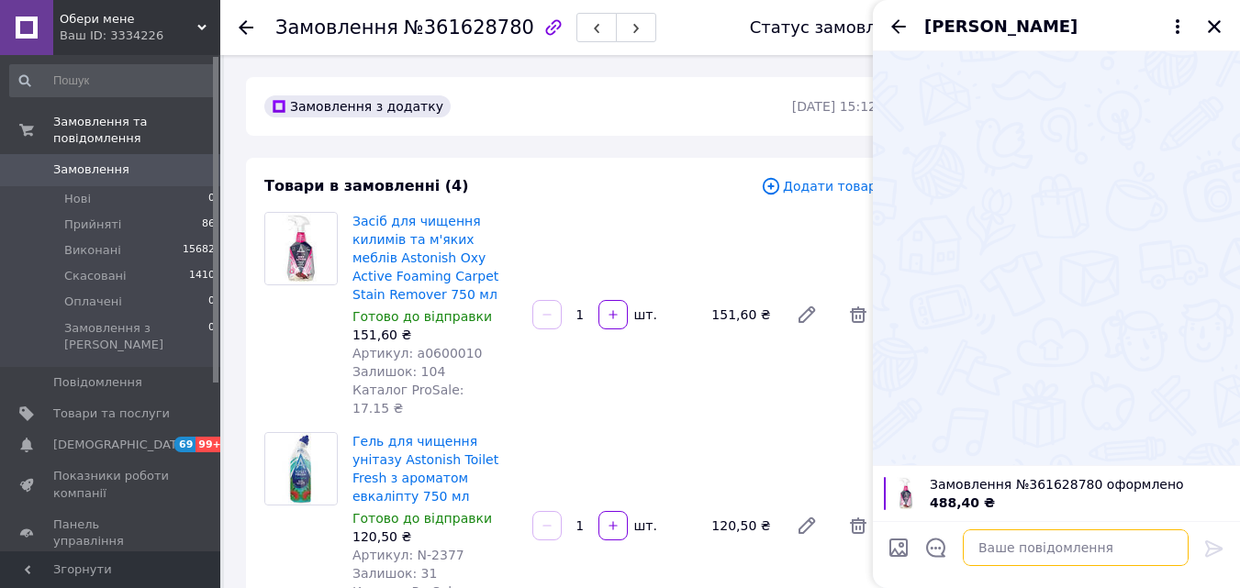
click at [1074, 547] on textarea at bounding box center [1076, 548] width 226 height 37
paste textarea "Доброго вечора. Приносимо вибачення. Нажаль посилка поїде тільки в понеділок, н…"
type textarea "Доброго вечора. Приносимо вибачення. Нажаль посилка поїде тільки в понеділок, н…"
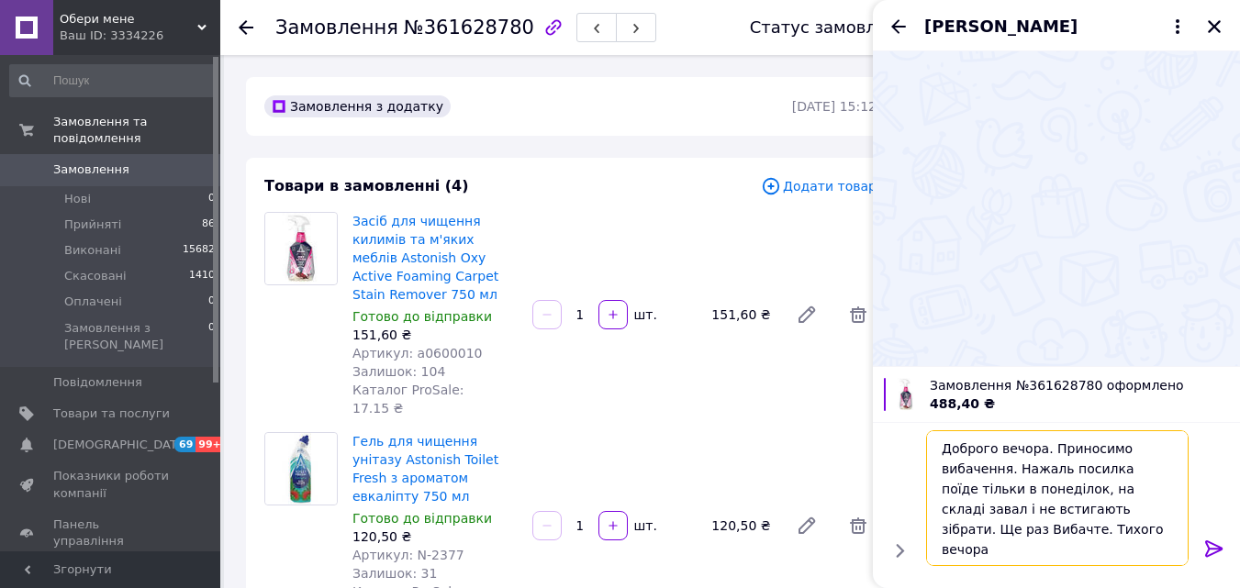
drag, startPoint x: 1034, startPoint y: 532, endPoint x: 861, endPoint y: 398, distance: 219.2
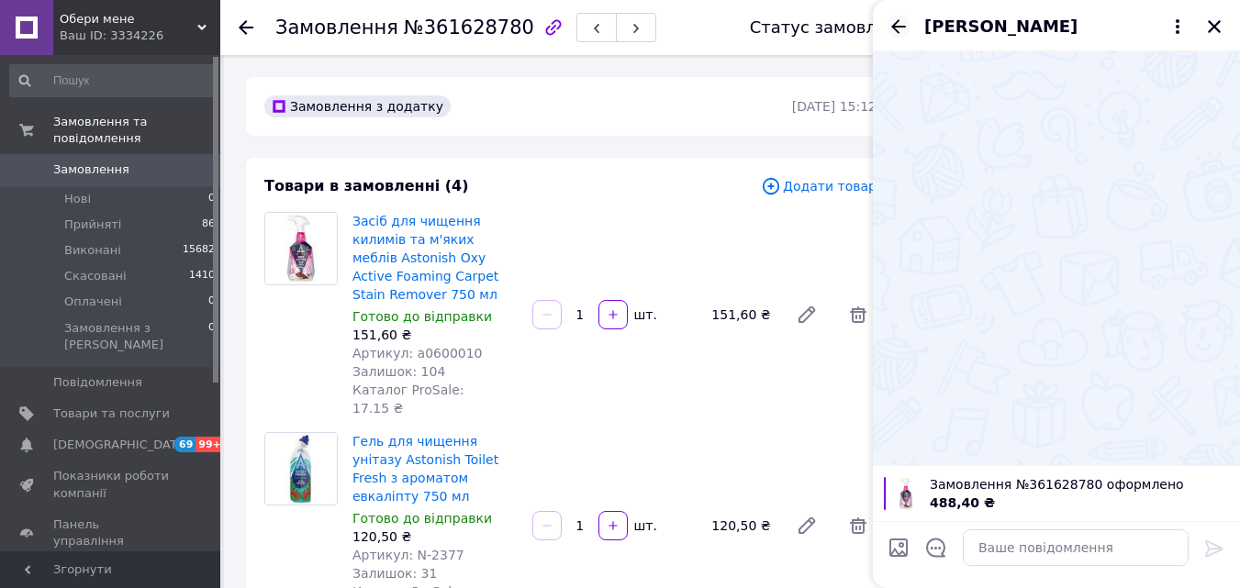
click at [888, 21] on icon "Назад" at bounding box center [899, 27] width 22 height 22
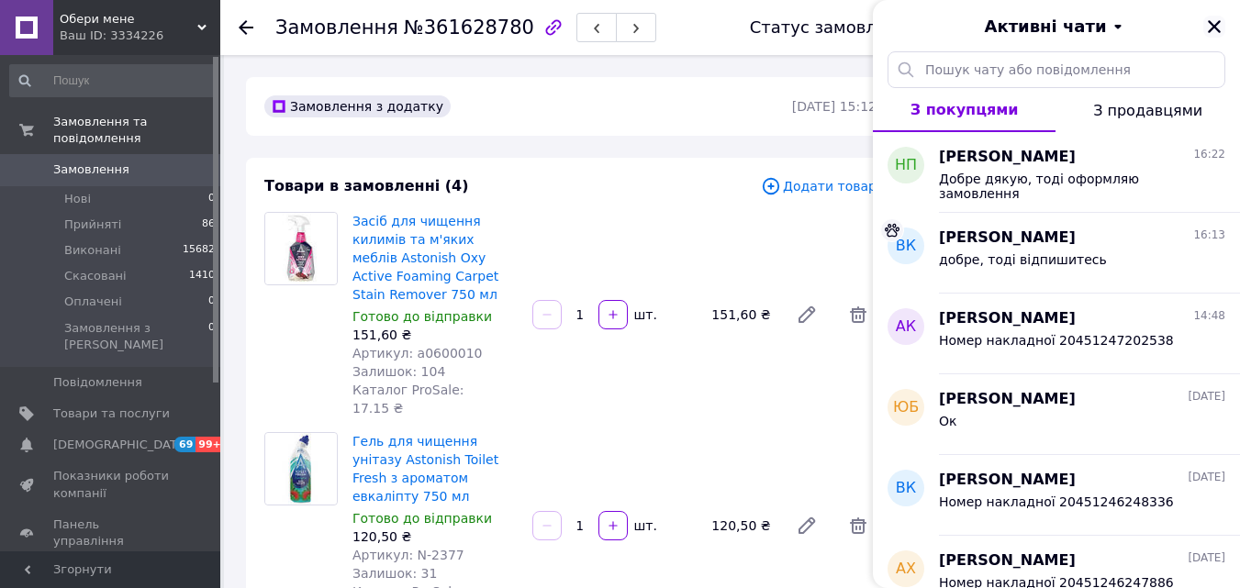
click at [1213, 29] on icon "Закрити" at bounding box center [1214, 26] width 13 height 13
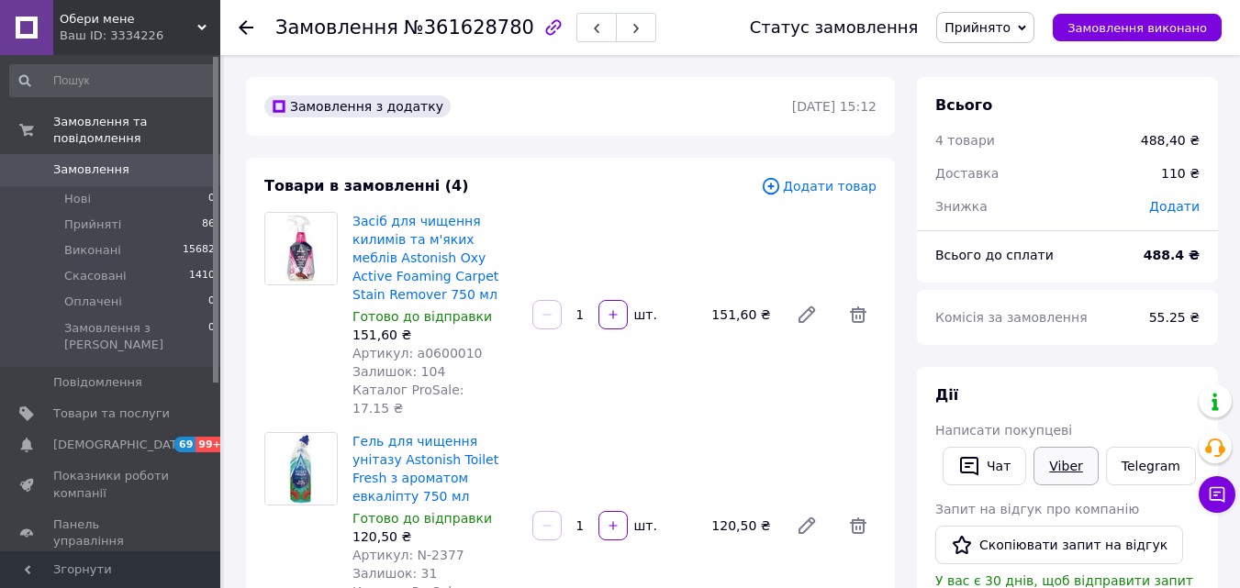
click at [1068, 469] on link "Viber" at bounding box center [1066, 466] width 64 height 39
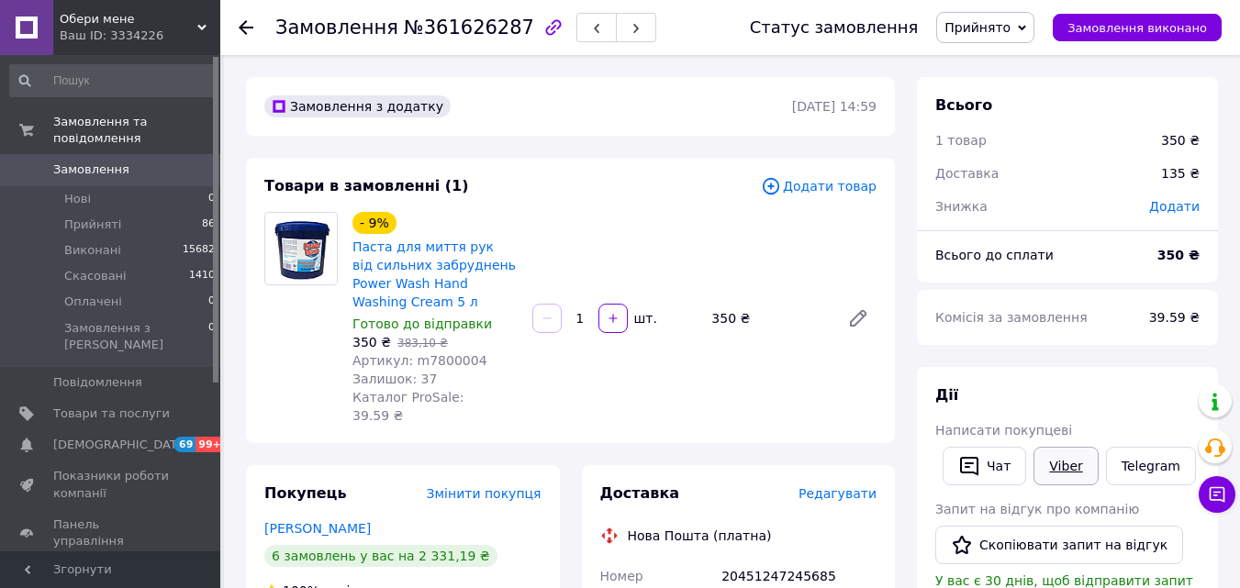
click at [1078, 458] on link "Viber" at bounding box center [1066, 466] width 64 height 39
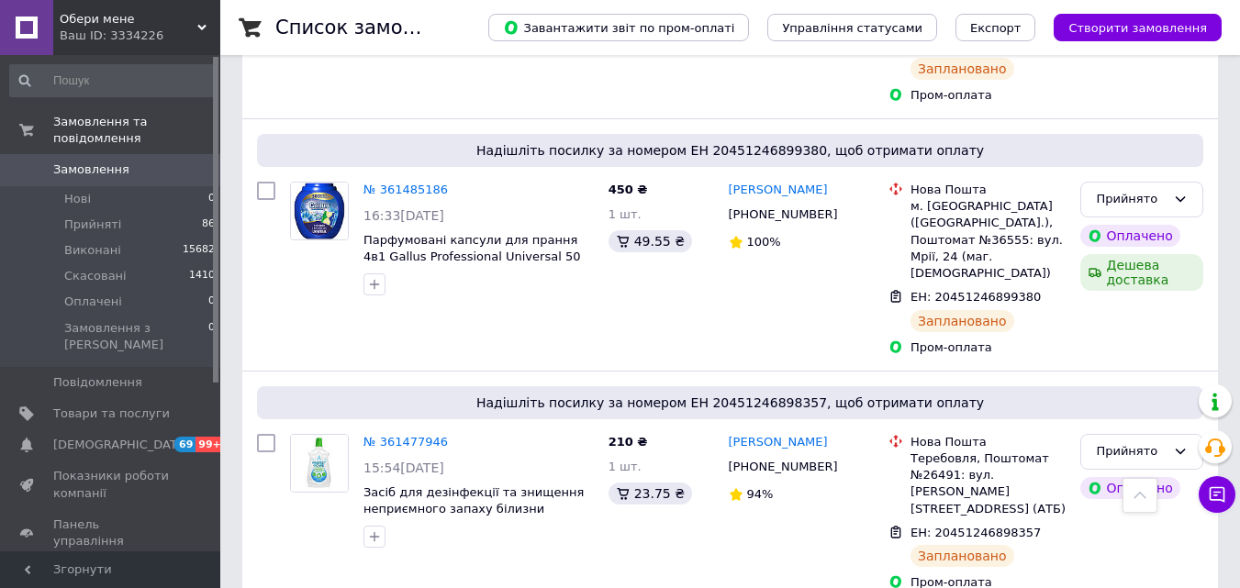
scroll to position [6517, 0]
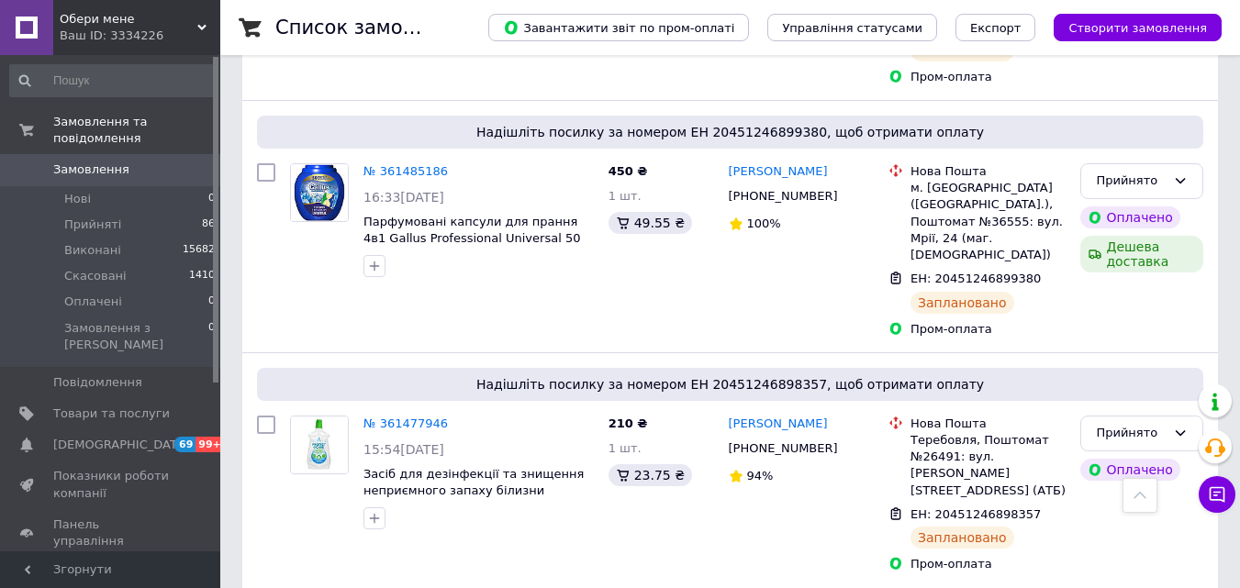
checkbox input "true"
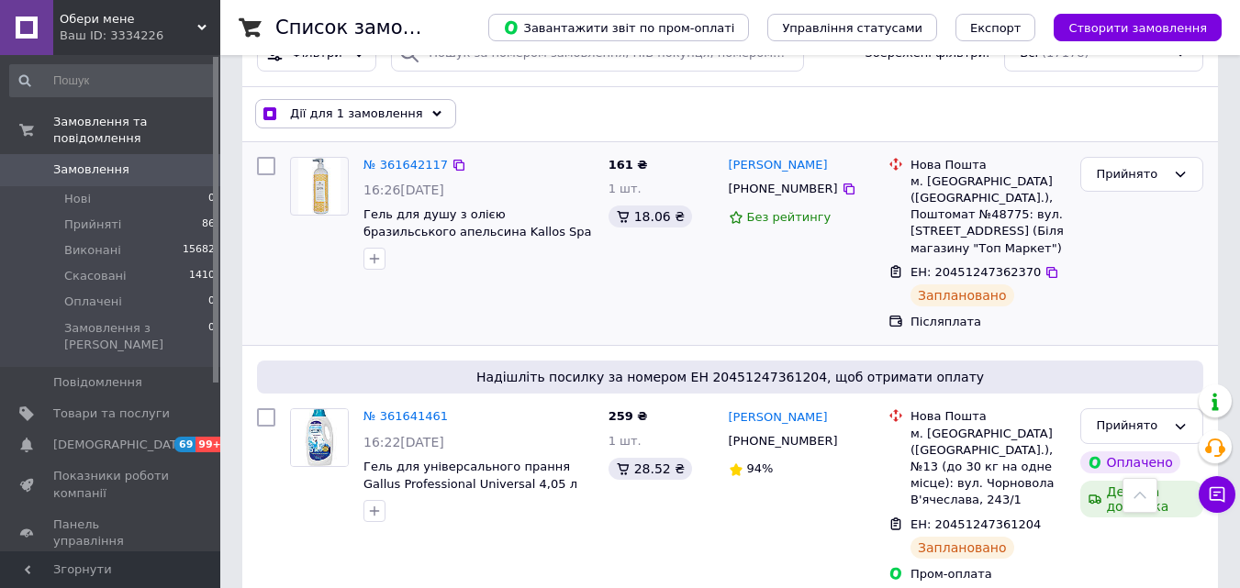
scroll to position [0, 0]
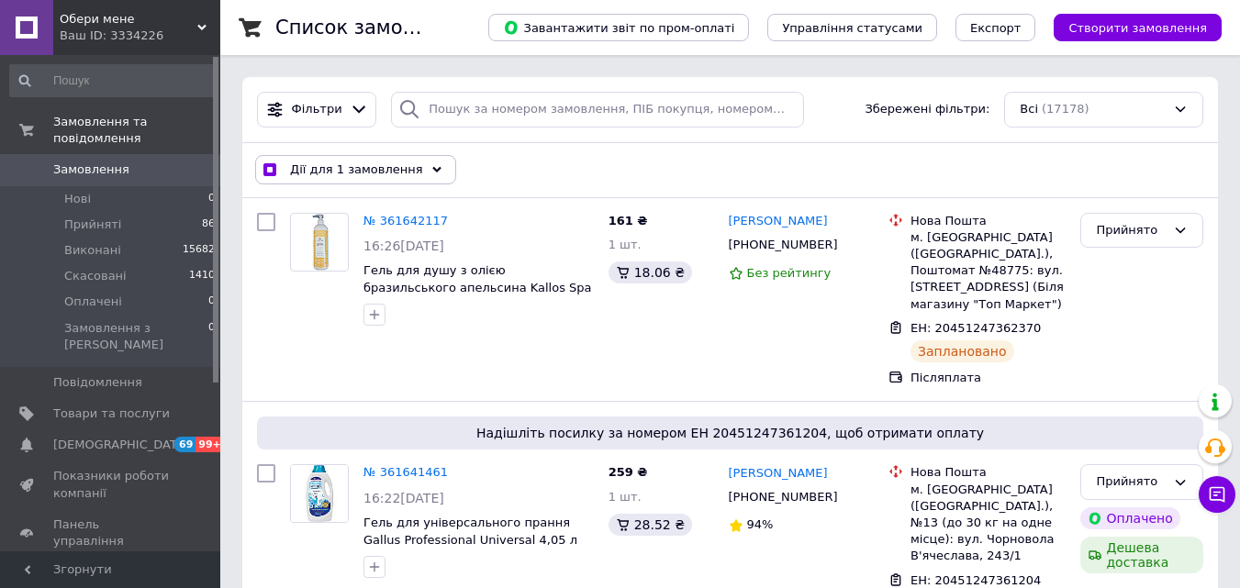
click at [432, 171] on icon at bounding box center [436, 169] width 9 height 9
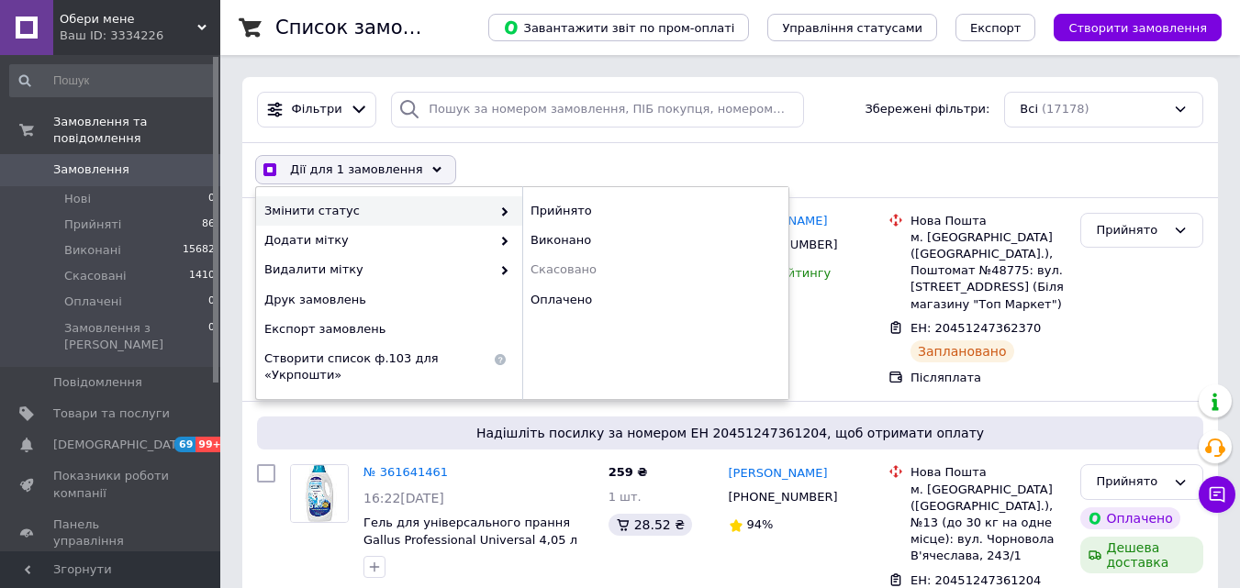
click at [592, 159] on div "Дії для 1 замовлення Вибрати все 17178 замовлень Вибрані всі 17178 замовлень Ск…" at bounding box center [730, 170] width 968 height 48
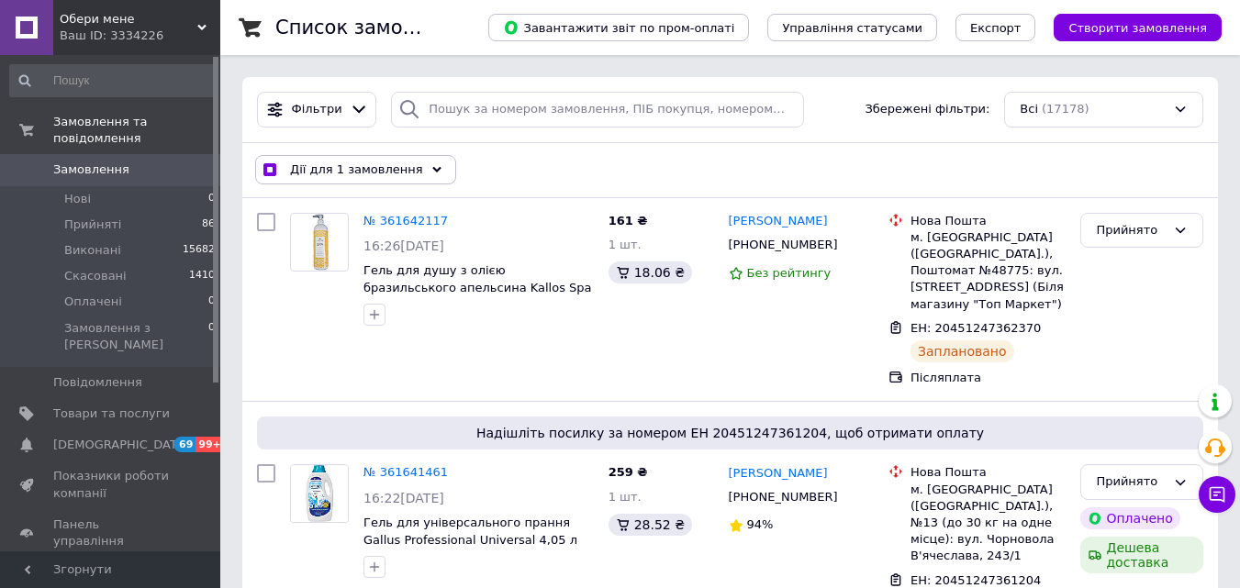
click at [393, 172] on span "Дії для 1 замовлення" at bounding box center [356, 170] width 133 height 17
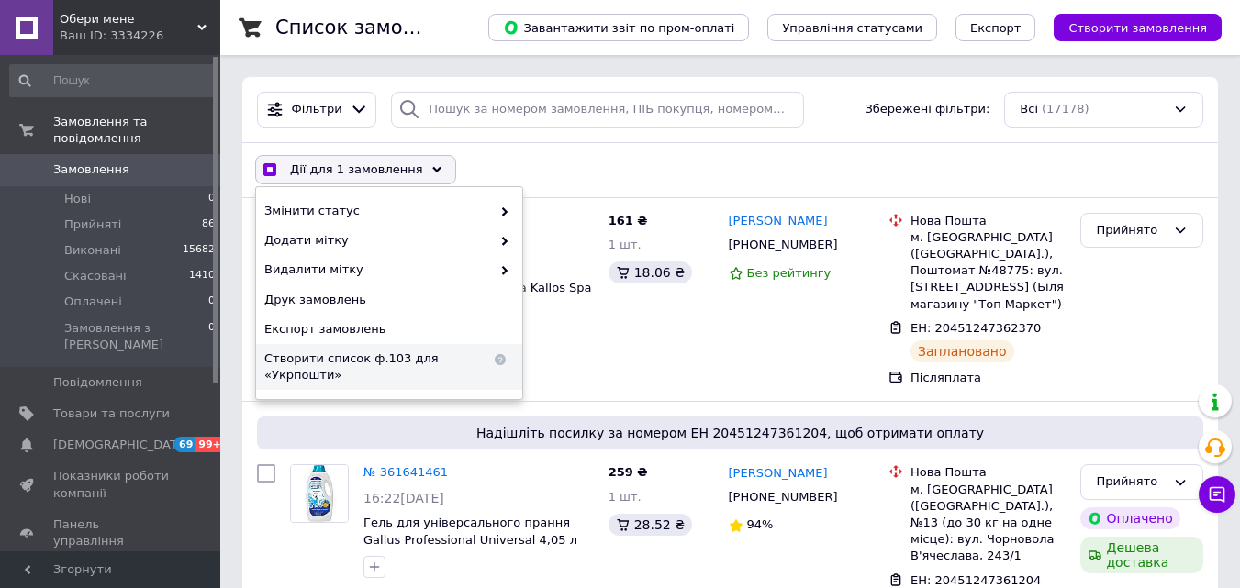
click at [329, 362] on span "Створити список ф.103 для «Укрпошти»" at bounding box center [377, 367] width 227 height 33
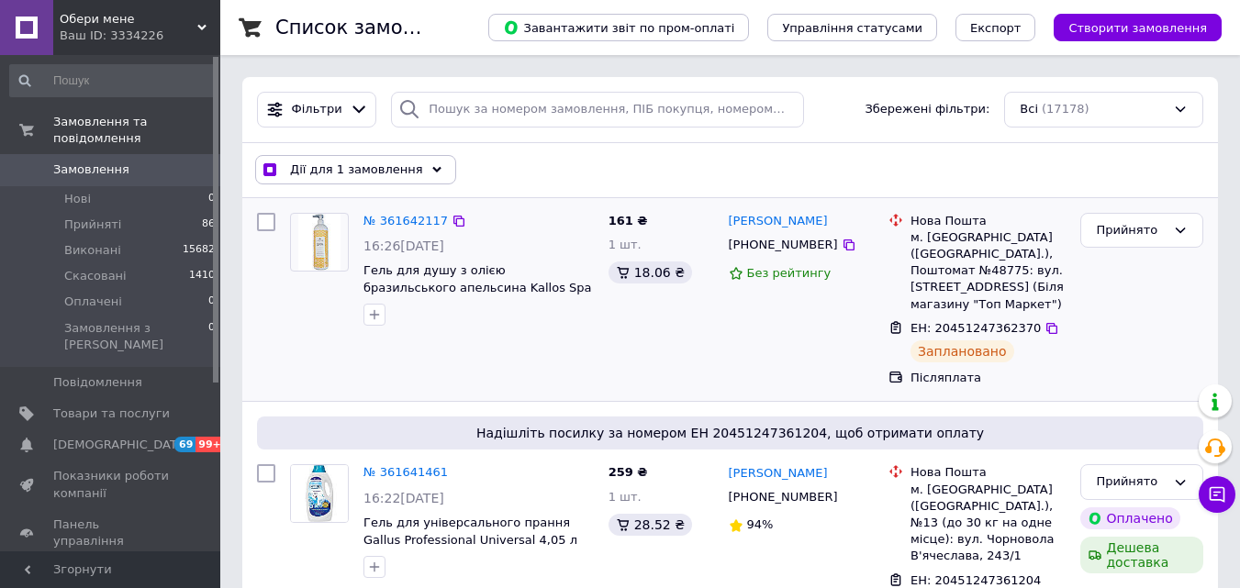
checkbox input "true"
